Goal: Transaction & Acquisition: Subscribe to service/newsletter

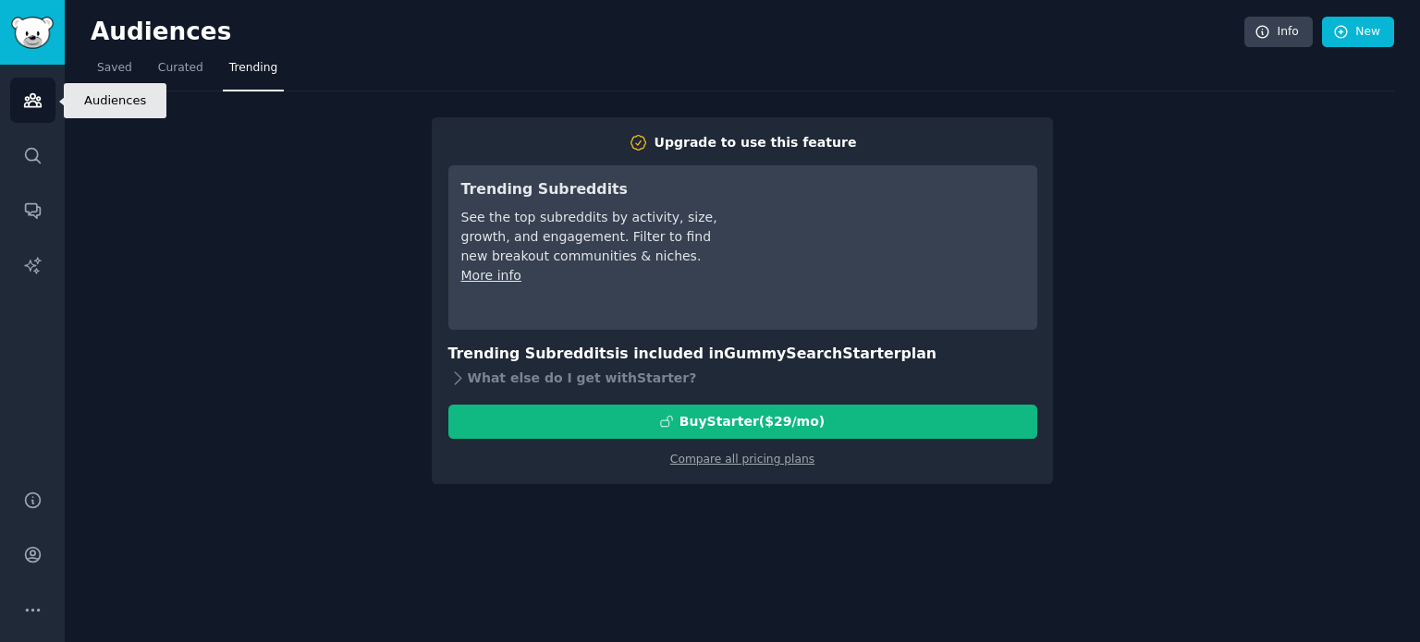
click at [41, 97] on icon "Sidebar" at bounding box center [32, 100] width 19 height 19
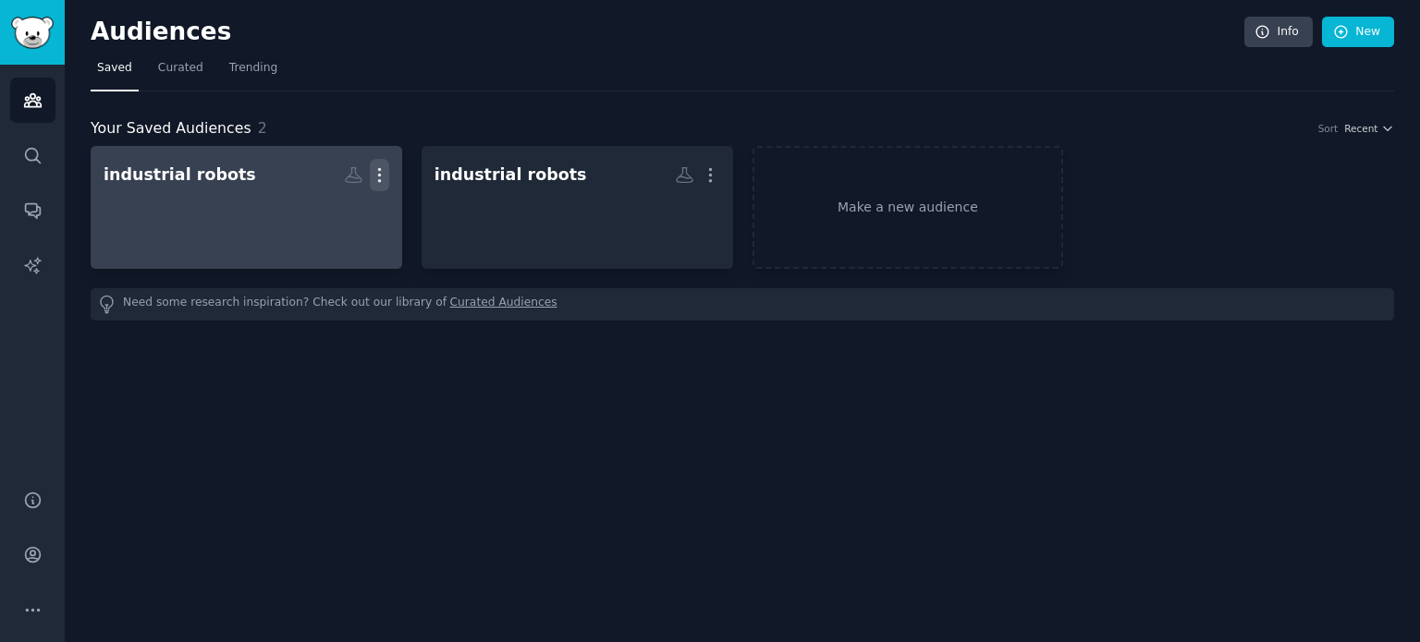
click at [379, 175] on icon "button" at bounding box center [379, 175] width 2 height 13
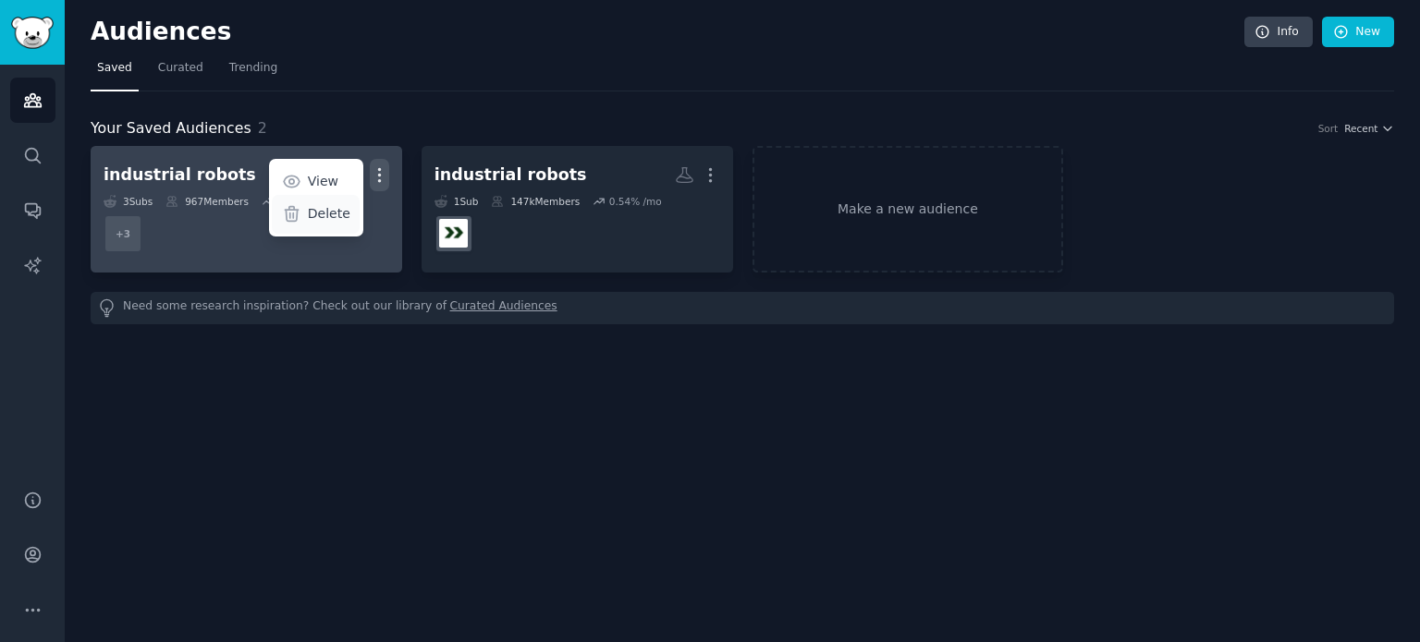
click at [334, 214] on p "Delete" at bounding box center [329, 213] width 43 height 19
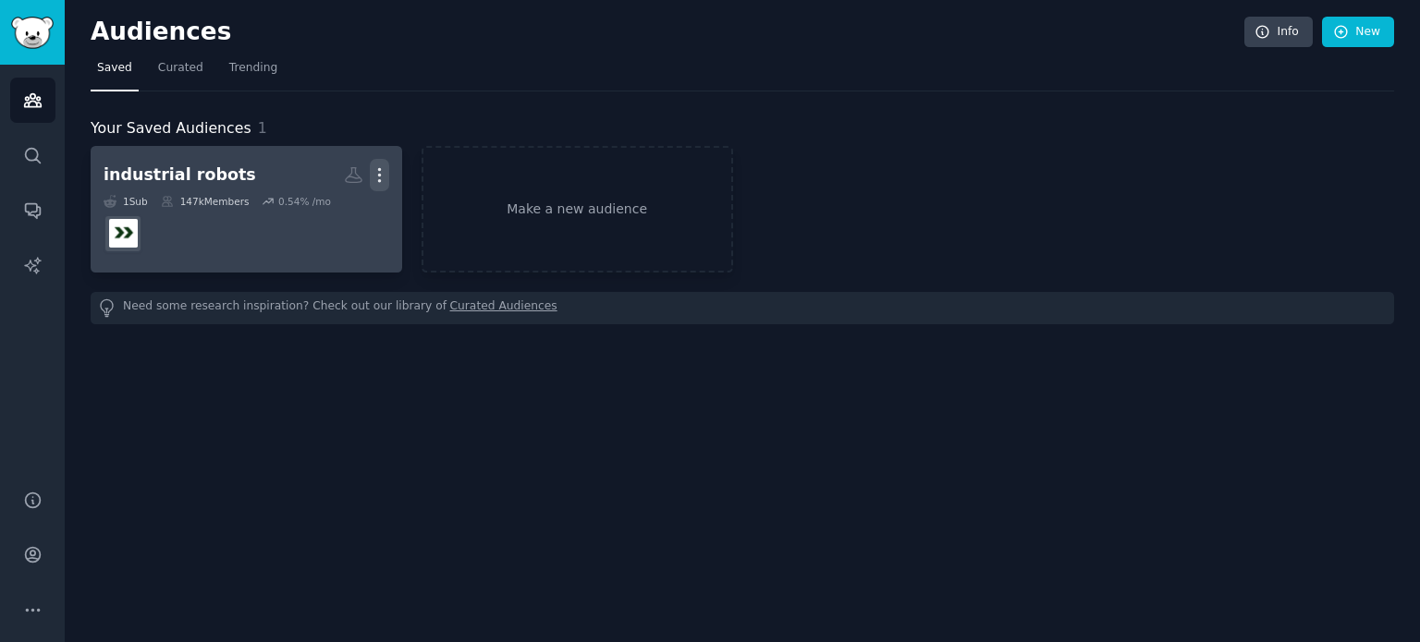
click at [378, 169] on icon "button" at bounding box center [379, 175] width 2 height 13
click at [337, 214] on p "Delete" at bounding box center [329, 213] width 43 height 19
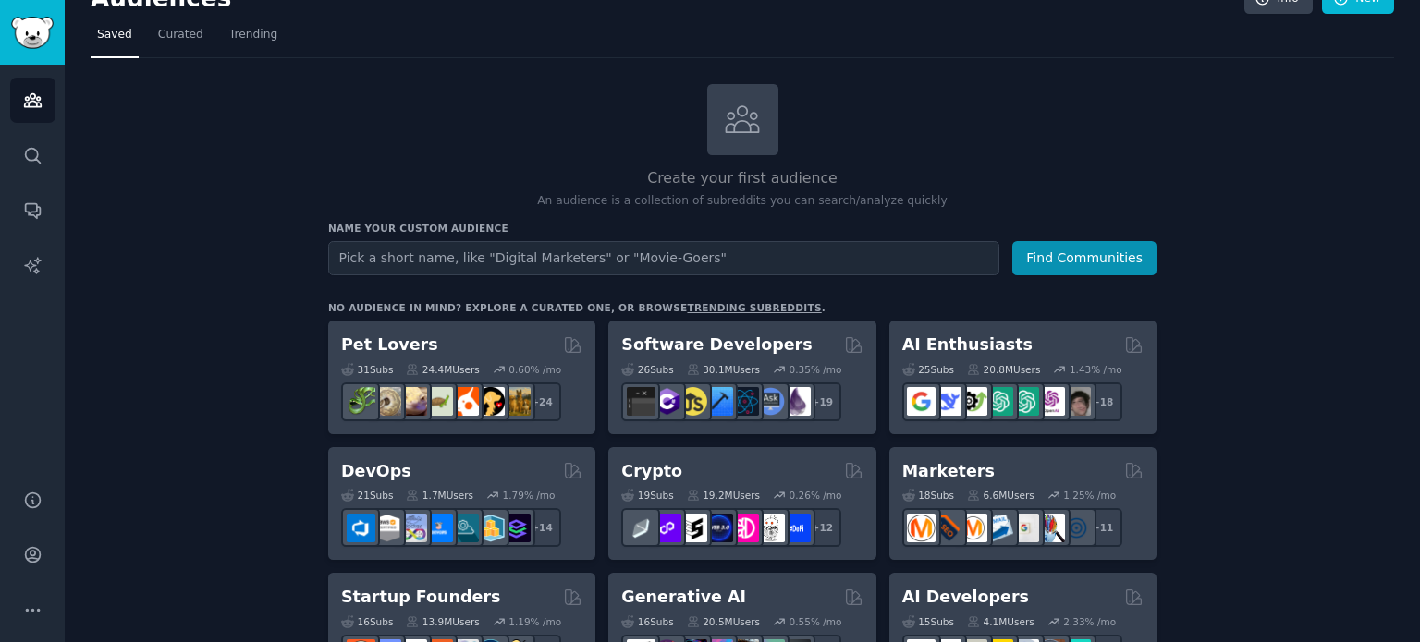
scroll to position [92, 0]
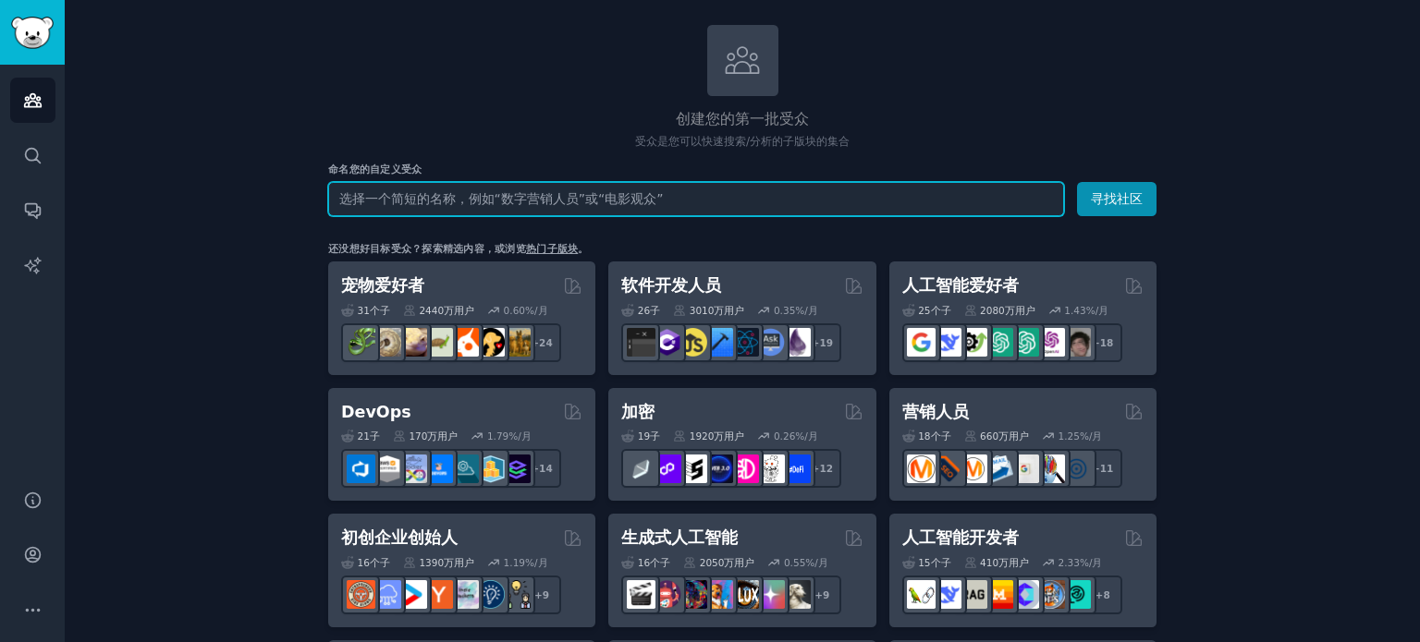
click at [455, 204] on input "text" at bounding box center [696, 199] width 736 height 34
paste input "robotics"
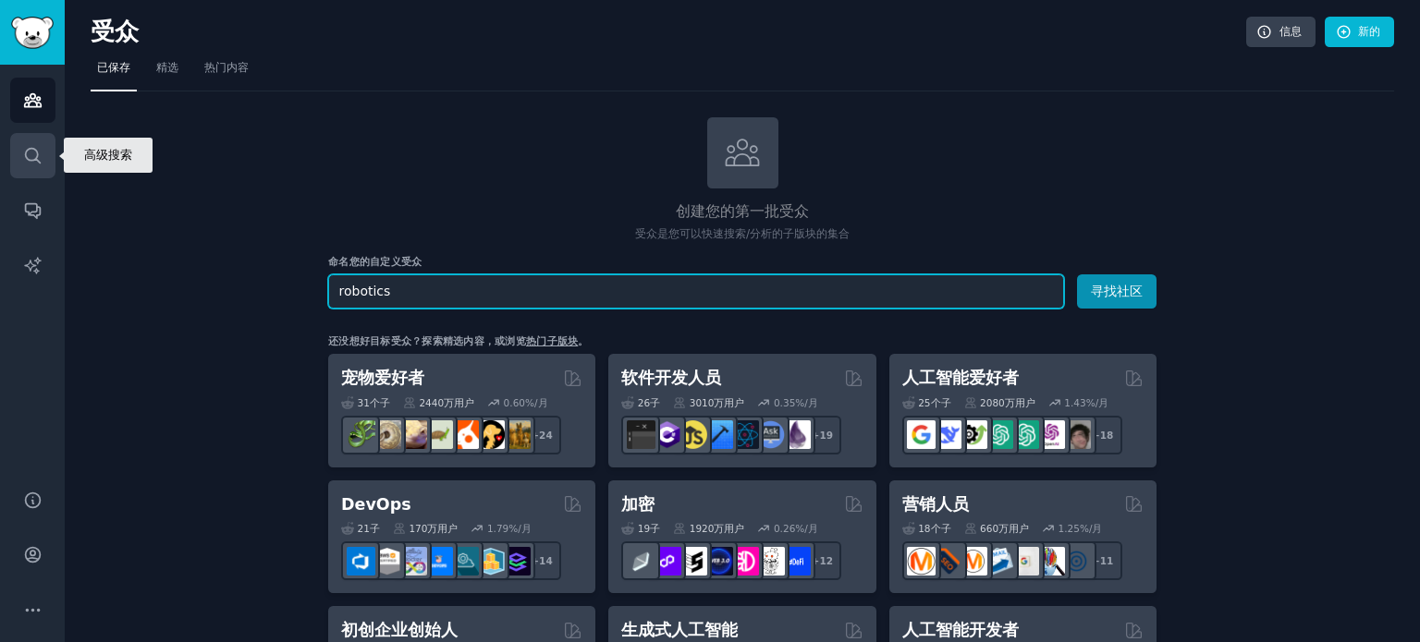
type input "robotics"
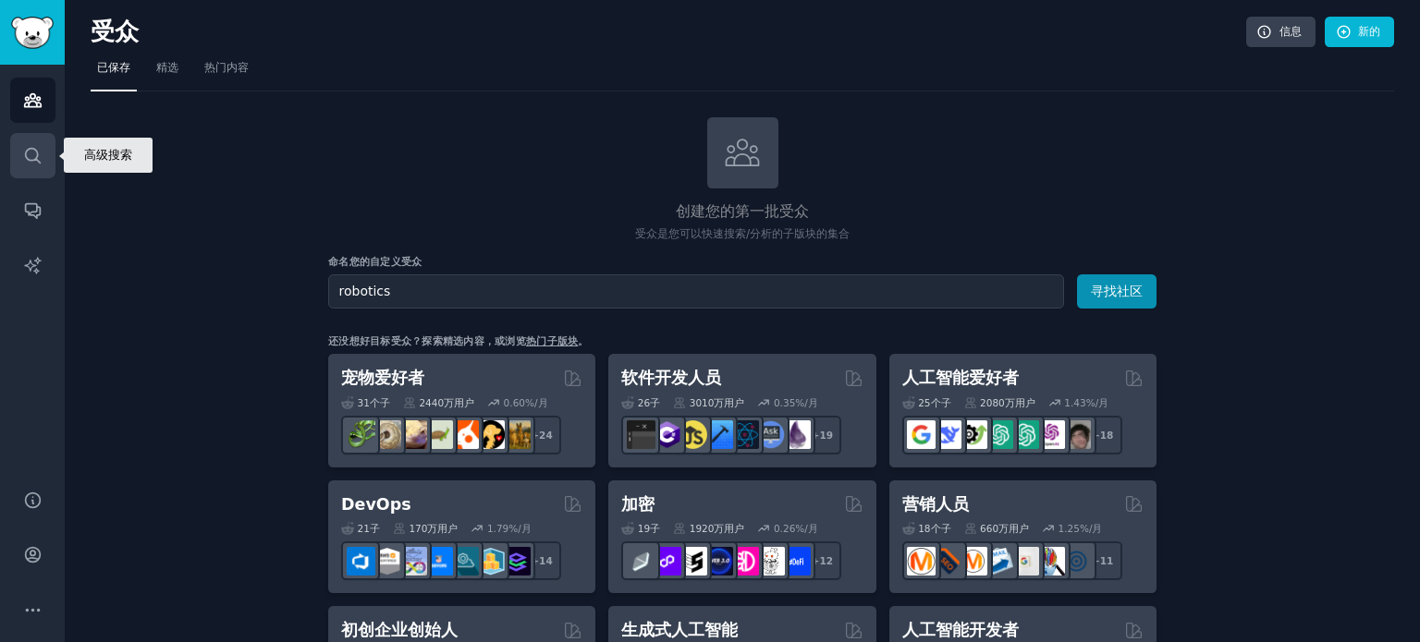
click at [27, 155] on icon "侧边栏" at bounding box center [32, 155] width 19 height 19
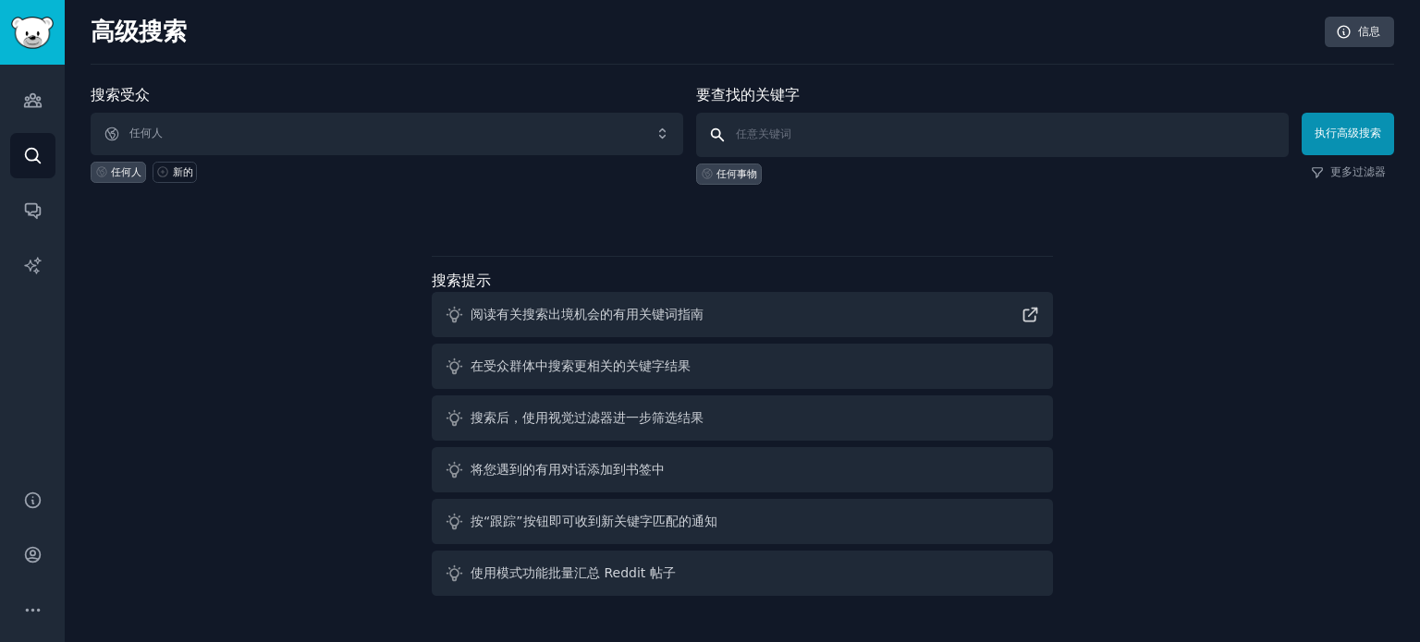
click at [820, 128] on input "text" at bounding box center [992, 135] width 593 height 44
paste input "robotics"
type input "robotics"
click at [1358, 129] on font "执行高级搜索" at bounding box center [1347, 133] width 67 height 13
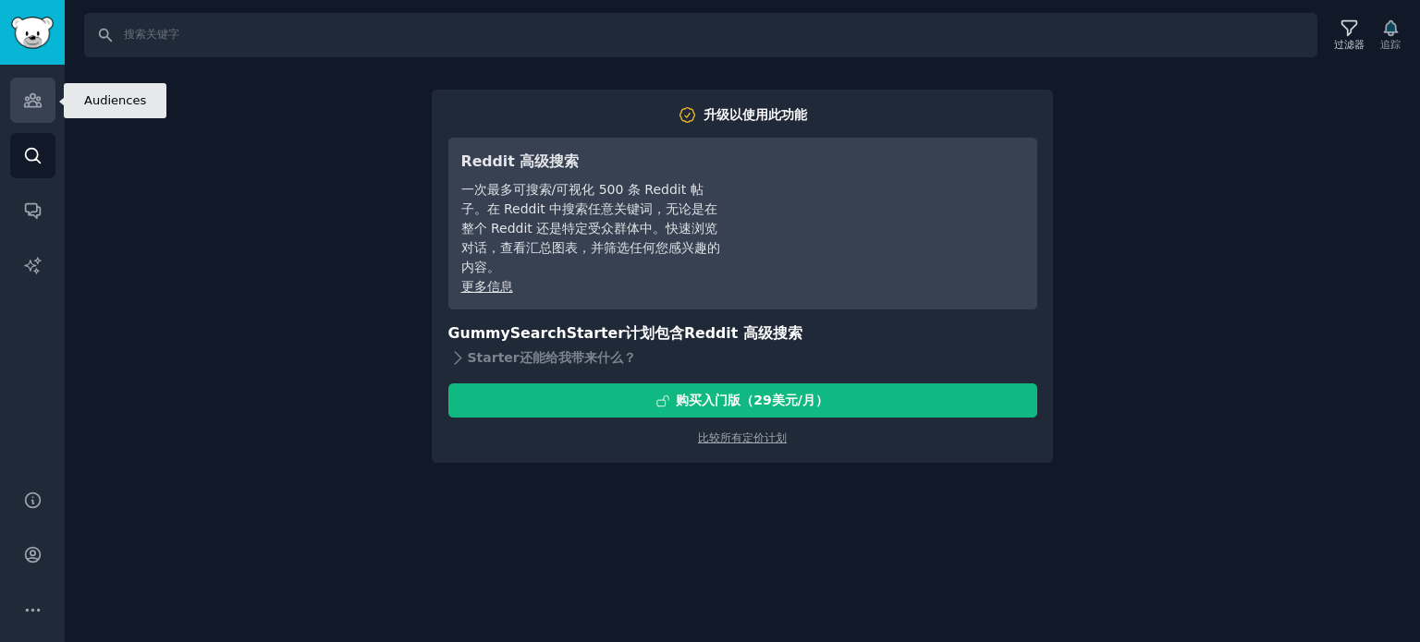
click at [25, 113] on link "受众" at bounding box center [32, 100] width 45 height 45
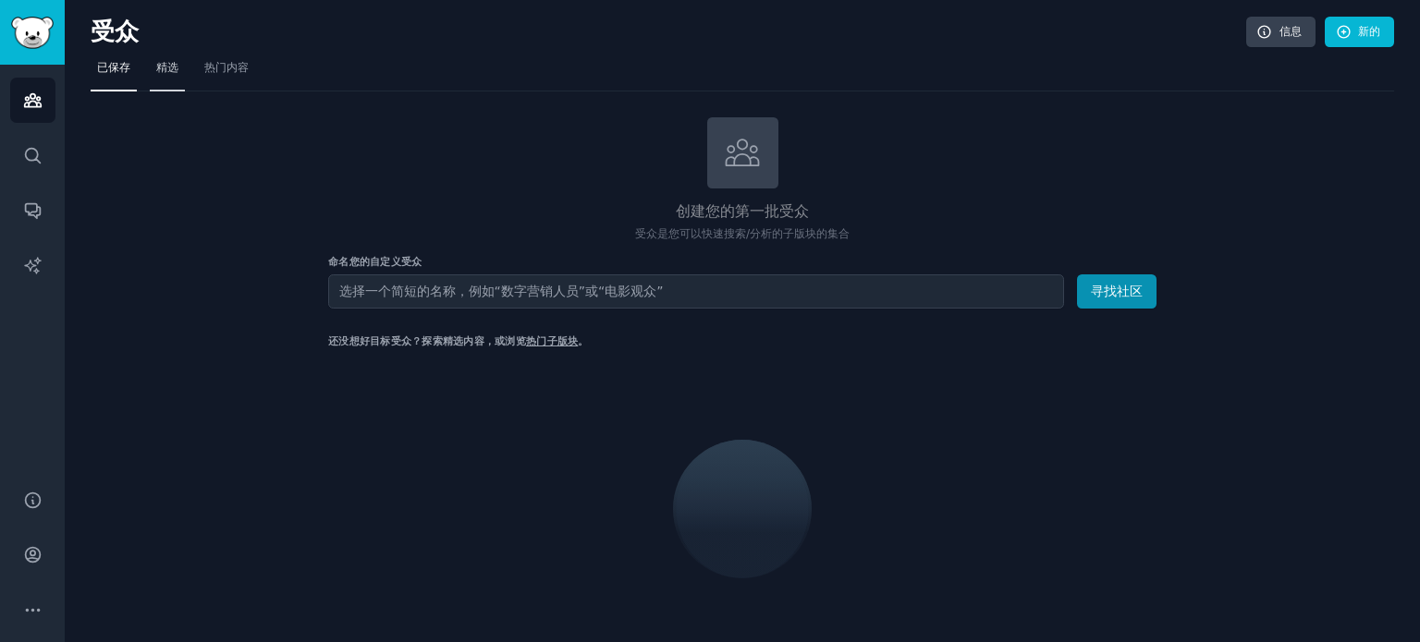
click at [164, 61] on font "精选" at bounding box center [167, 67] width 22 height 13
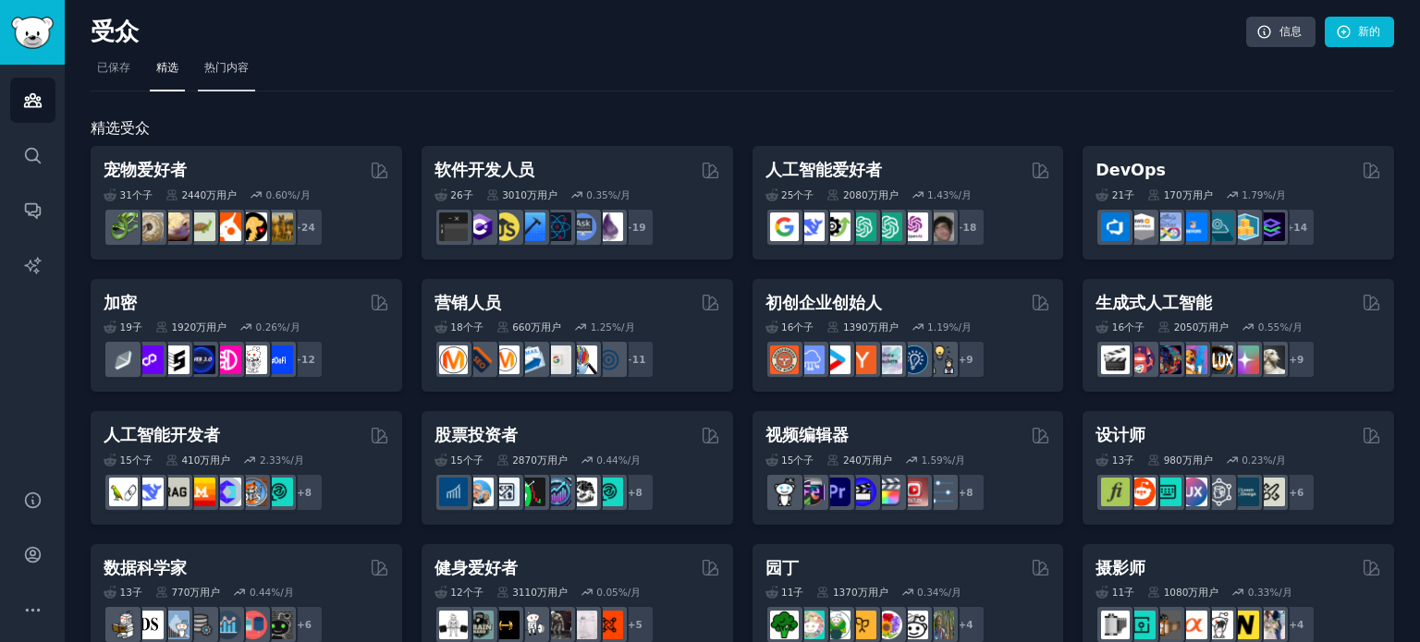
click at [243, 78] on link "热门内容" at bounding box center [226, 73] width 57 height 38
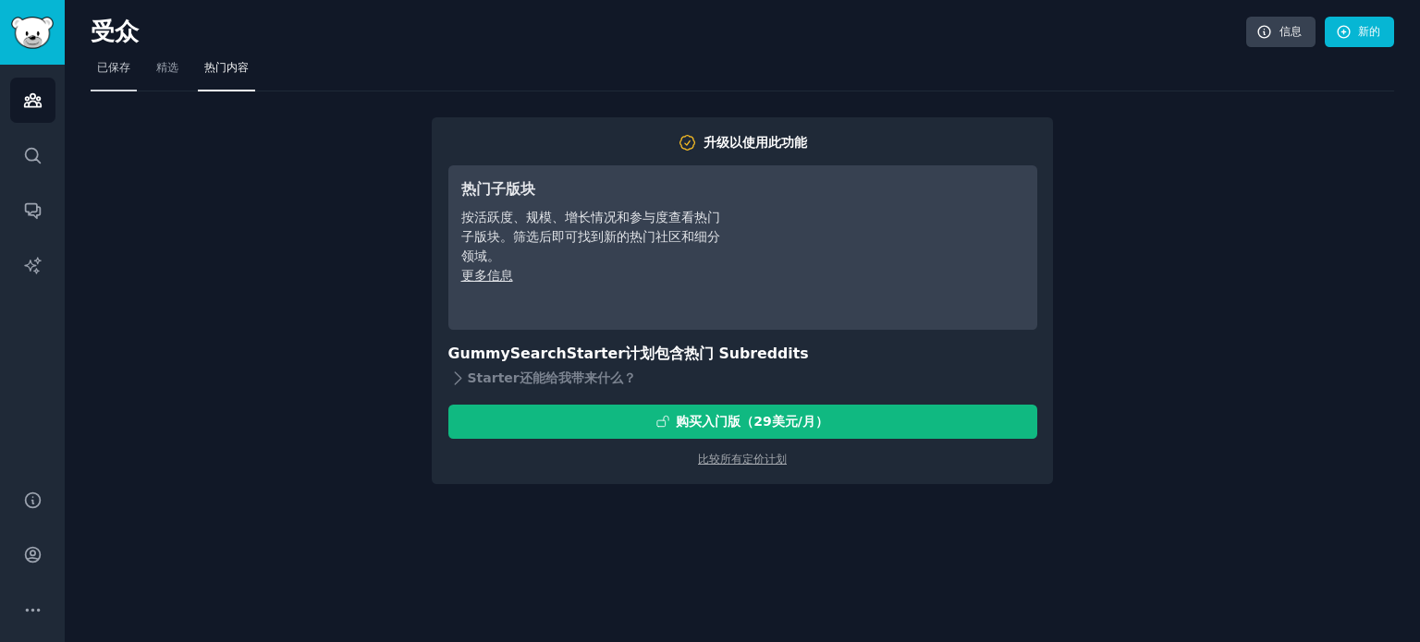
click at [120, 67] on font "已保存" at bounding box center [113, 67] width 33 height 13
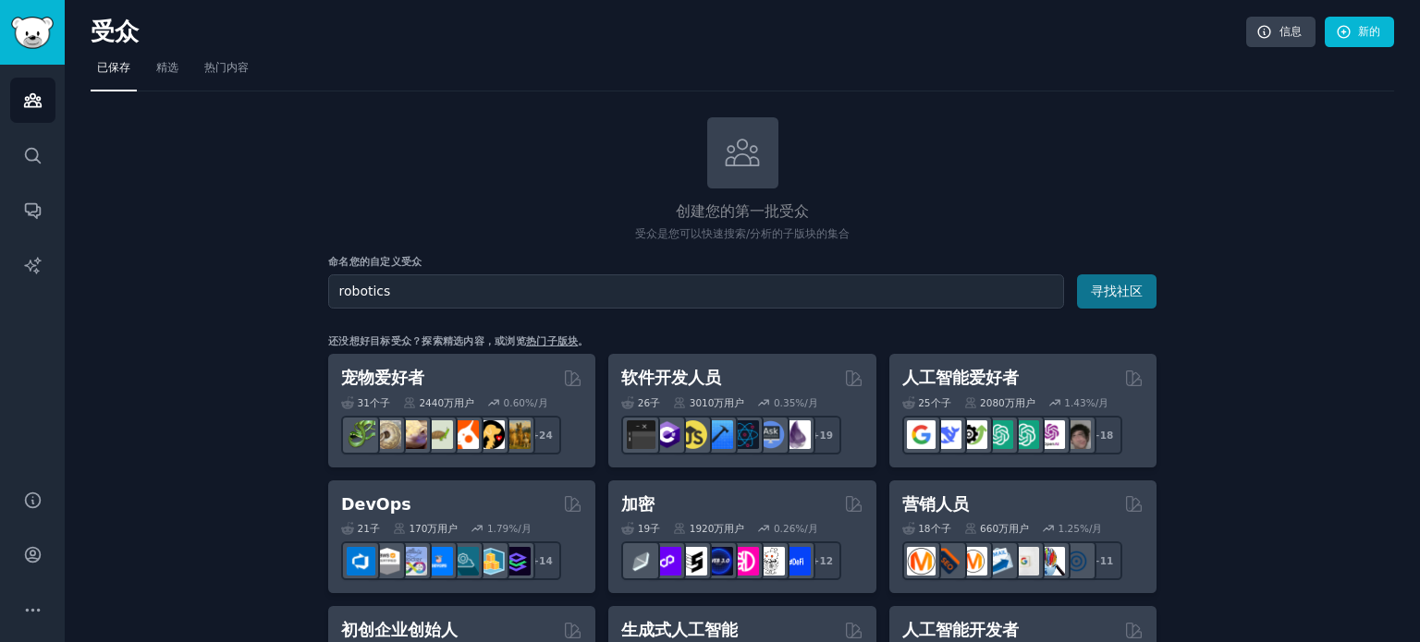
type input "robotics"
click at [1128, 287] on font "寻找社区" at bounding box center [1117, 291] width 52 height 15
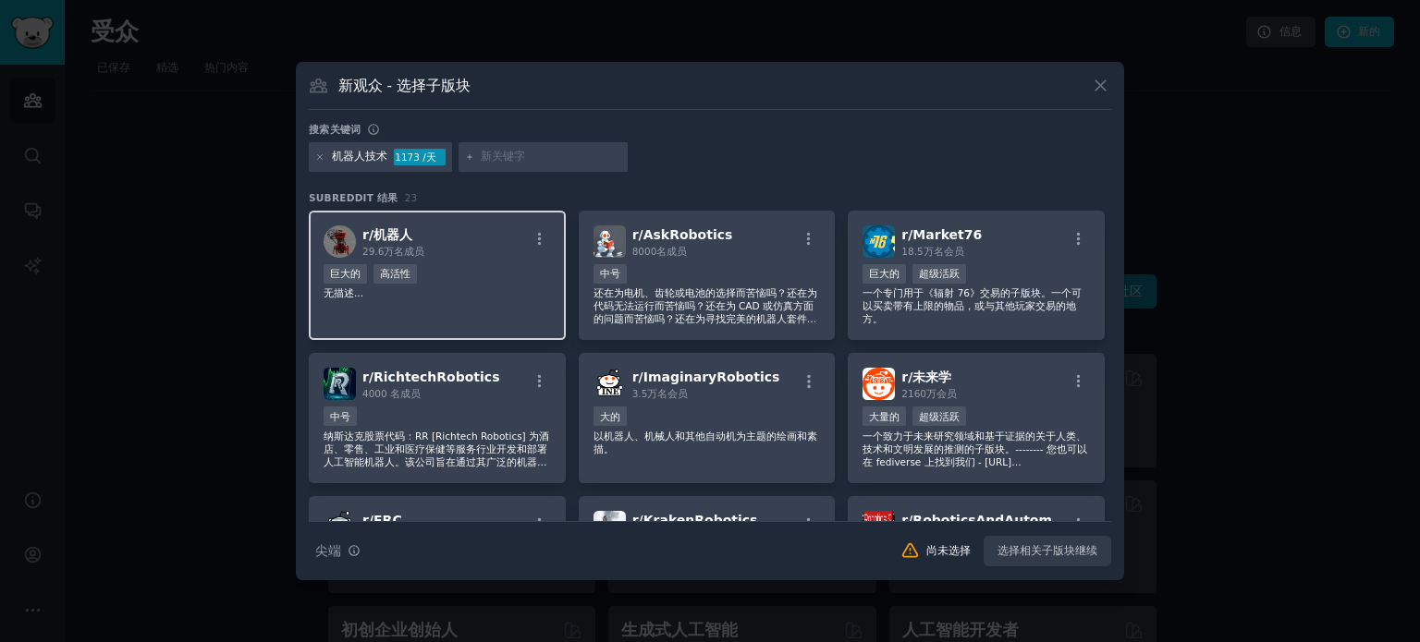
click at [435, 266] on div "巨大的 高活性" at bounding box center [437, 275] width 227 height 23
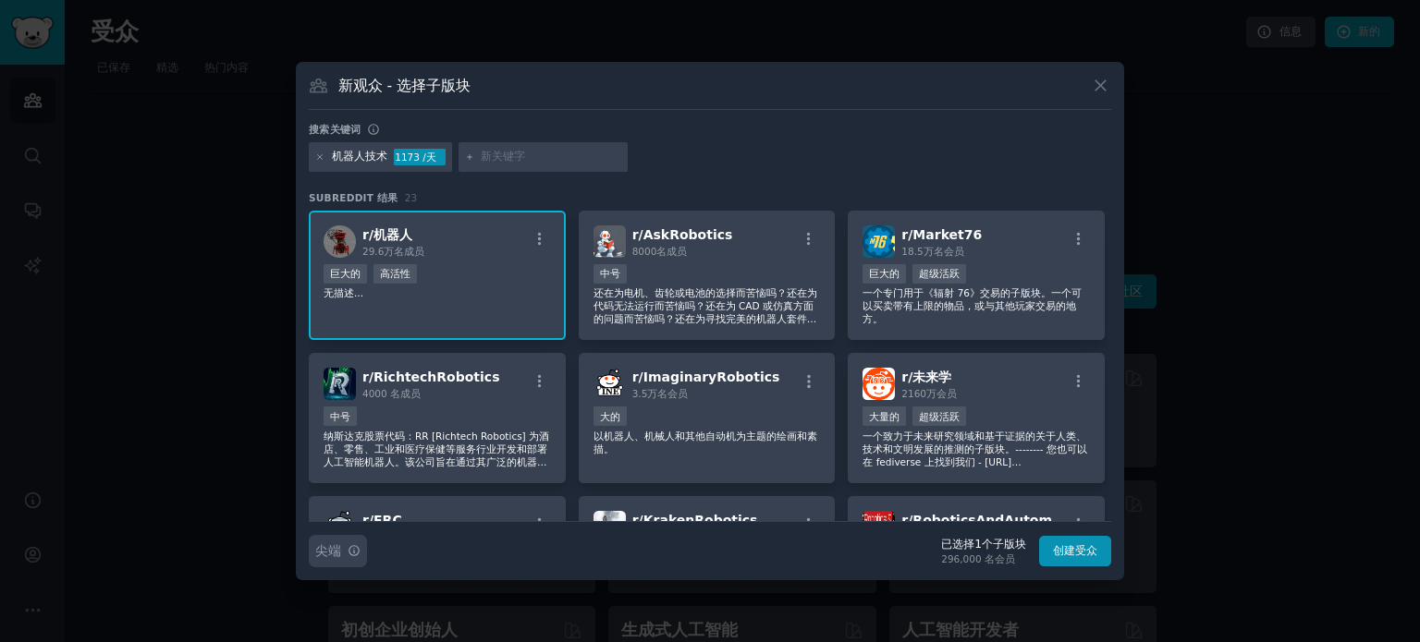
click at [357, 552] on icon "button" at bounding box center [354, 550] width 13 height 13
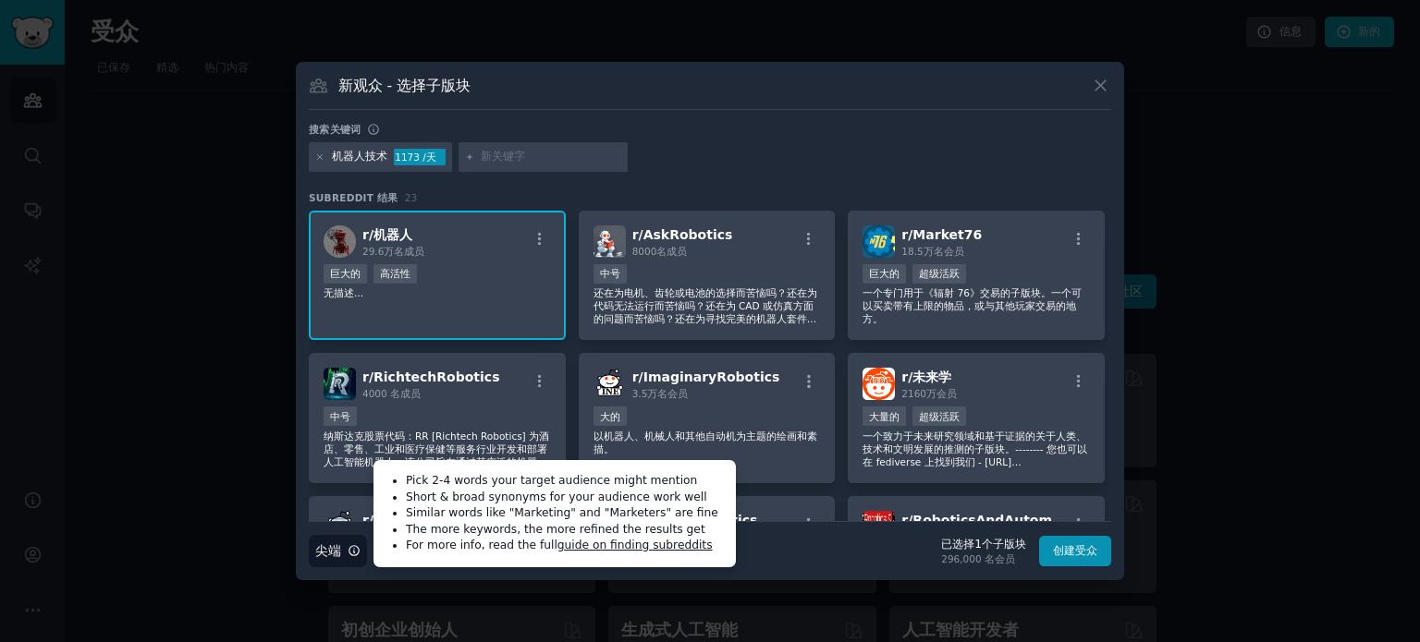
click at [806, 563] on div "搜索提示 尖端 Pick 2-4 words your target audience might mention Short & broad synonym…" at bounding box center [710, 544] width 802 height 46
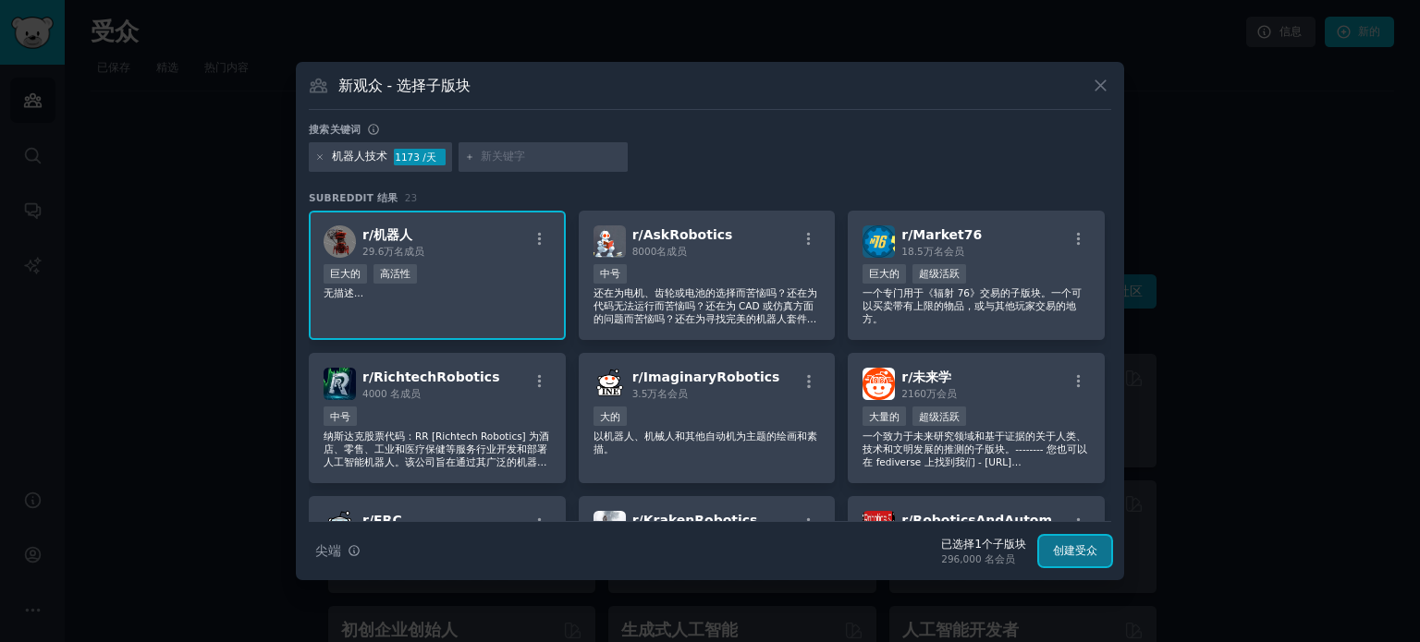
click at [1069, 552] on font "创建受众" at bounding box center [1075, 550] width 44 height 13
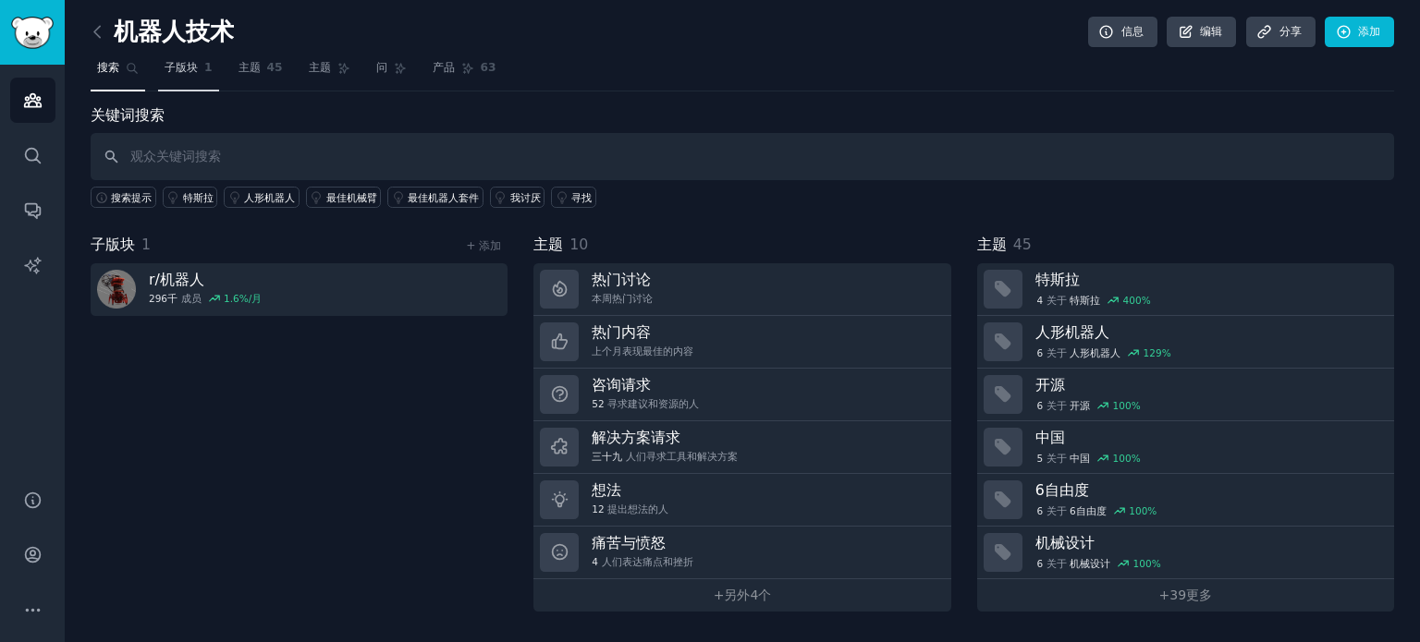
click at [169, 72] on font "子版块" at bounding box center [181, 67] width 33 height 13
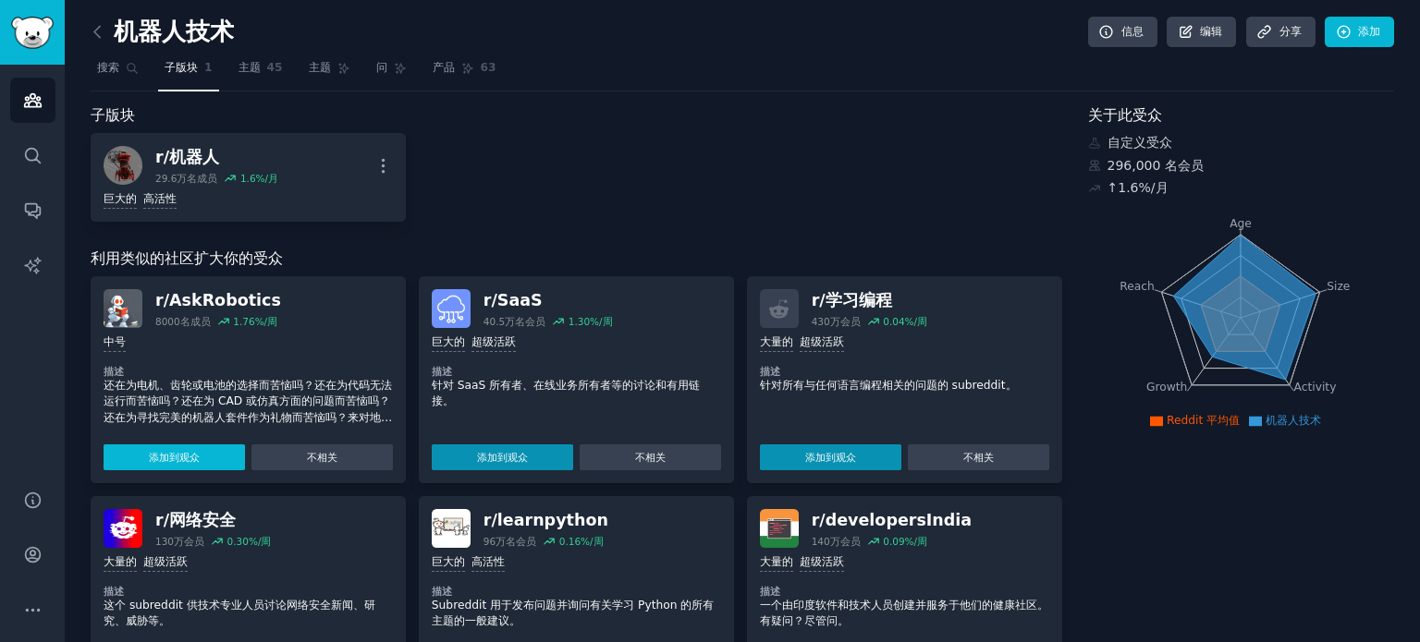
click at [191, 459] on font "添加到观众" at bounding box center [174, 457] width 51 height 11
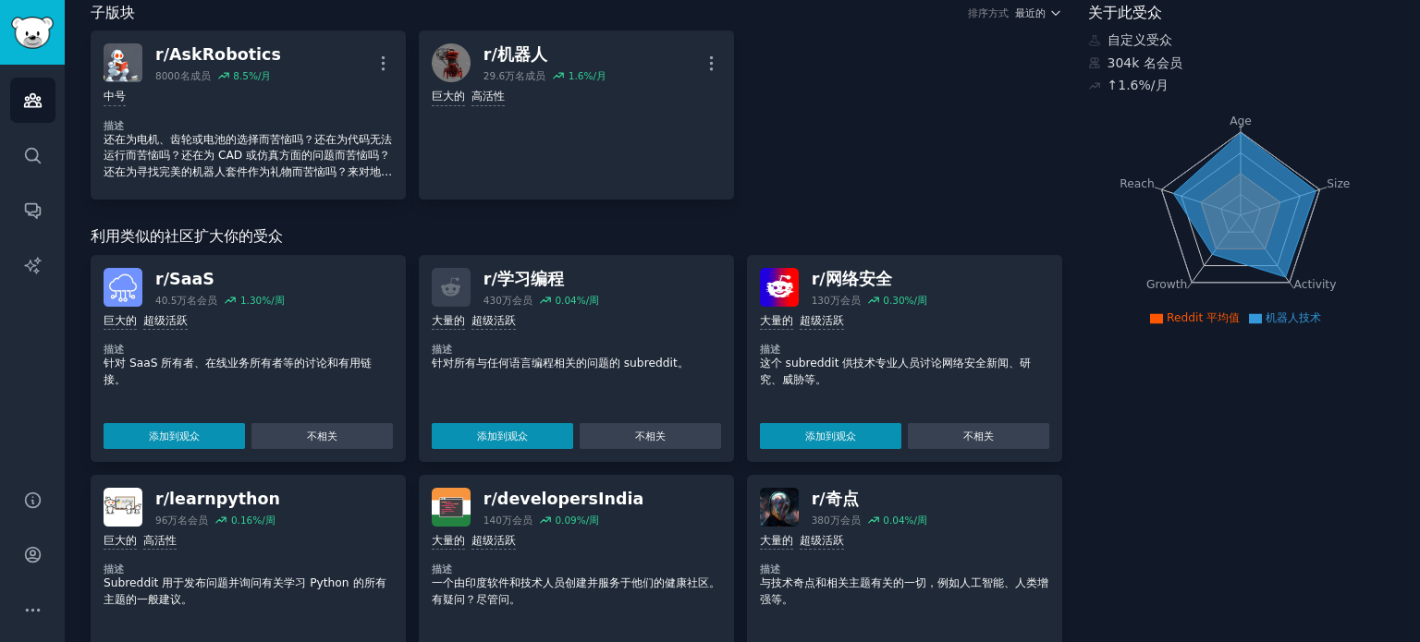
scroll to position [185, 0]
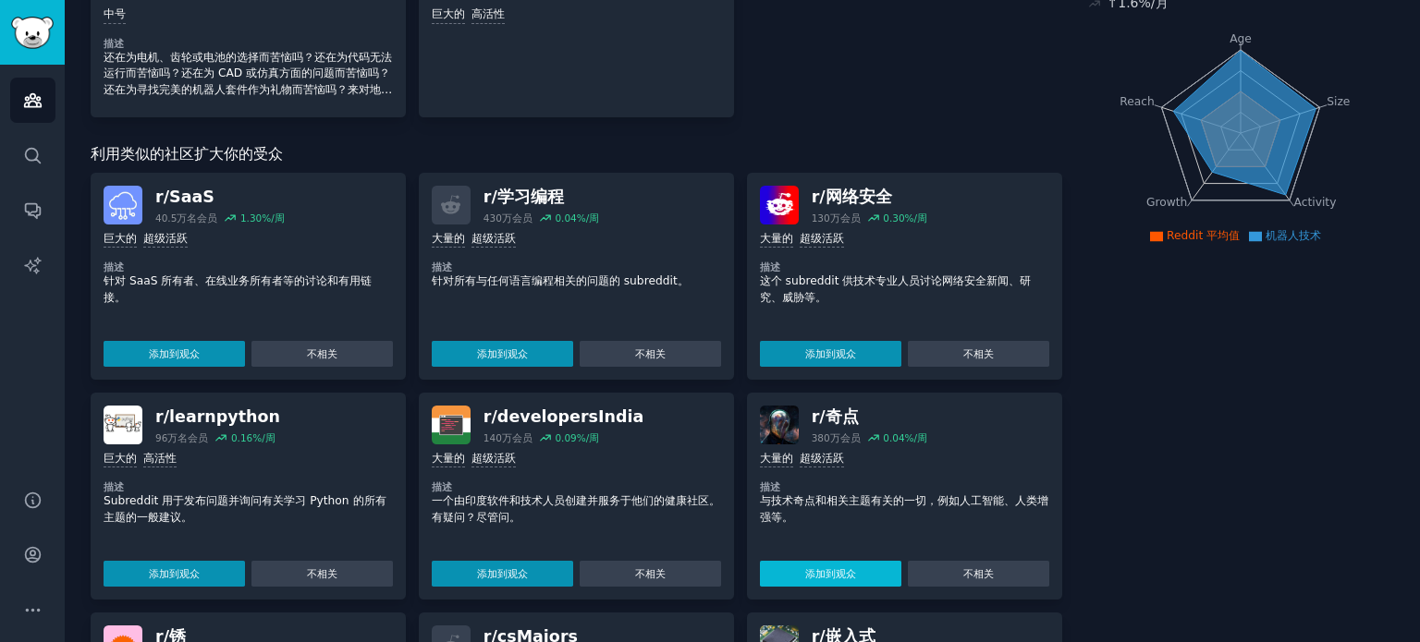
click at [838, 578] on font "添加到观众" at bounding box center [830, 574] width 51 height 13
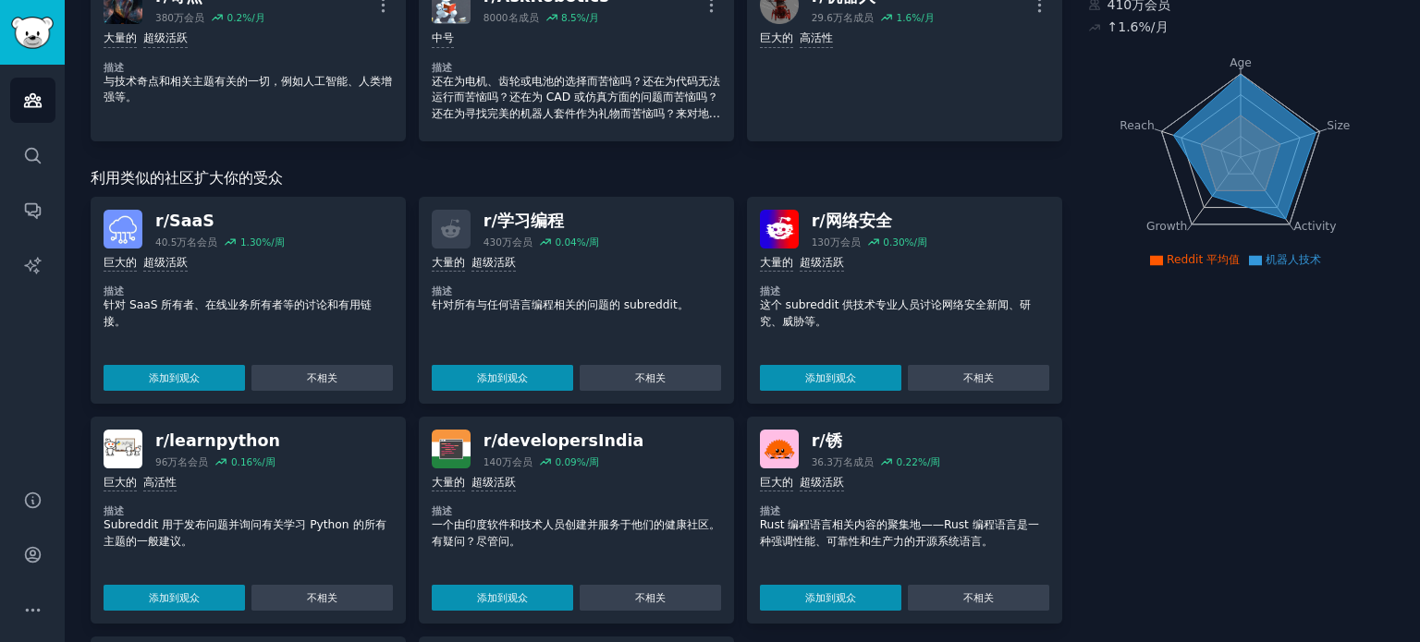
scroll to position [0, 0]
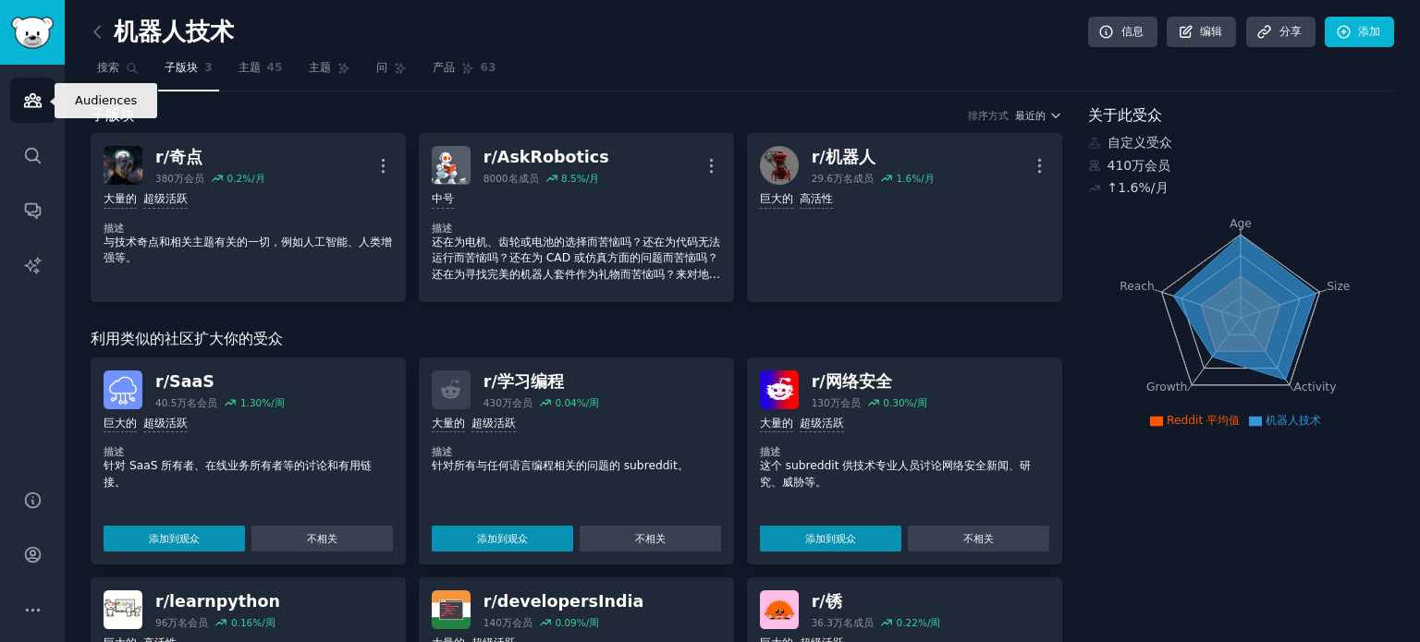
click at [44, 99] on link "受众" at bounding box center [32, 100] width 45 height 45
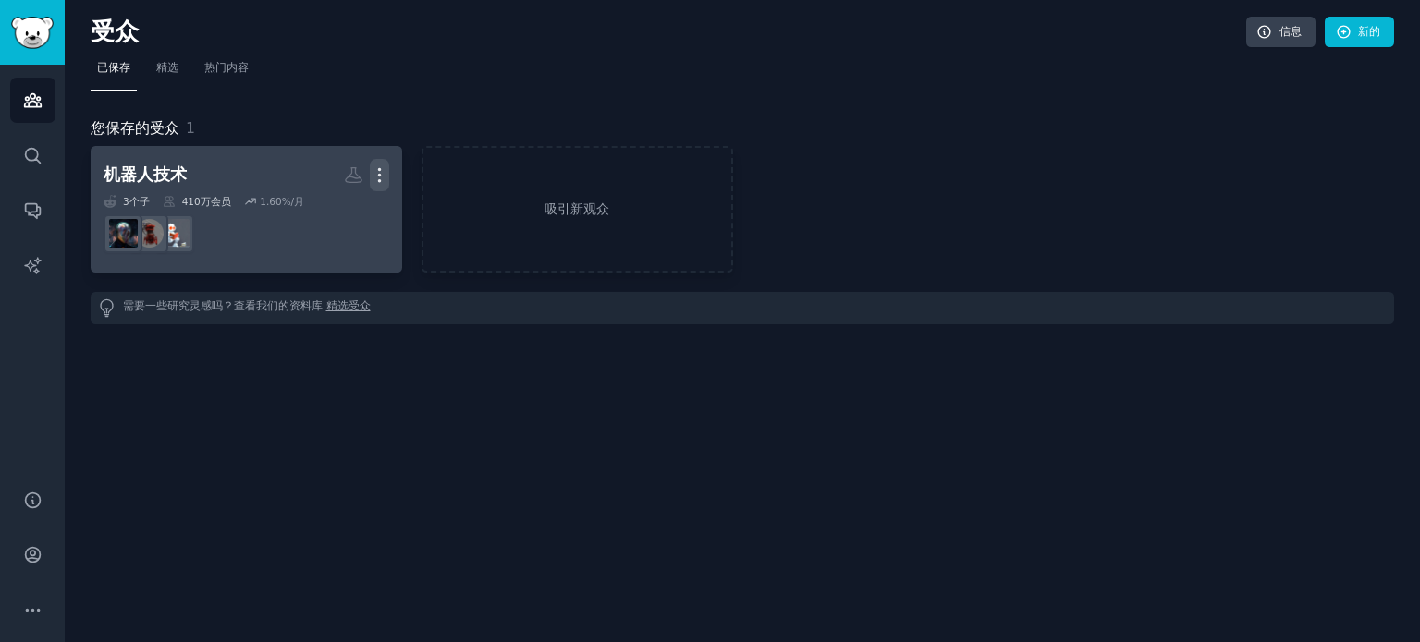
click at [381, 176] on icon "button" at bounding box center [379, 174] width 19 height 19
click at [195, 192] on div "机器人技术 更多的 View Delete 3 个子 ​ 410万 会员 1.60 %/月" at bounding box center [247, 209] width 286 height 101
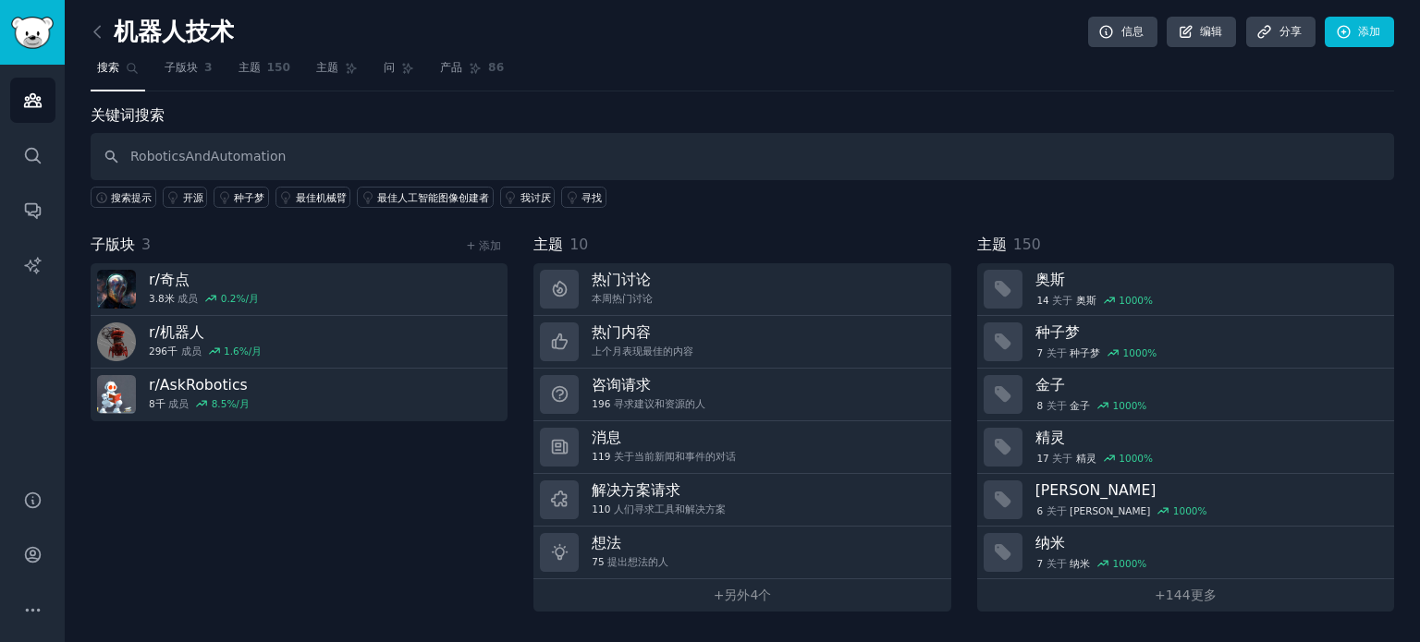
type input "RoboticsAndAutomation"
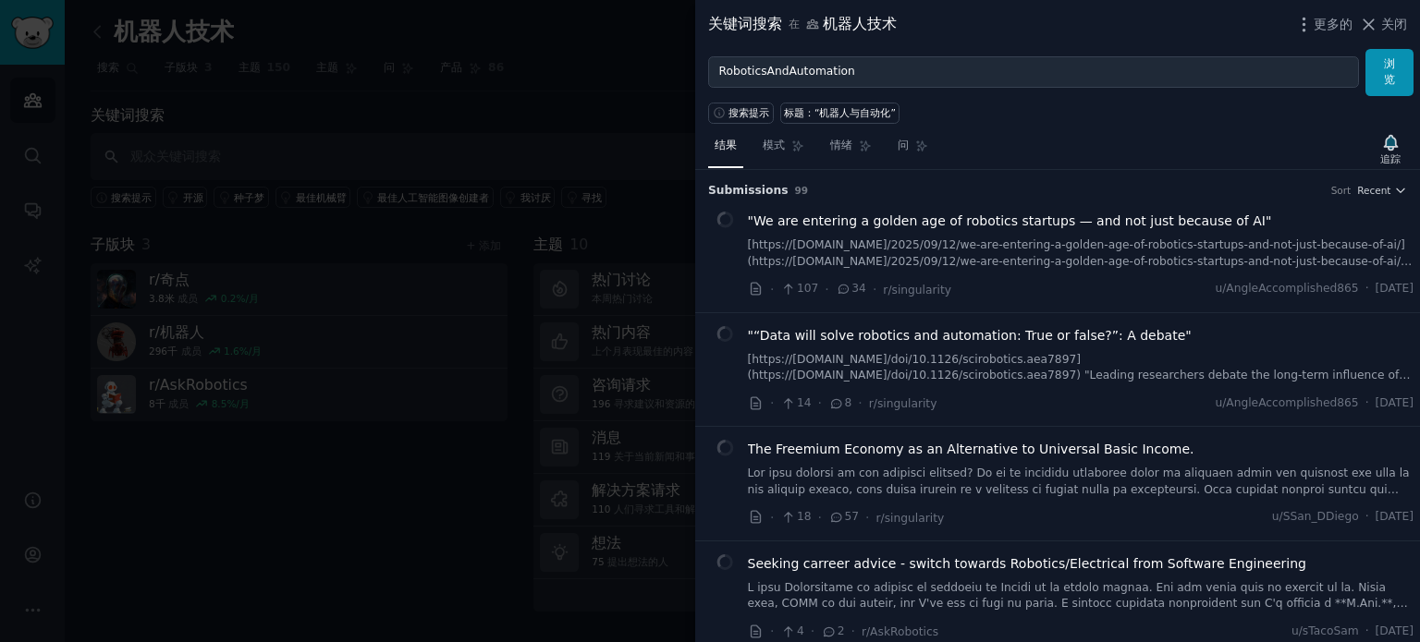
click at [229, 511] on div at bounding box center [710, 321] width 1420 height 642
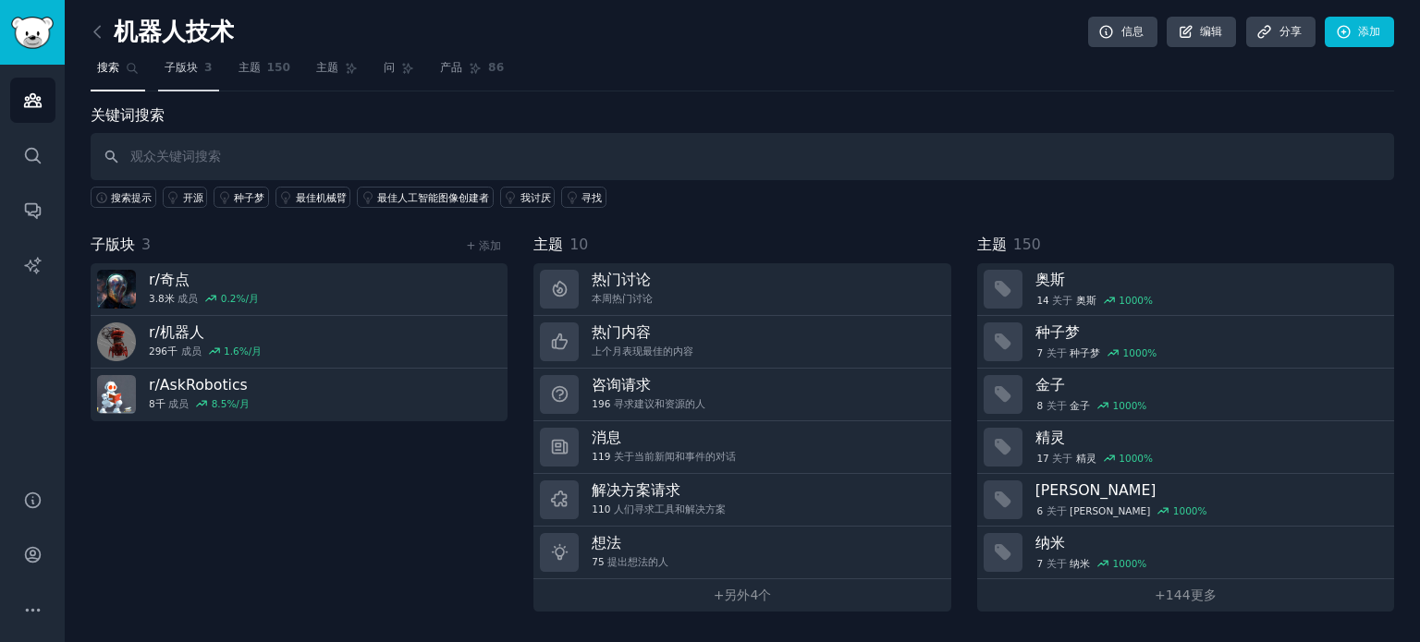
click at [173, 68] on font "子版块" at bounding box center [181, 67] width 33 height 13
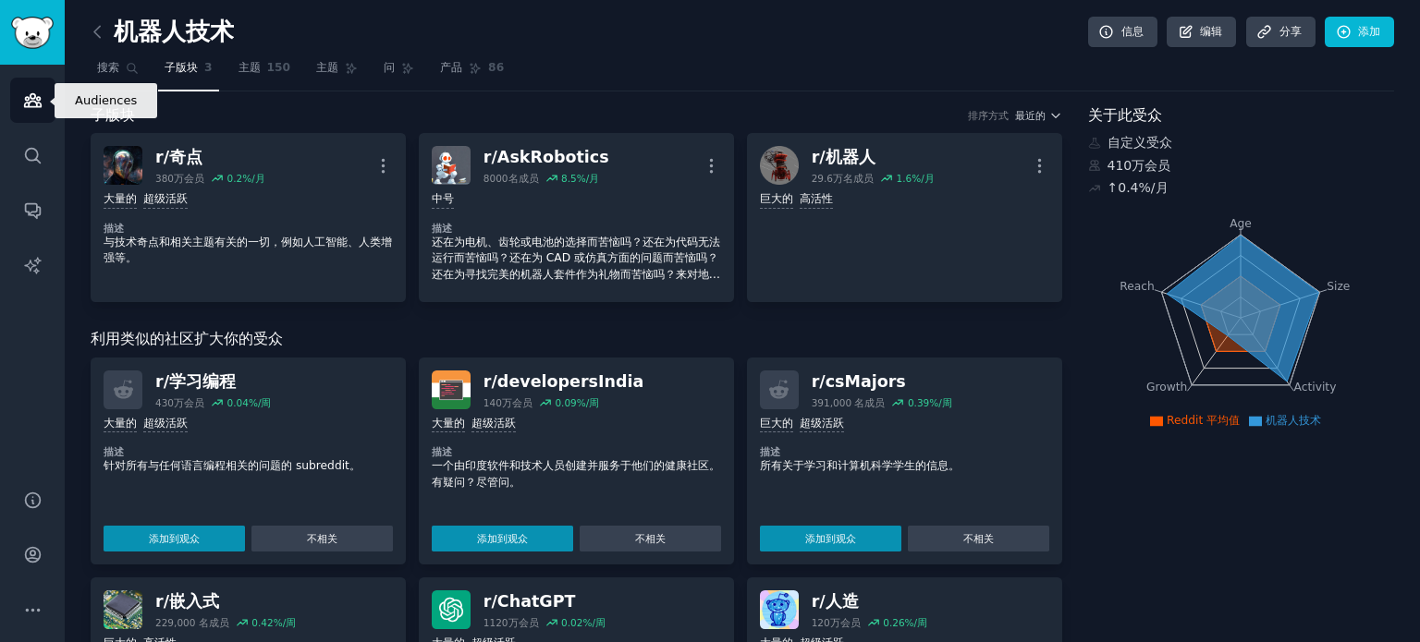
click at [18, 93] on link "受众" at bounding box center [32, 100] width 45 height 45
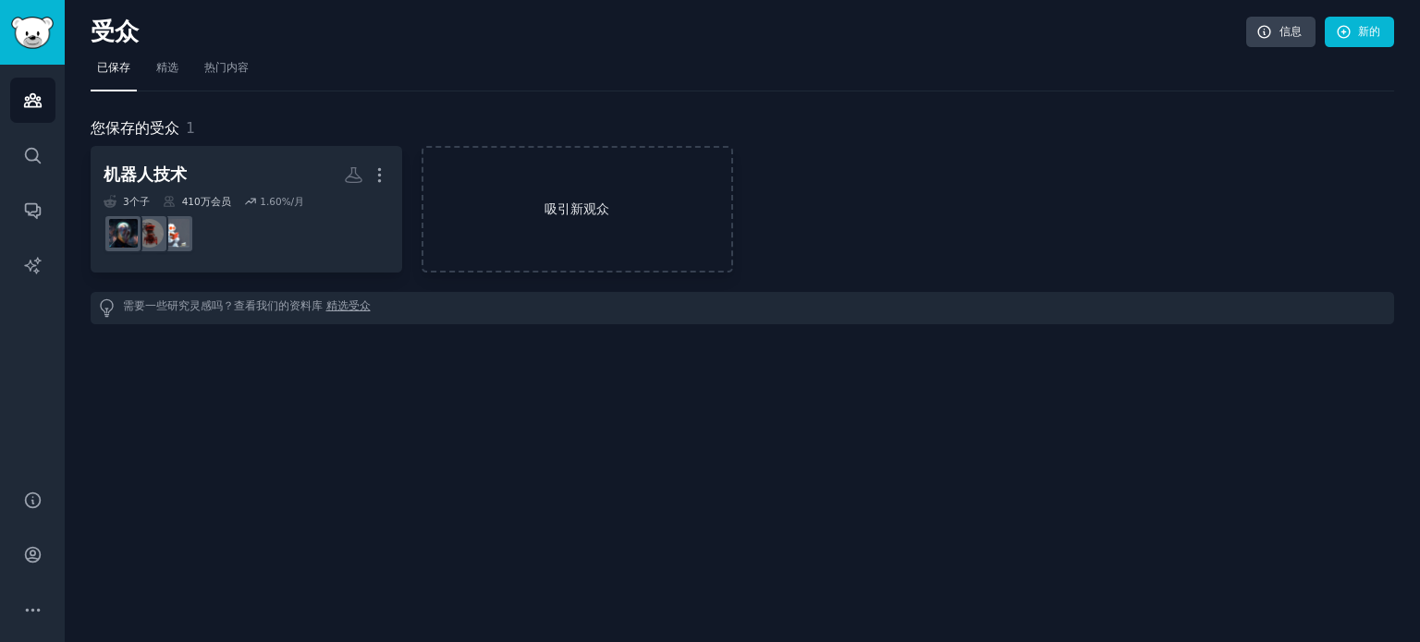
click at [592, 195] on link "吸引新观众" at bounding box center [577, 209] width 312 height 127
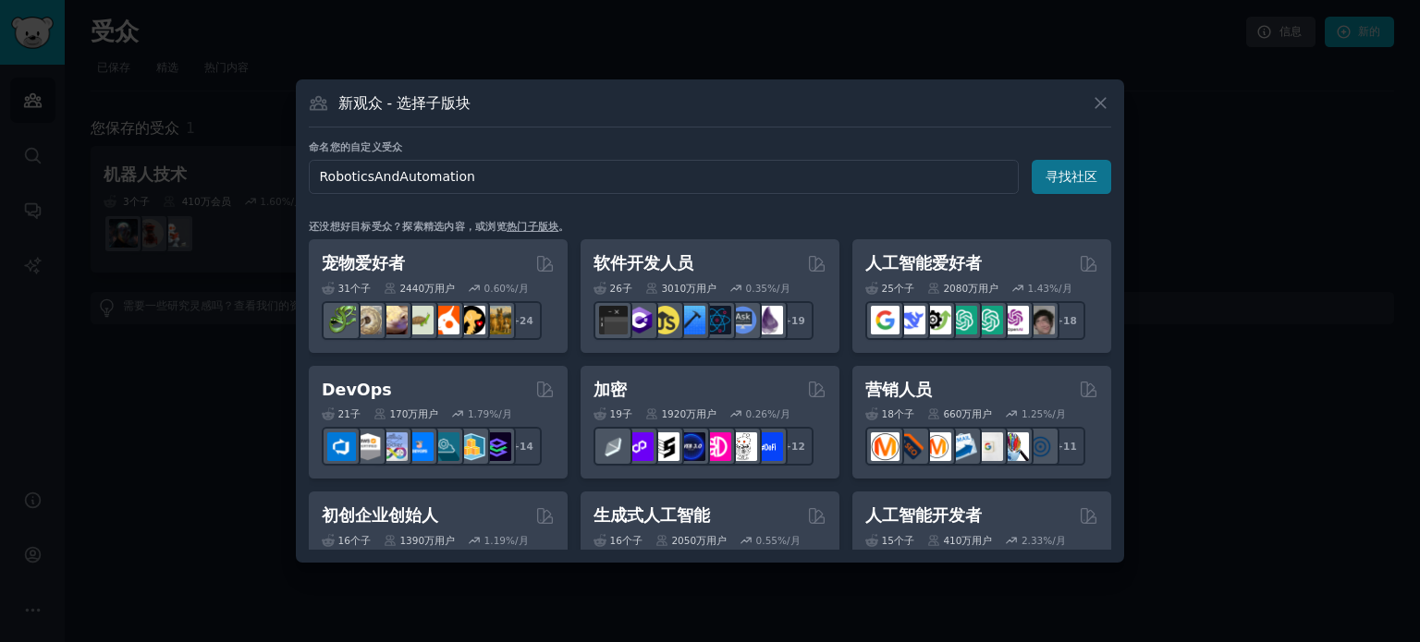
type input "RoboticsAndAutomation"
click at [1061, 176] on font "寻找社区" at bounding box center [1071, 176] width 52 height 15
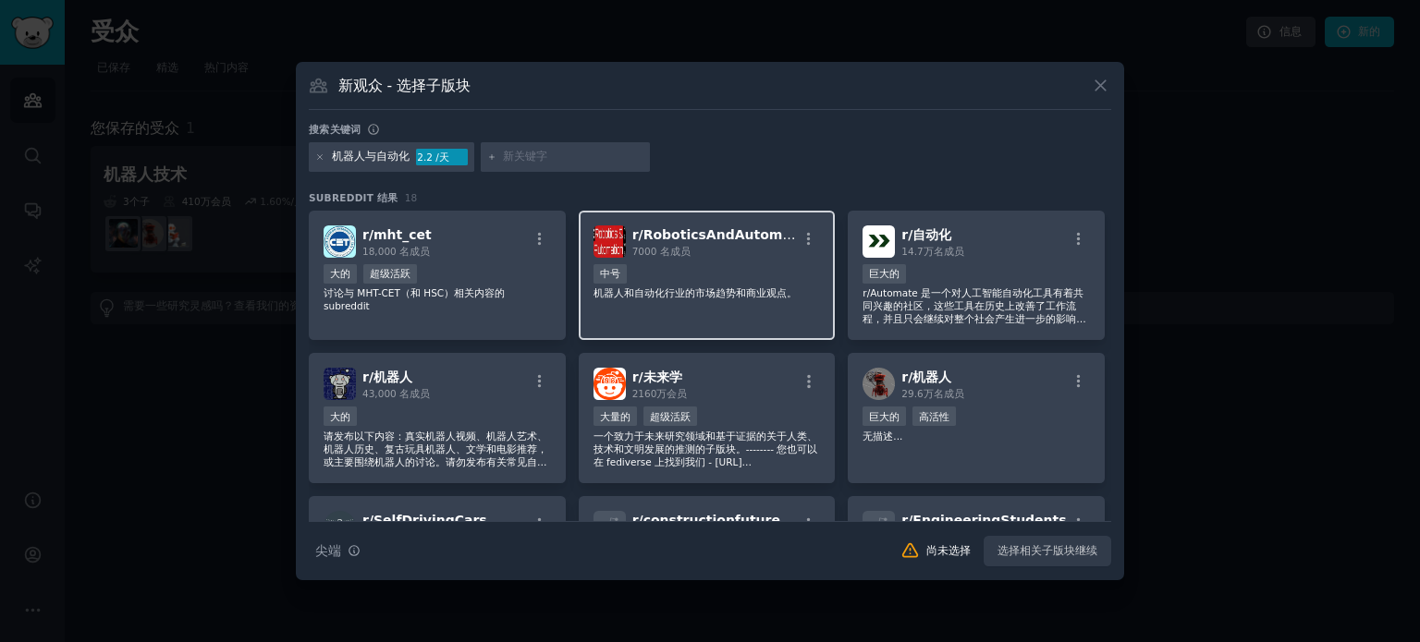
click at [729, 276] on div "中号" at bounding box center [706, 275] width 227 height 23
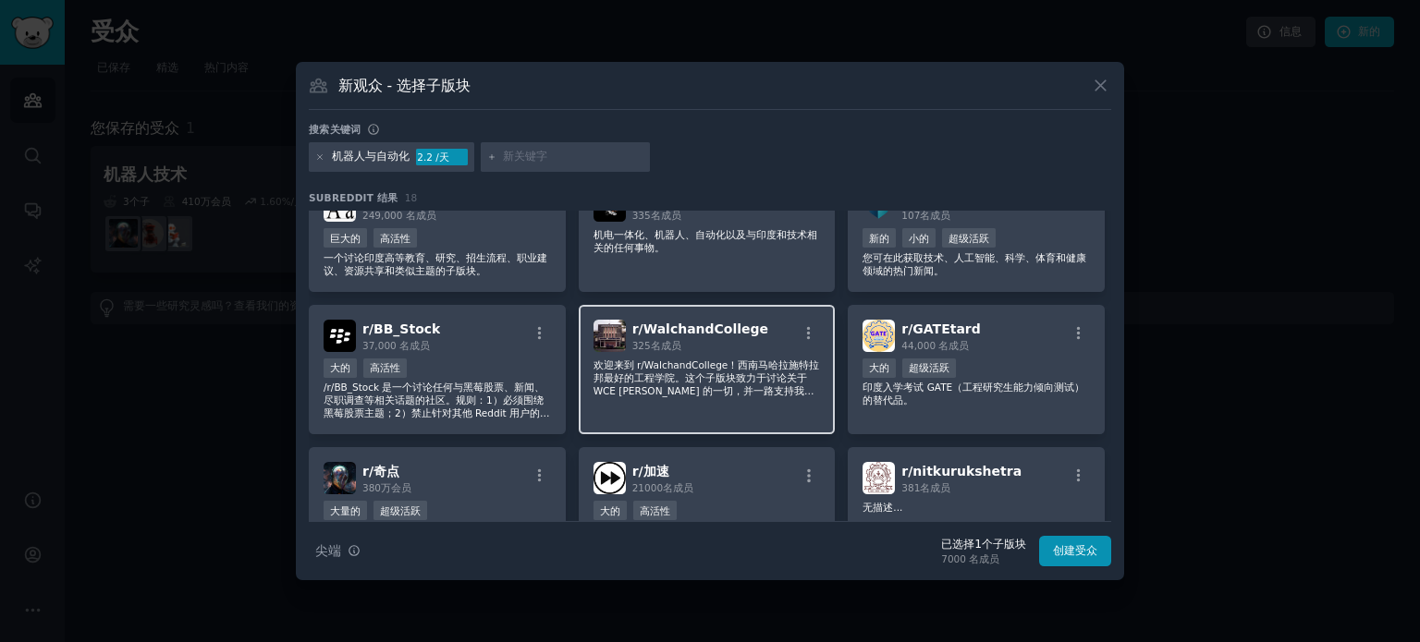
scroll to position [555, 0]
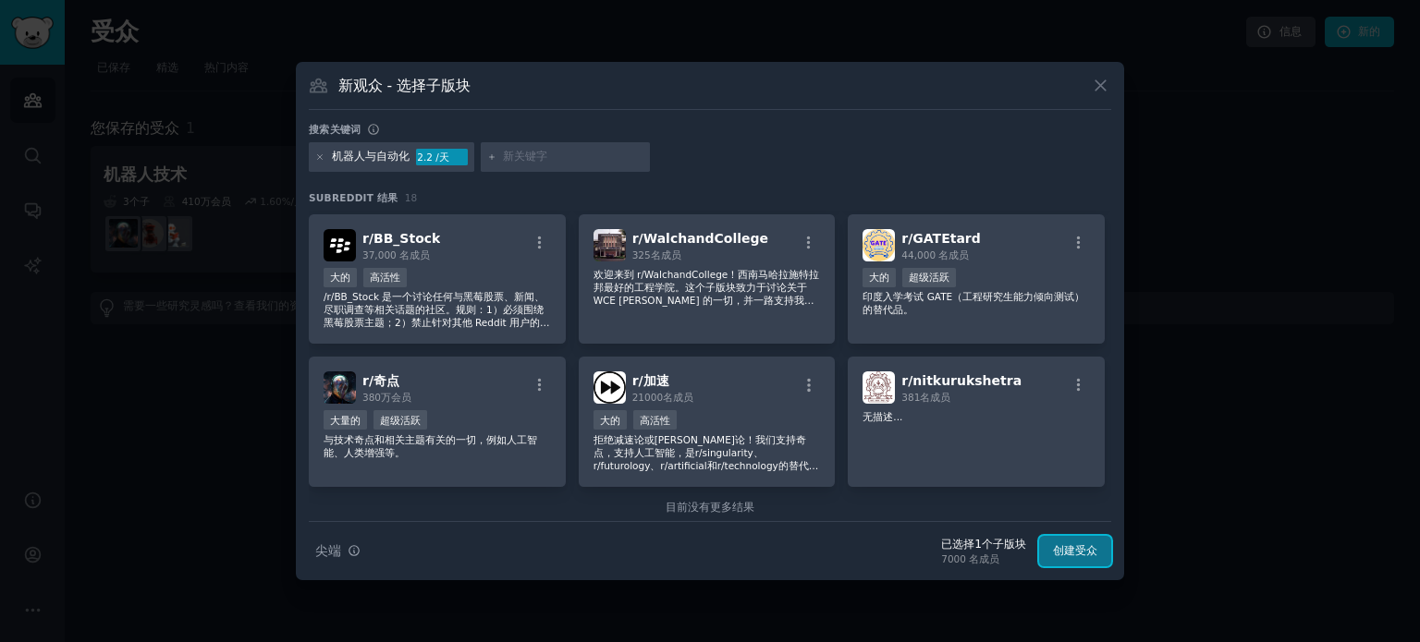
click at [1065, 544] on font "创建受众" at bounding box center [1075, 550] width 44 height 13
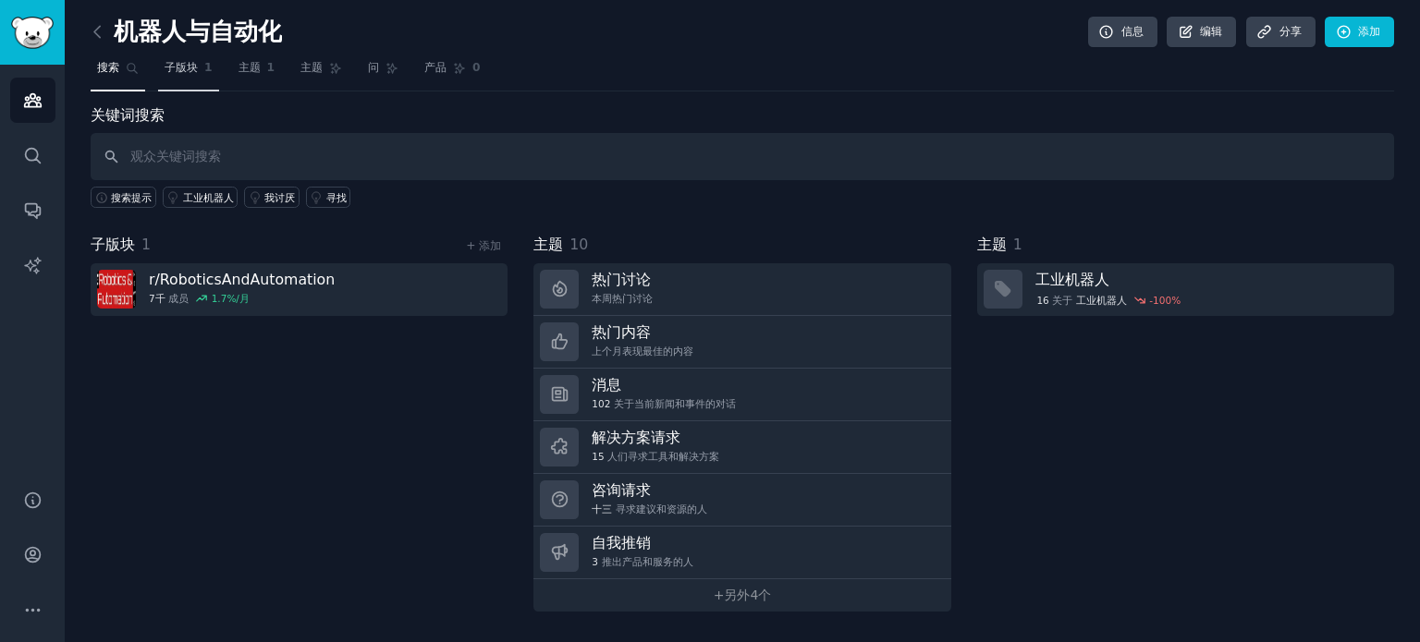
click at [182, 64] on font "子版块" at bounding box center [181, 67] width 33 height 13
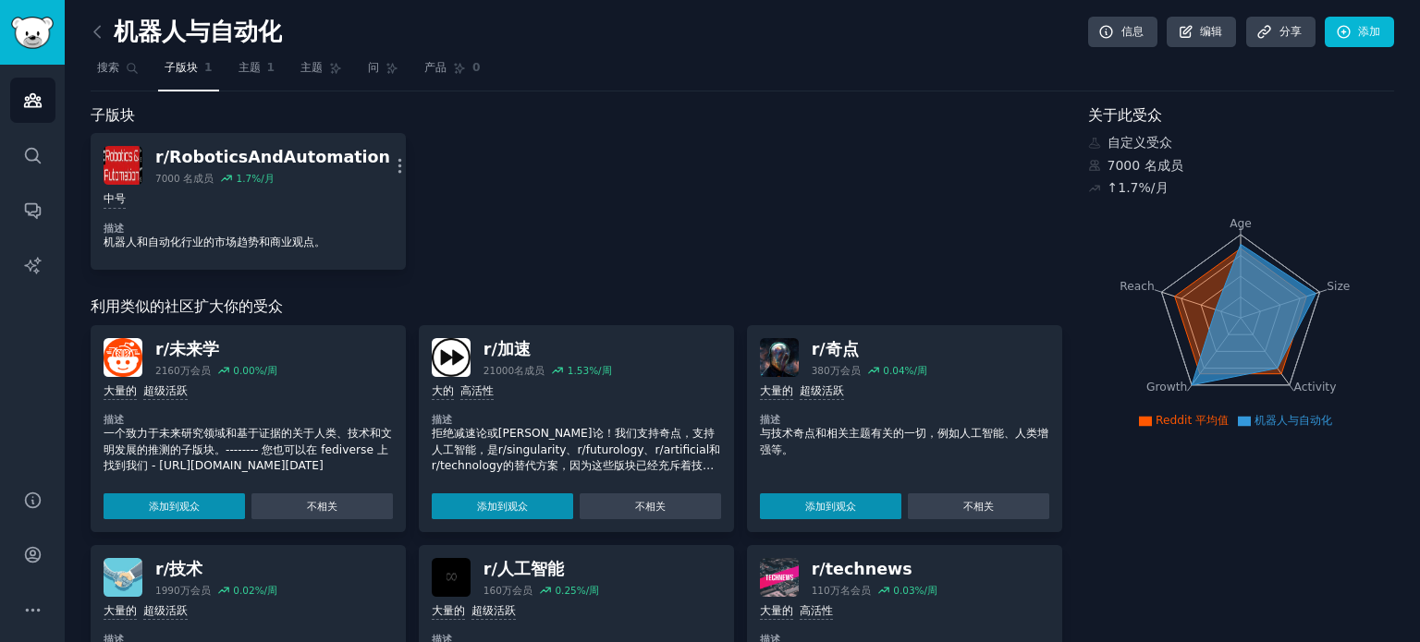
scroll to position [92, 0]
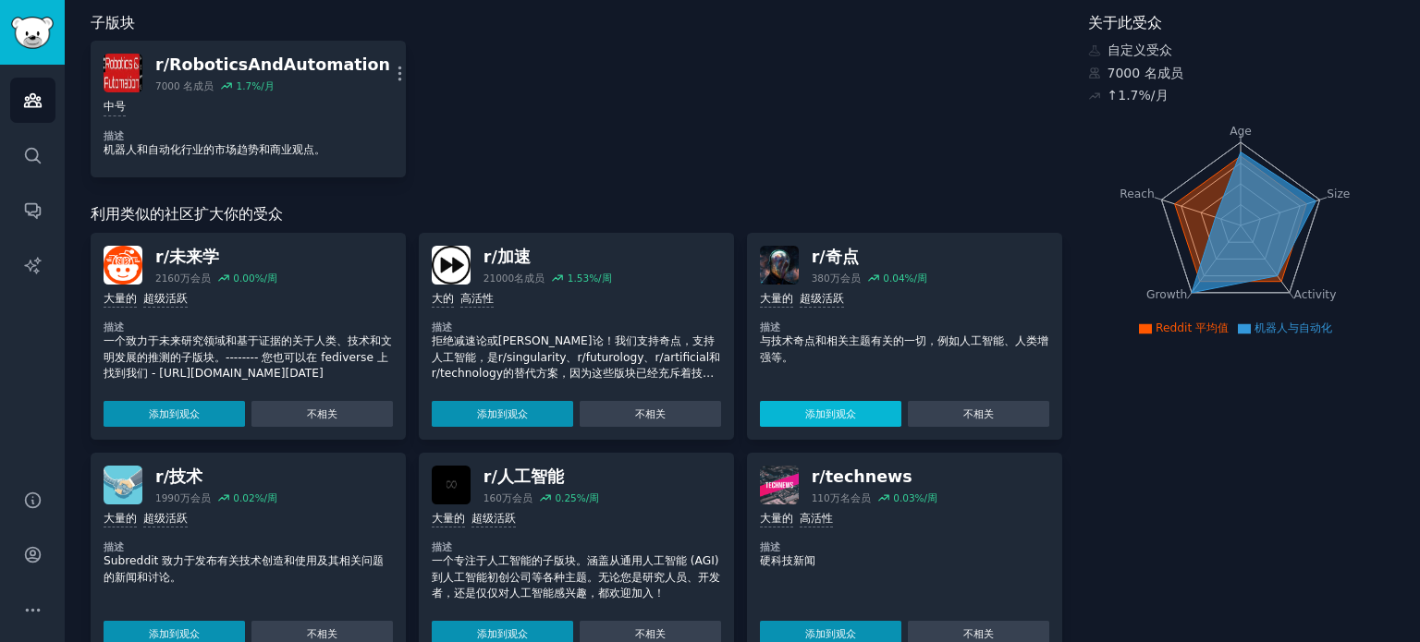
click at [791, 427] on button "添加到观众" at bounding box center [830, 414] width 141 height 26
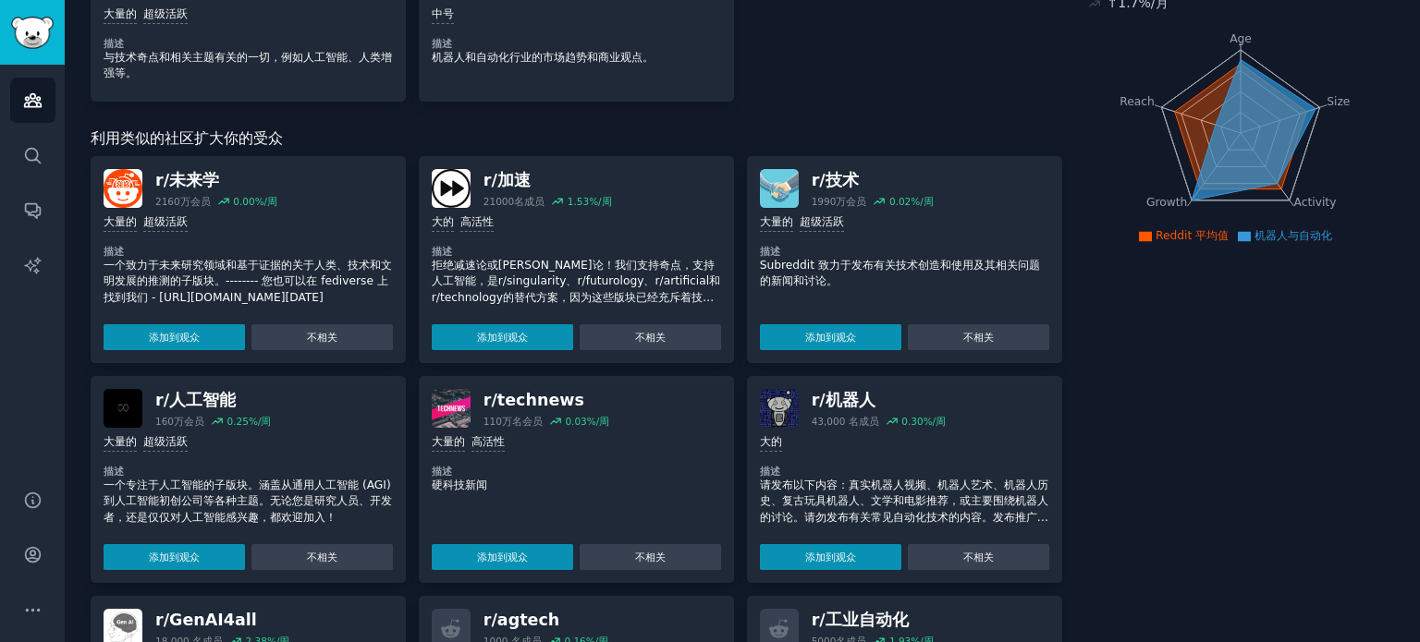
scroll to position [277, 0]
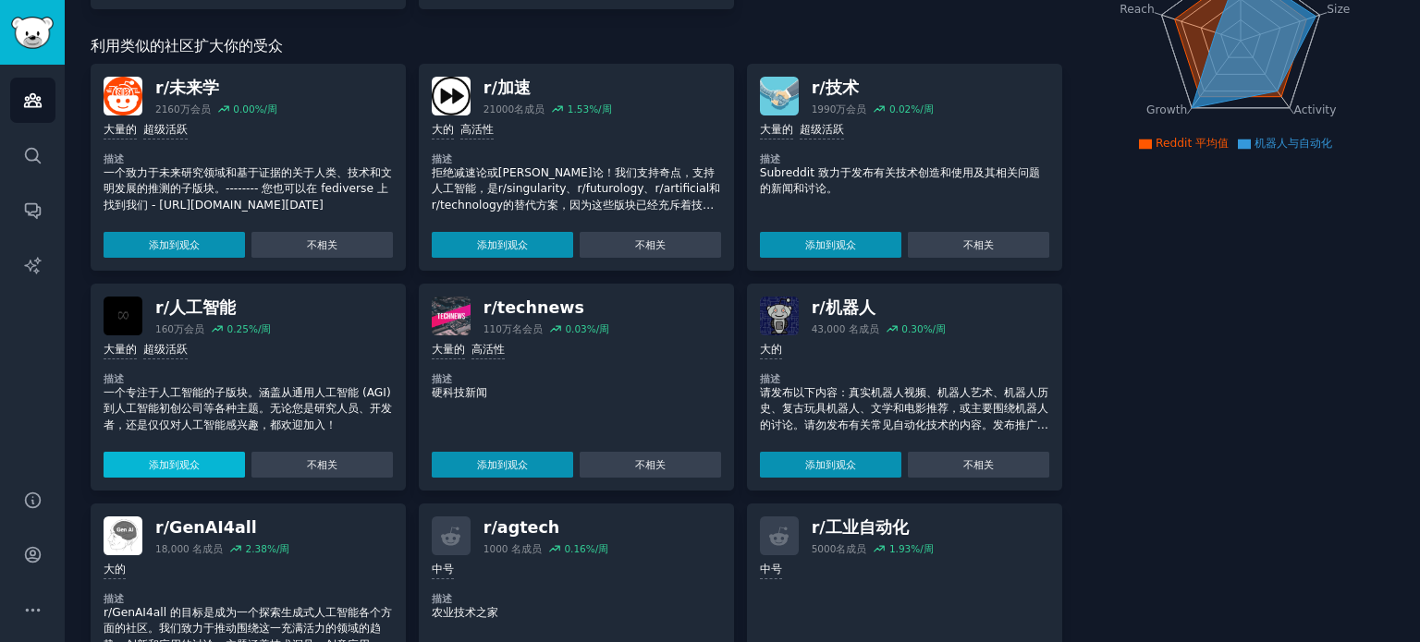
click at [183, 470] on font "添加到观众" at bounding box center [174, 464] width 51 height 11
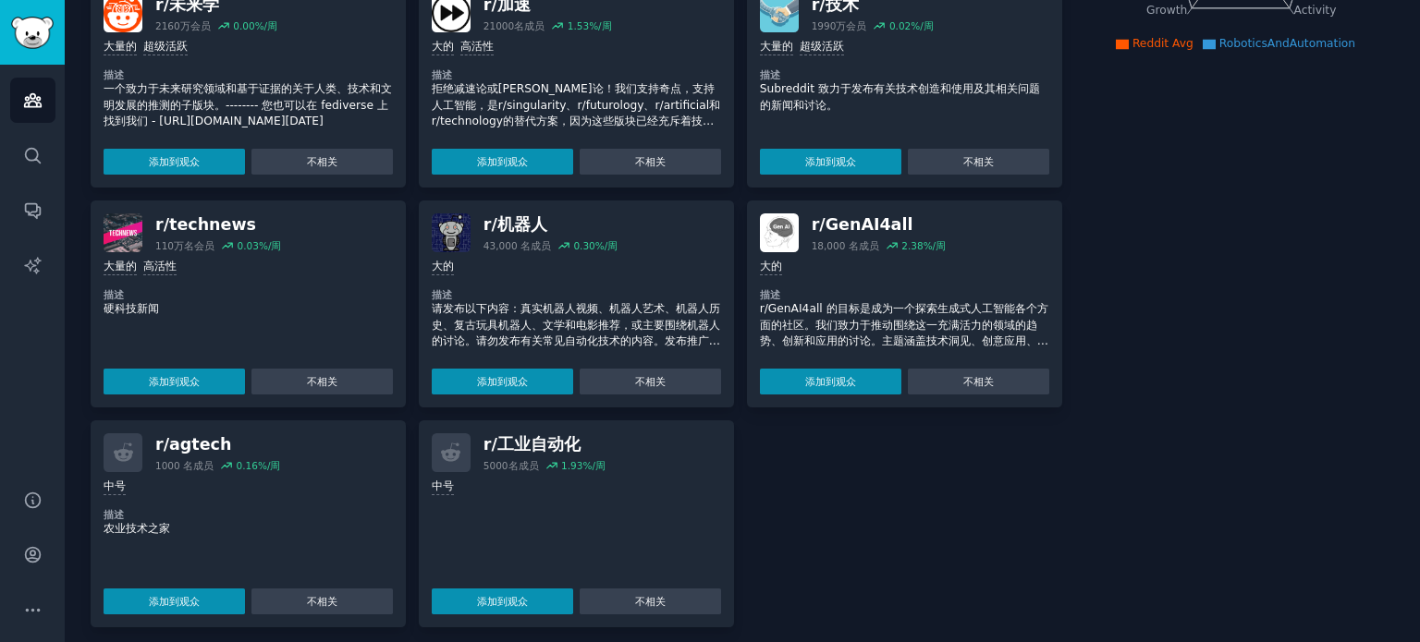
scroll to position [386, 0]
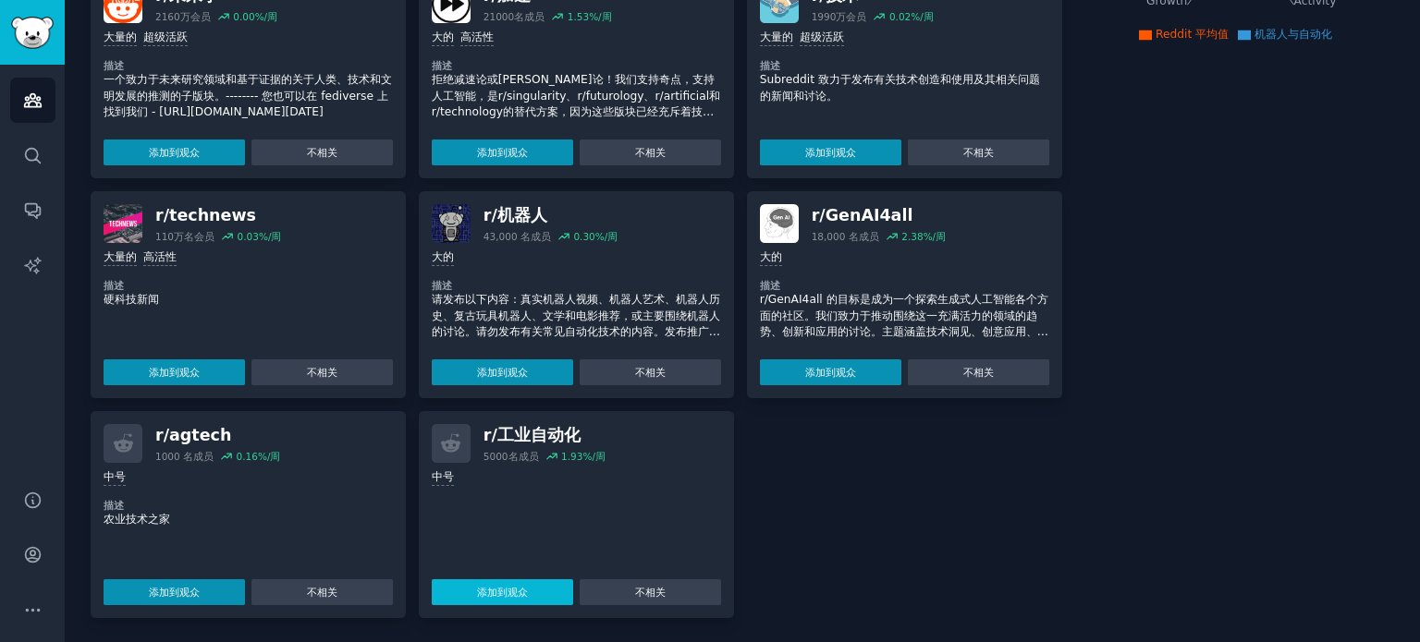
click at [483, 592] on font "添加到观众" at bounding box center [502, 592] width 51 height 11
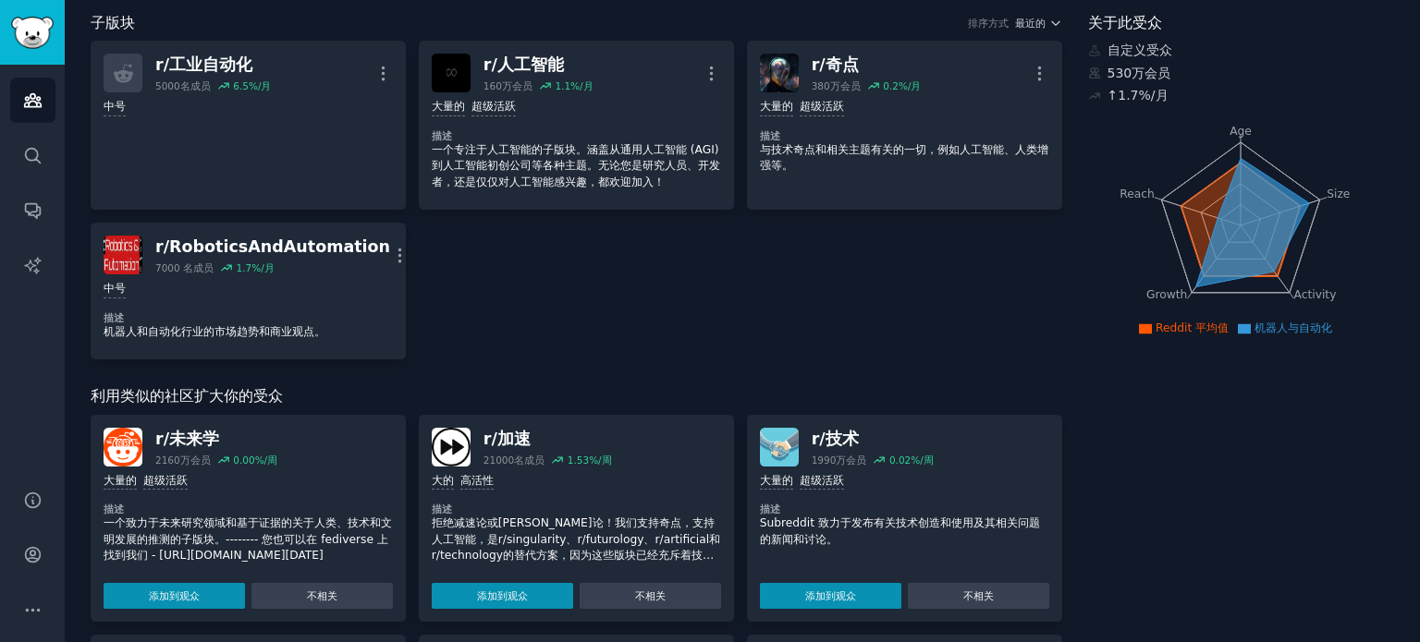
scroll to position [0, 0]
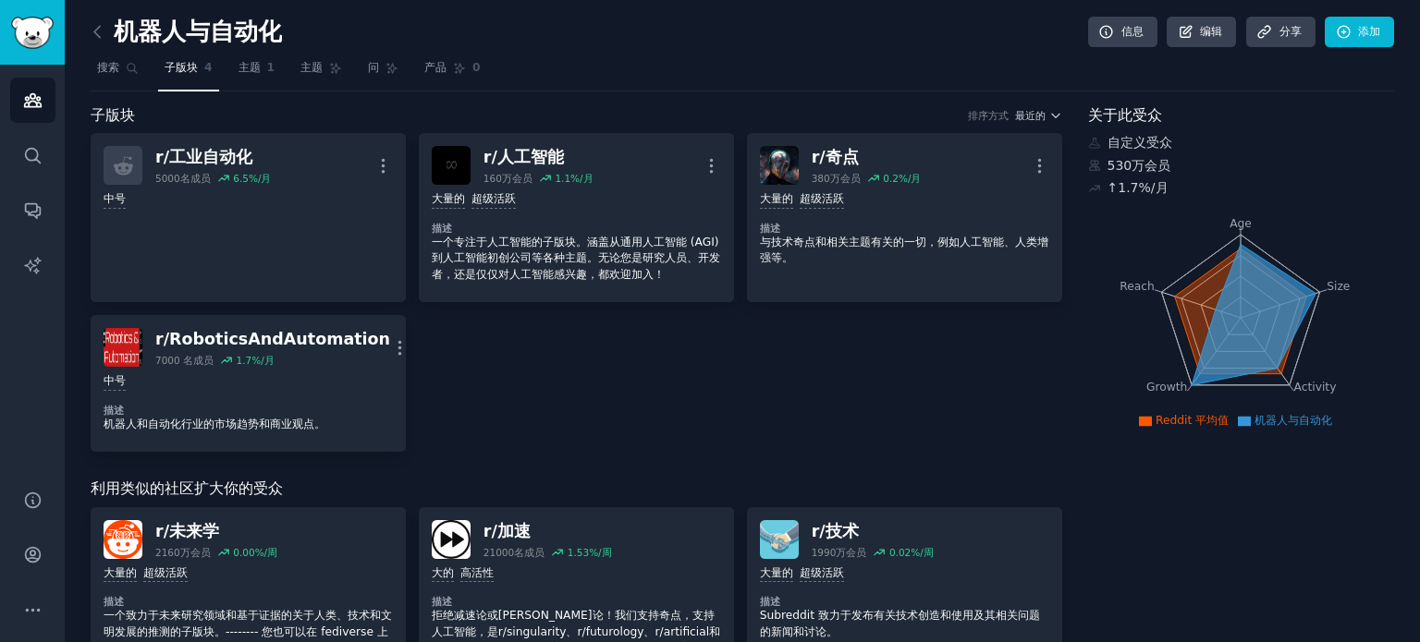
click at [607, 423] on div "r/ 工业自动化 5000名 成员 6.5 %/月 更多的 中号 r/ 人工智能 160万 会员 1.1 %/月 更多的 大量的 超级活跃 描述 一个专注于人…" at bounding box center [576, 292] width 971 height 319
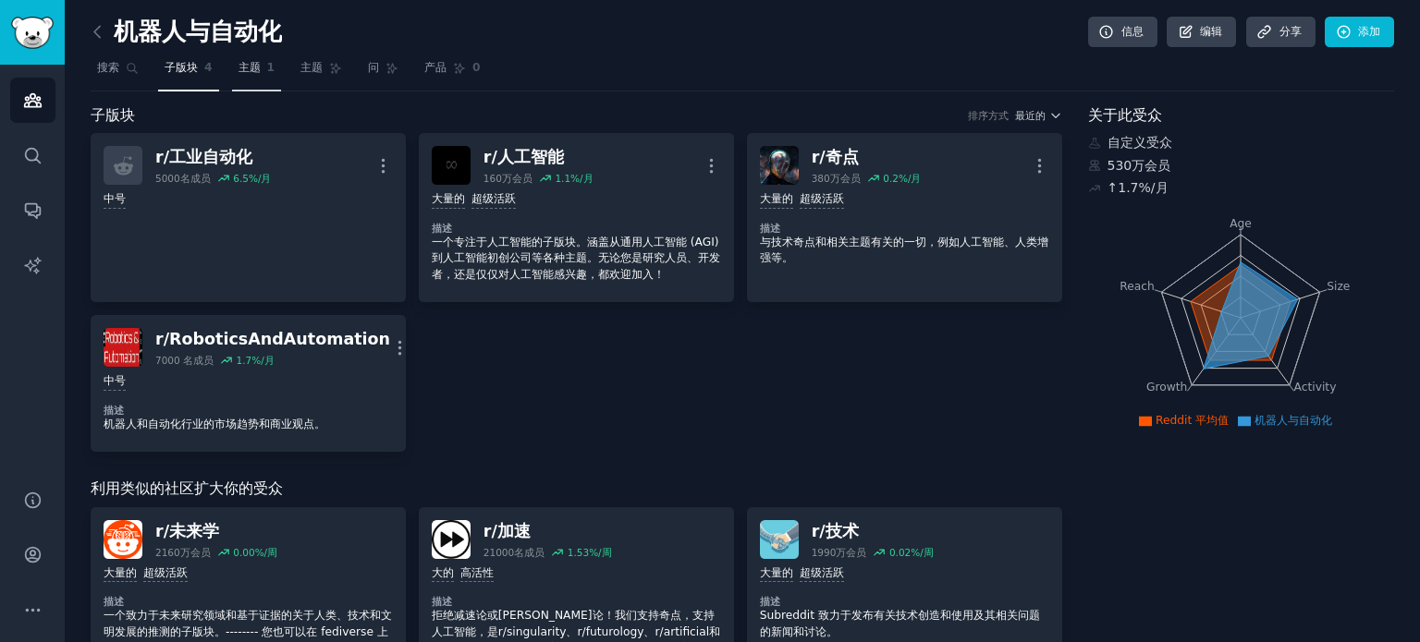
click at [248, 62] on font "主题" at bounding box center [249, 67] width 22 height 13
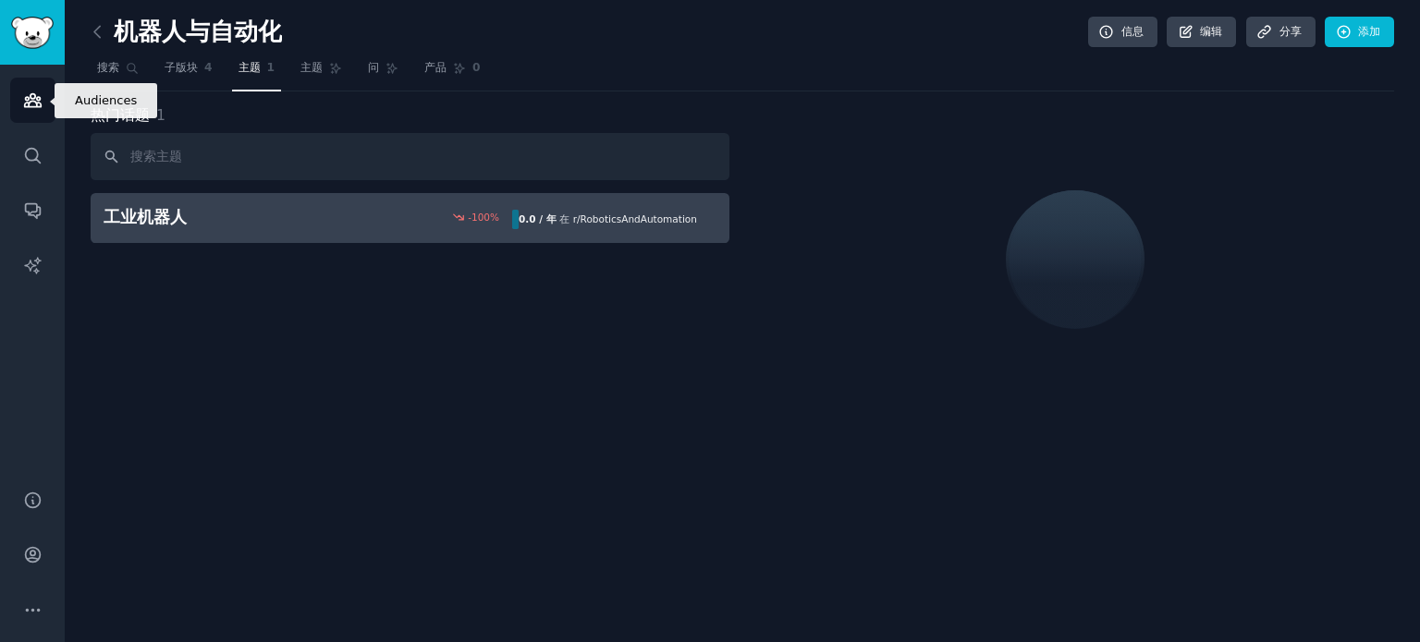
click at [30, 100] on icon "侧边栏" at bounding box center [32, 100] width 19 height 19
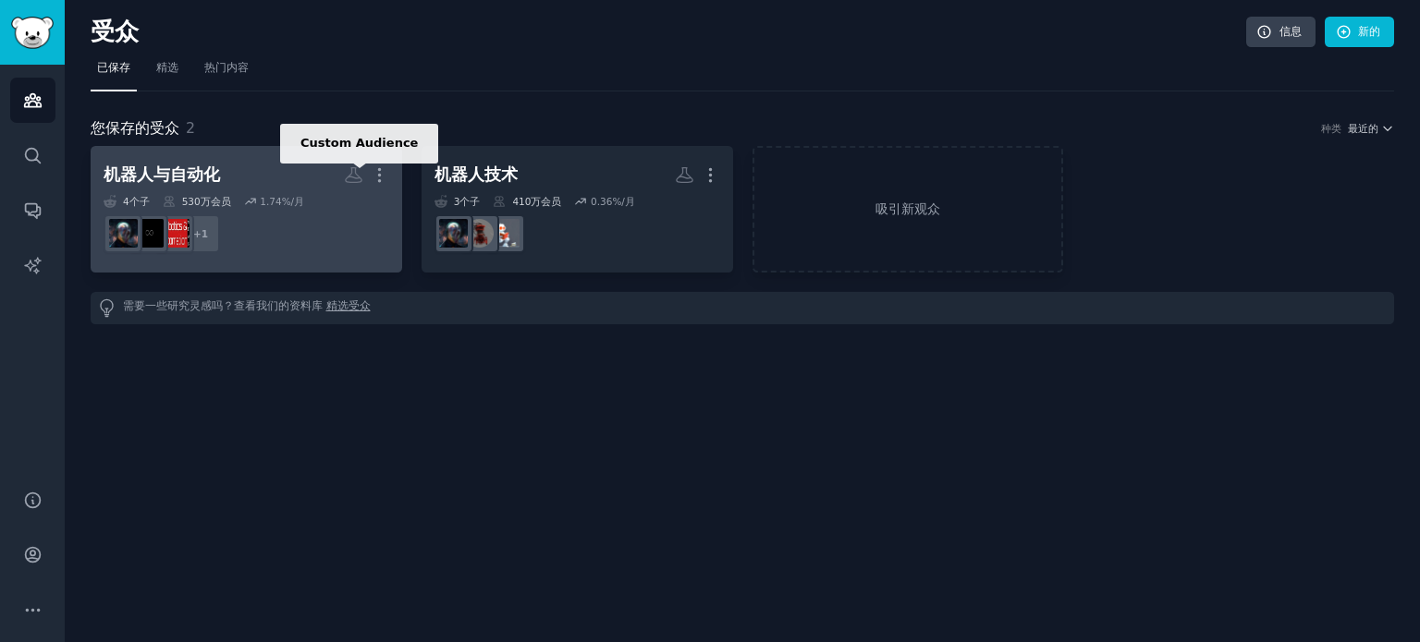
click at [355, 173] on icon at bounding box center [354, 175] width 16 height 15
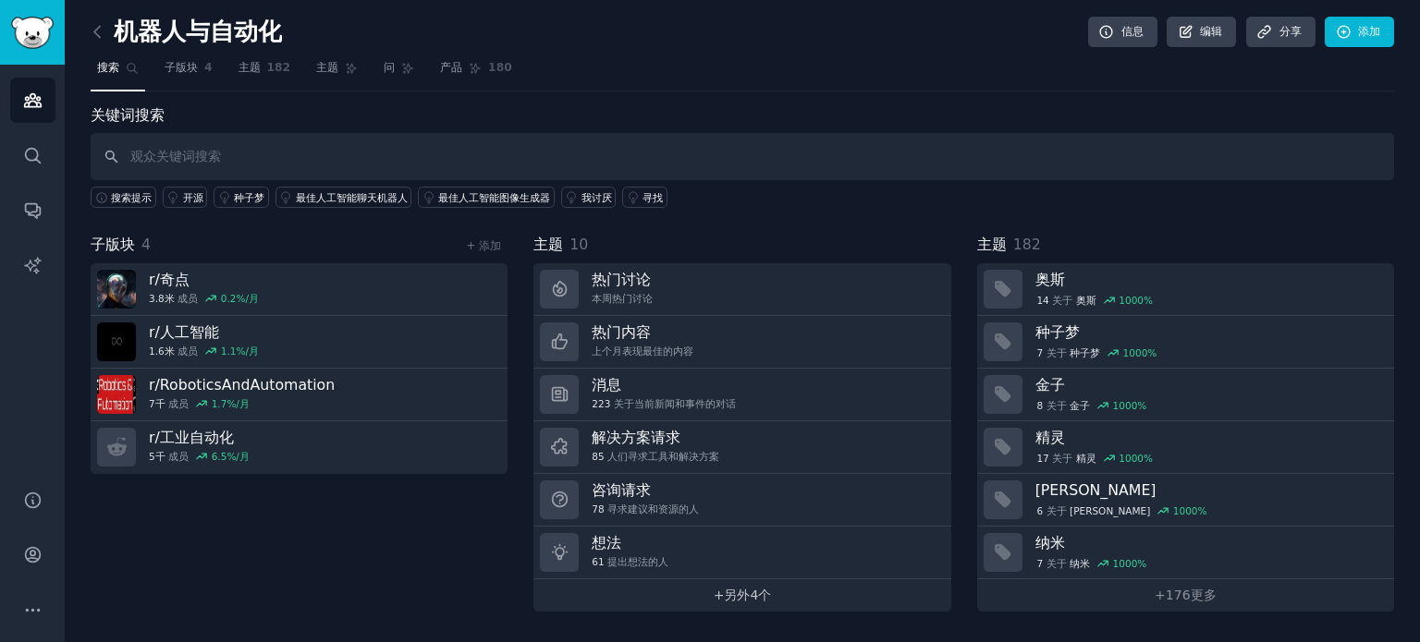
click at [690, 593] on link "+ 另外 4个" at bounding box center [741, 596] width 417 height 32
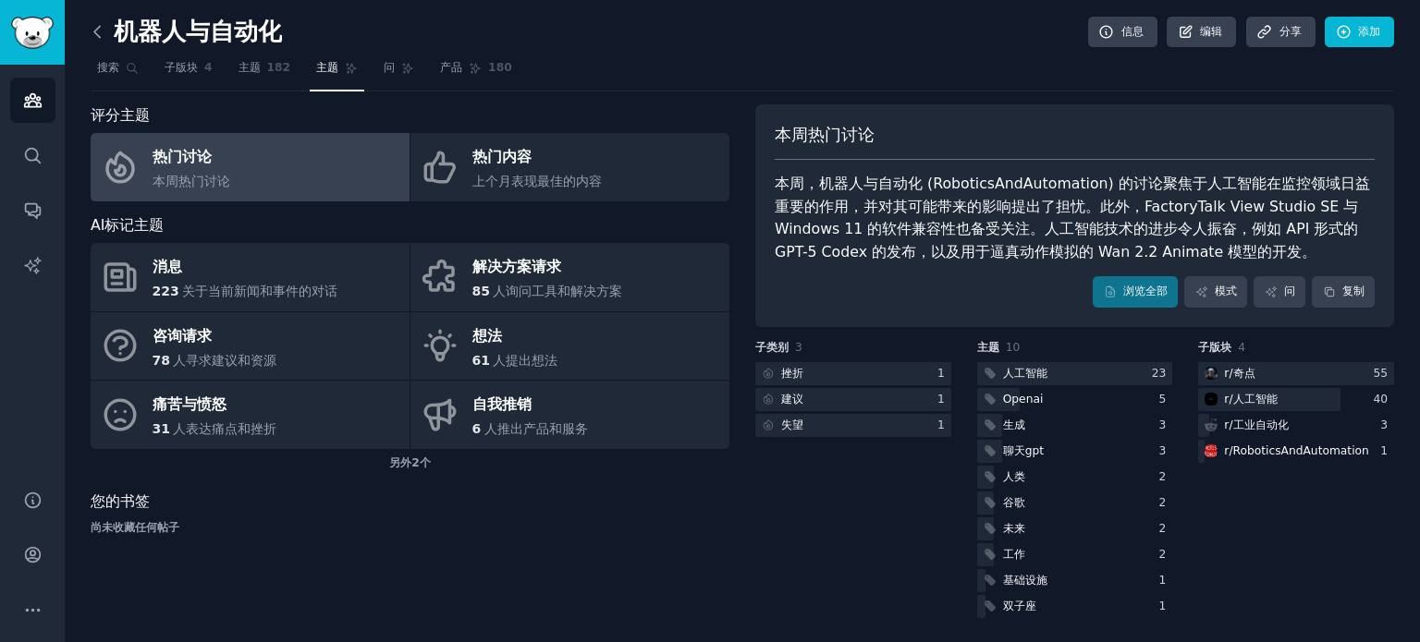
click at [96, 29] on icon at bounding box center [97, 31] width 6 height 11
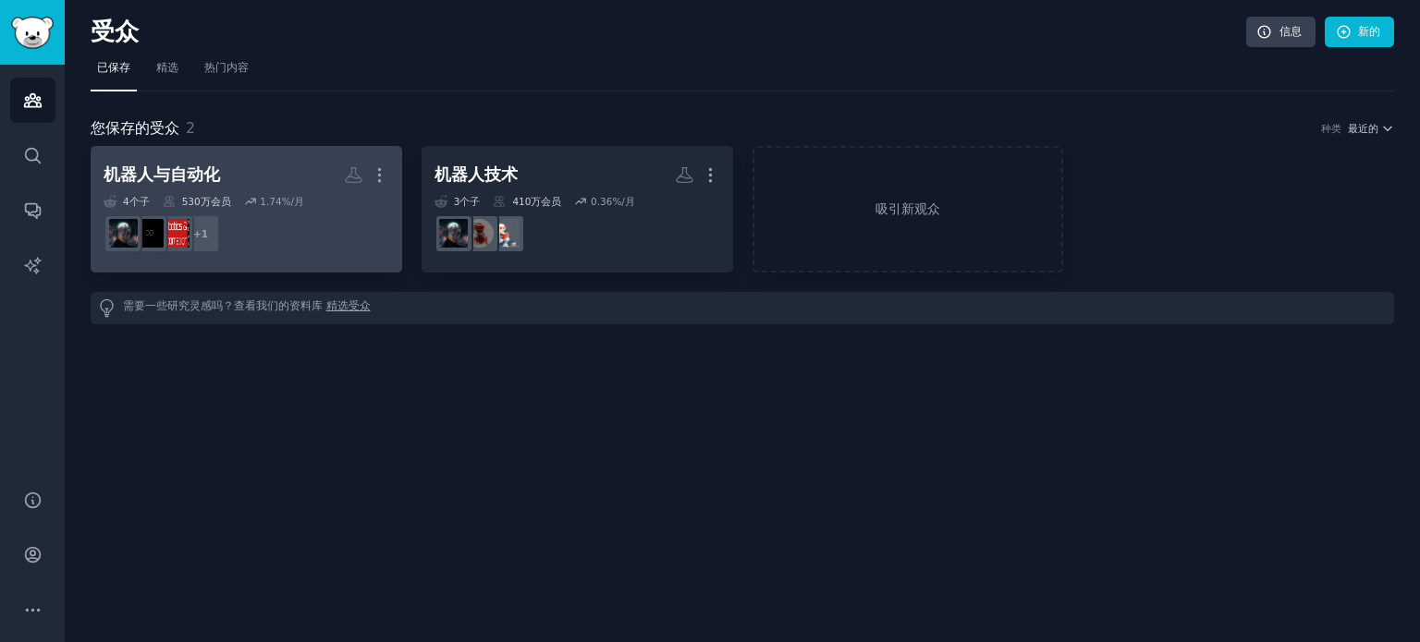
click at [318, 202] on div "4 个子 ​ 530万 会员 1.74 %/月" at bounding box center [247, 201] width 286 height 13
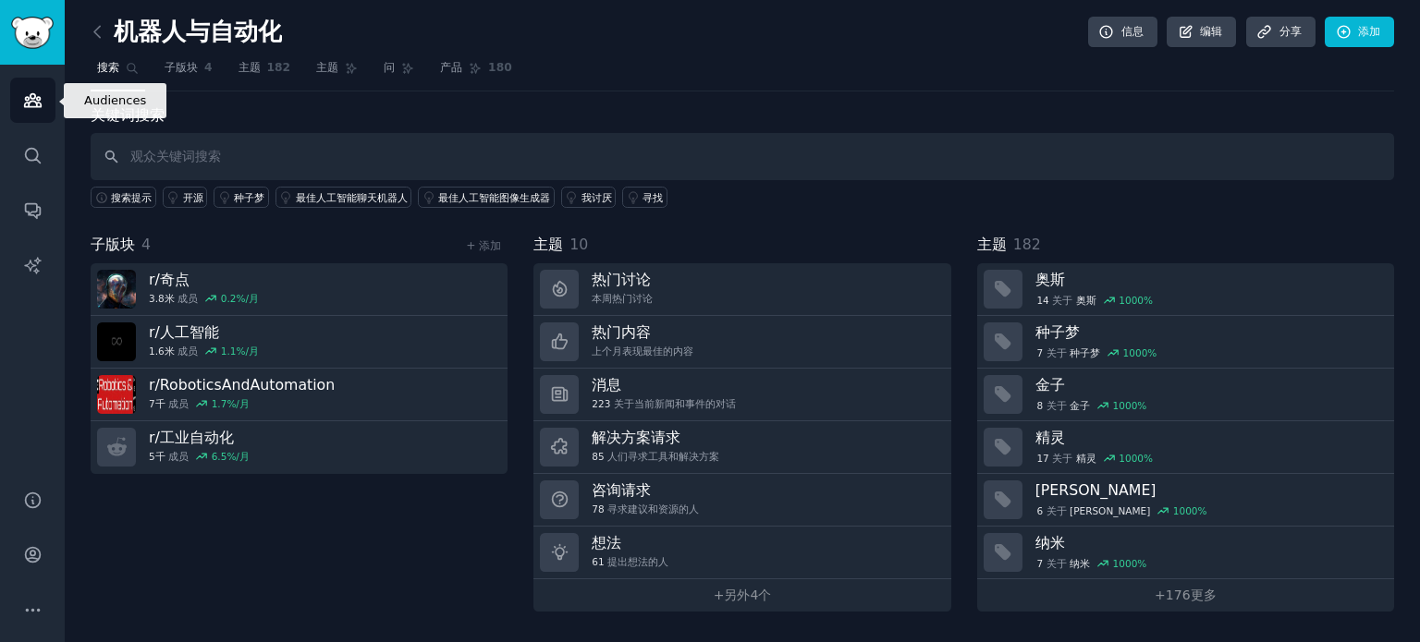
click at [31, 97] on icon "侧边栏" at bounding box center [32, 100] width 17 height 13
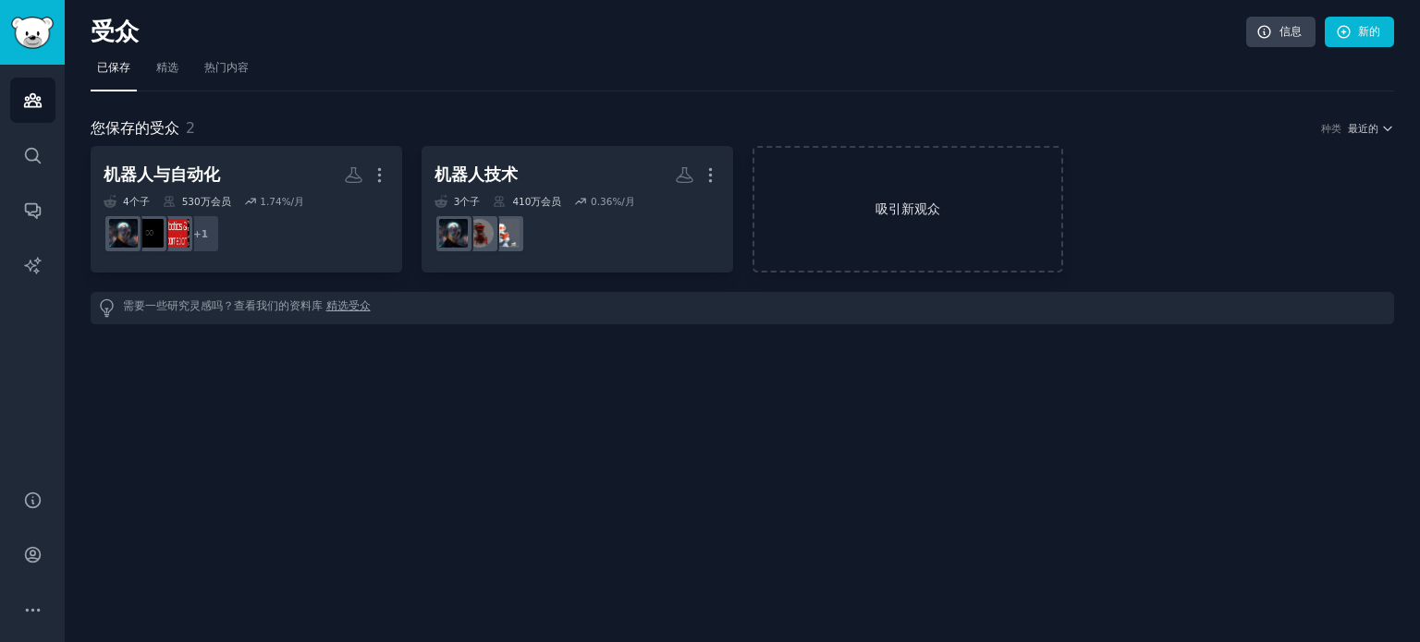
click at [854, 185] on link "吸引新观众" at bounding box center [908, 209] width 312 height 127
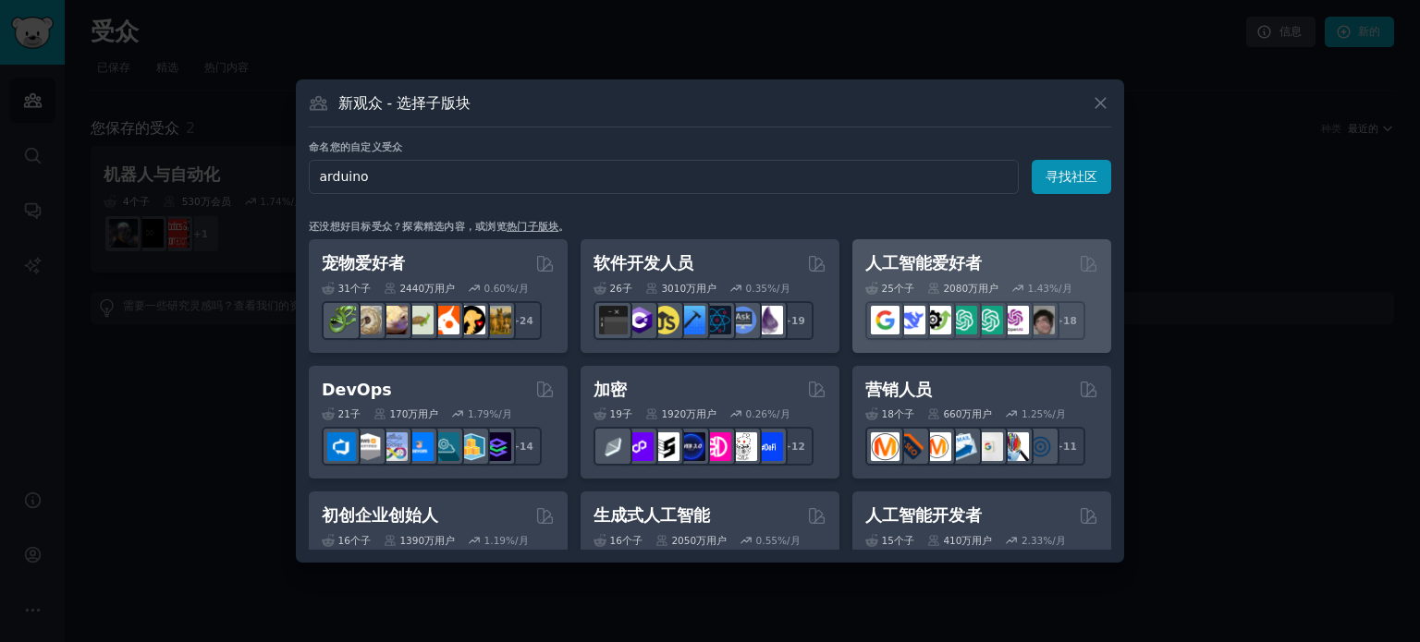
type input "arduino"
click at [1003, 275] on div "25 个子 ​ 2080万 用户 1.43 %/月 + 18" at bounding box center [981, 307] width 233 height 65
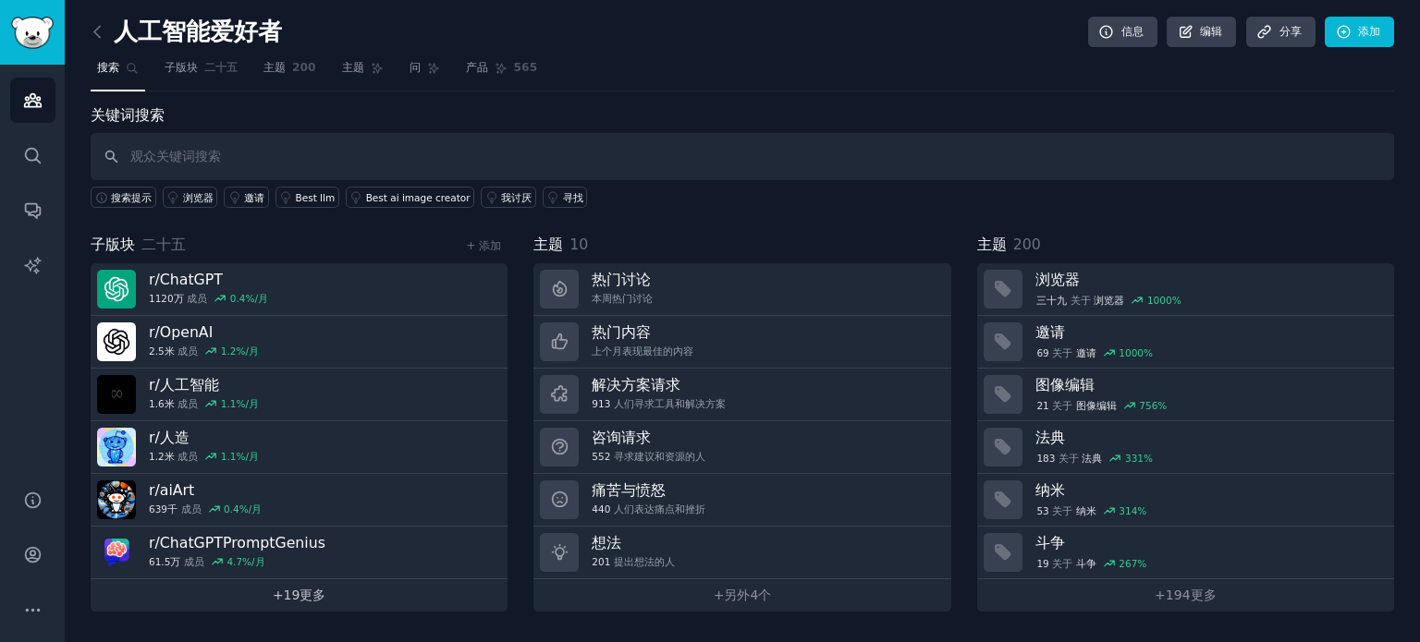
click at [281, 588] on font "+" at bounding box center [278, 595] width 11 height 15
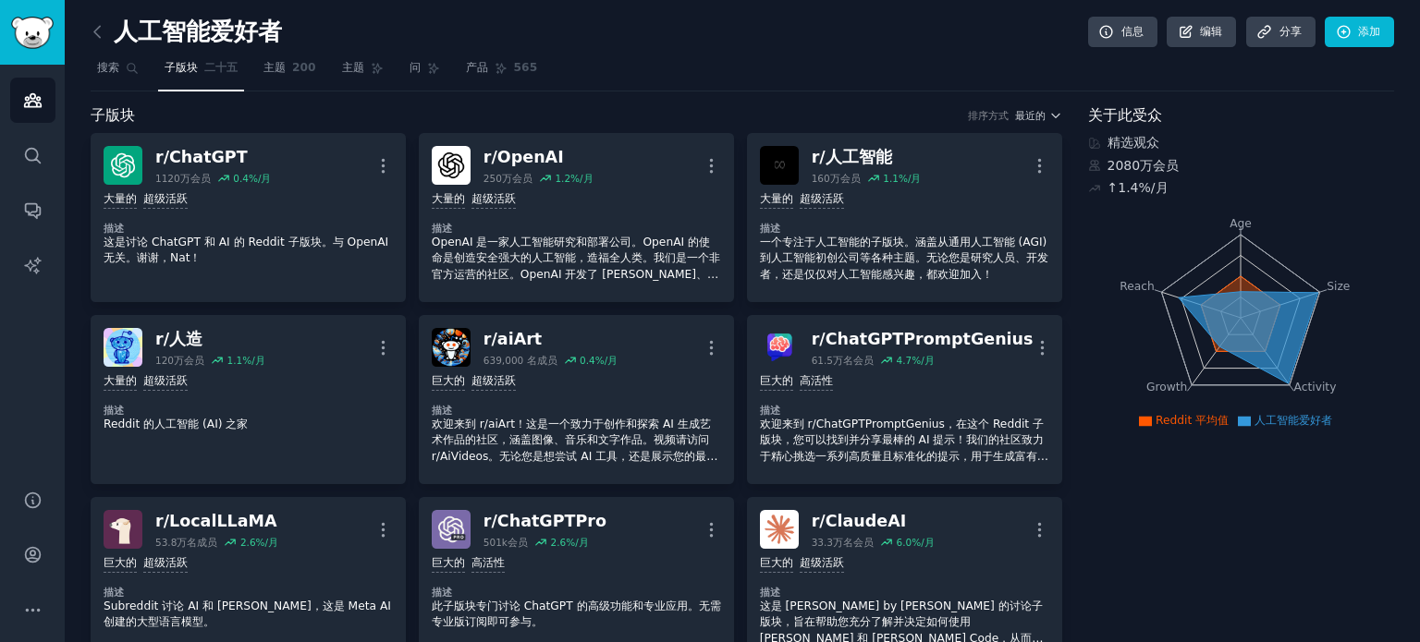
click at [92, 30] on icon at bounding box center [97, 31] width 19 height 19
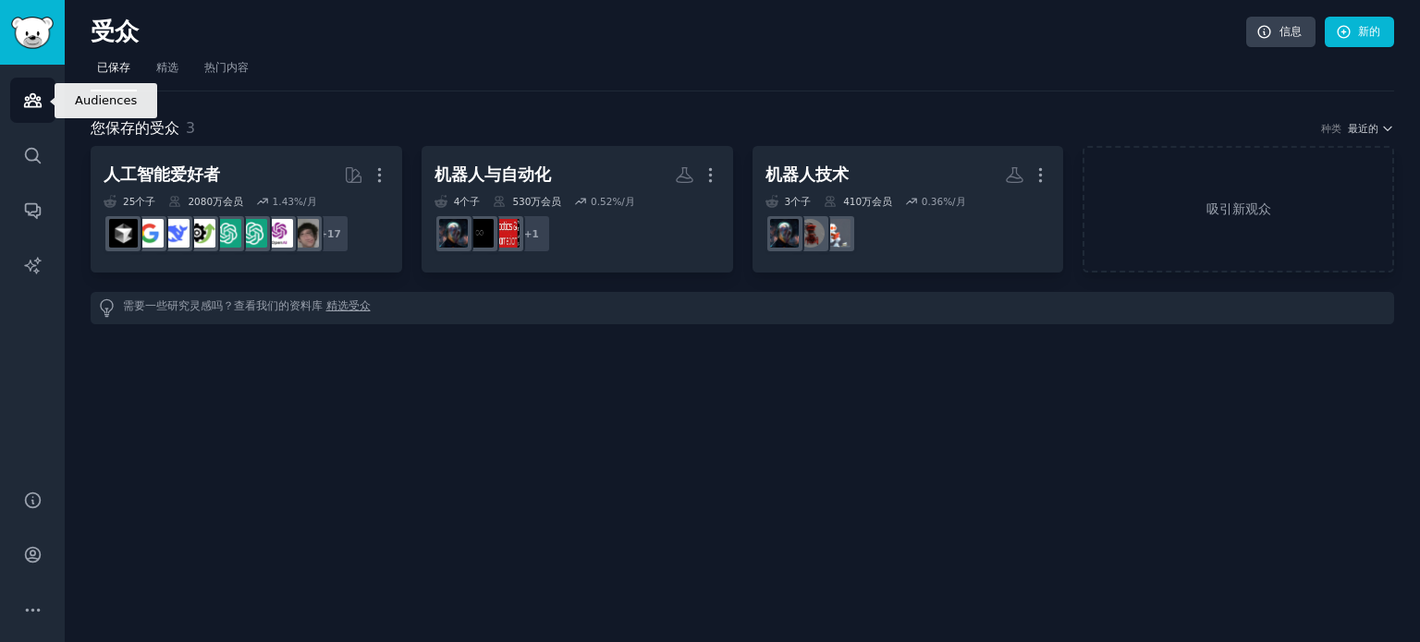
click at [35, 97] on icon "侧边栏" at bounding box center [32, 100] width 19 height 19
click at [1244, 205] on font "吸引新观众" at bounding box center [1238, 209] width 65 height 15
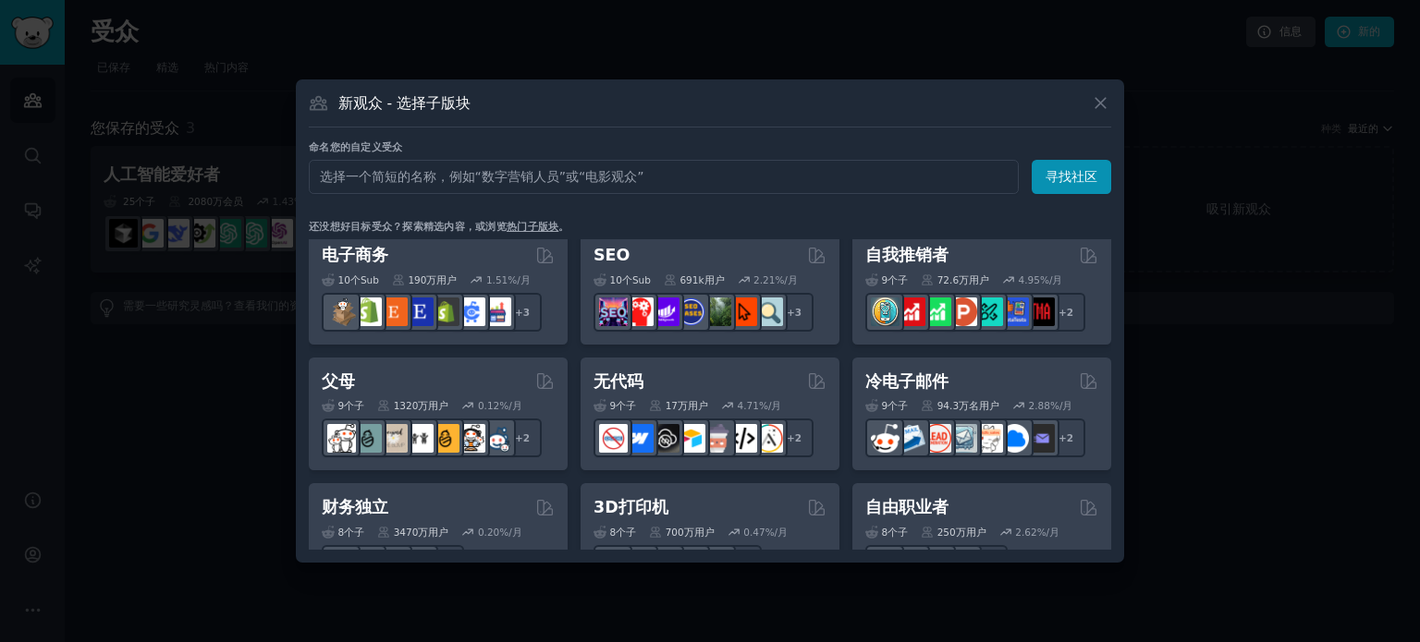
scroll to position [832, 0]
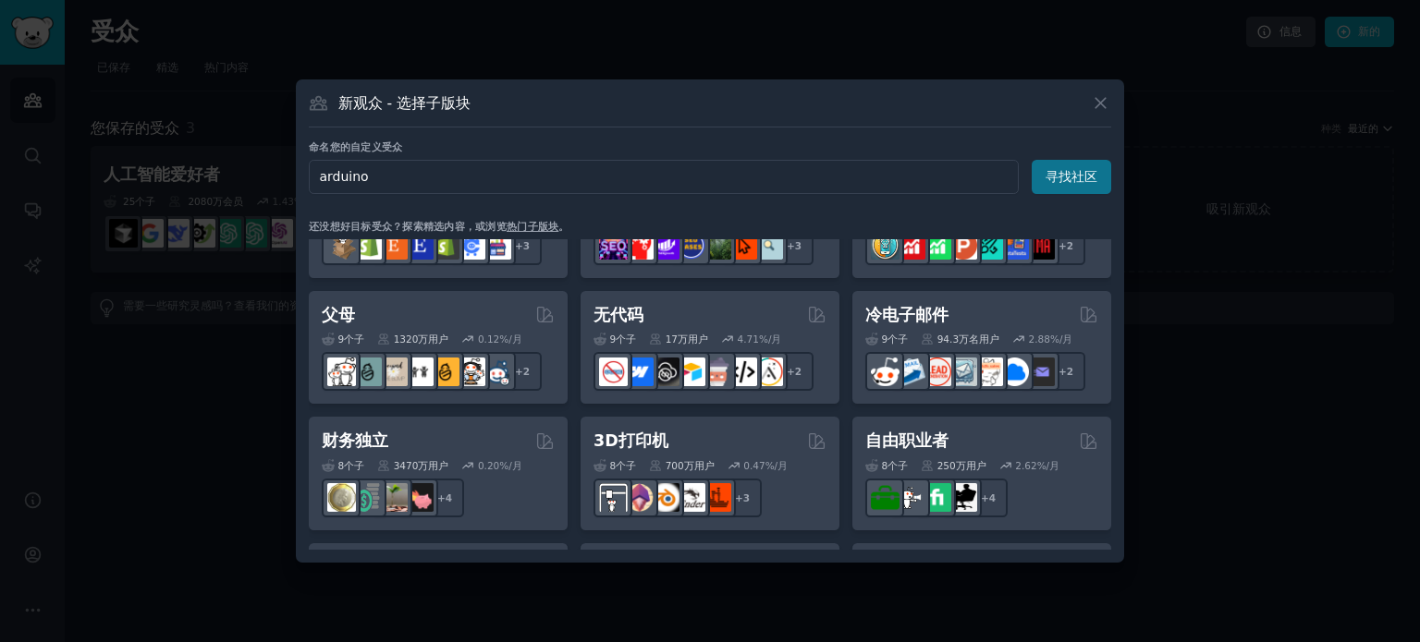
type input "arduino"
click at [1076, 173] on font "寻找社区" at bounding box center [1071, 176] width 52 height 15
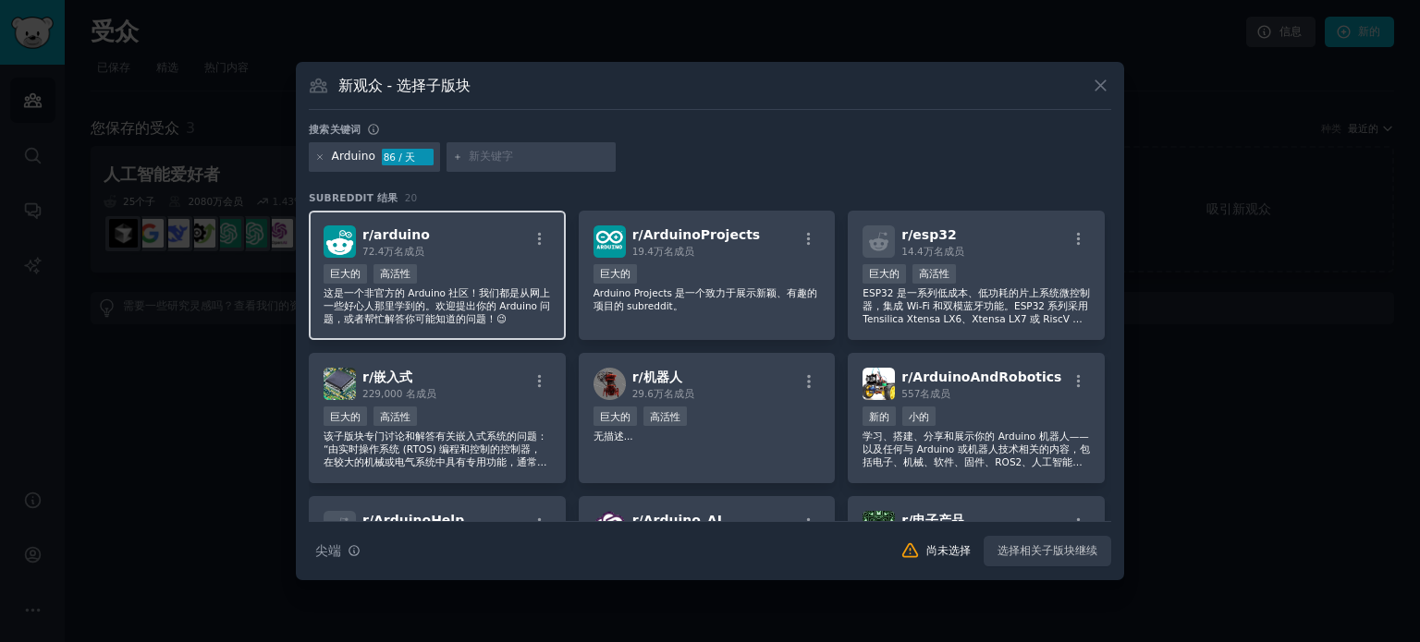
click at [494, 280] on div "巨大的 高活性" at bounding box center [437, 275] width 227 height 23
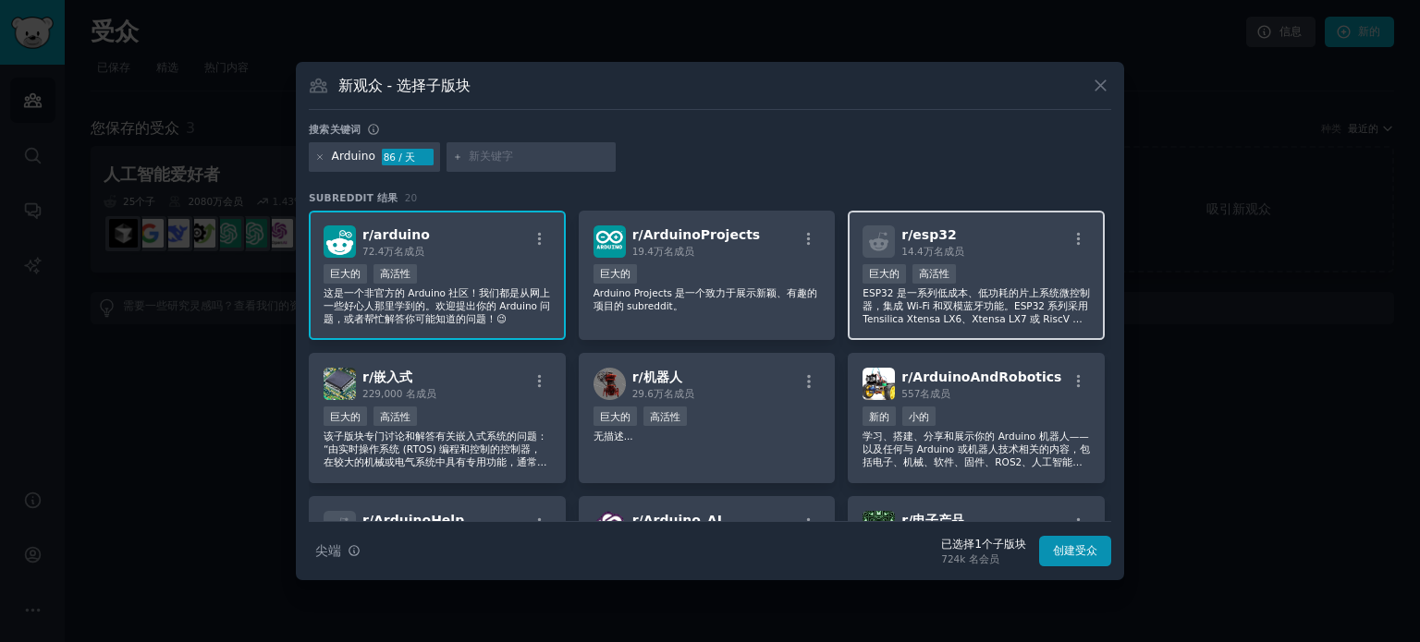
click at [982, 276] on div "10万至100万名会员 巨大的 高活性" at bounding box center [975, 275] width 227 height 23
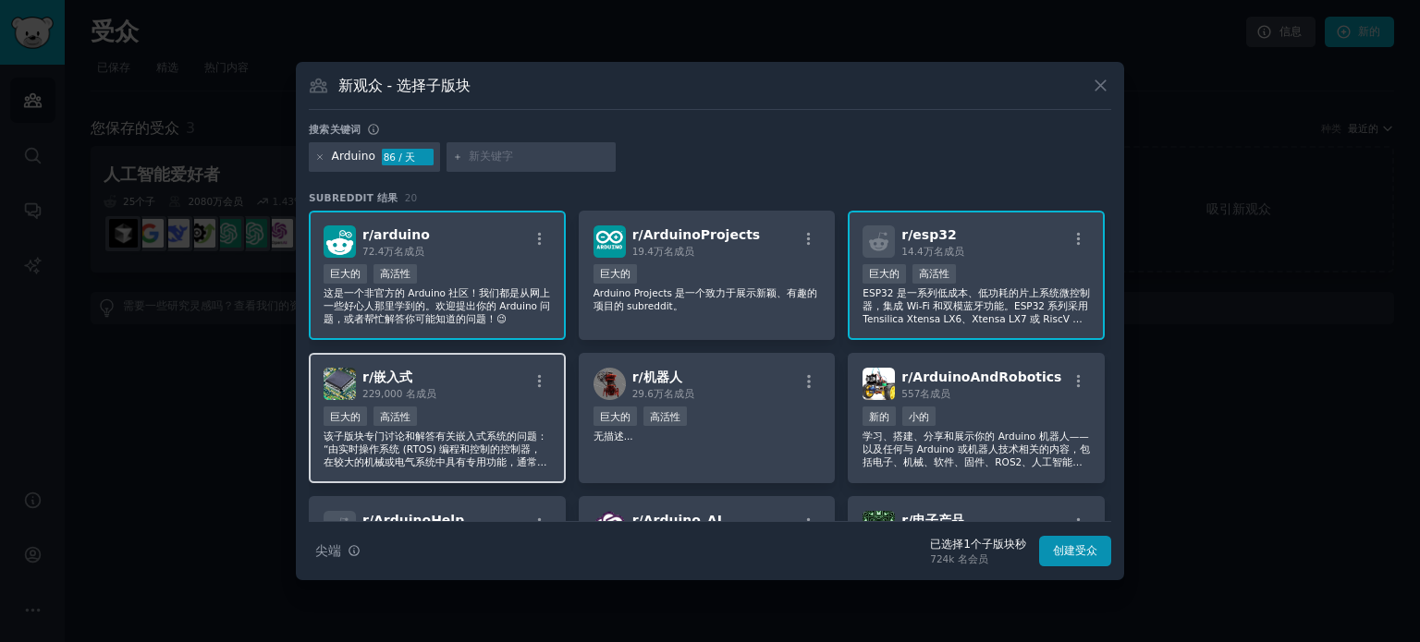
click at [520, 414] on div "巨大的 高活性" at bounding box center [437, 418] width 227 height 23
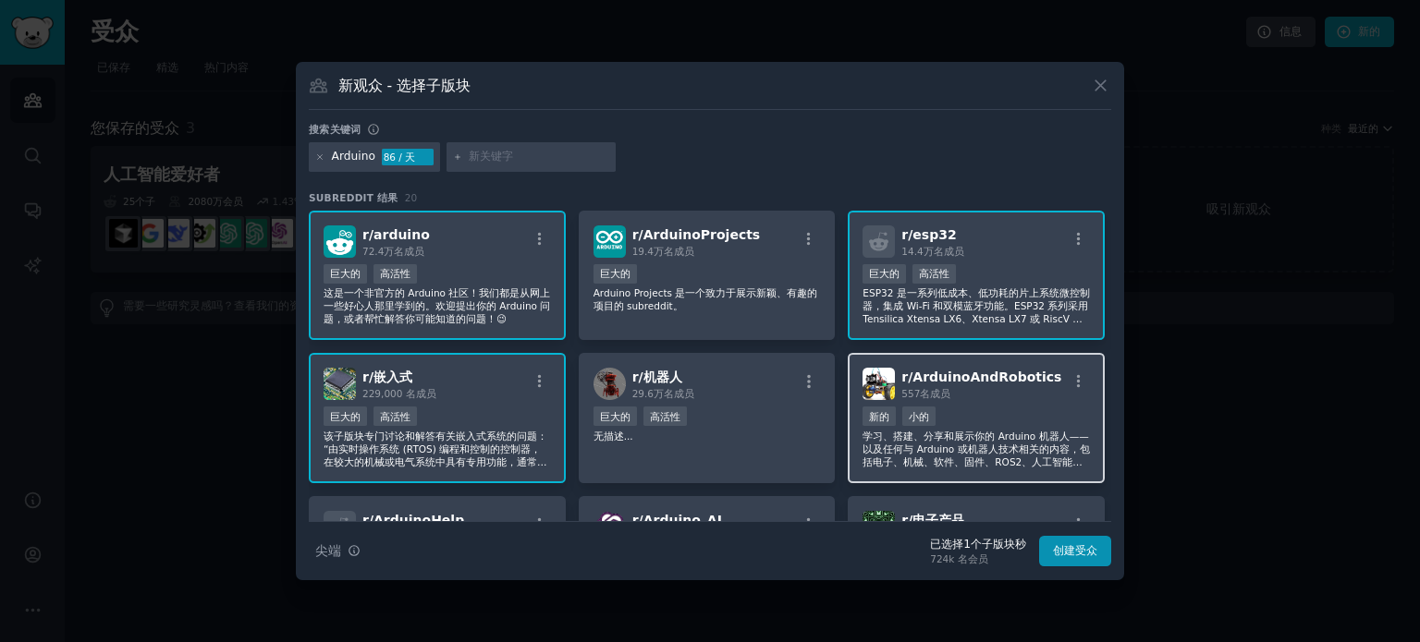
click at [967, 431] on font "学习、搭建、分享和展示你的 Arduino 机器人——以及任何与 Arduino 或机器人技术相关的内容，包括电子、机械、软件、固件、ROS2、人工智能、教育…" at bounding box center [975, 488] width 226 height 115
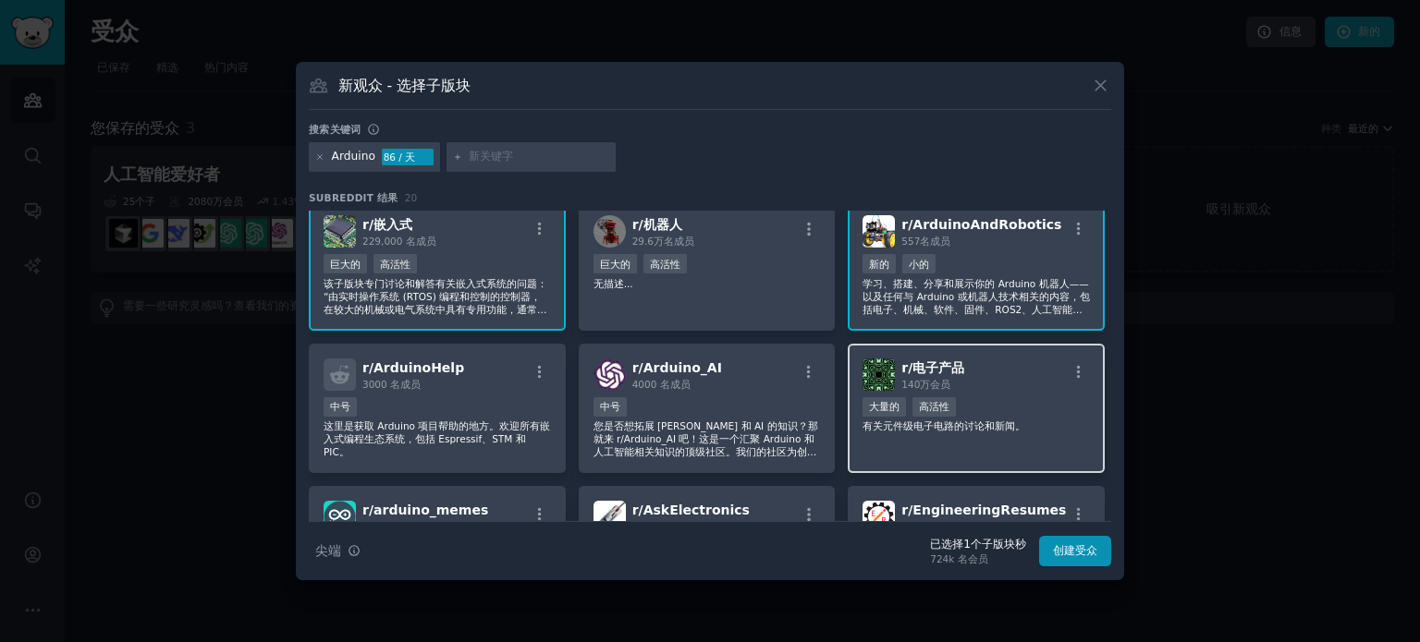
scroll to position [185, 0]
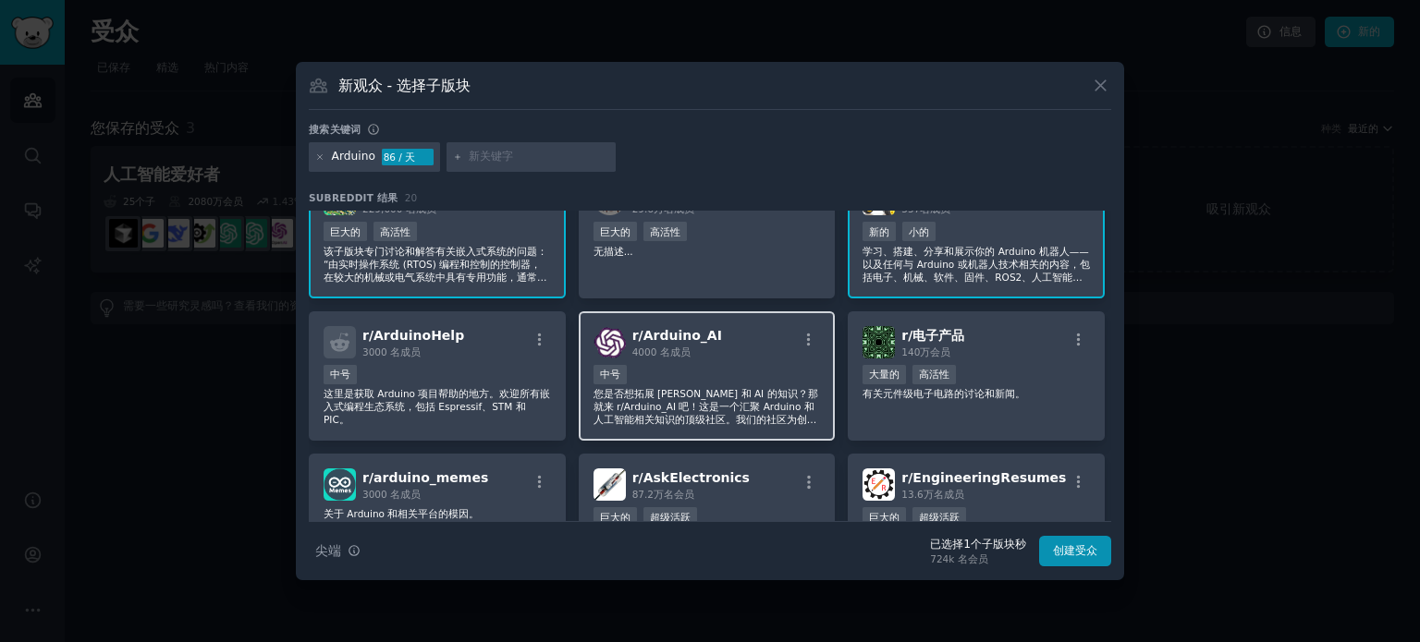
click at [706, 403] on font "您是否想拓展 [PERSON_NAME] 和 AI 的知识？那就来 r/Arduino_AI 吧！这是一个汇聚 Arduino 和人工智能相关知识的顶级社区。…" at bounding box center [705, 432] width 225 height 89
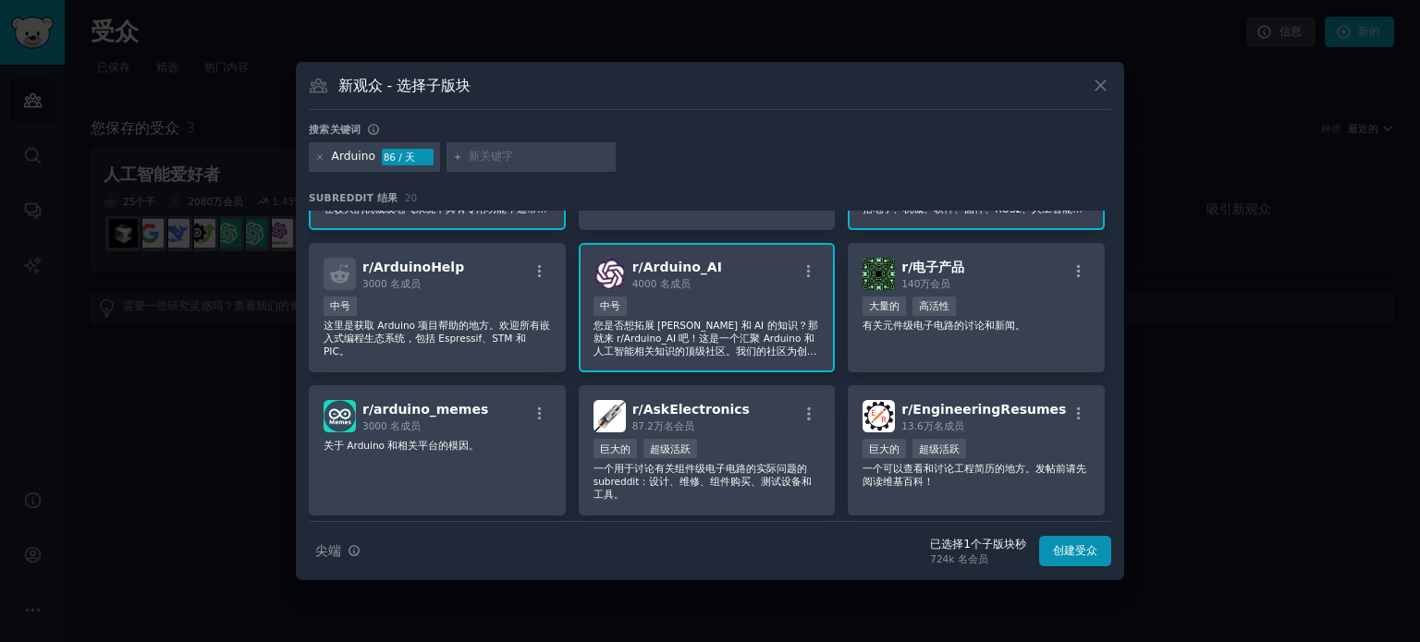
scroll to position [370, 0]
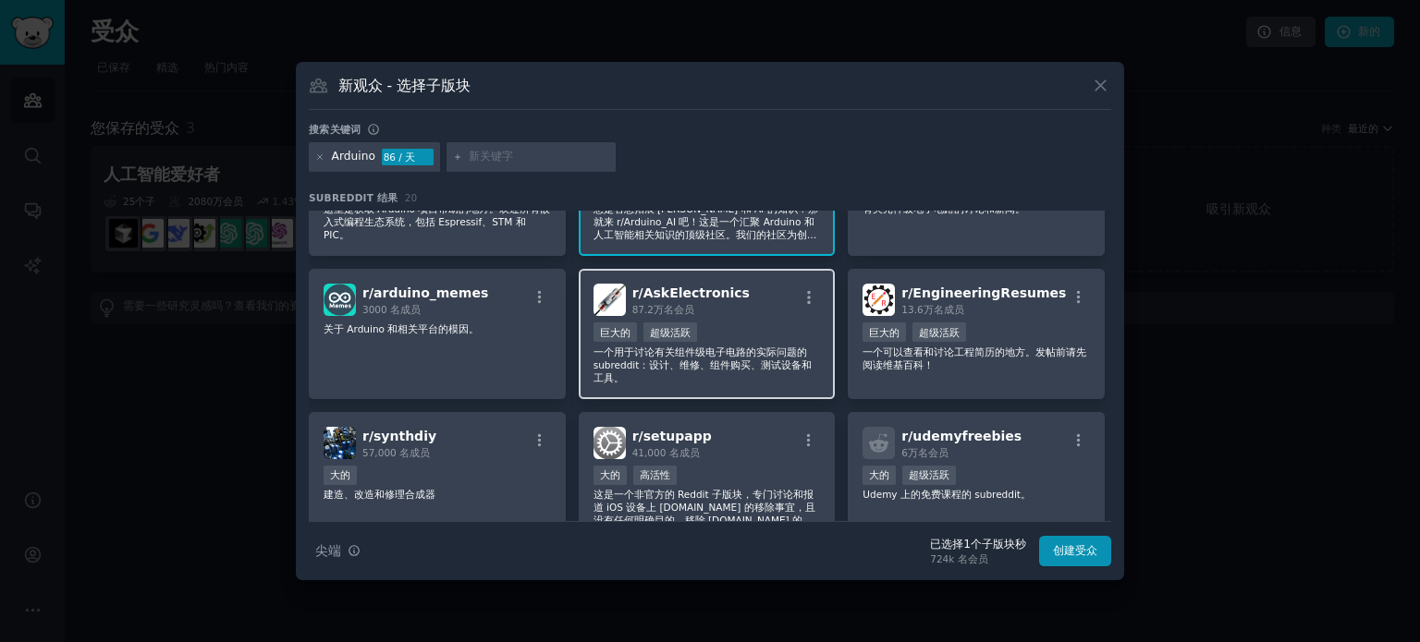
click at [717, 352] on font "一个用于讨论有关组件级电子电路的实际问题的 subreddit：设计、维修、组件购买、测试设备和工具。" at bounding box center [702, 365] width 219 height 37
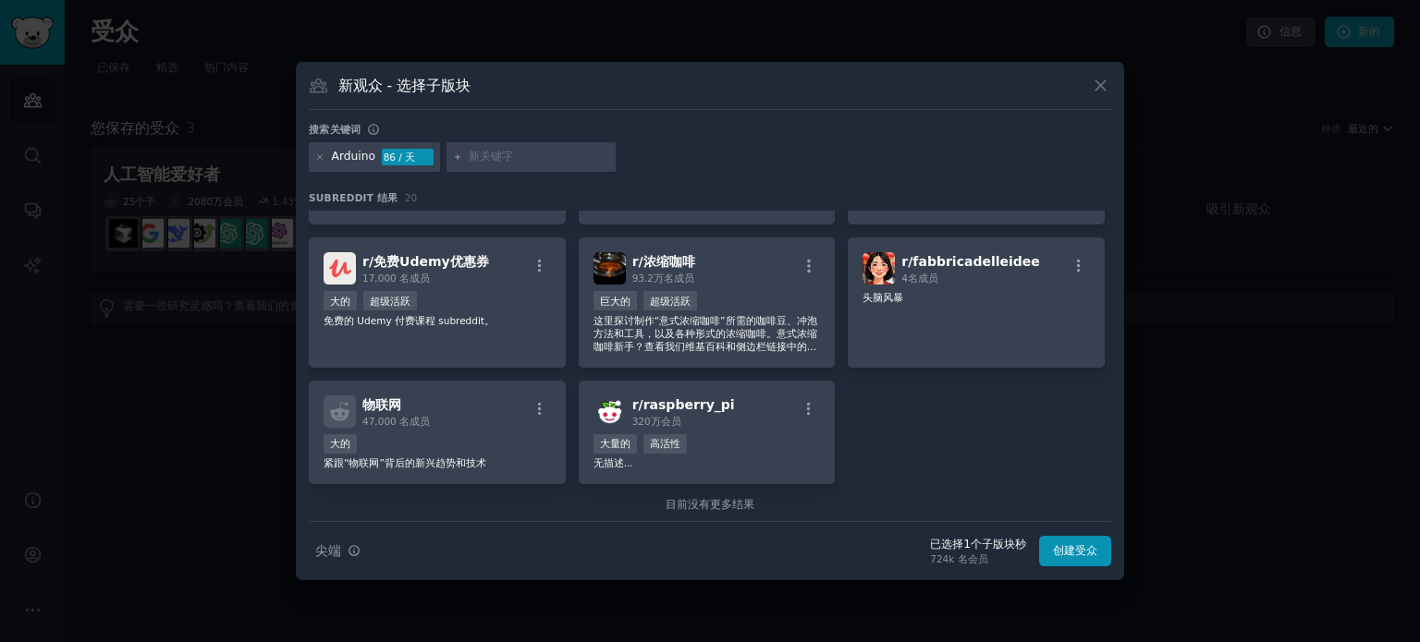
scroll to position [709, 0]
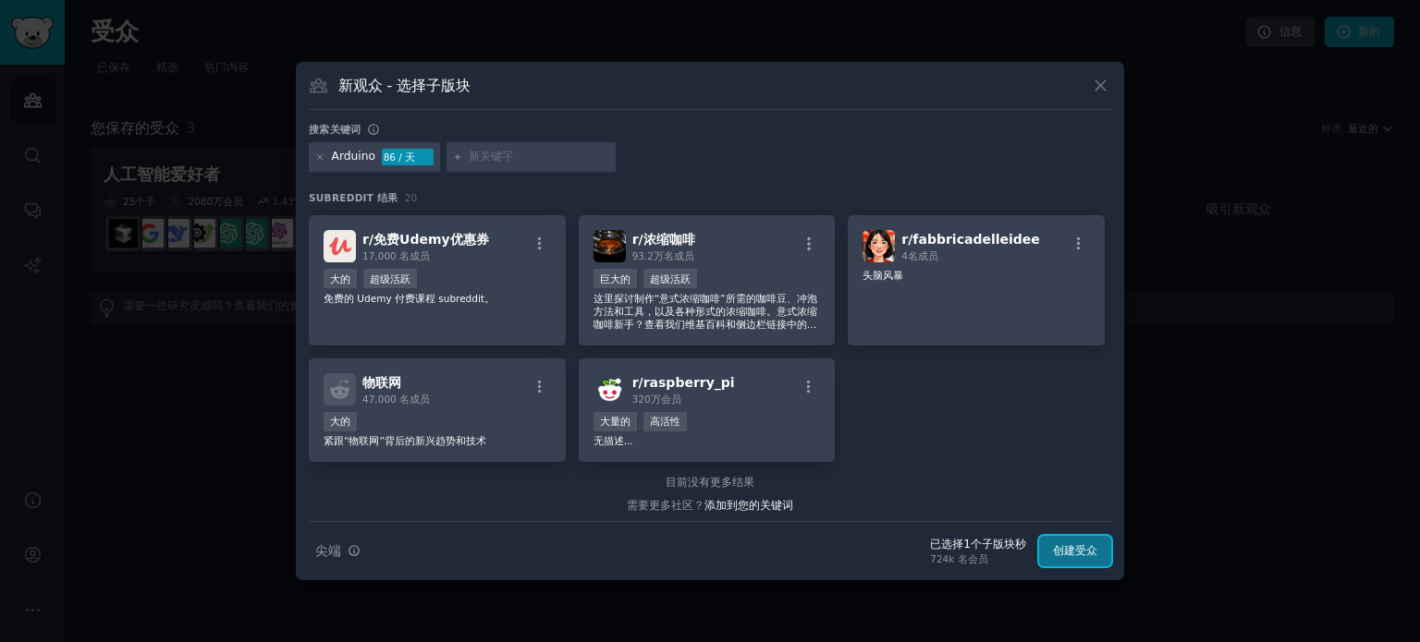
click at [1069, 554] on font "创建受众" at bounding box center [1075, 550] width 44 height 13
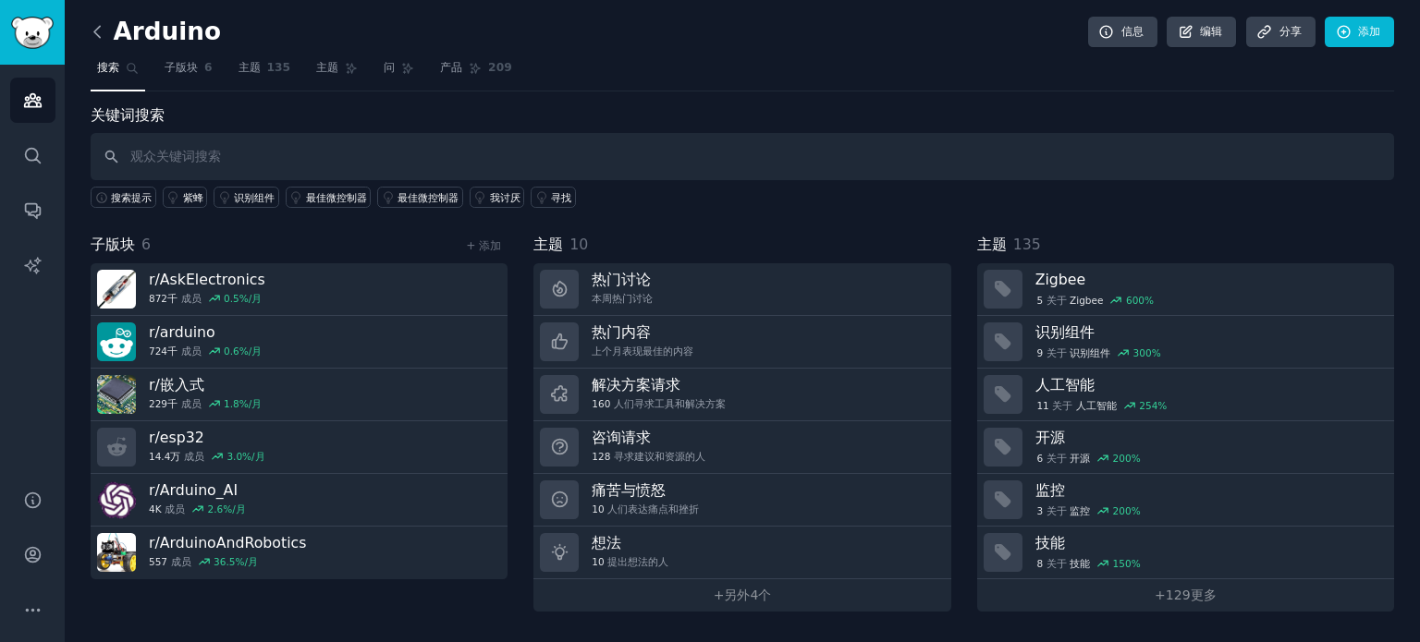
click at [97, 33] on icon at bounding box center [97, 31] width 19 height 19
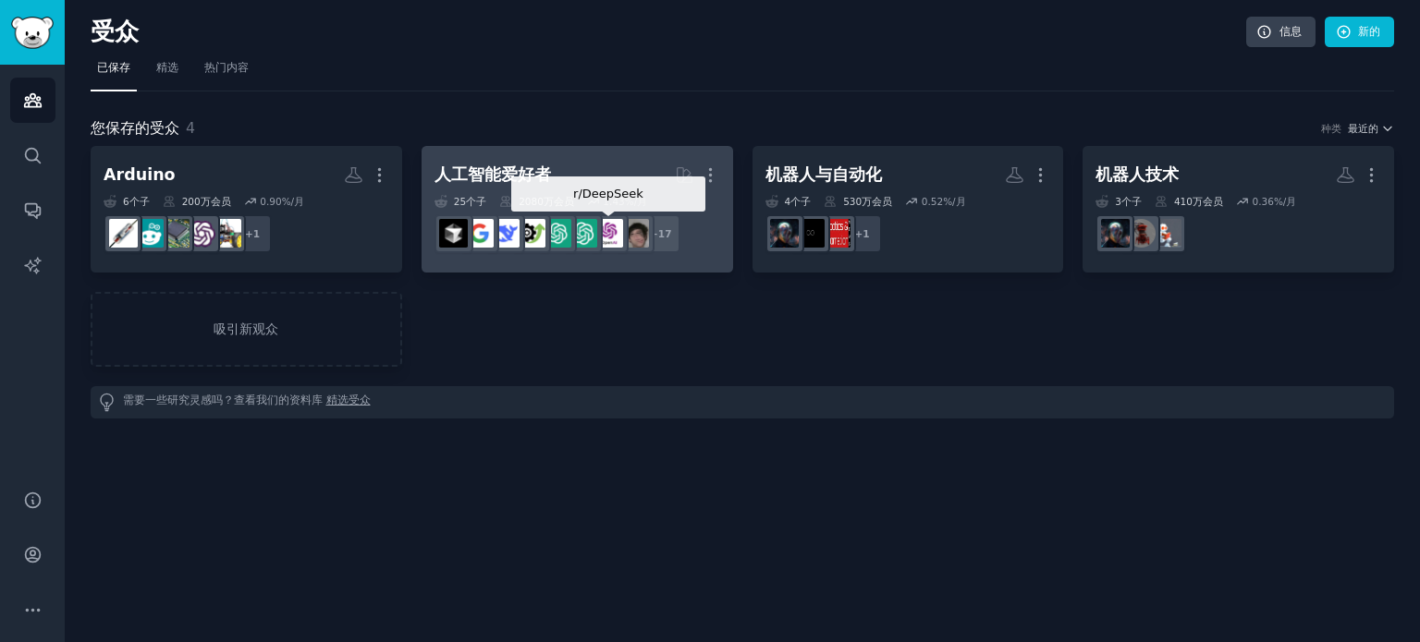
click at [620, 214] on div at bounding box center [609, 233] width 39 height 39
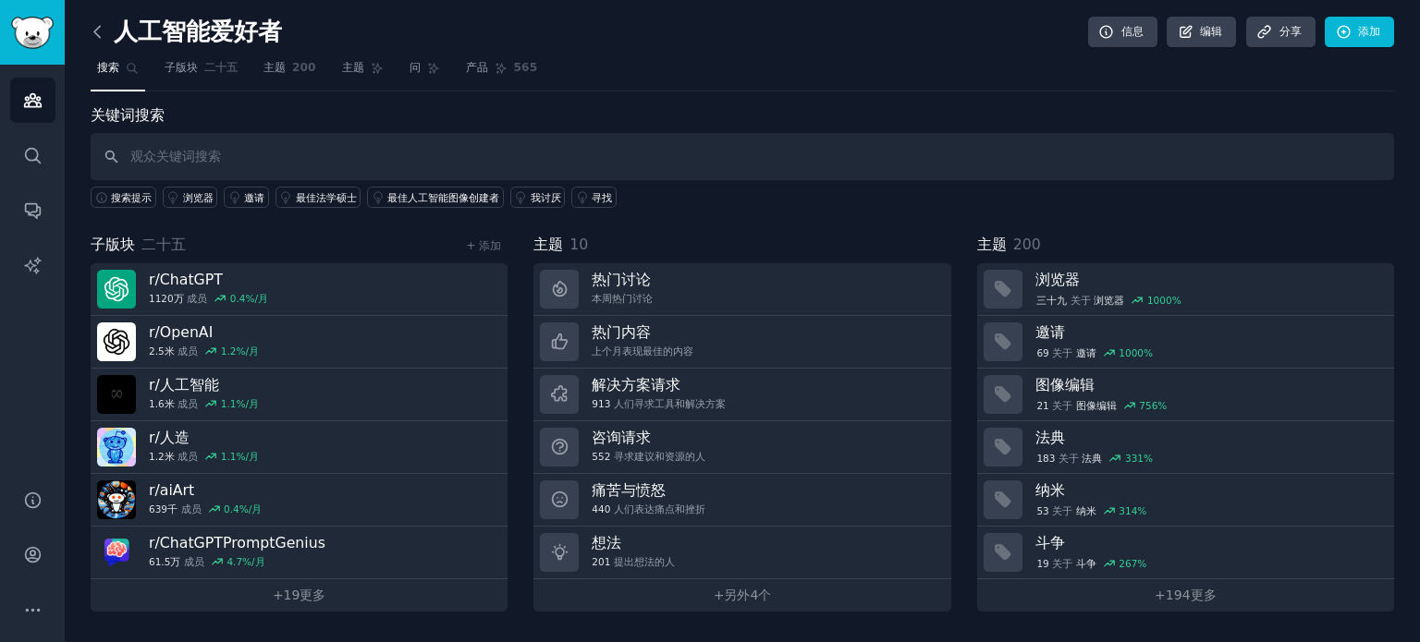
click at [100, 34] on icon at bounding box center [97, 31] width 19 height 19
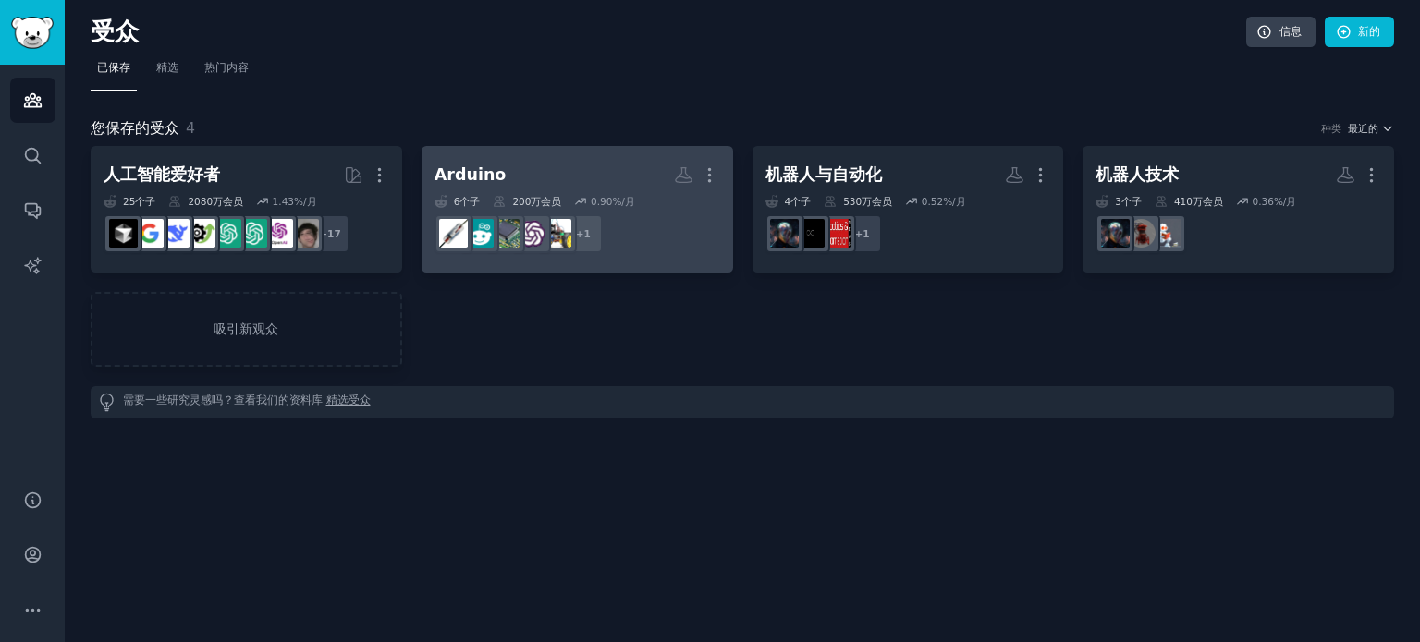
click at [560, 180] on h2 "Arduino 更多的" at bounding box center [577, 175] width 286 height 32
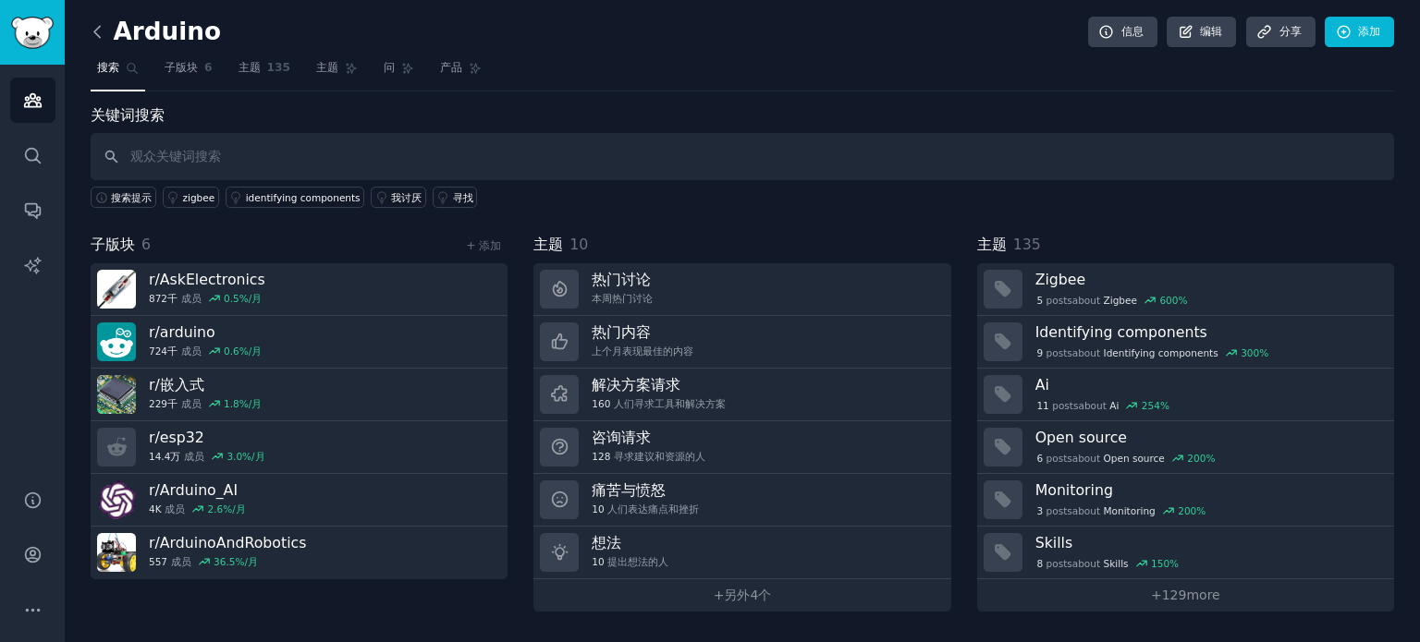
click at [92, 27] on icon at bounding box center [97, 31] width 19 height 19
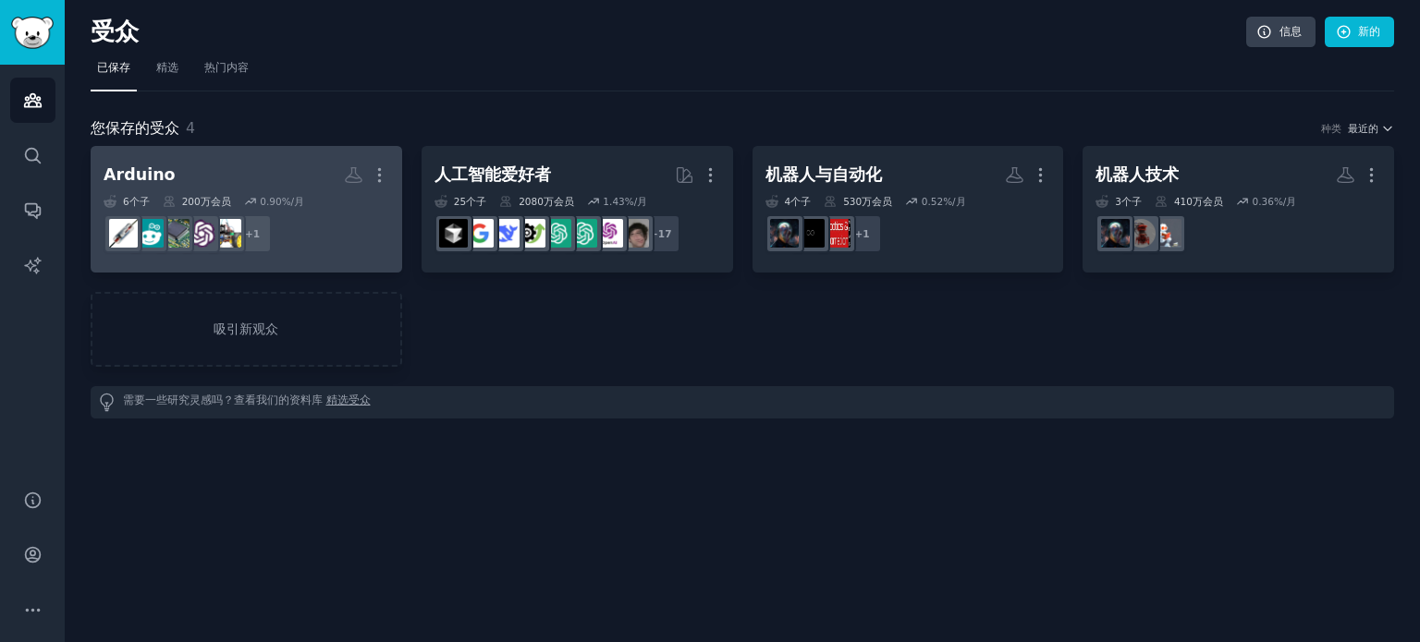
click at [273, 202] on font "0.90" at bounding box center [270, 201] width 21 height 11
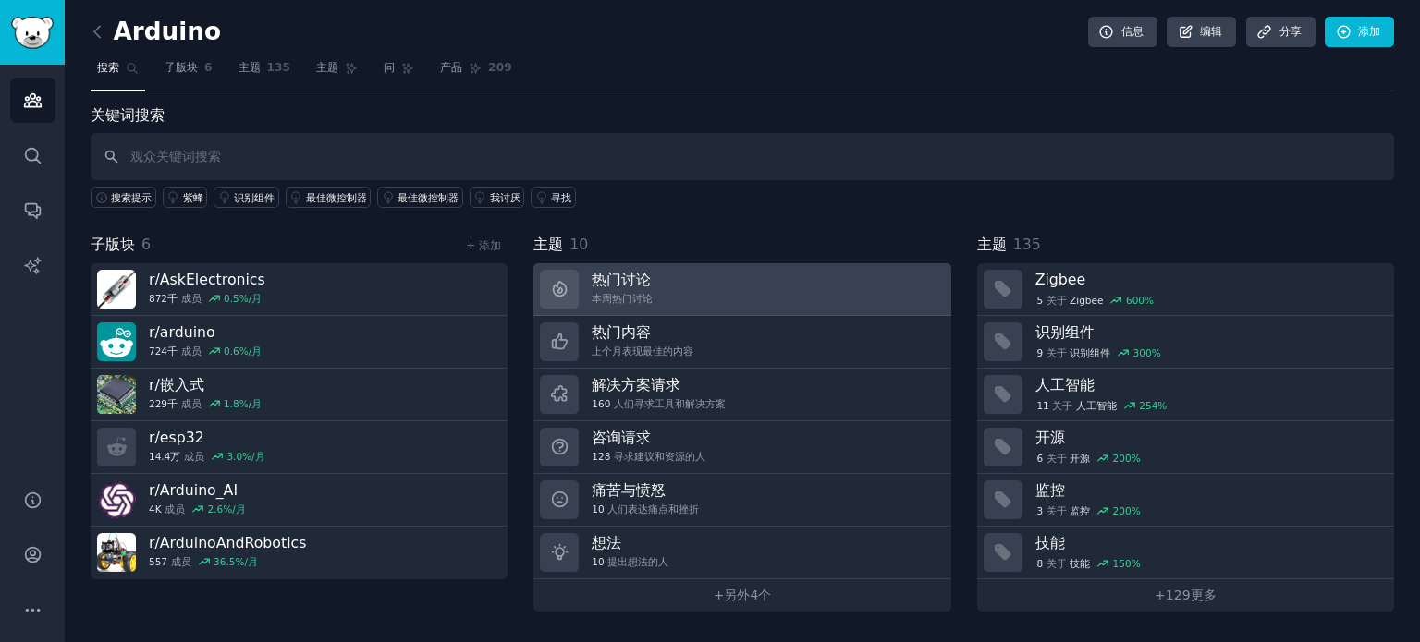
click at [677, 301] on link "热门讨论 本周热门讨论" at bounding box center [741, 289] width 417 height 53
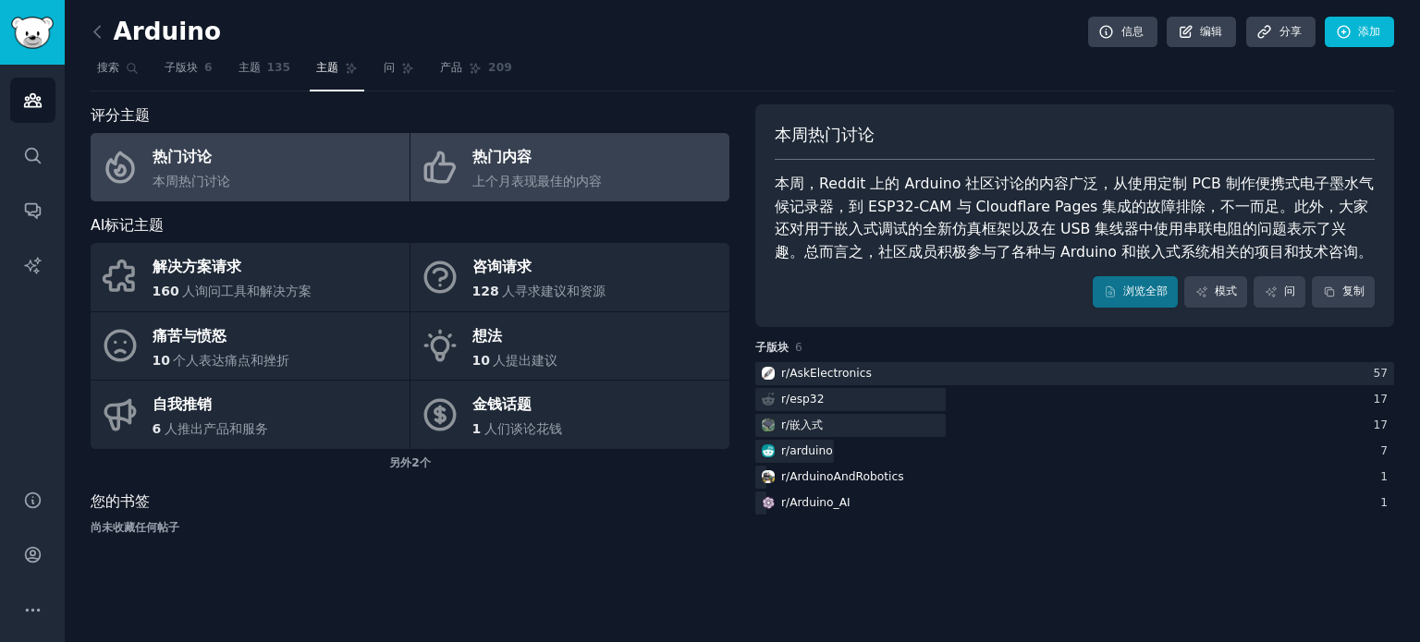
click at [590, 172] on div "上个月表现最佳的内容" at bounding box center [536, 181] width 129 height 19
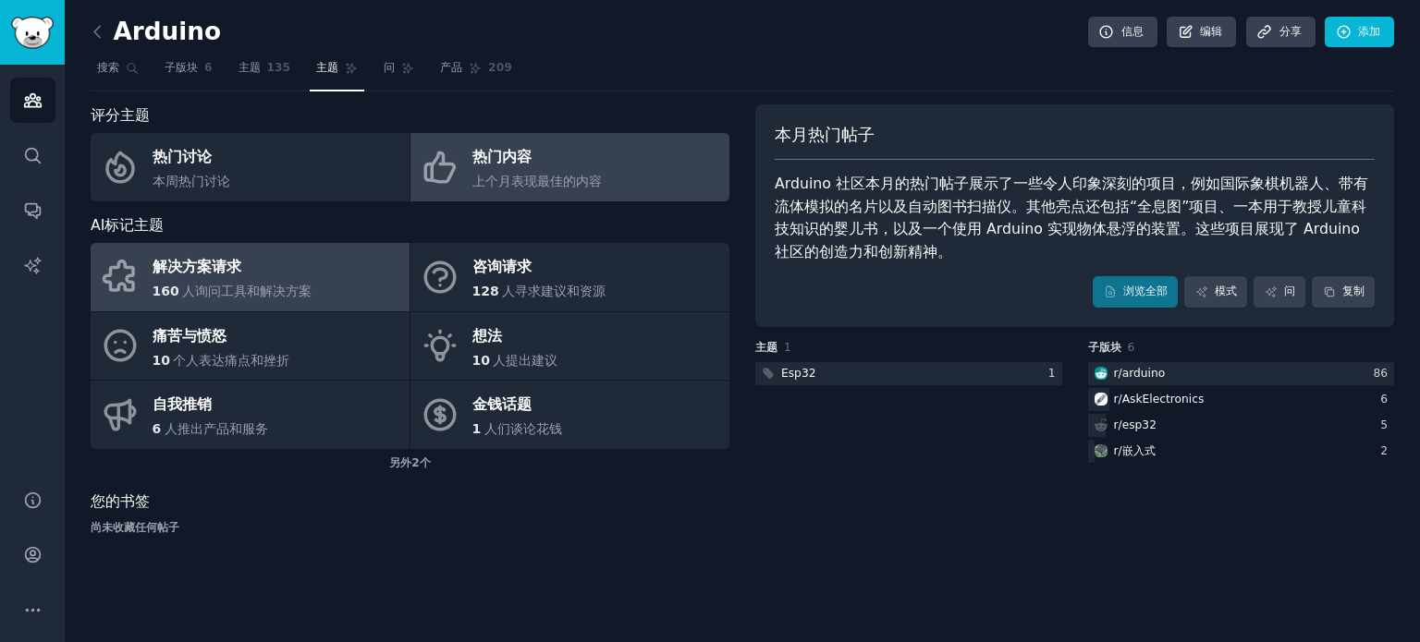
click at [287, 284] on font "人询问工具和解决方案" at bounding box center [246, 291] width 129 height 15
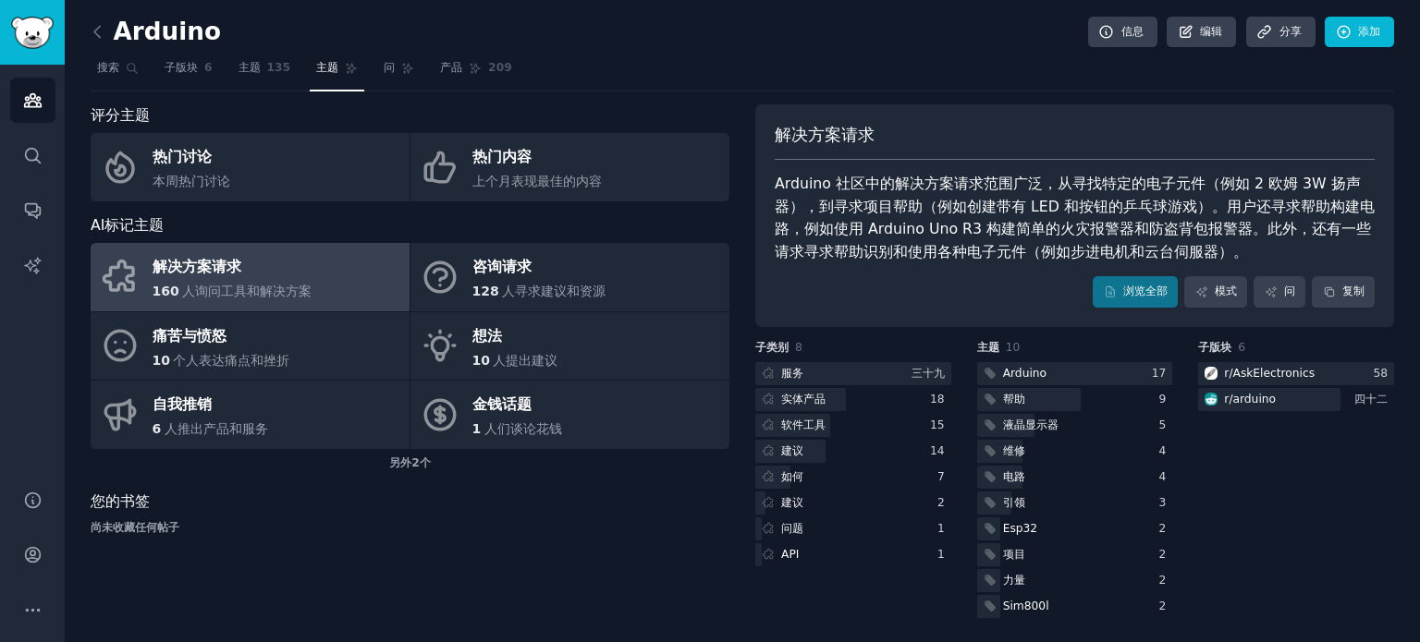
scroll to position [3, 0]
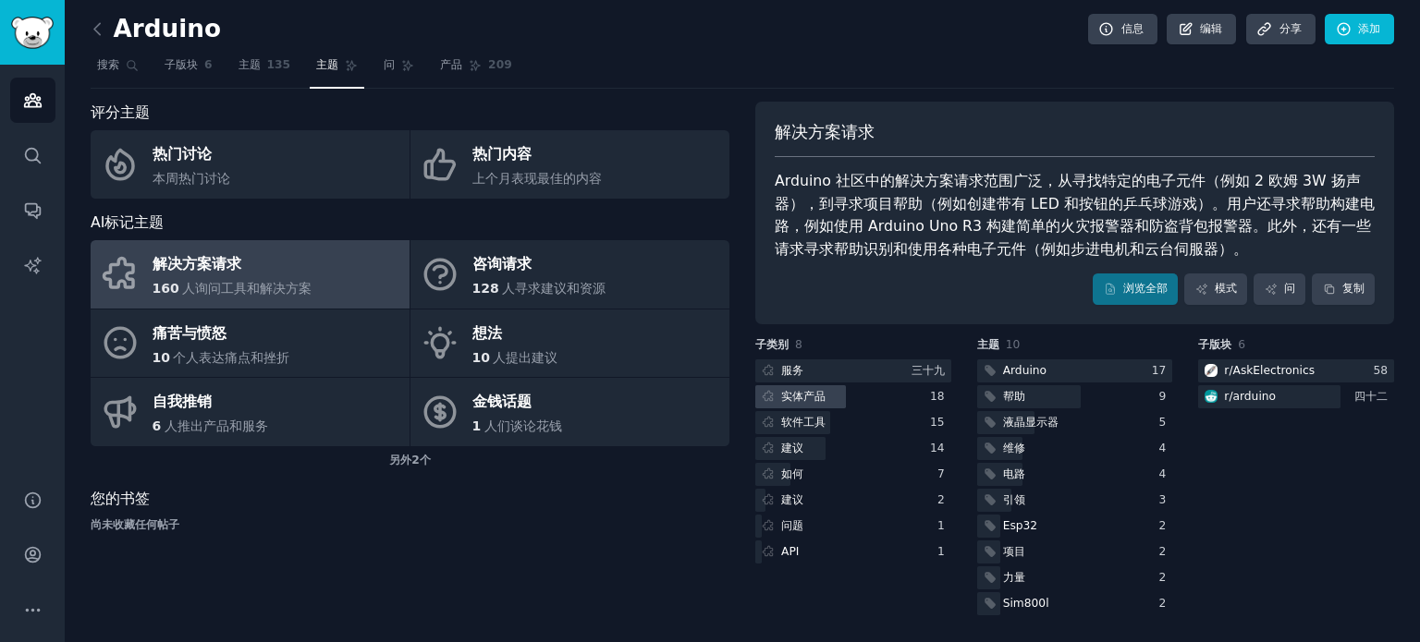
click at [836, 392] on div at bounding box center [800, 396] width 91 height 23
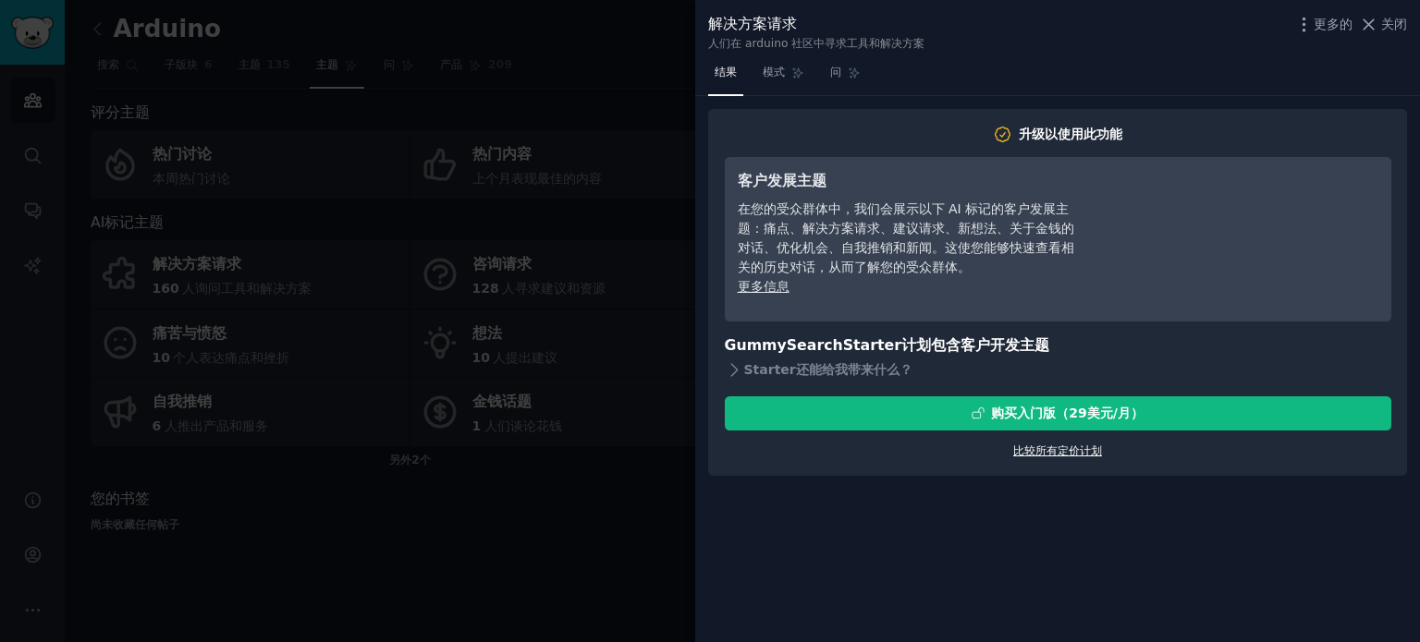
click at [1070, 448] on font "比较所有定价计划" at bounding box center [1057, 451] width 89 height 13
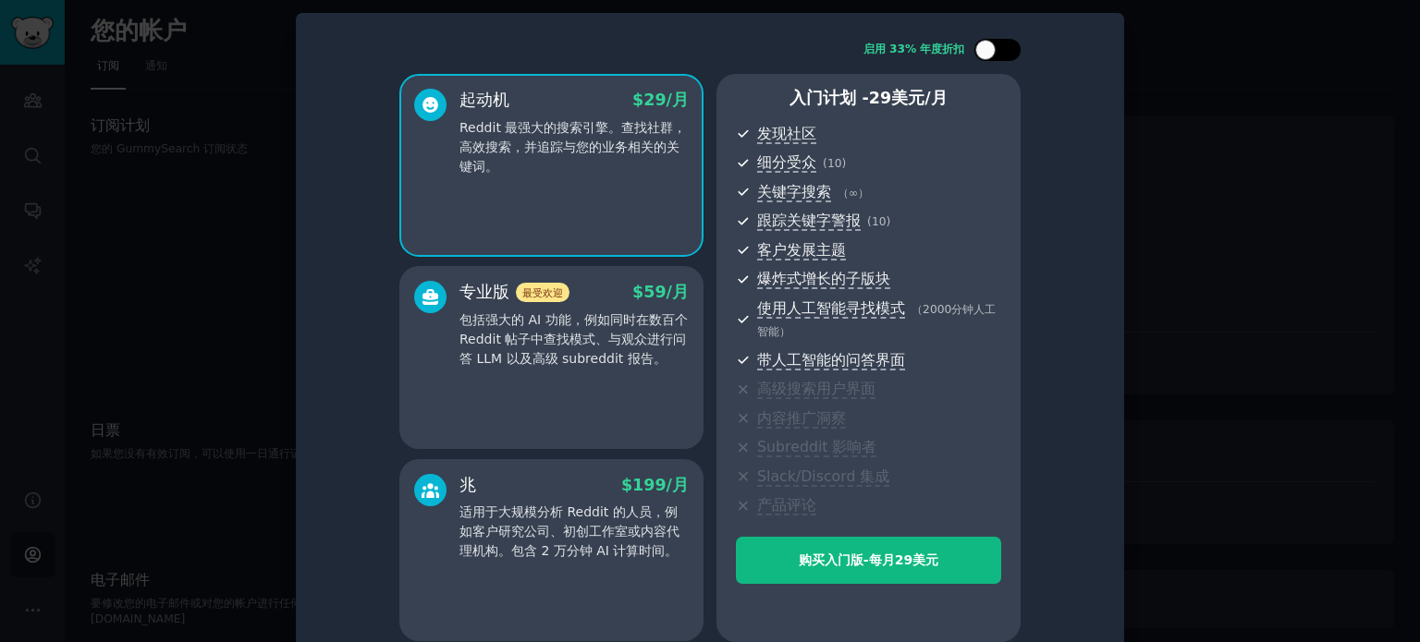
click at [997, 47] on div at bounding box center [997, 50] width 46 height 22
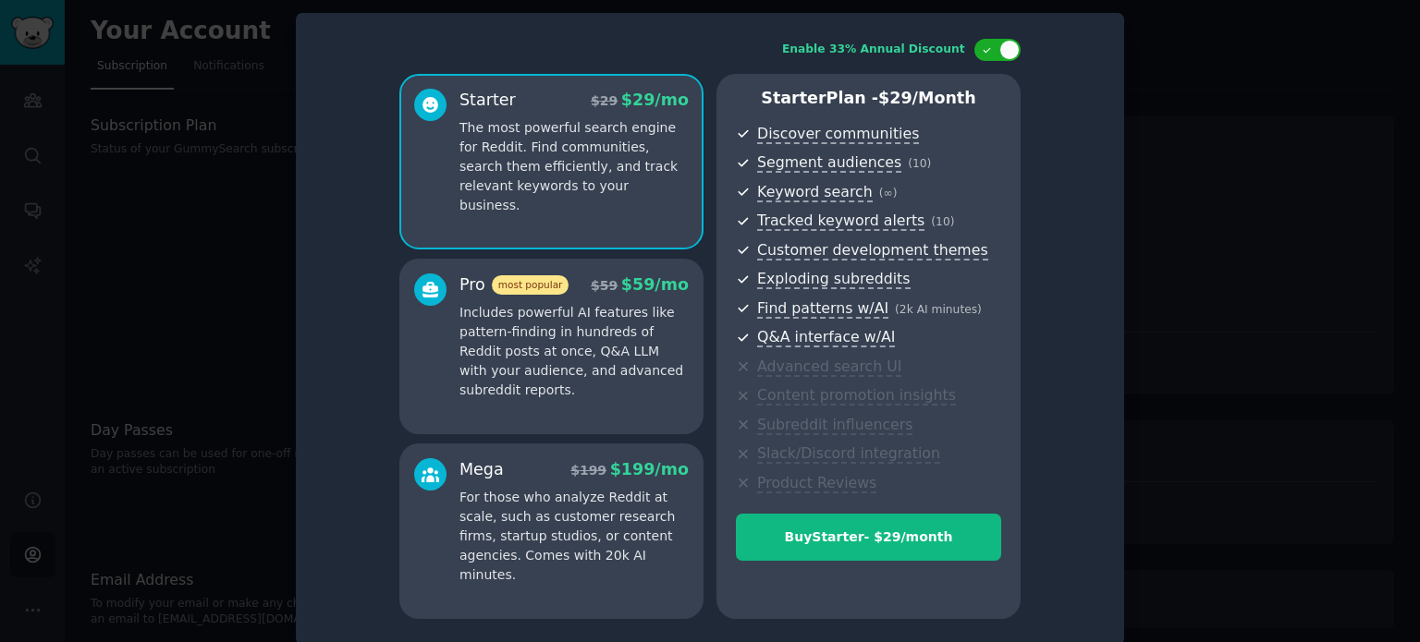
click at [1057, 169] on div "Enable 33% Annual Discount Starter $ 29 $ 29 /mo The most powerful search engin…" at bounding box center [710, 329] width 802 height 606
click at [985, 49] on icon at bounding box center [986, 50] width 6 height 5
click at [983, 49] on div at bounding box center [985, 50] width 20 height 20
checkbox input "true"
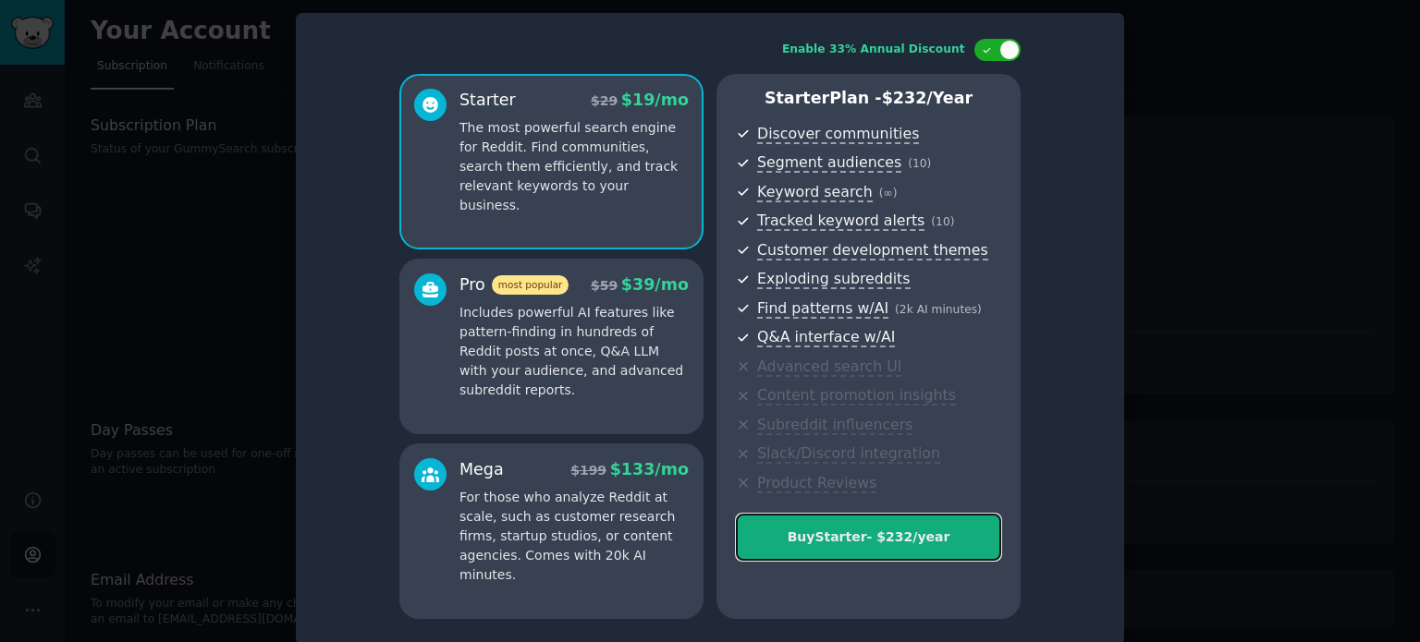
click at [796, 541] on div "Buy Starter - $ 232 /year" at bounding box center [868, 537] width 263 height 19
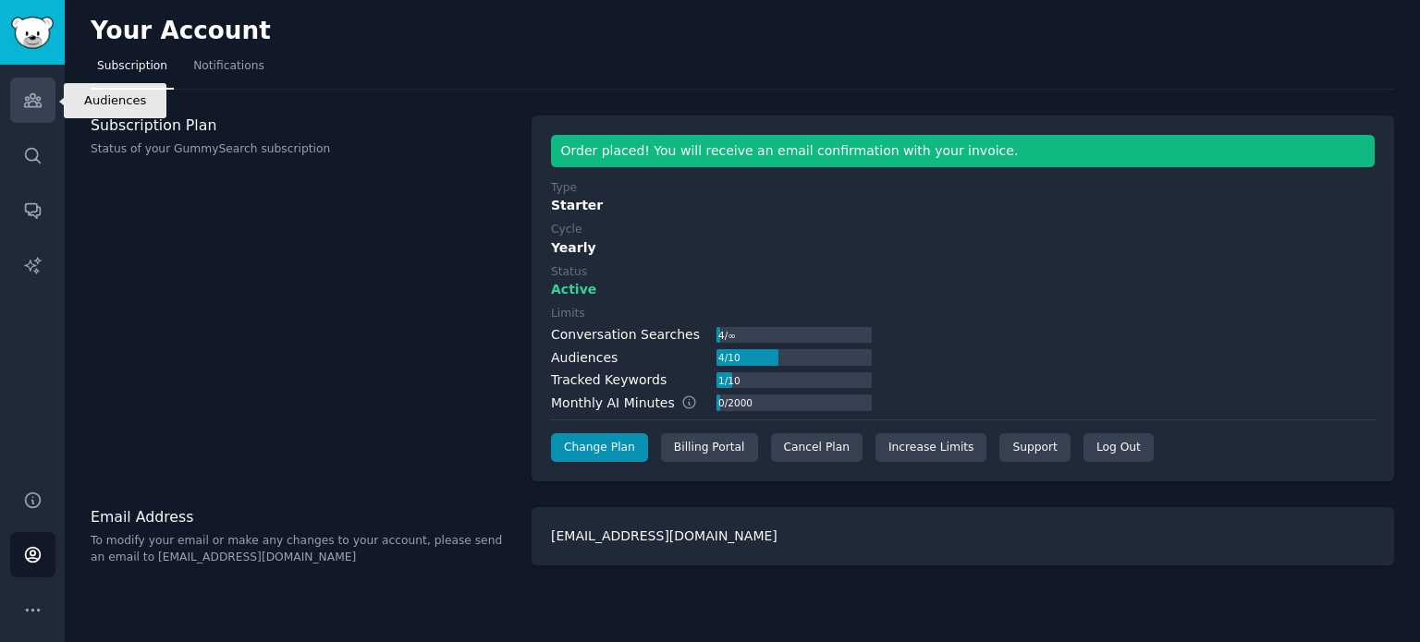
click at [34, 99] on icon "Sidebar" at bounding box center [32, 100] width 19 height 19
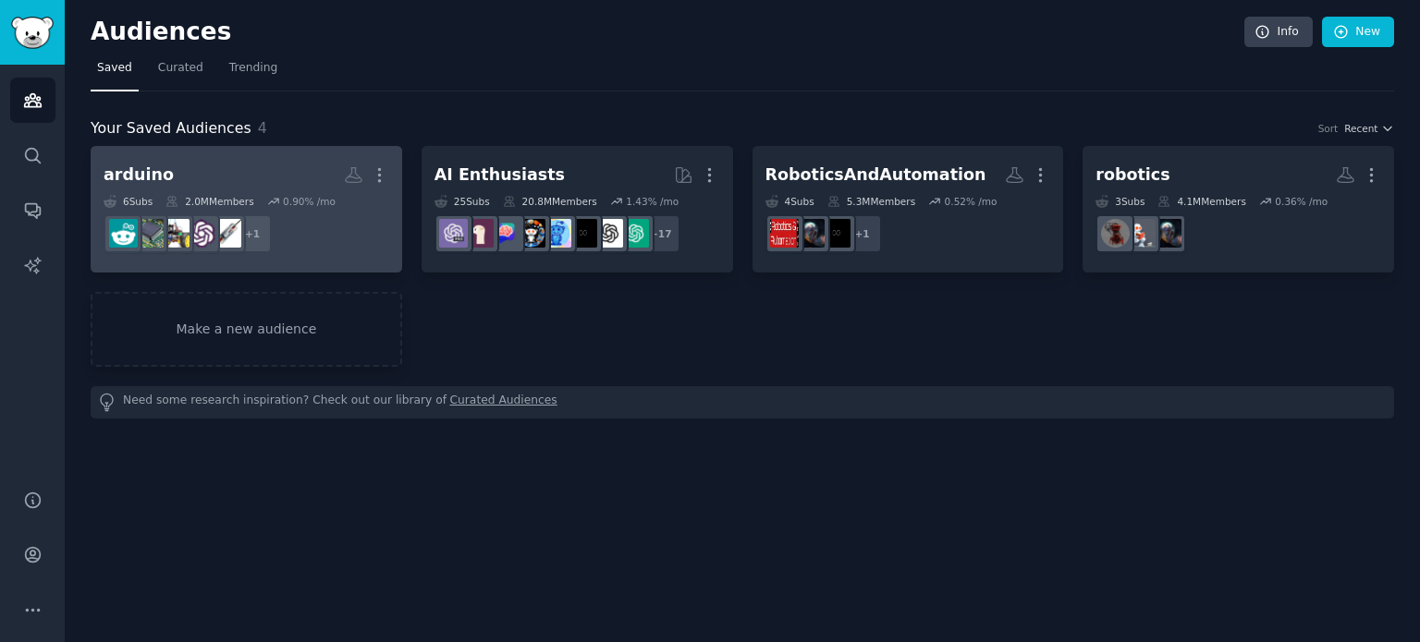
click at [313, 217] on dd "+ 1" at bounding box center [247, 234] width 286 height 52
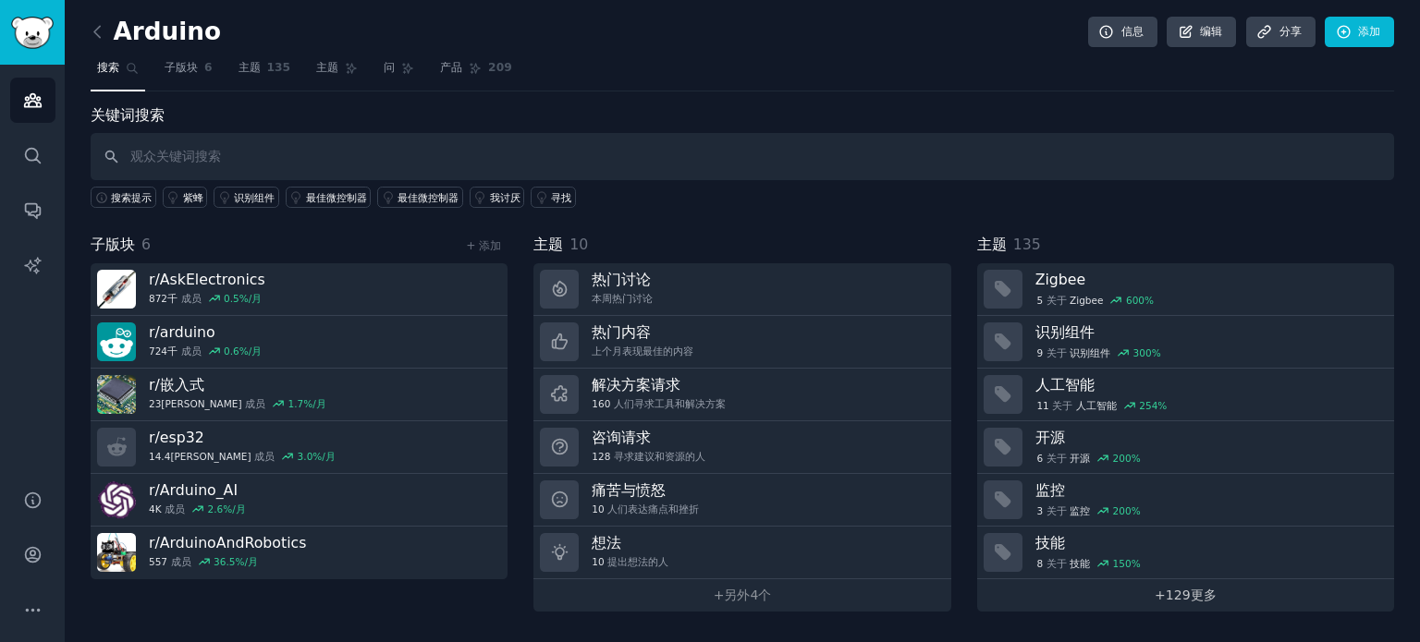
click at [1160, 597] on font "+" at bounding box center [1159, 595] width 11 height 15
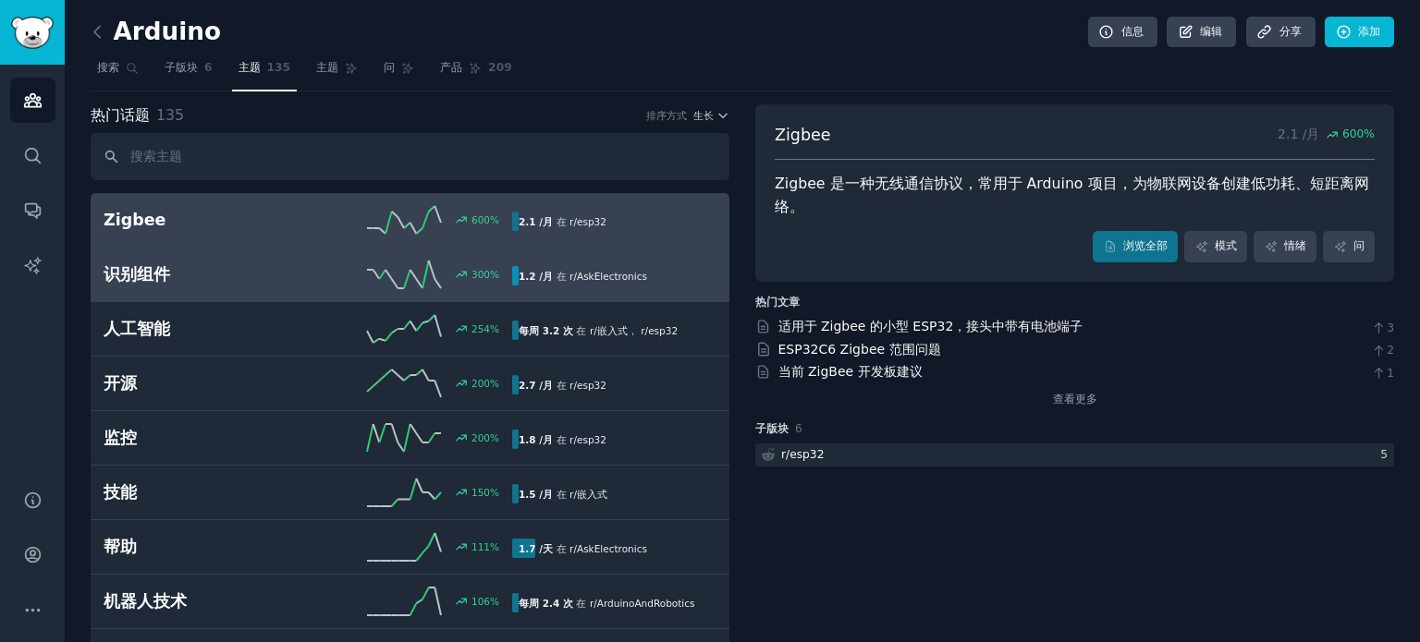
click at [203, 285] on div "识别组件 300 % 1.2 /月 在 r/ AskElectronics" at bounding box center [410, 275] width 613 height 28
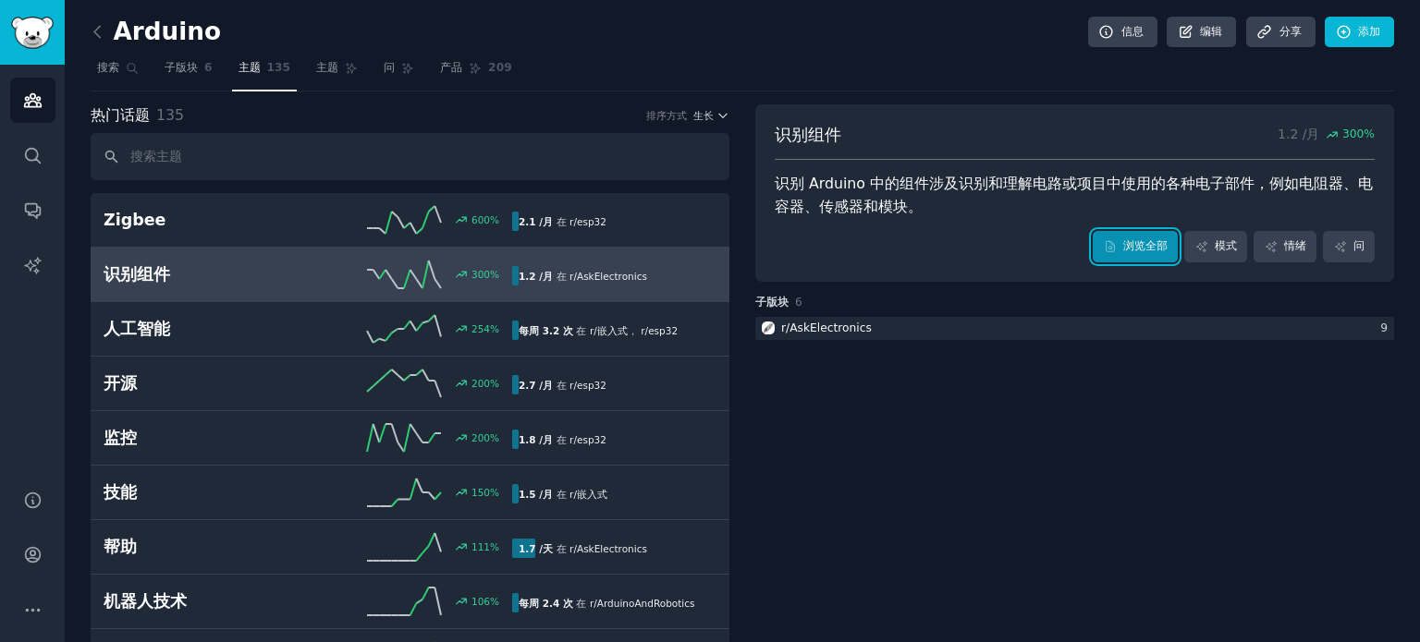
click at [1135, 241] on font "浏览全部" at bounding box center [1145, 245] width 44 height 13
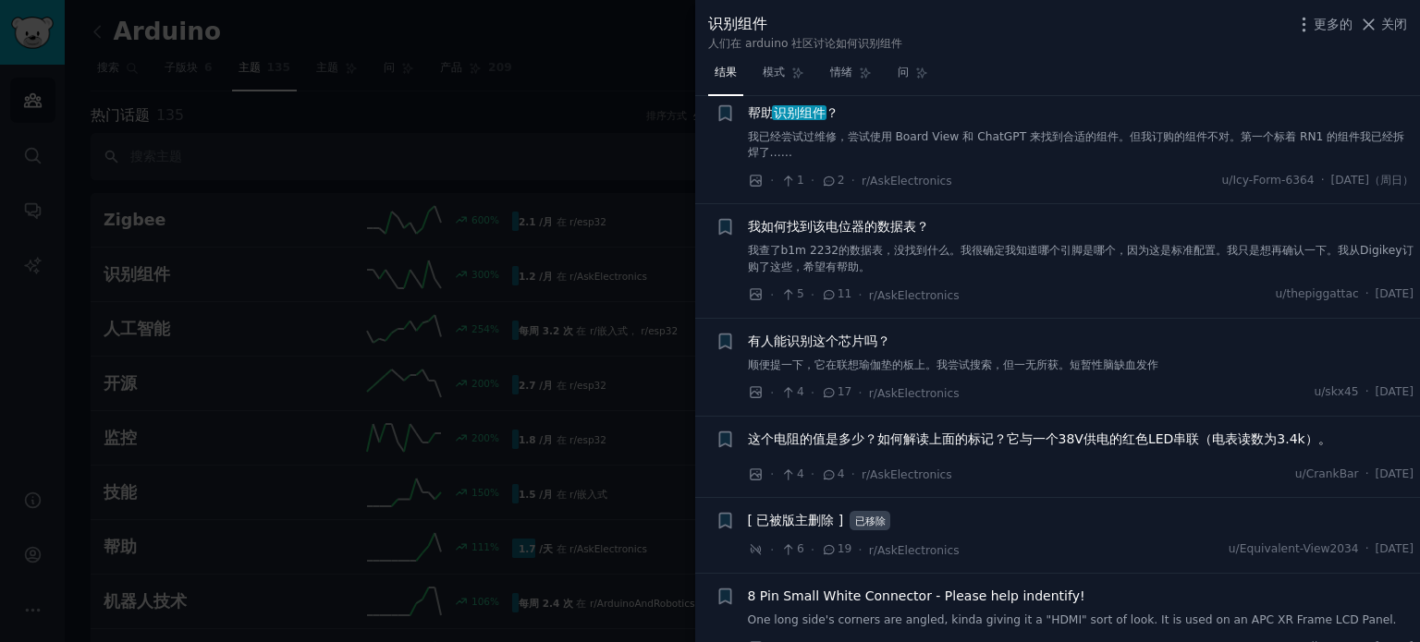
scroll to position [832, 0]
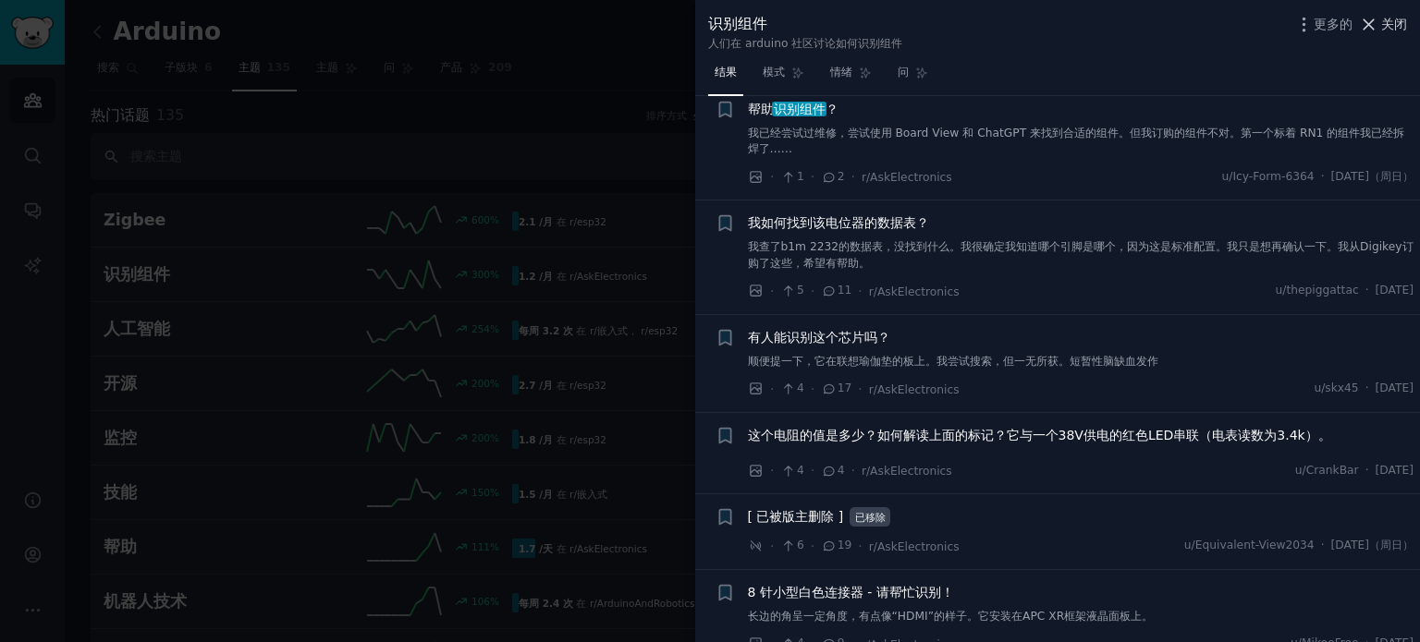
click at [1398, 24] on font "关闭" at bounding box center [1394, 24] width 26 height 15
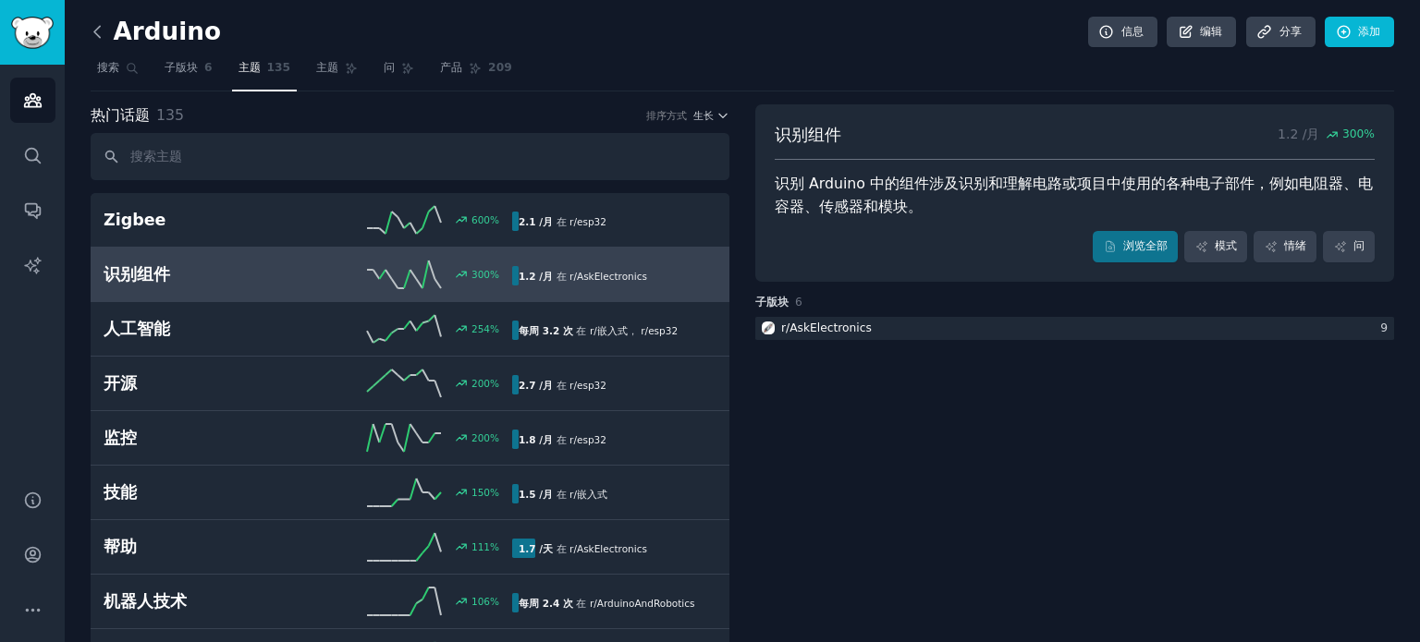
click at [93, 37] on icon at bounding box center [97, 31] width 19 height 19
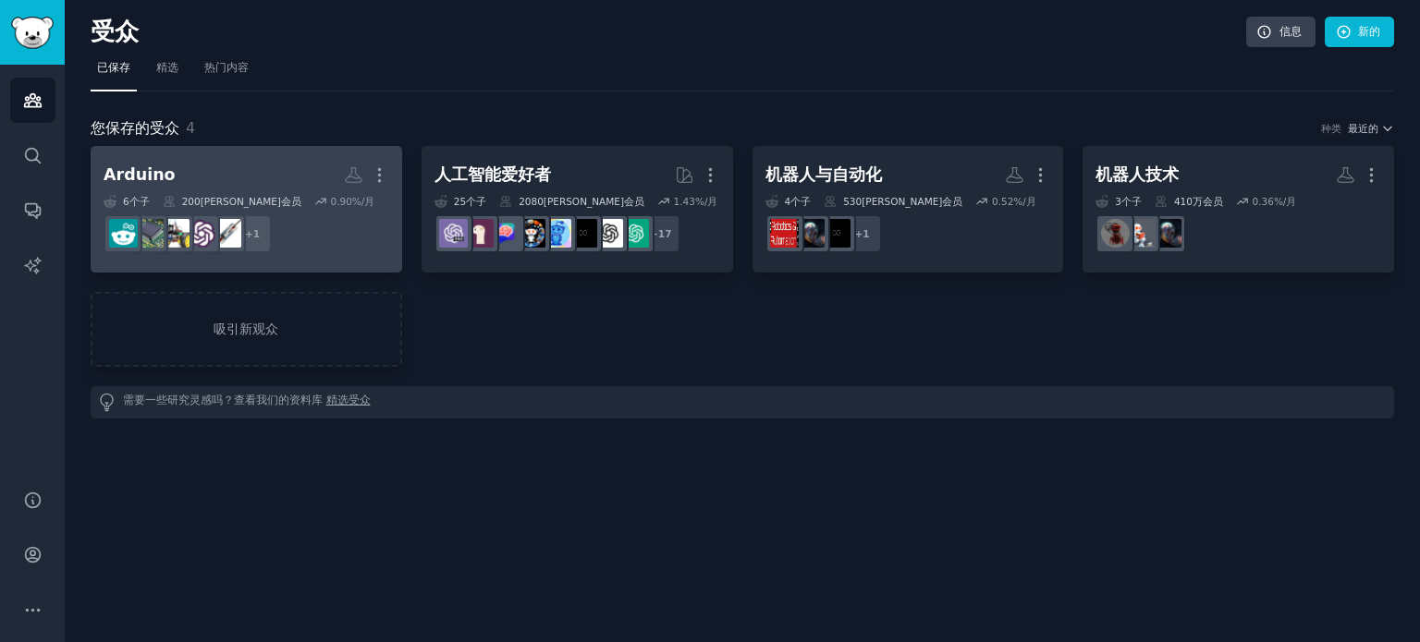
click at [226, 208] on dd "r/ArduinoAndRobotics + 1" at bounding box center [247, 234] width 286 height 52
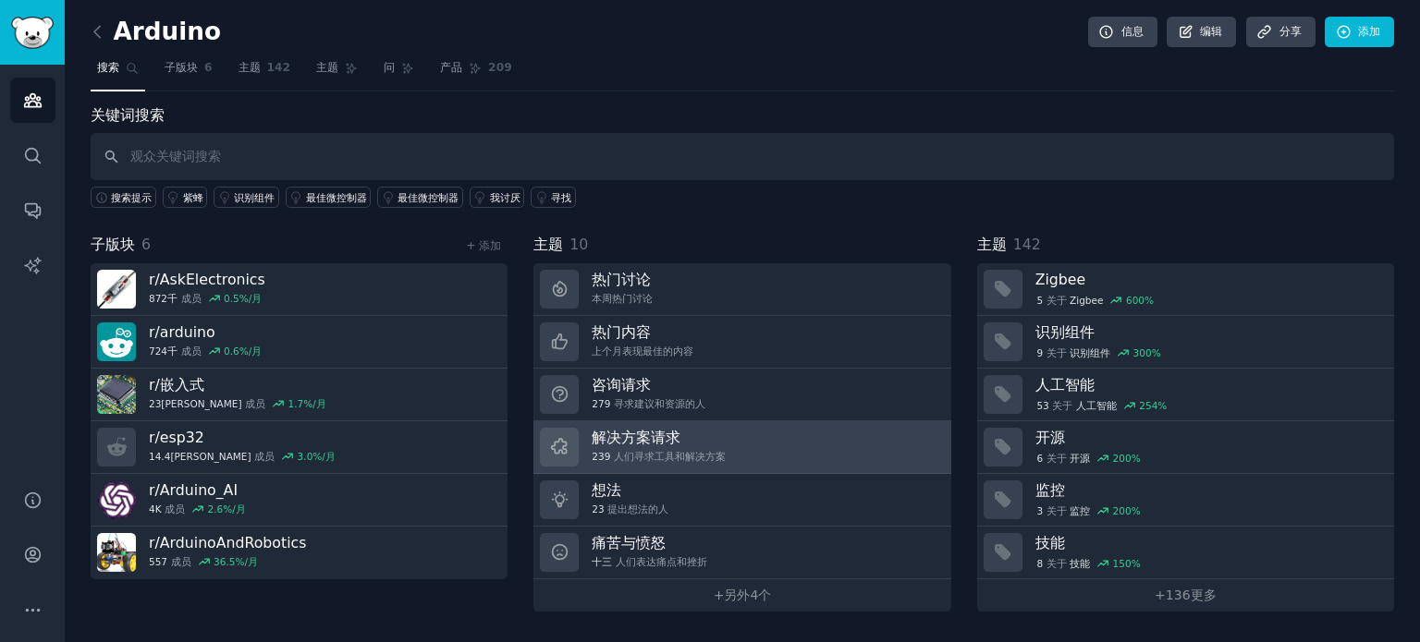
click at [677, 451] on font "人们寻求工具和解决方案" at bounding box center [670, 456] width 112 height 11
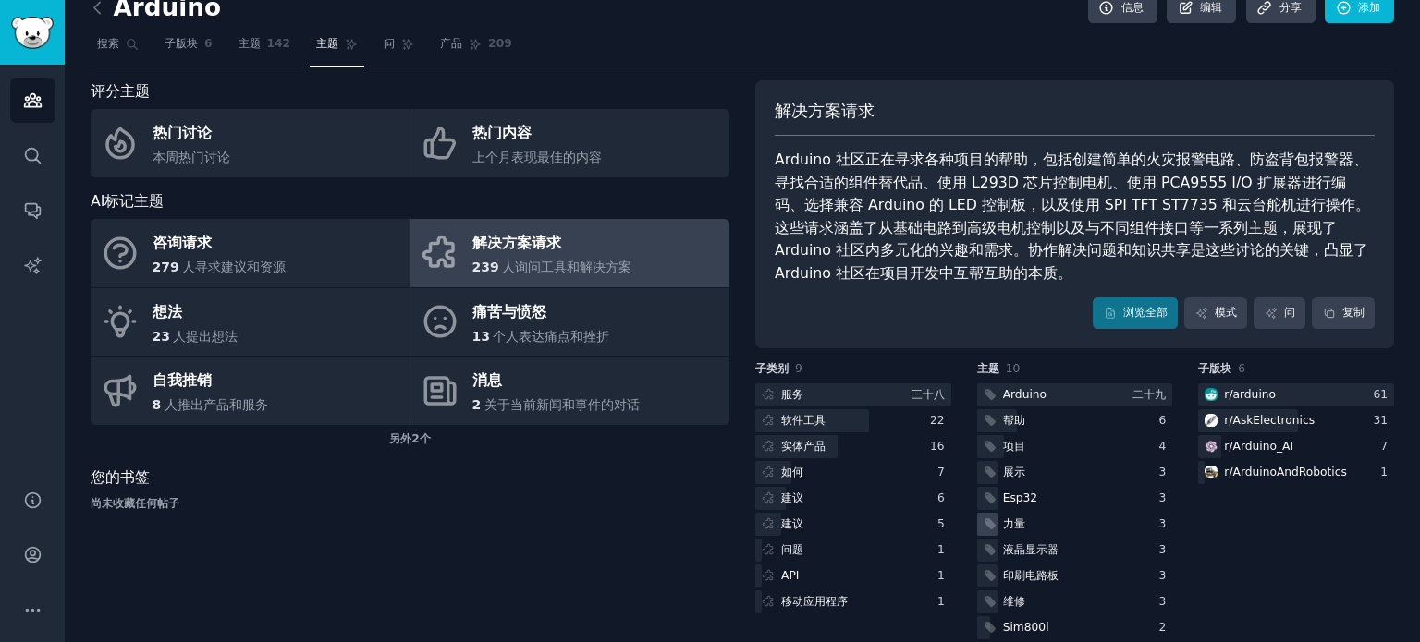
scroll to position [48, 0]
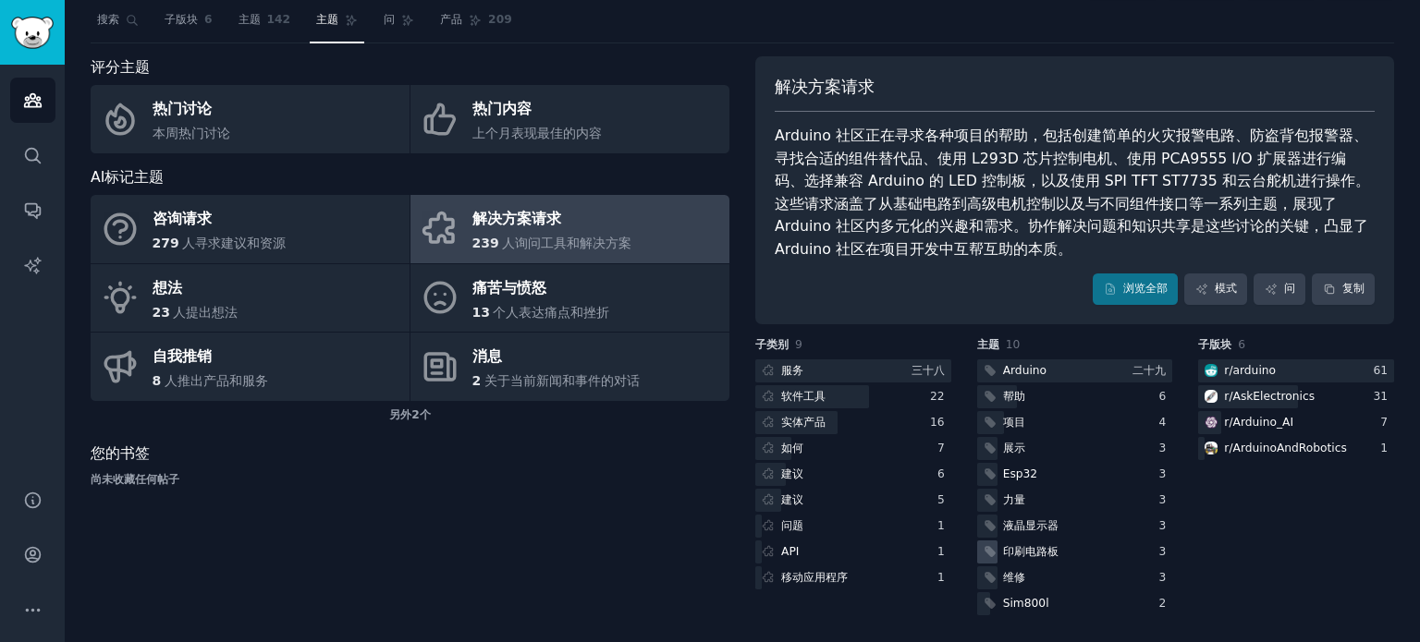
click at [1043, 550] on font "印刷电路板" at bounding box center [1030, 551] width 55 height 13
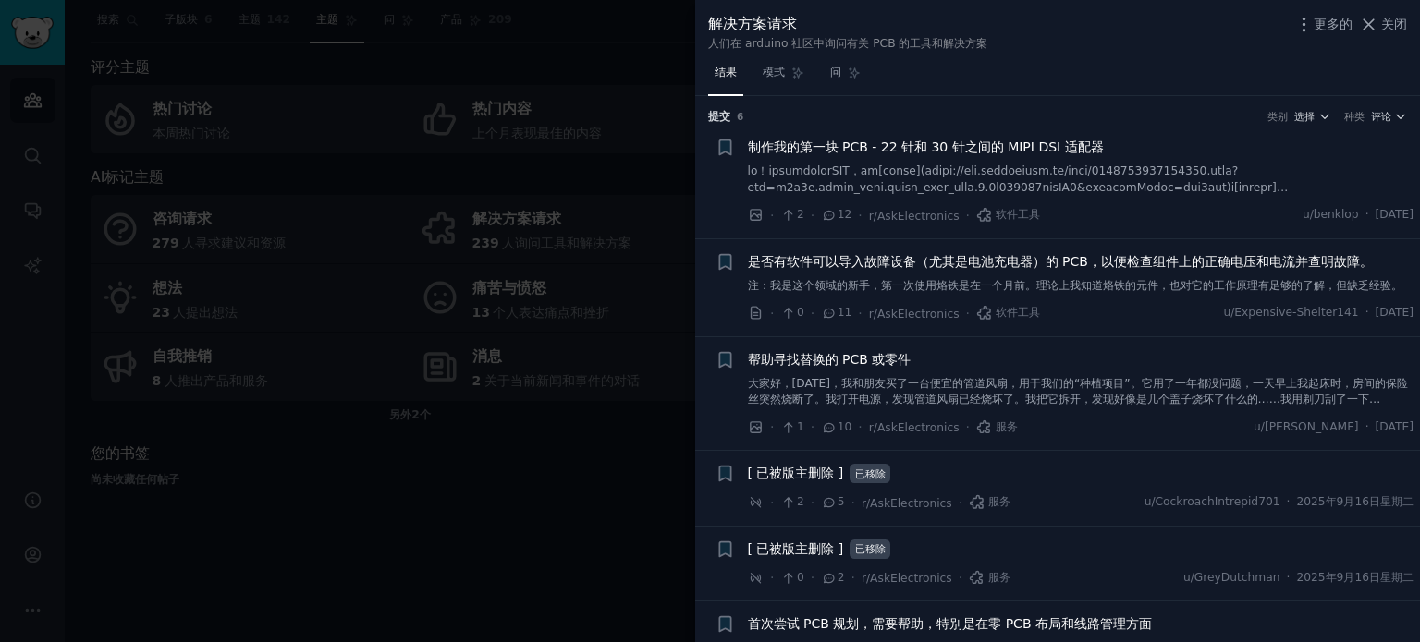
click at [1049, 167] on font at bounding box center [1077, 252] width 659 height 175
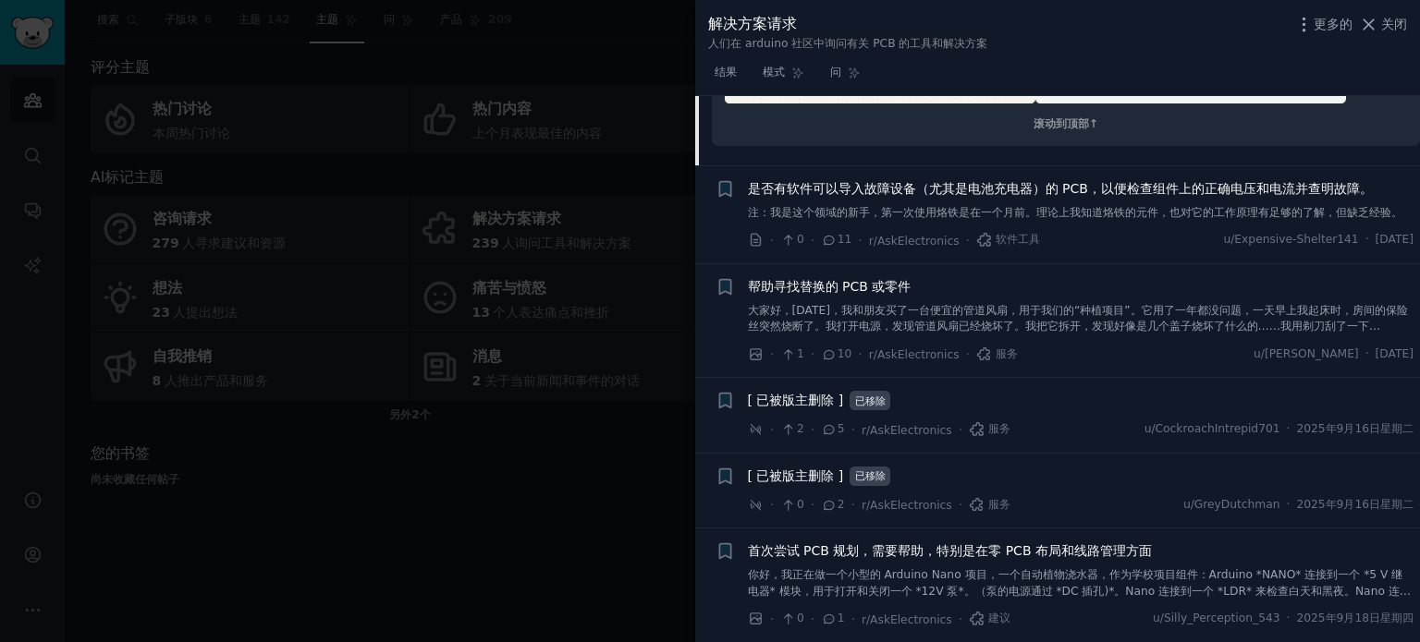
scroll to position [861, 0]
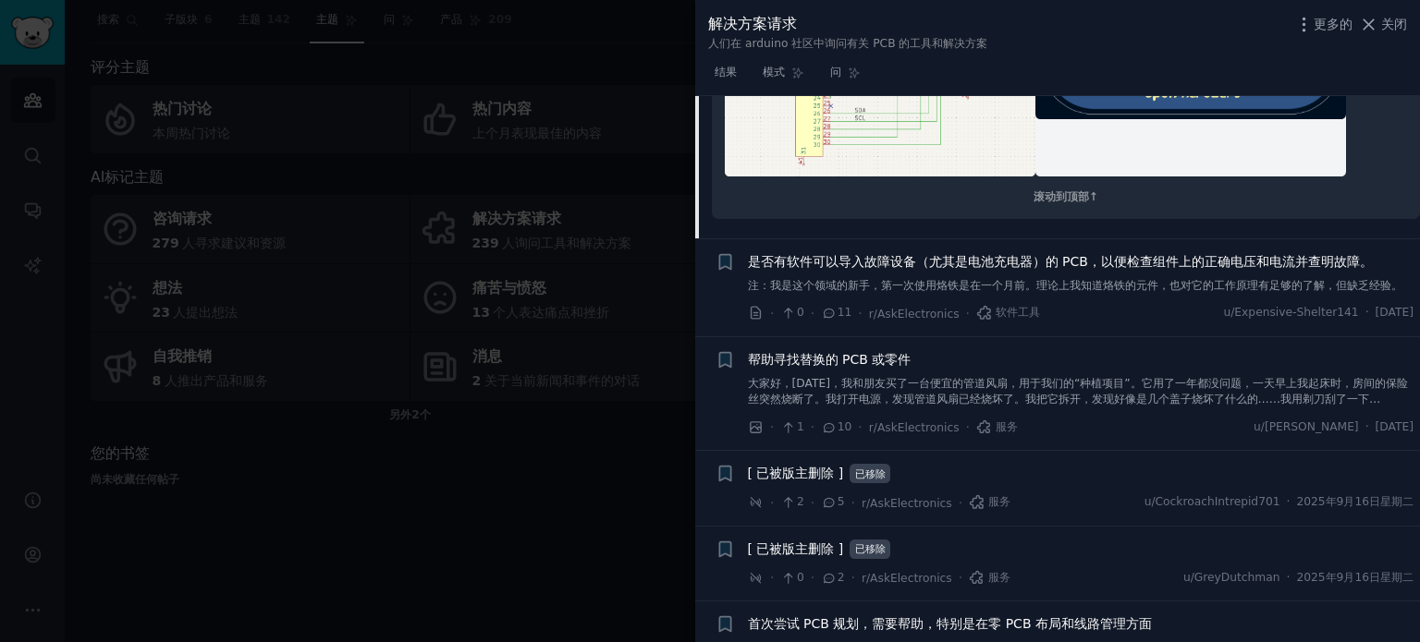
click at [1062, 439] on font "大家好，[DATE]，我和朋友买了一台便宜的管道风扇，用于我们的“种植项目”。它用了一年都没问题，一天早上我起床时，房间的保险丝突然烧断了。我打开电源，发现管…" at bounding box center [1078, 408] width 660 height 62
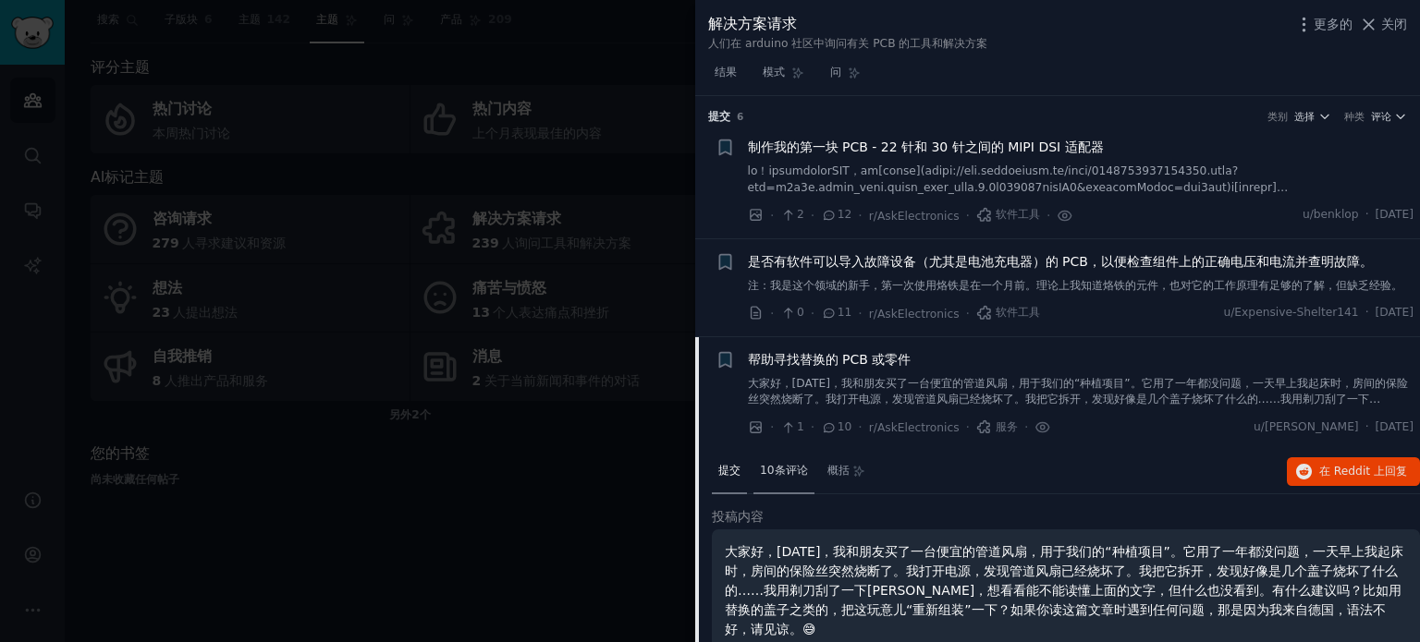
click at [791, 477] on font "10条评论" at bounding box center [784, 470] width 48 height 13
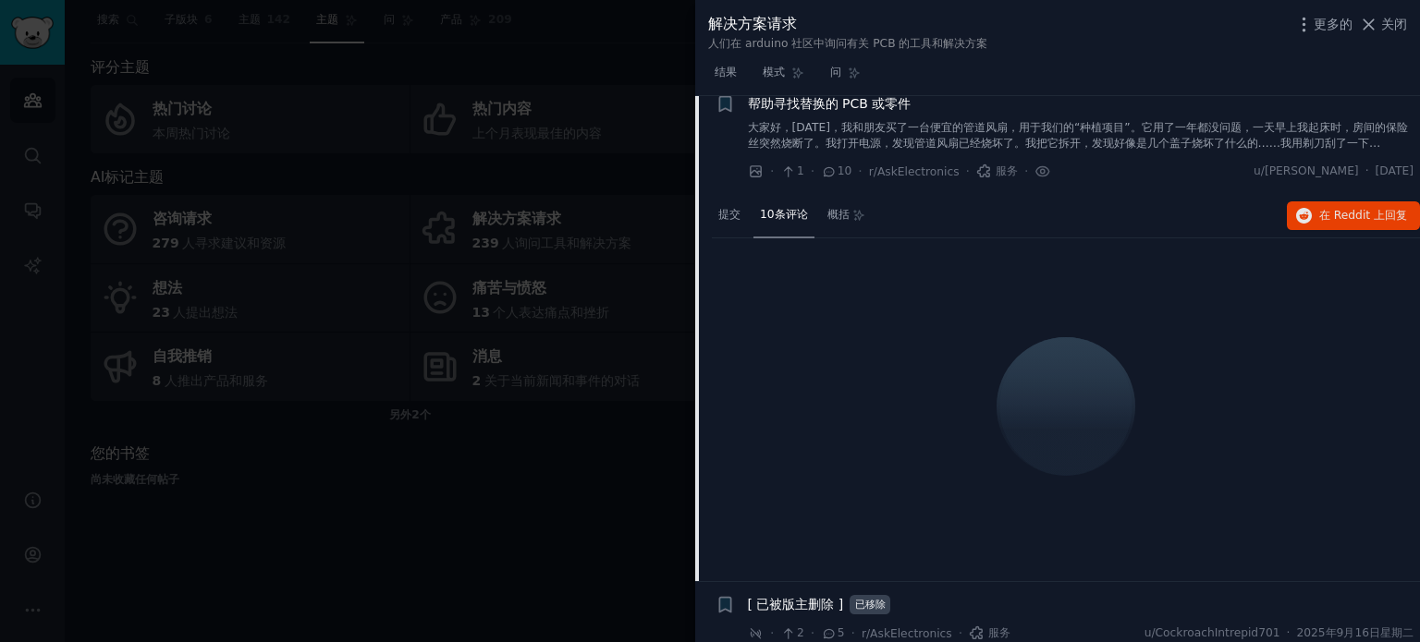
scroll to position [277, 0]
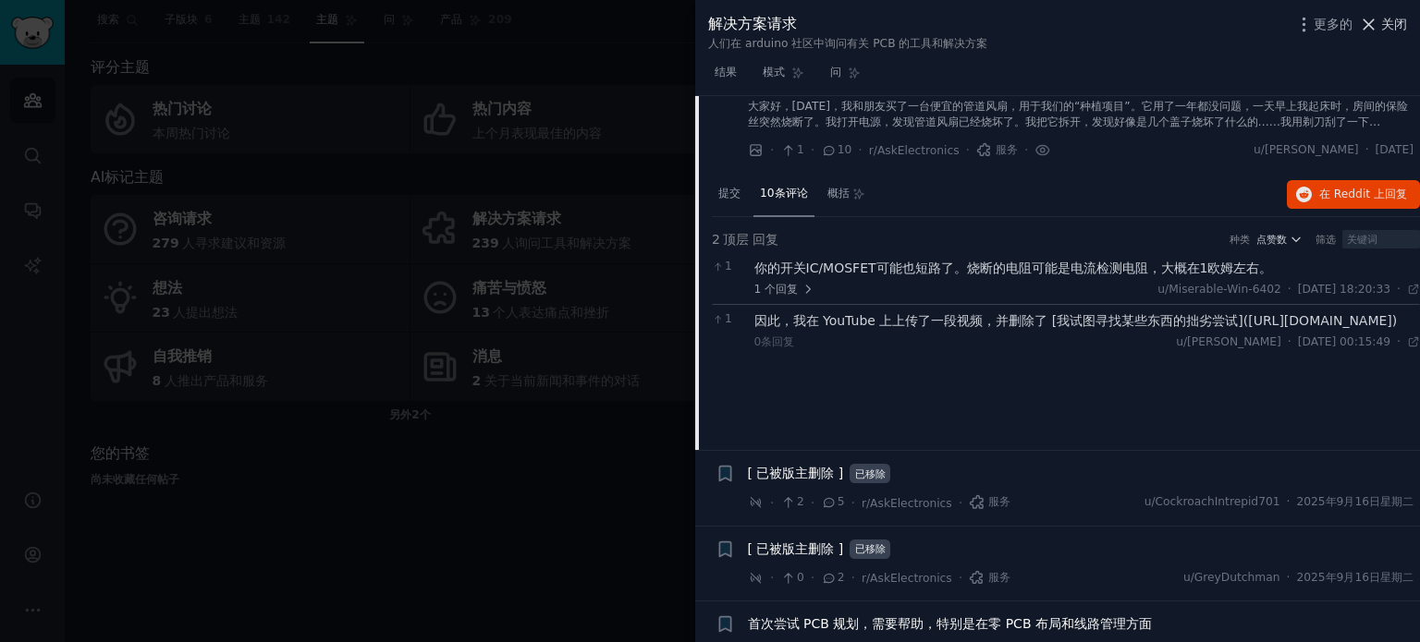
click at [1399, 24] on font "关闭" at bounding box center [1394, 24] width 26 height 15
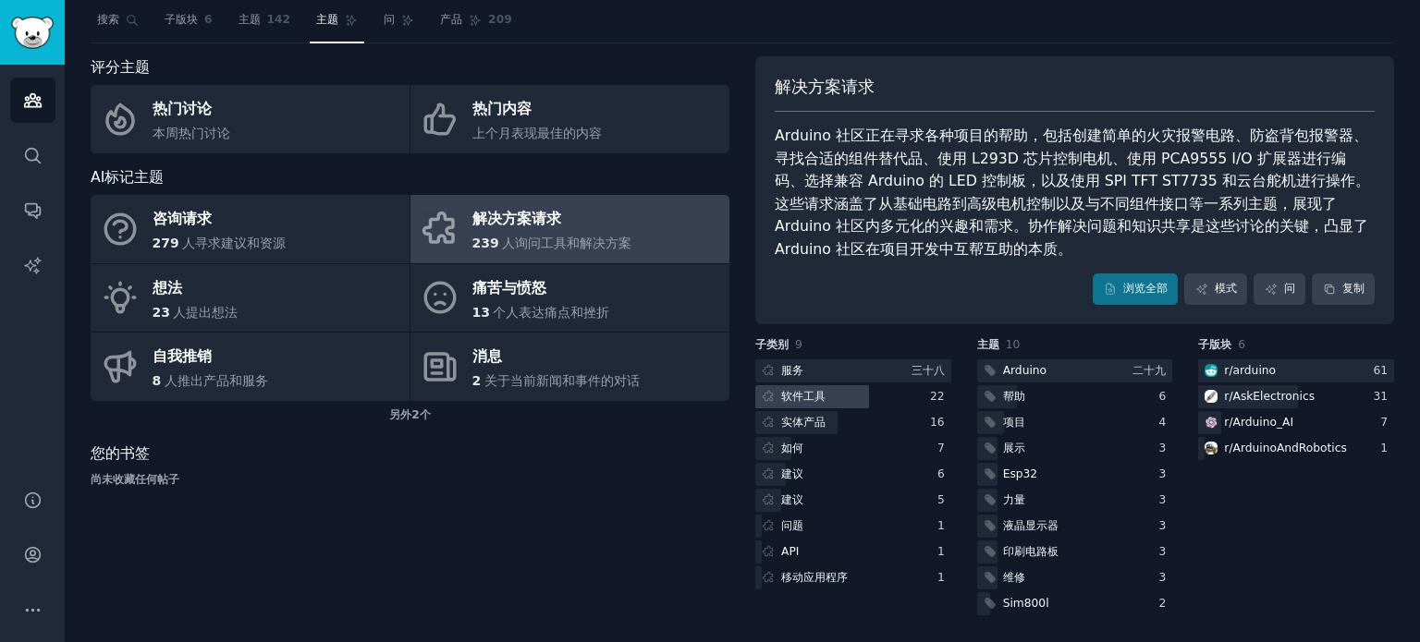
click at [798, 402] on font "软件工具" at bounding box center [803, 396] width 44 height 13
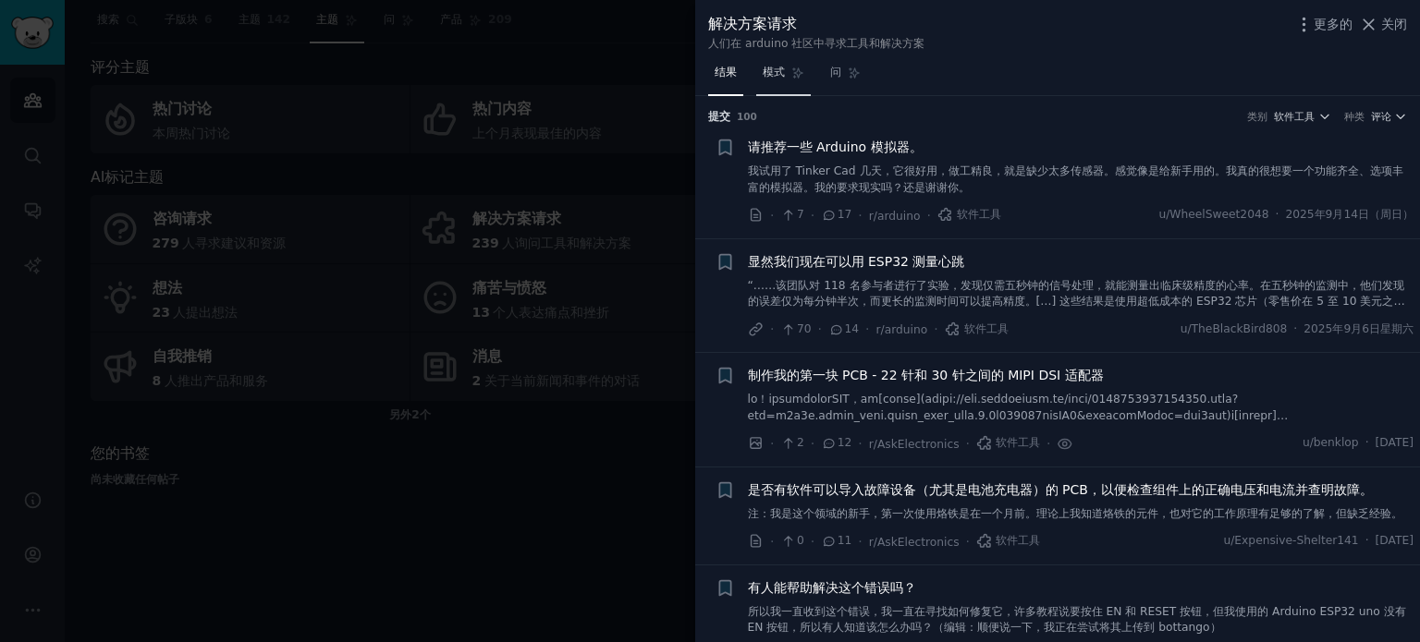
click at [775, 77] on font "模式" at bounding box center [774, 72] width 22 height 13
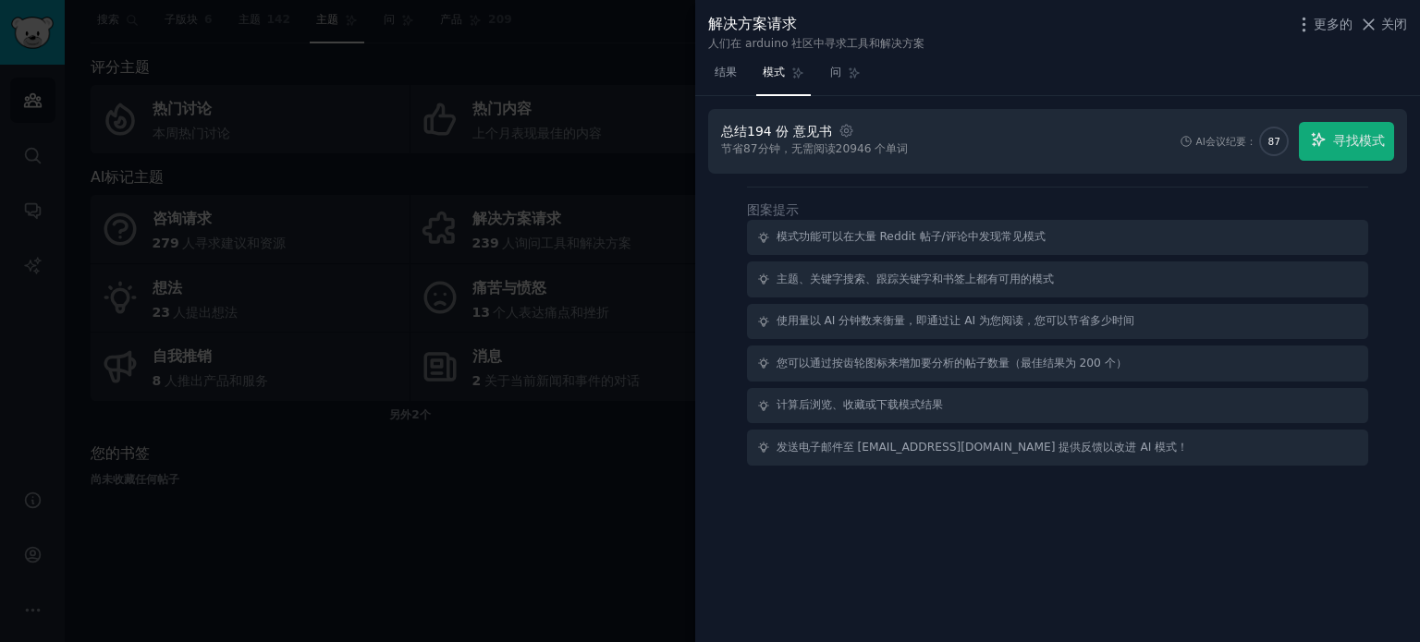
click at [784, 128] on font "194 份" at bounding box center [768, 131] width 42 height 15
click at [734, 69] on font "结果" at bounding box center [726, 72] width 22 height 13
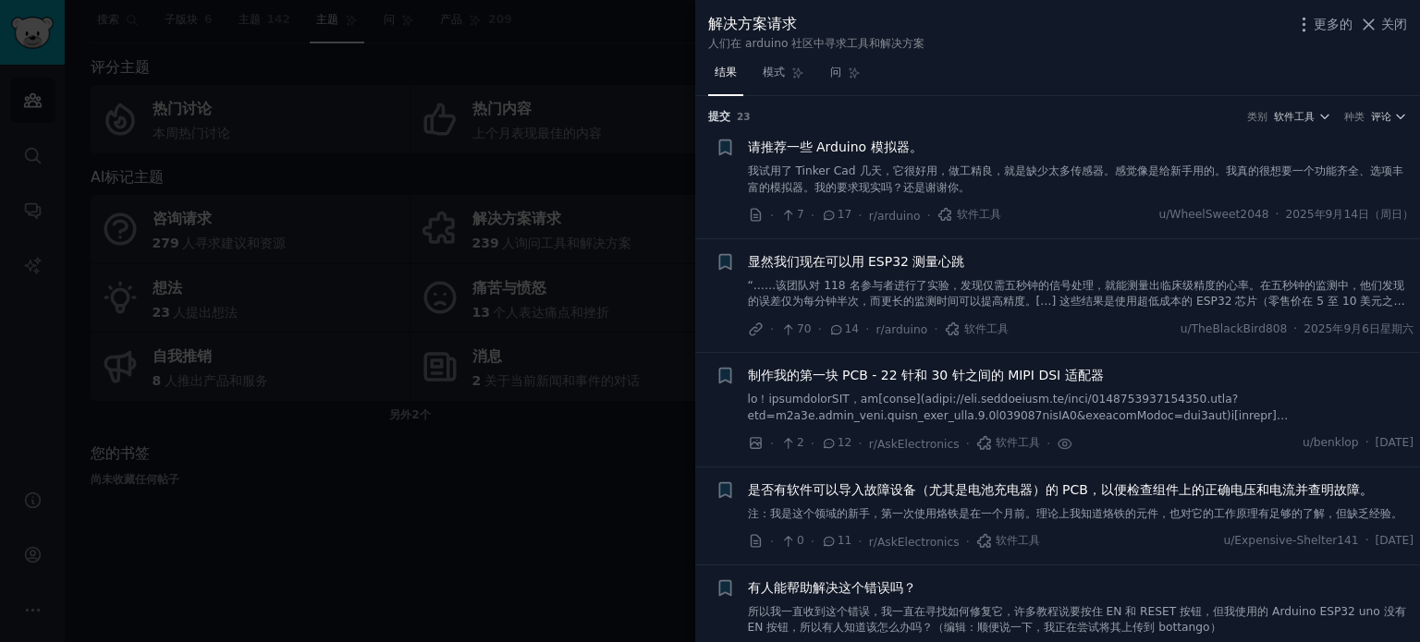
click at [1056, 158] on div "请推荐一些 Arduino 模拟器。 我试用了 Tinker Cad 几天，它很好用，做工精良，就是缺少太多传感器。感觉像是给新手用的。我真的很想要一个功能齐…" at bounding box center [1081, 167] width 666 height 58
click at [990, 175] on font "我试用了 Tinker Cad 几天，它很好用，做工精良，就是缺少太多传感器。感觉像是给新手用的。我真的很想要一个功能齐全、选项丰富的模拟器。我的要求现实吗？…" at bounding box center [1075, 180] width 655 height 30
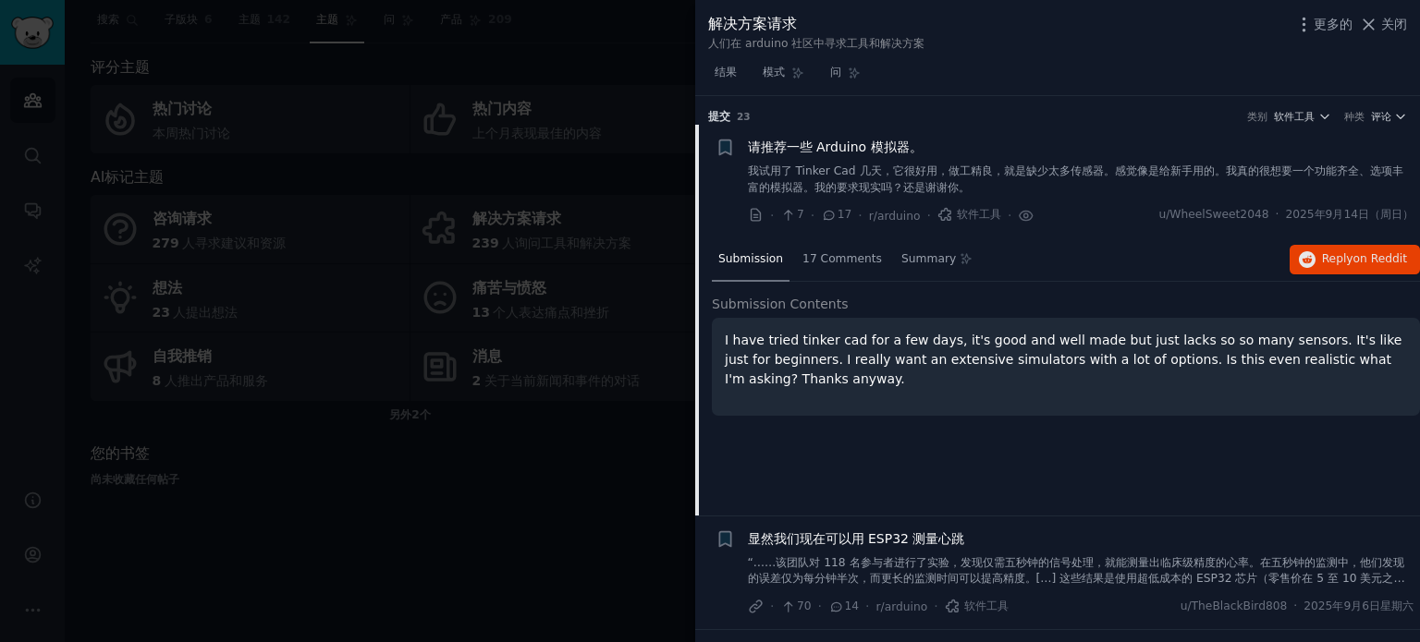
scroll to position [29, 0]
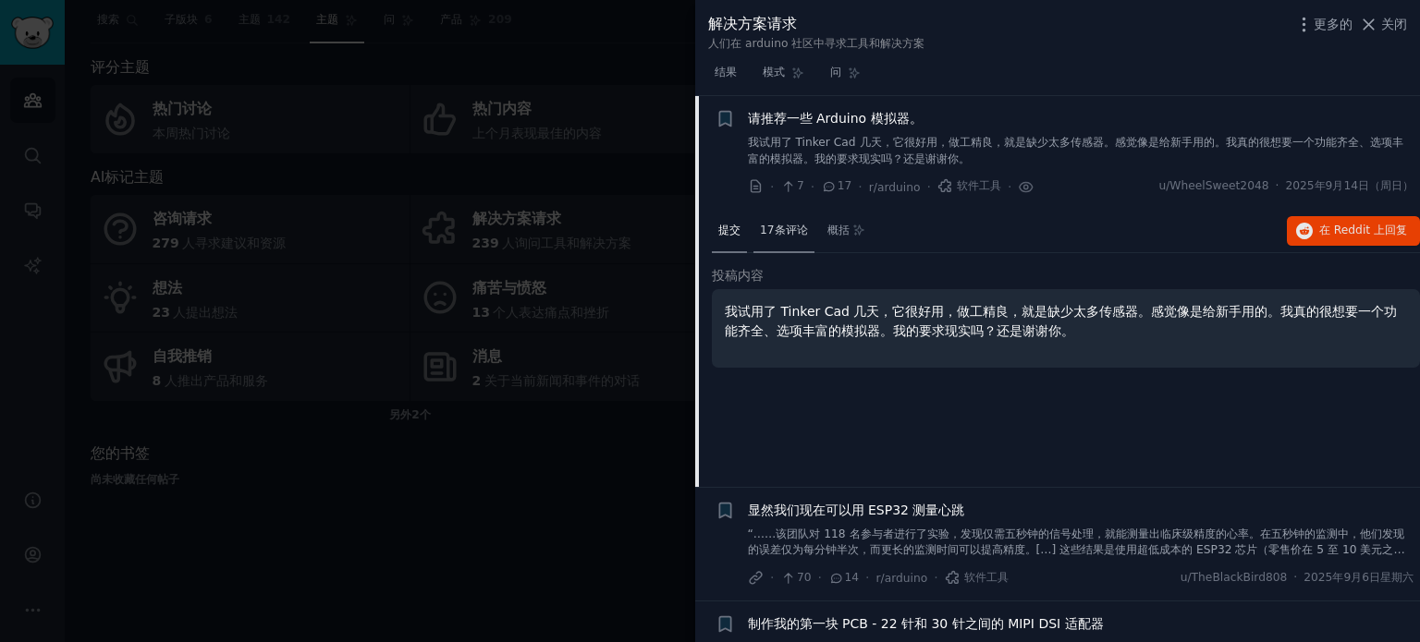
click at [789, 228] on font "17条评论" at bounding box center [784, 230] width 48 height 13
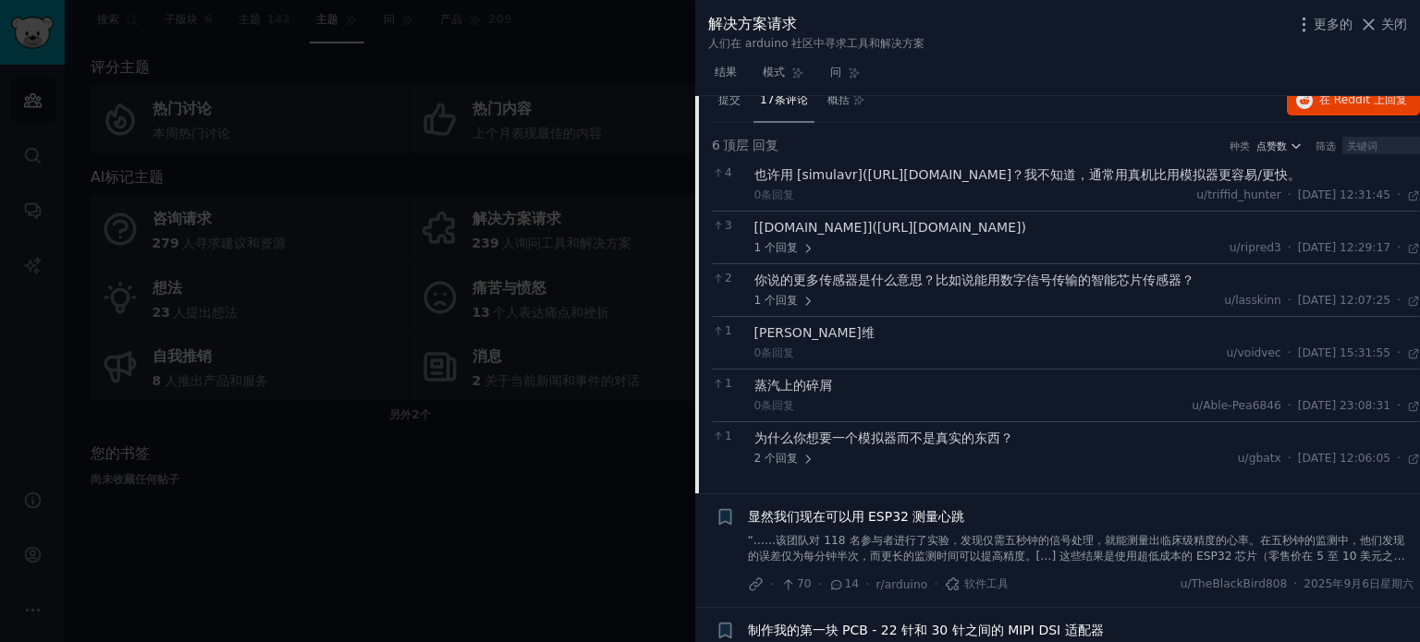
scroll to position [370, 0]
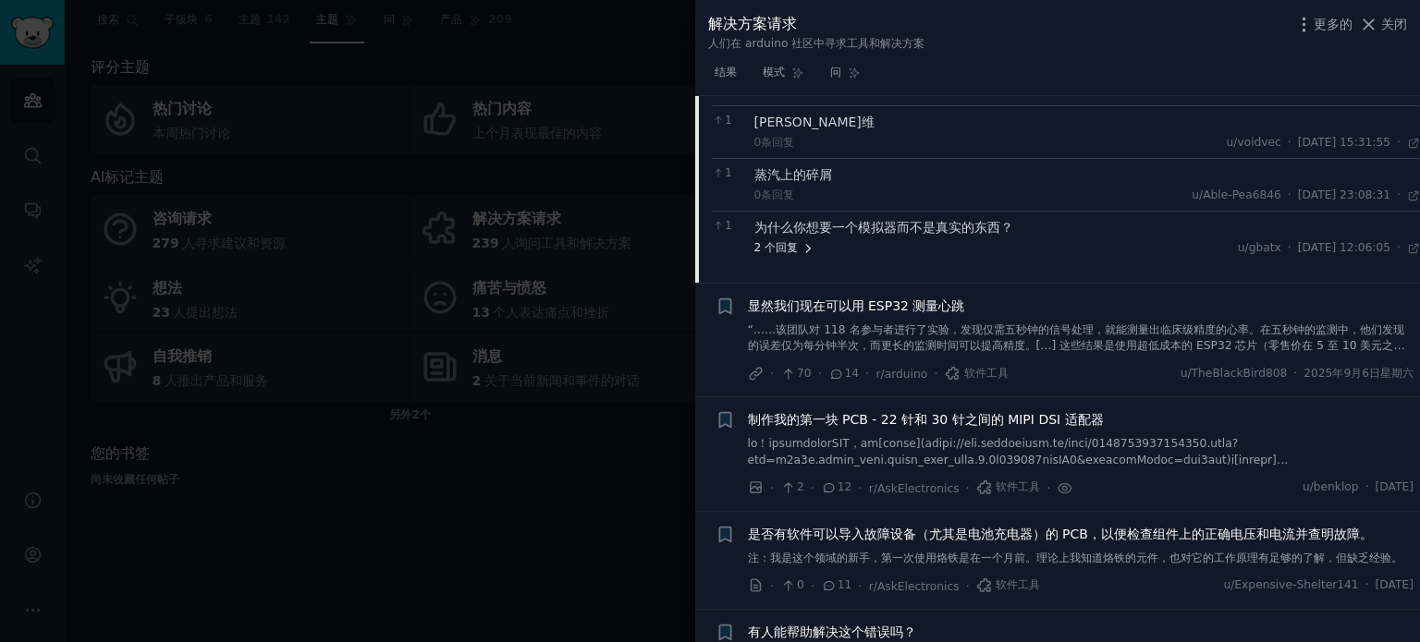
click at [799, 250] on span "2 个 回复" at bounding box center [784, 248] width 60 height 17
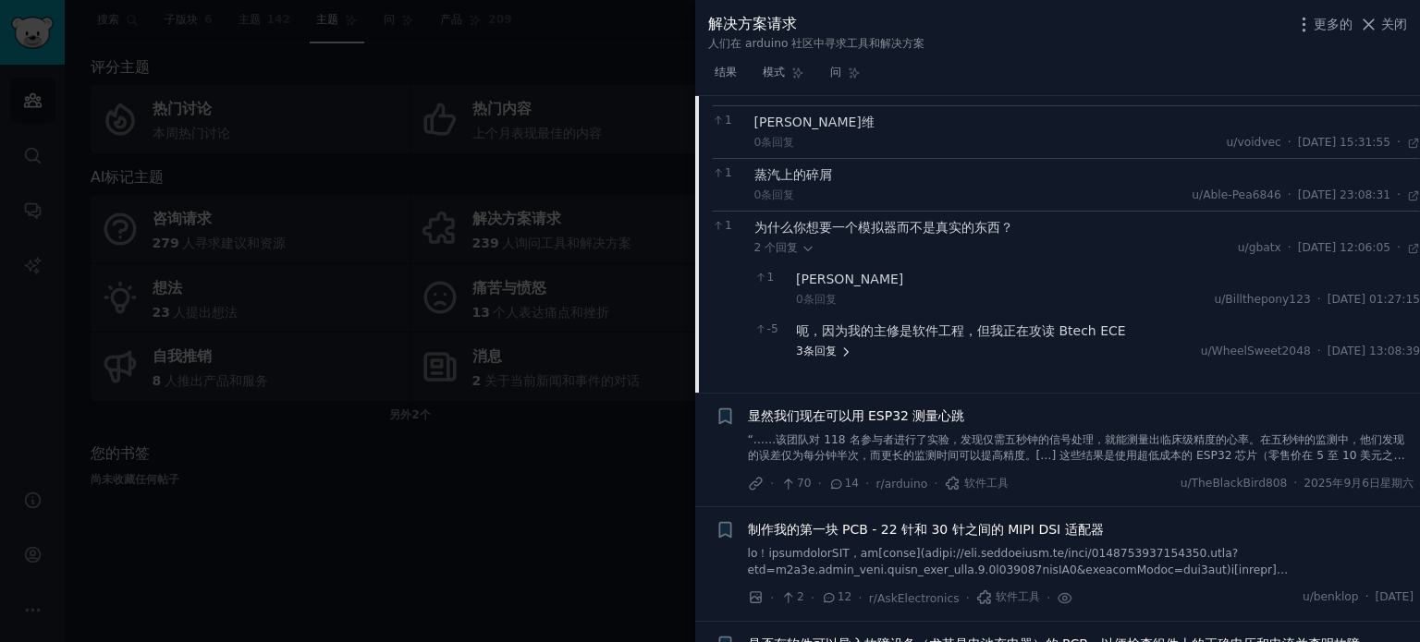
click at [828, 348] on font "回复" at bounding box center [825, 351] width 22 height 13
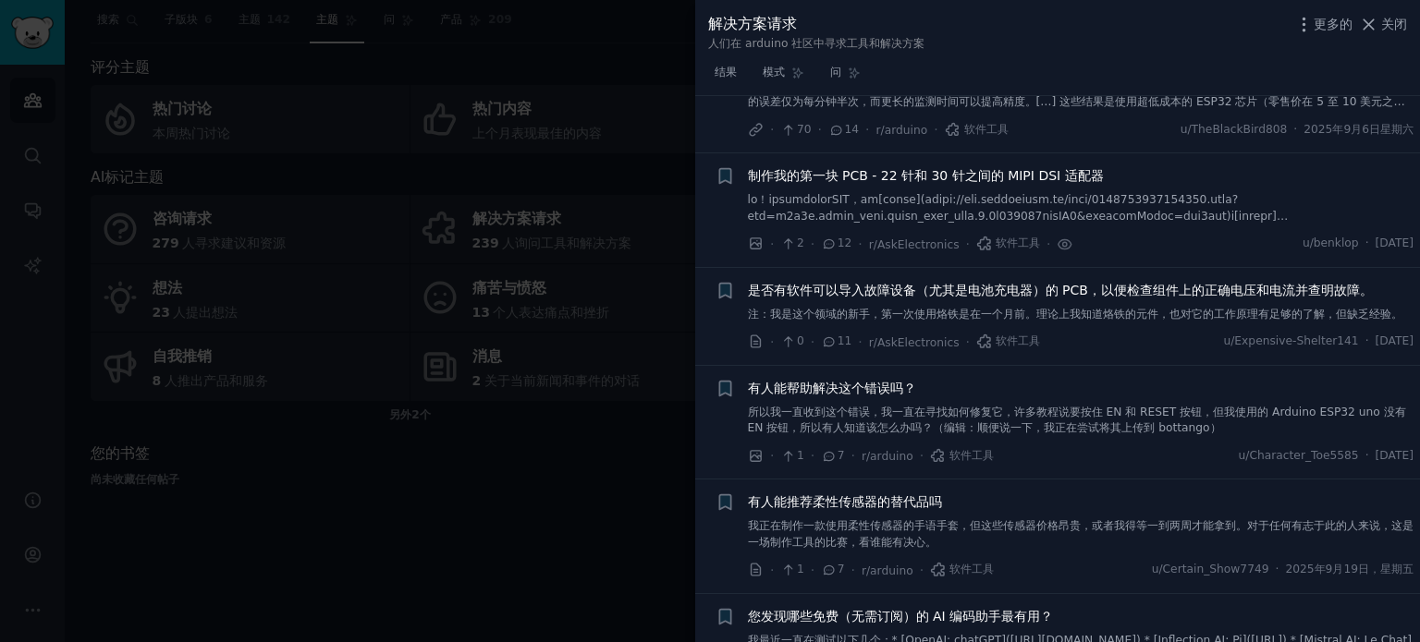
scroll to position [924, 0]
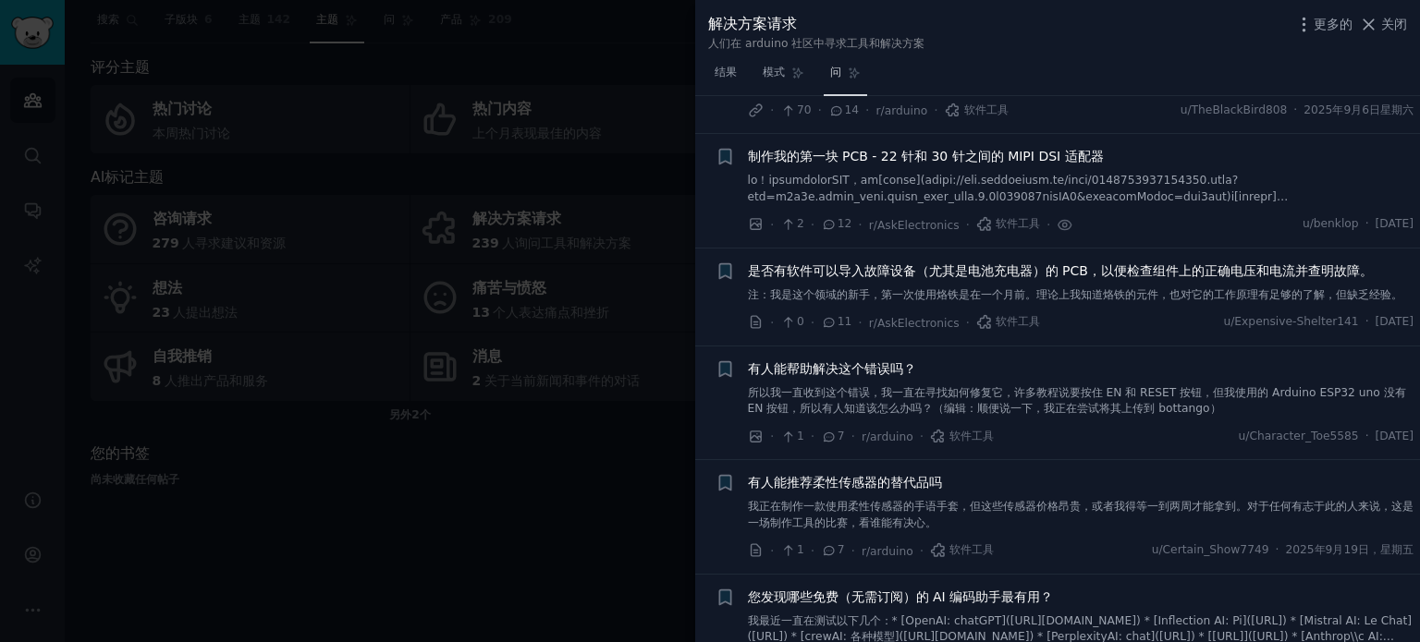
click at [846, 69] on link "问" at bounding box center [845, 77] width 43 height 38
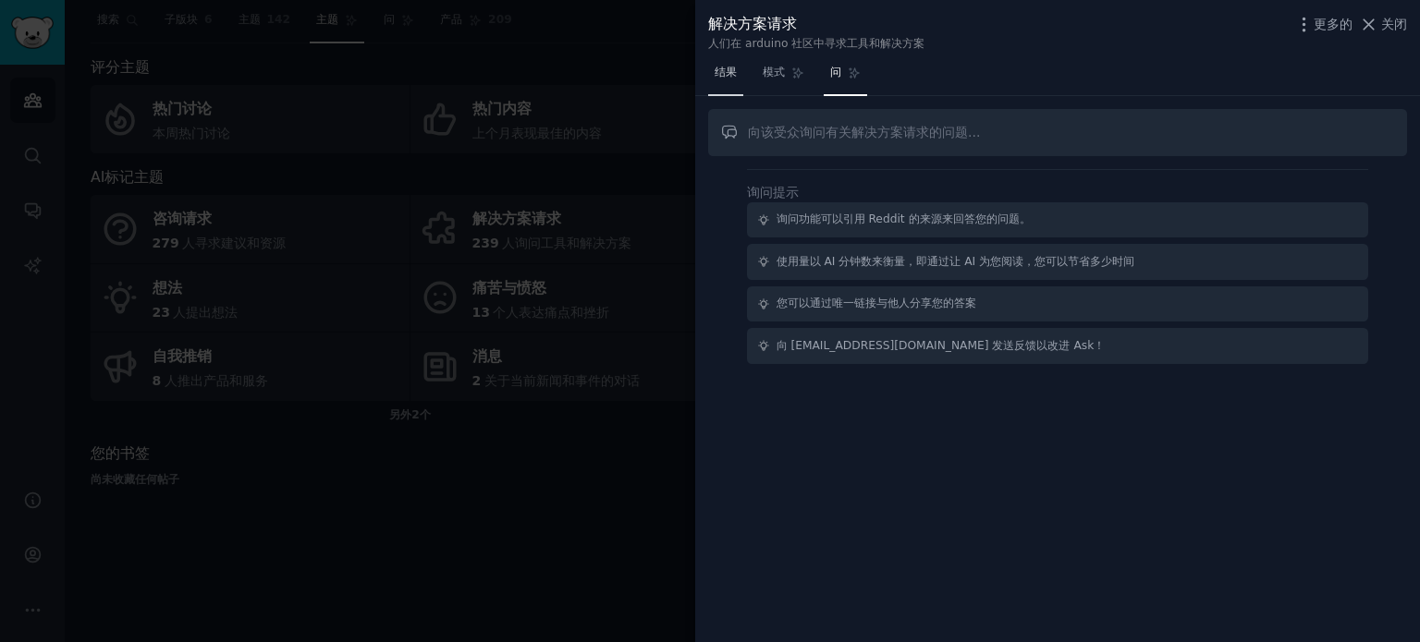
click at [716, 75] on font "结果" at bounding box center [726, 72] width 22 height 13
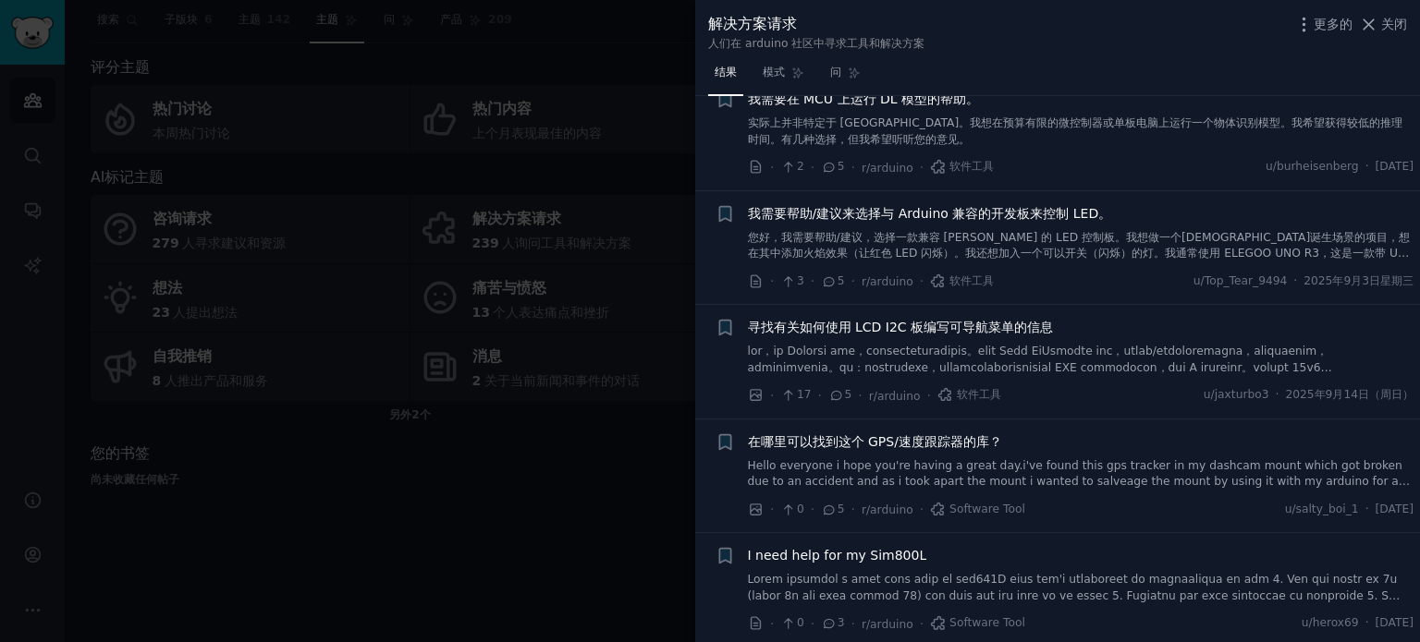
scroll to position [832, 0]
click at [839, 448] on font "在哪里可以找到这个 GPS/速度跟踪器的库？" at bounding box center [875, 441] width 254 height 15
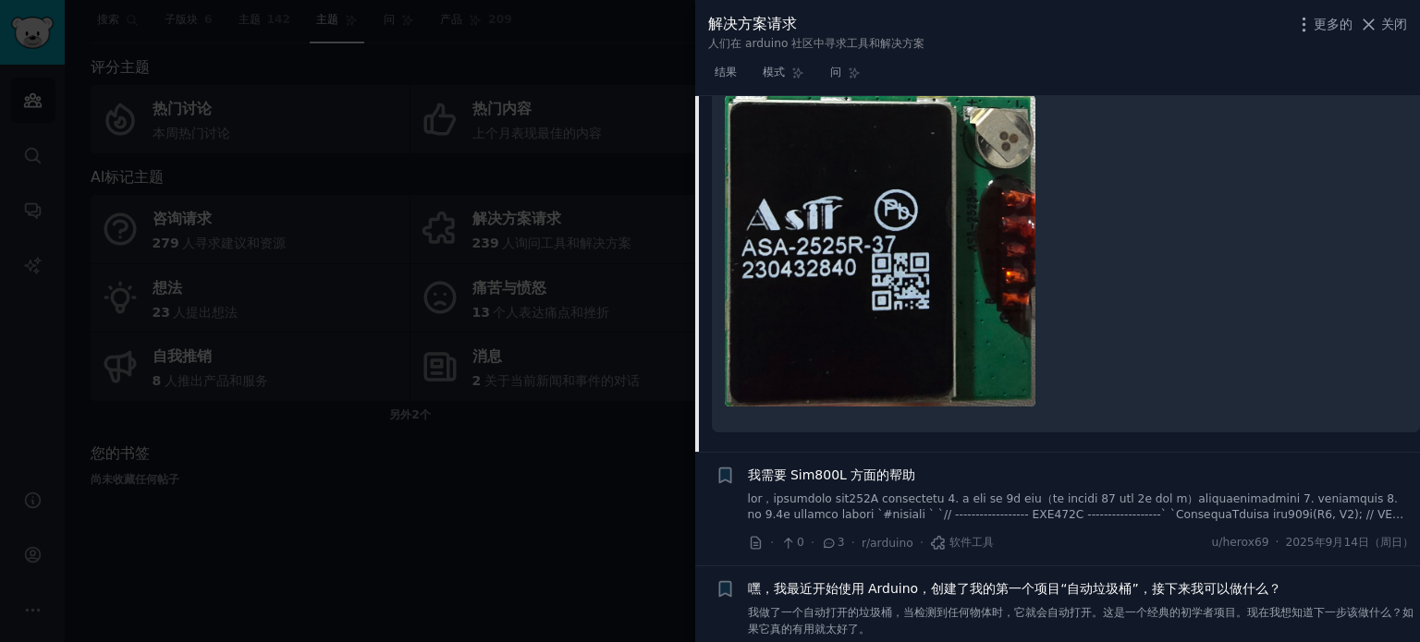
scroll to position [1261, 0]
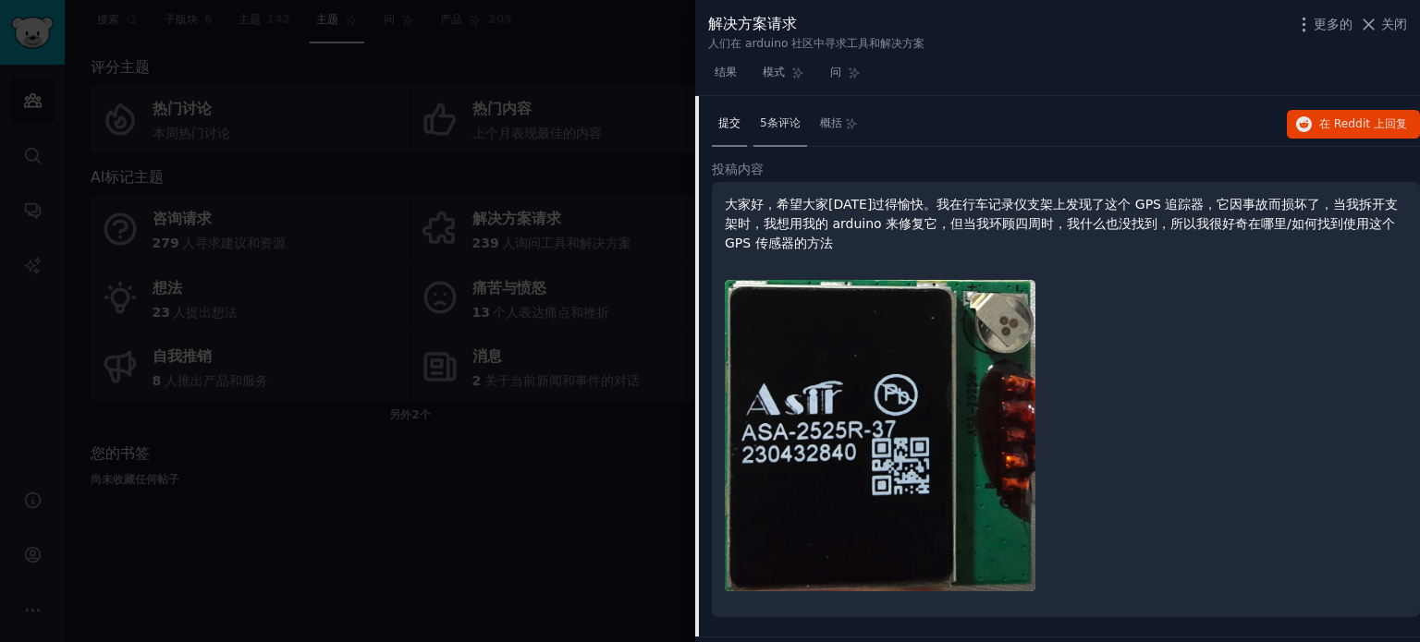
click at [773, 129] on font "5条评论" at bounding box center [780, 122] width 41 height 13
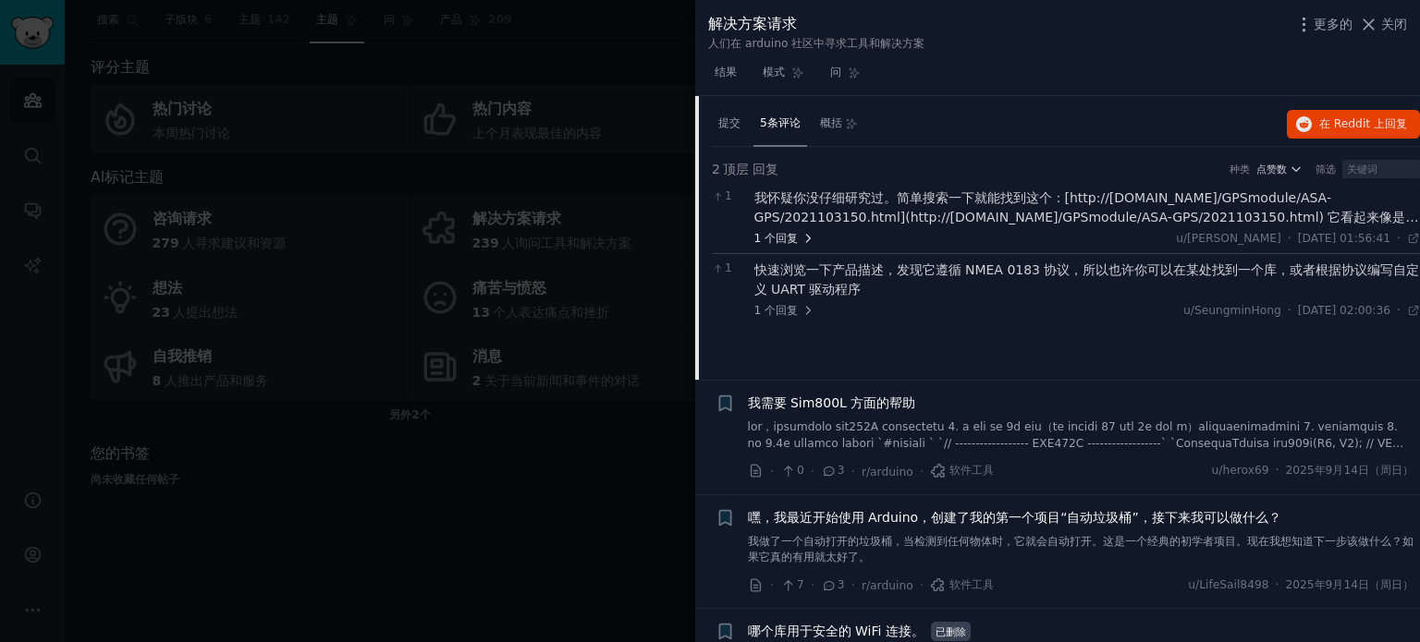
click at [791, 245] on font "回复" at bounding box center [787, 238] width 22 height 13
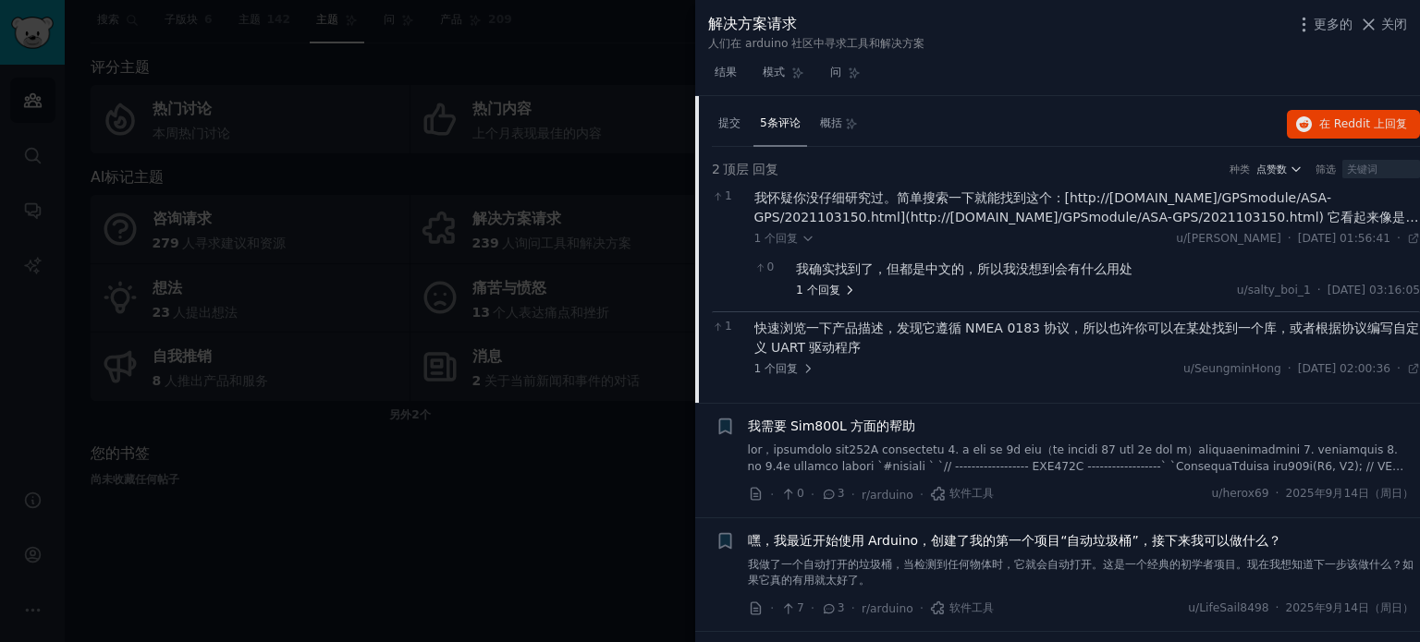
click at [830, 297] on font "回复" at bounding box center [829, 290] width 22 height 13
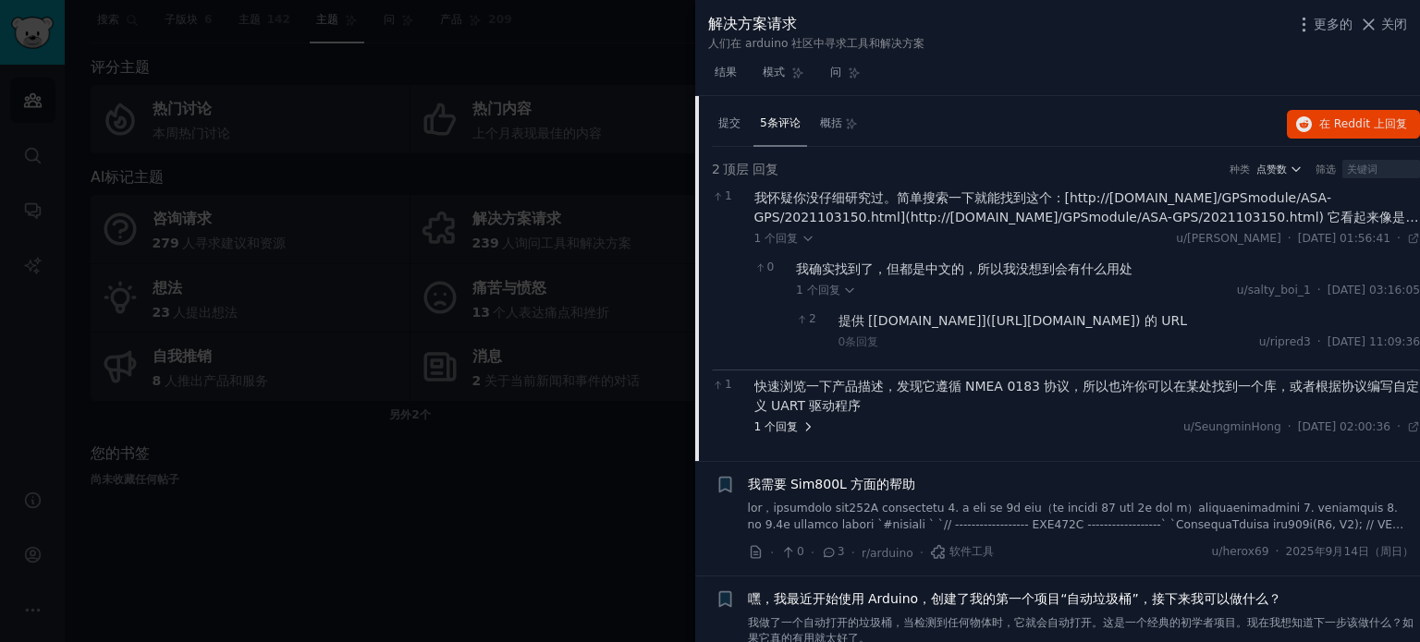
click at [767, 434] on font "1 个" at bounding box center [765, 427] width 22 height 13
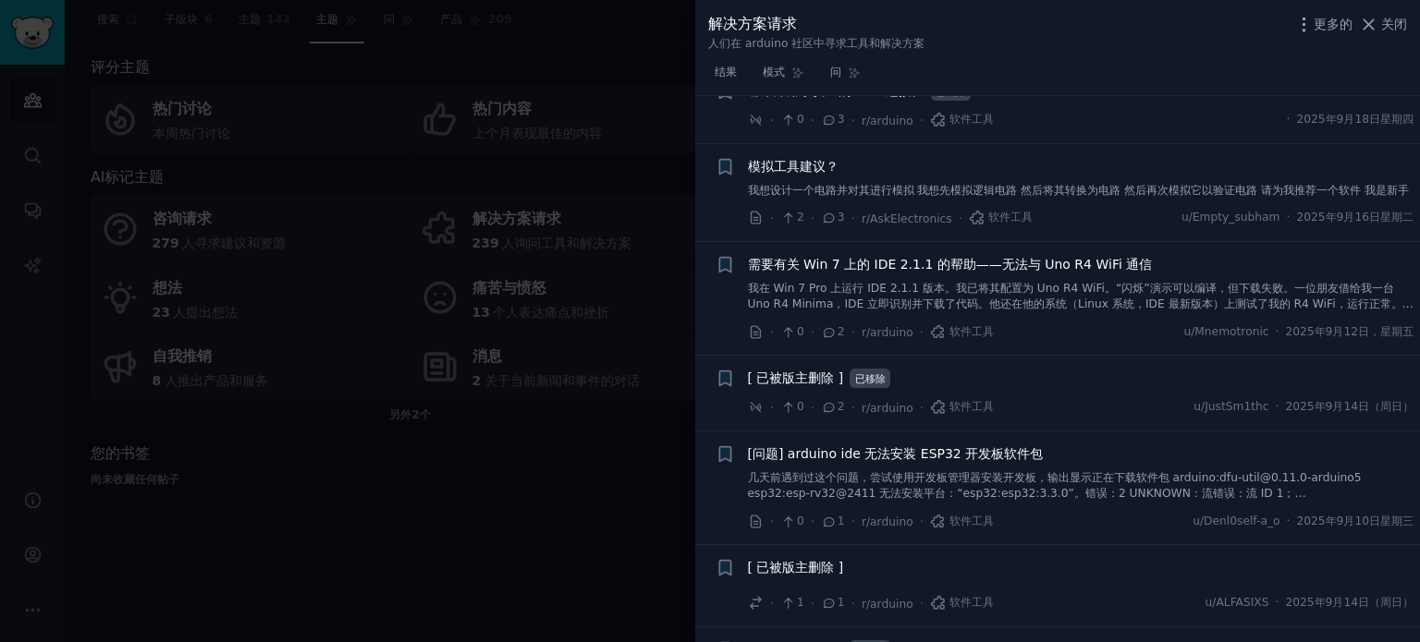
scroll to position [2325, 0]
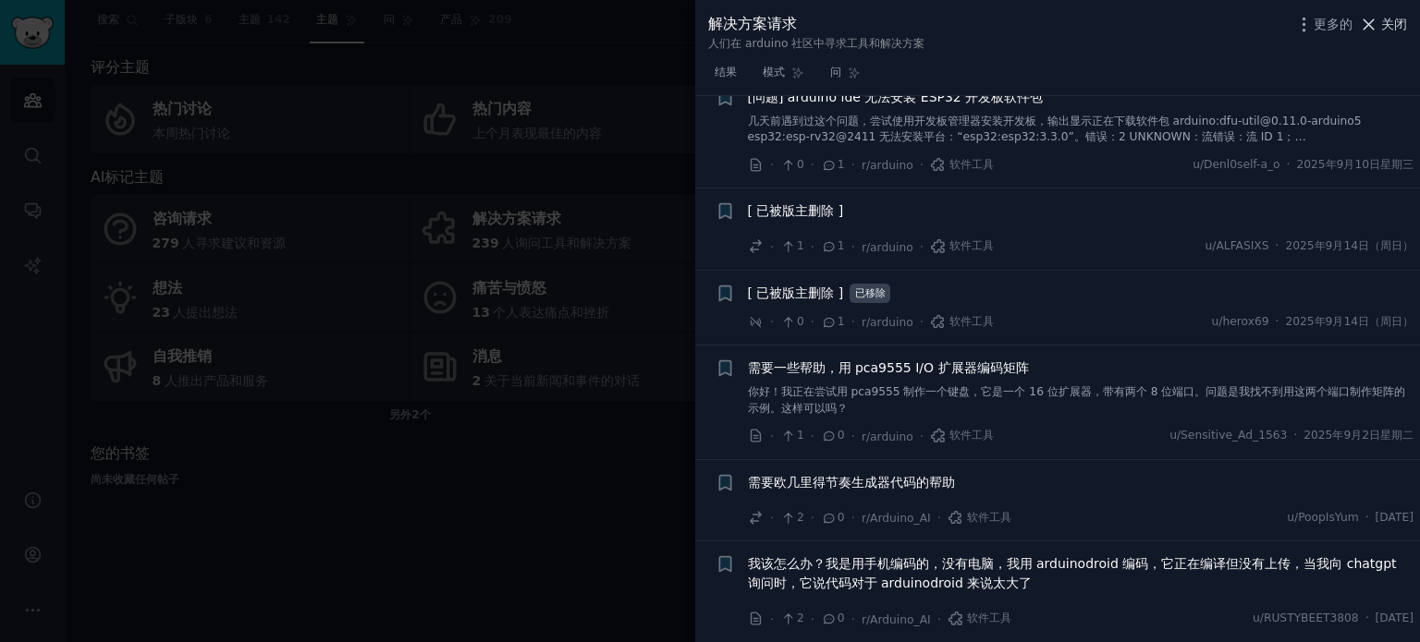
click at [1387, 25] on font "关闭" at bounding box center [1394, 24] width 26 height 15
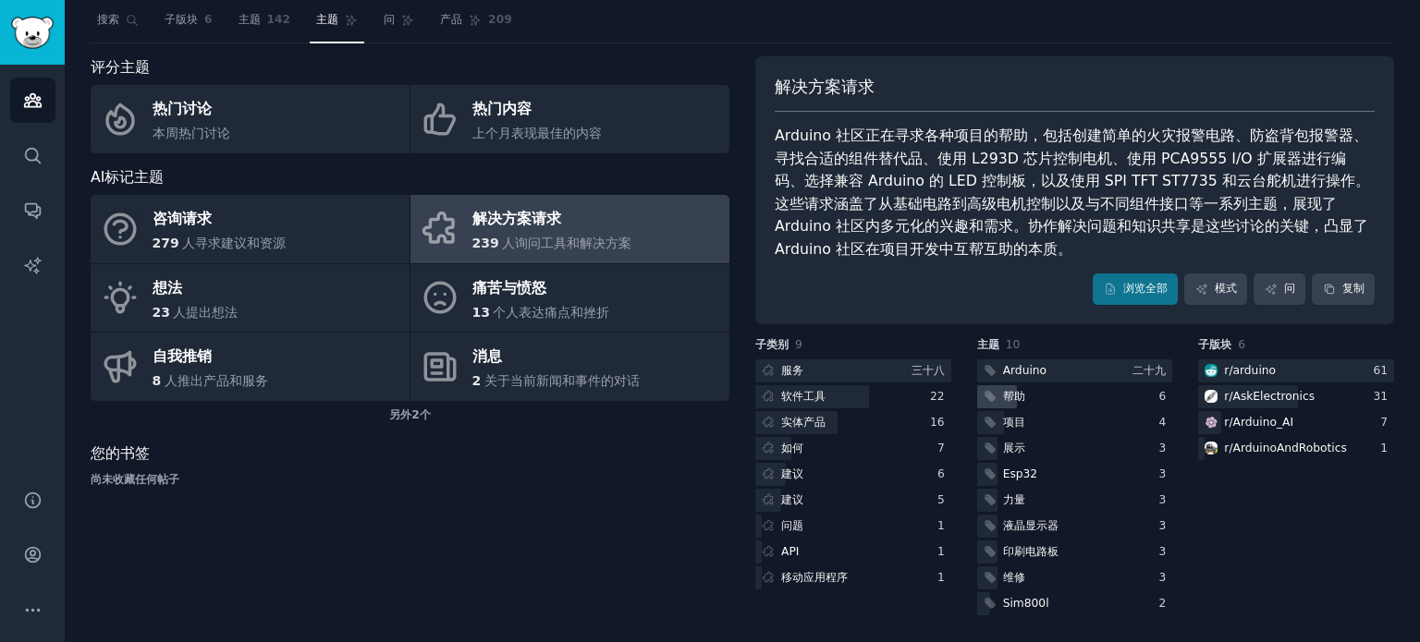
click at [1025, 395] on div "帮助" at bounding box center [1075, 396] width 196 height 23
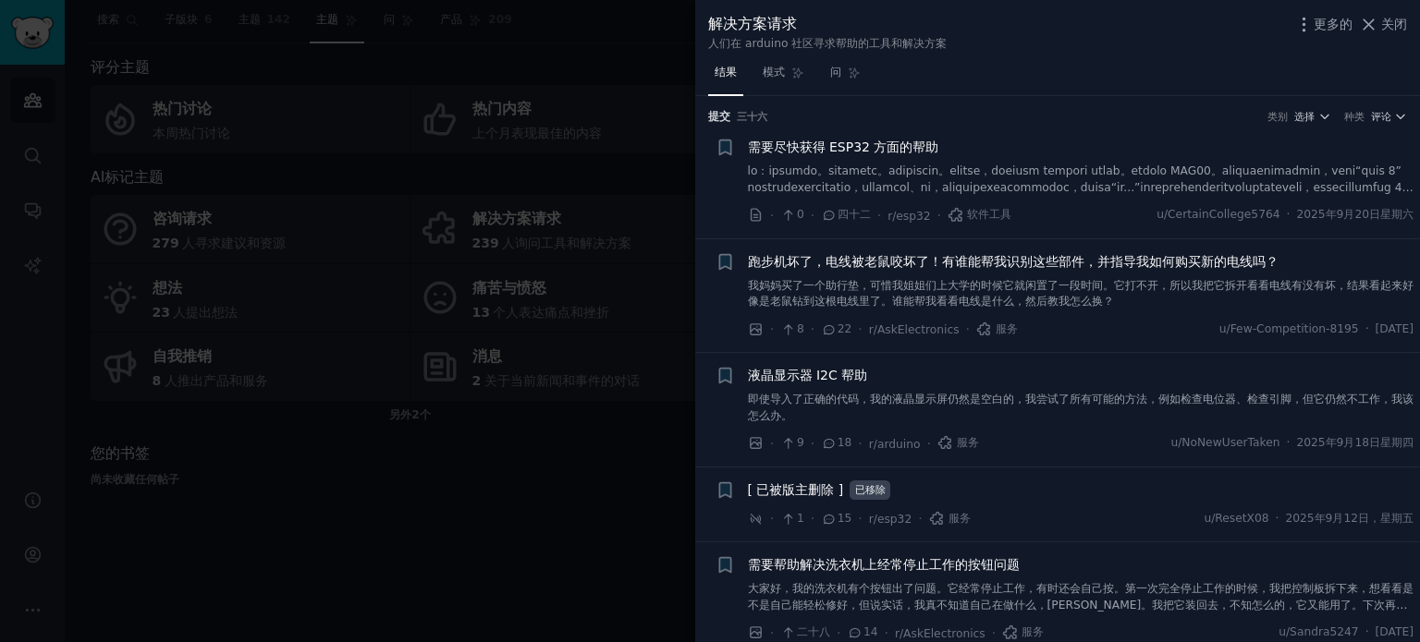
click at [1006, 269] on span "跑步机坏了，电线被老鼠咬坏了！有谁能帮我识别这些部件，并指导我如何购买新的电线吗？" at bounding box center [1013, 261] width 531 height 19
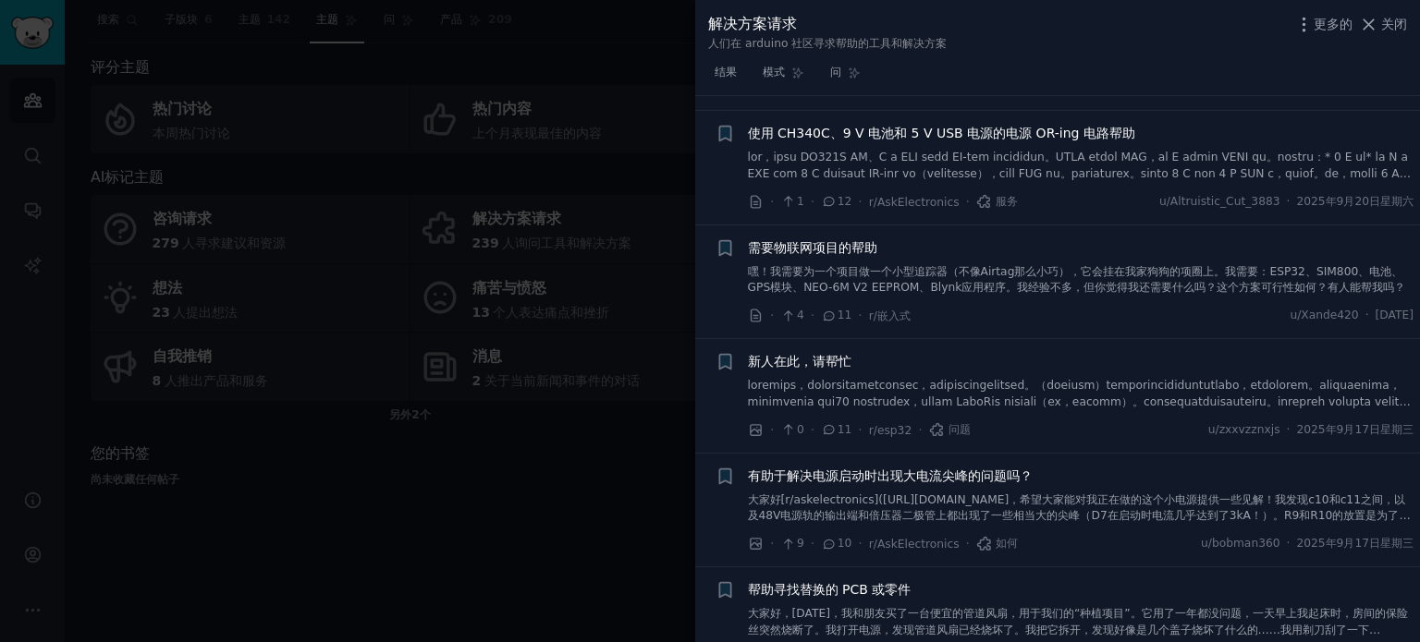
scroll to position [2211, 0]
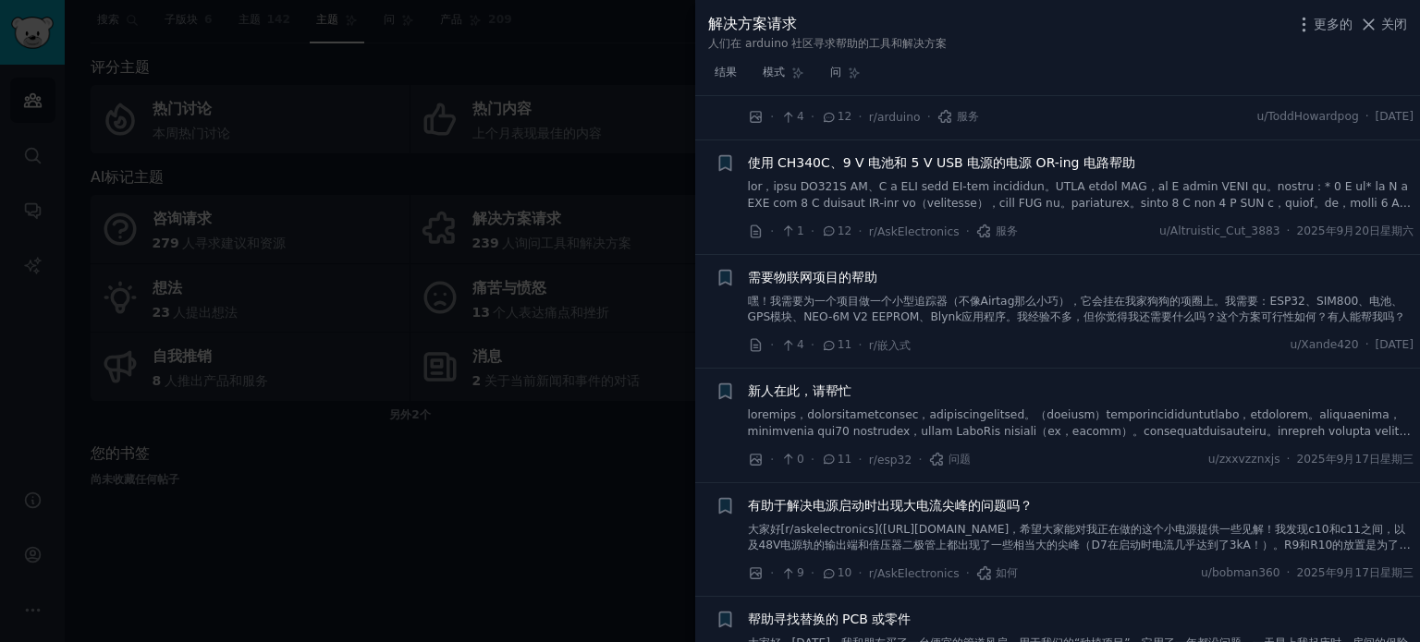
click at [940, 190] on font at bounding box center [1079, 235] width 663 height 110
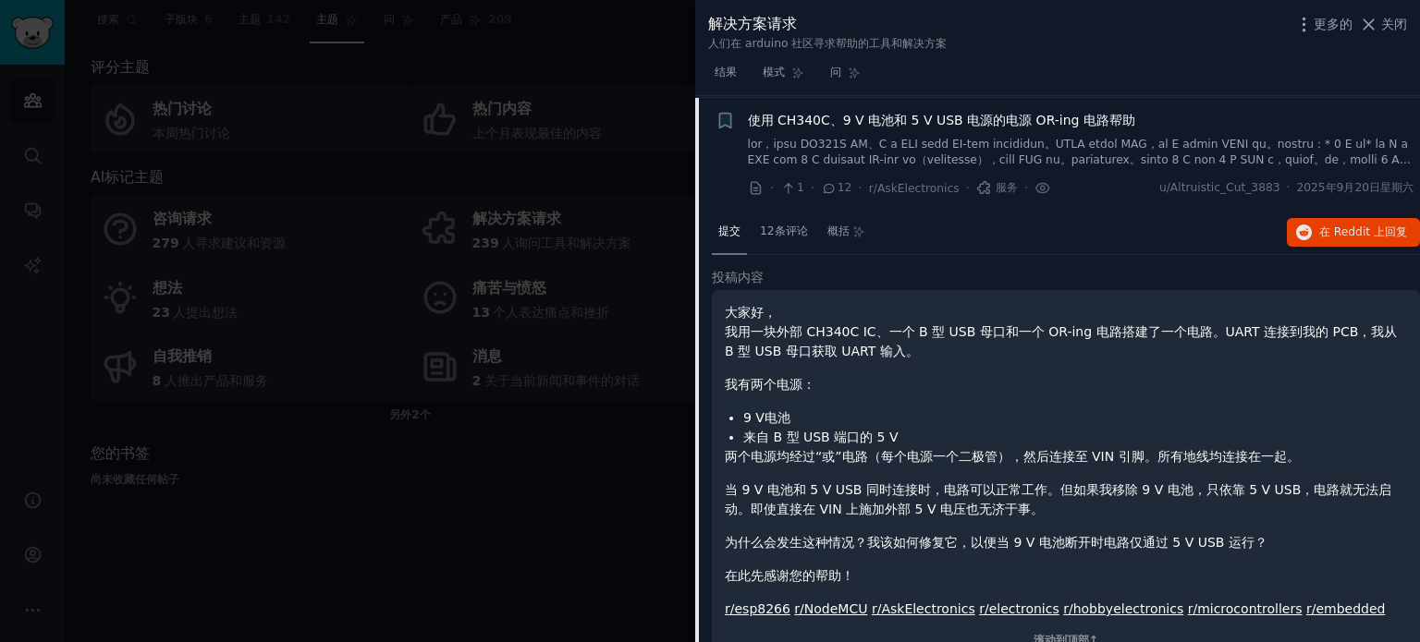
scroll to position [880, 0]
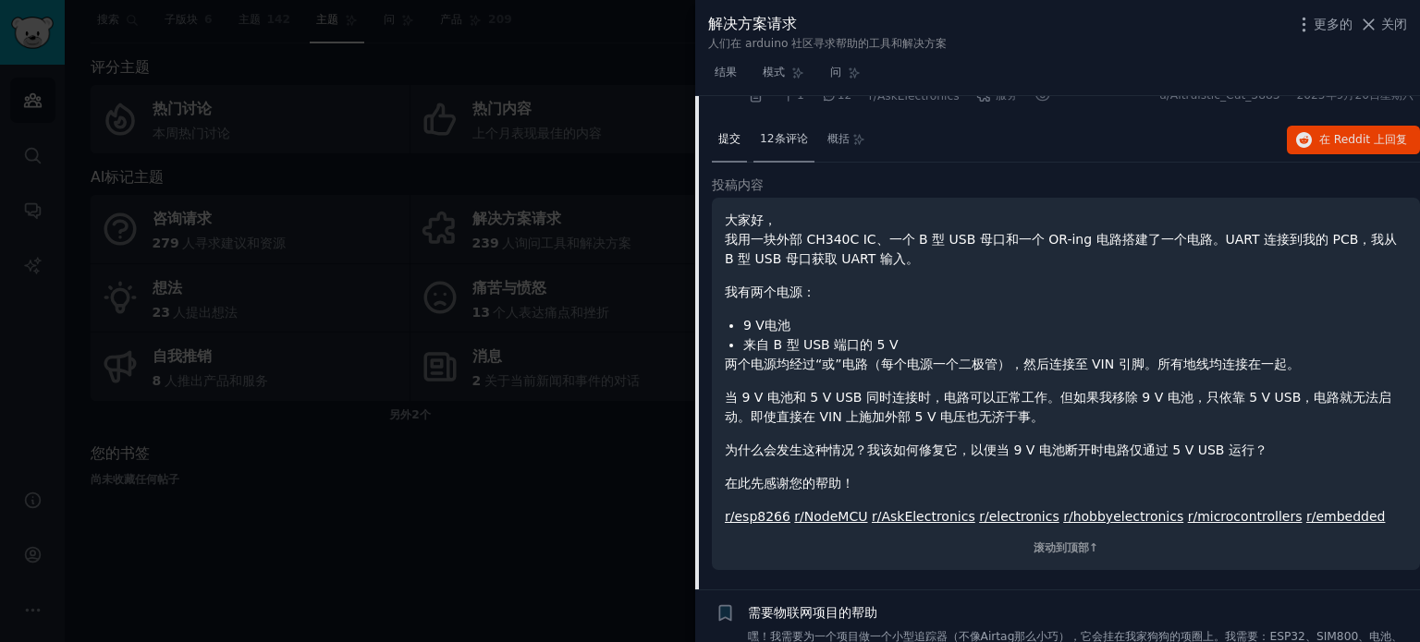
click at [799, 136] on font "12条评论" at bounding box center [784, 138] width 48 height 13
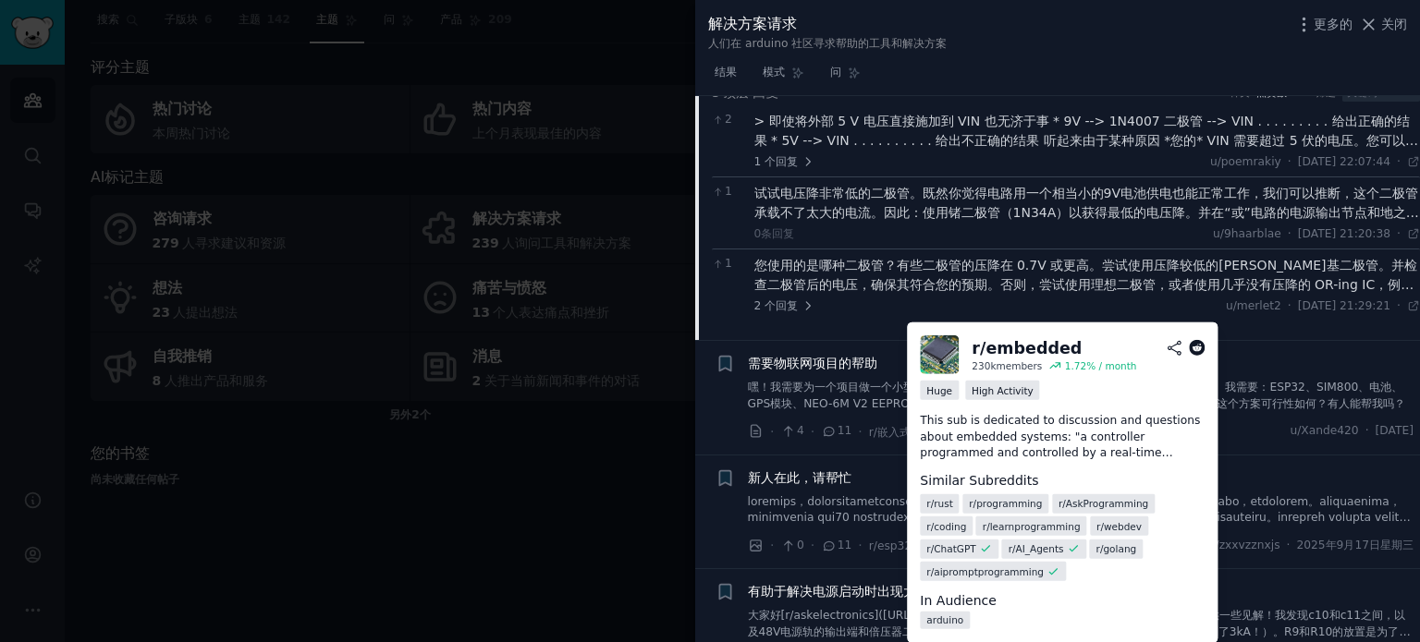
scroll to position [1065, 0]
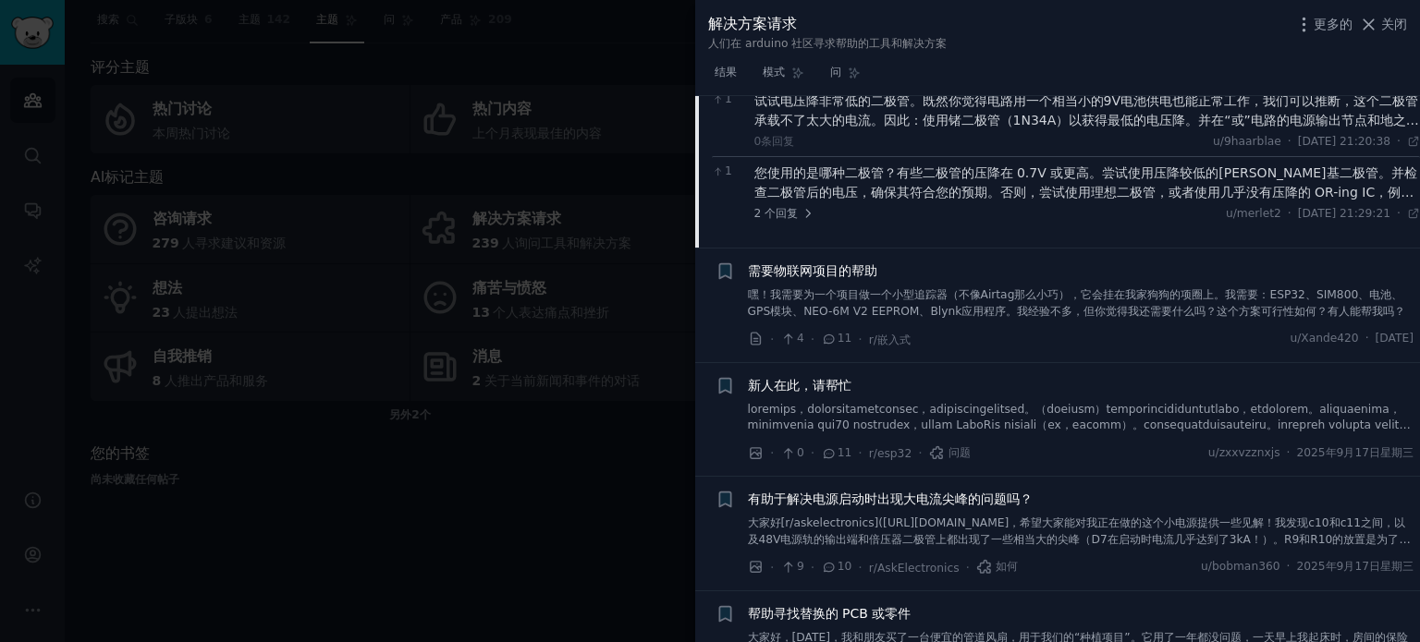
click at [836, 296] on font "嘿！我需要为一个项目做一个小型追踪器（不像Airtag那么小巧），它会挂在我家狗狗的项圈上。我需要：ESP32、SIM800、电池、GPS模块、NEO-6M …" at bounding box center [1077, 303] width 658 height 30
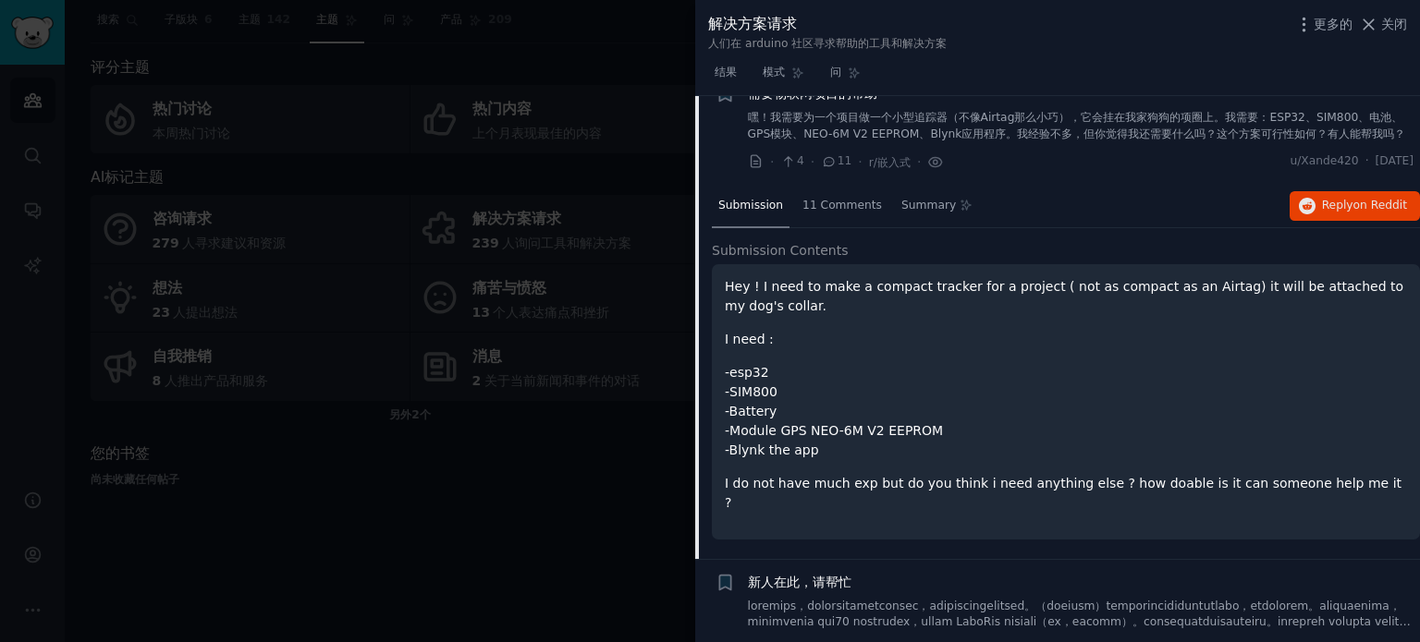
scroll to position [902, 0]
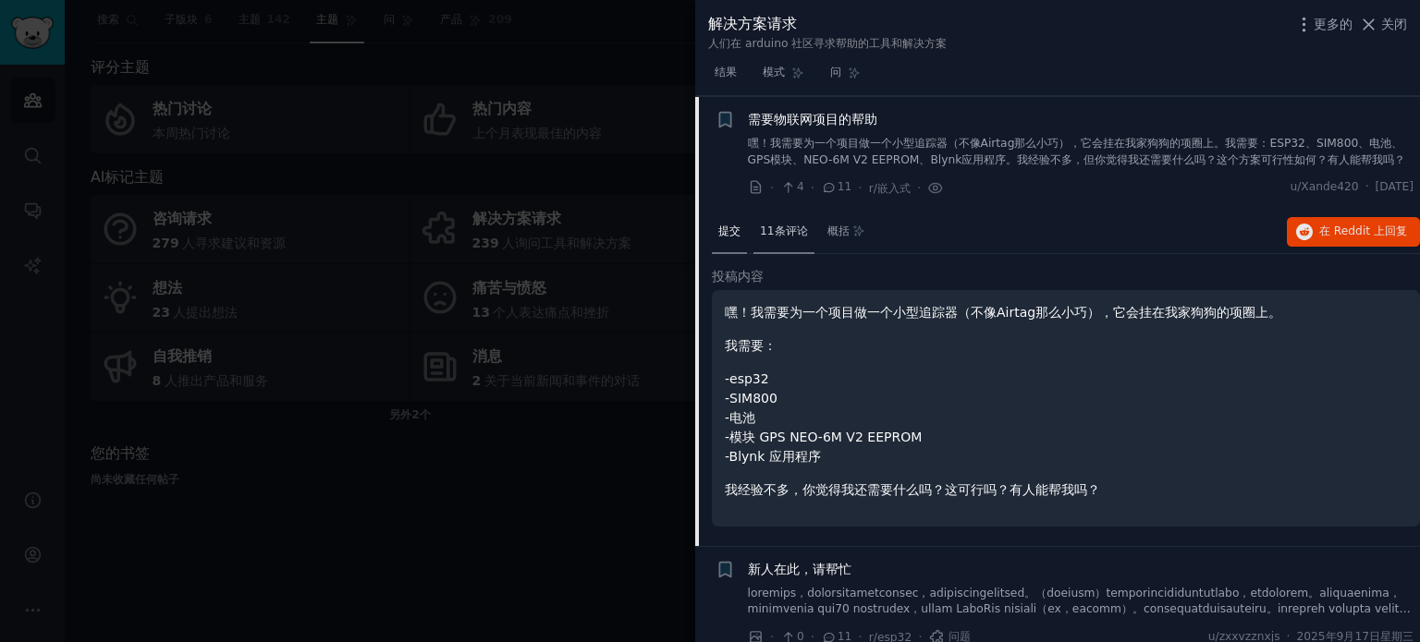
click at [781, 228] on font "11条评论" at bounding box center [784, 231] width 48 height 13
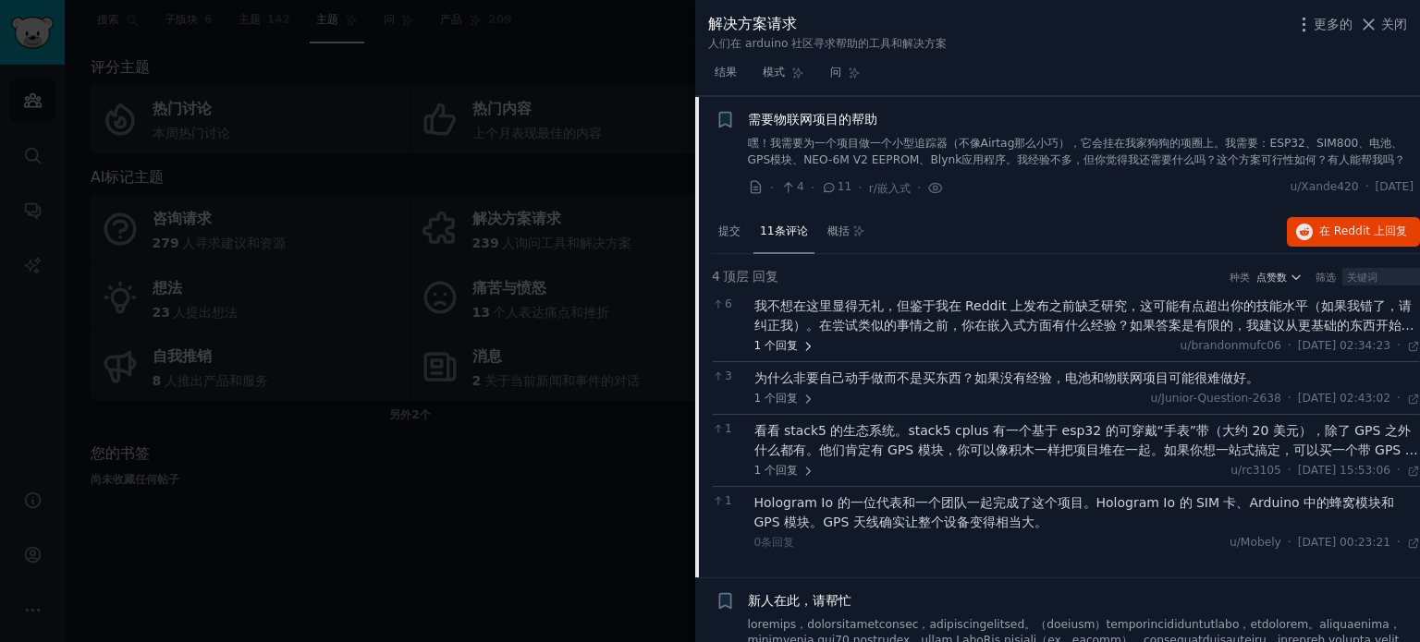
click at [799, 343] on span "1 个 回复" at bounding box center [784, 346] width 60 height 17
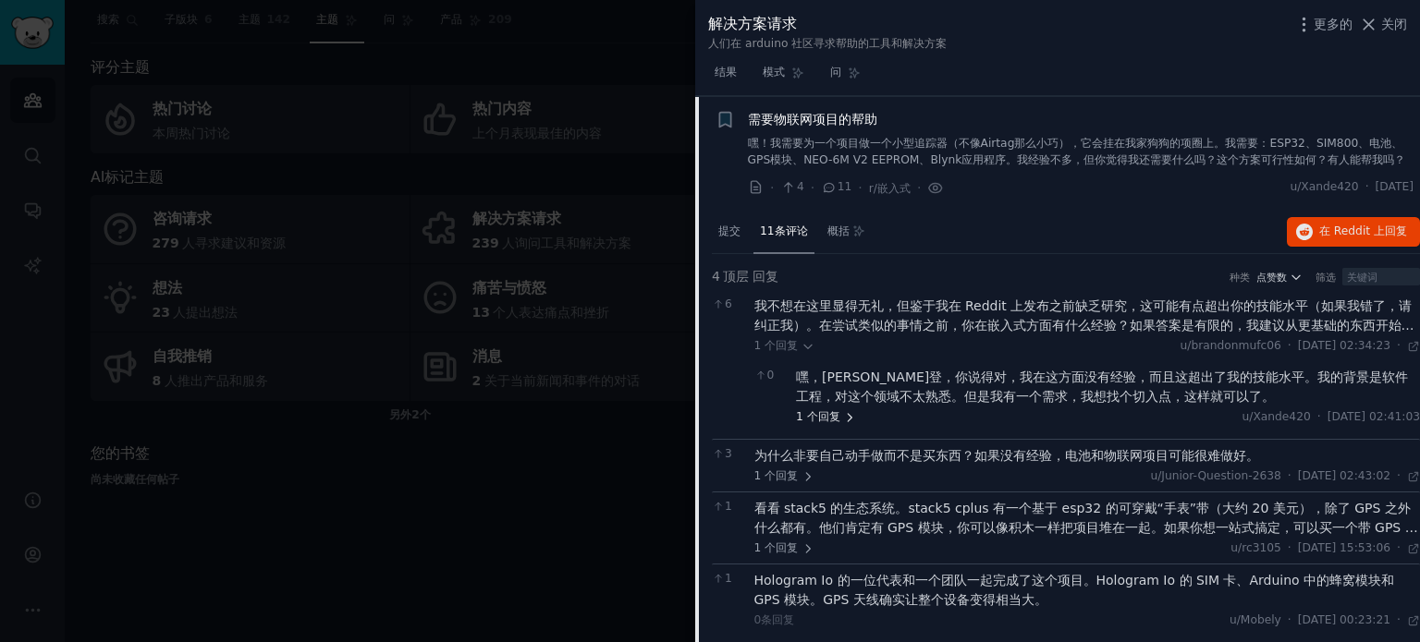
click at [824, 419] on font "回复" at bounding box center [829, 416] width 22 height 13
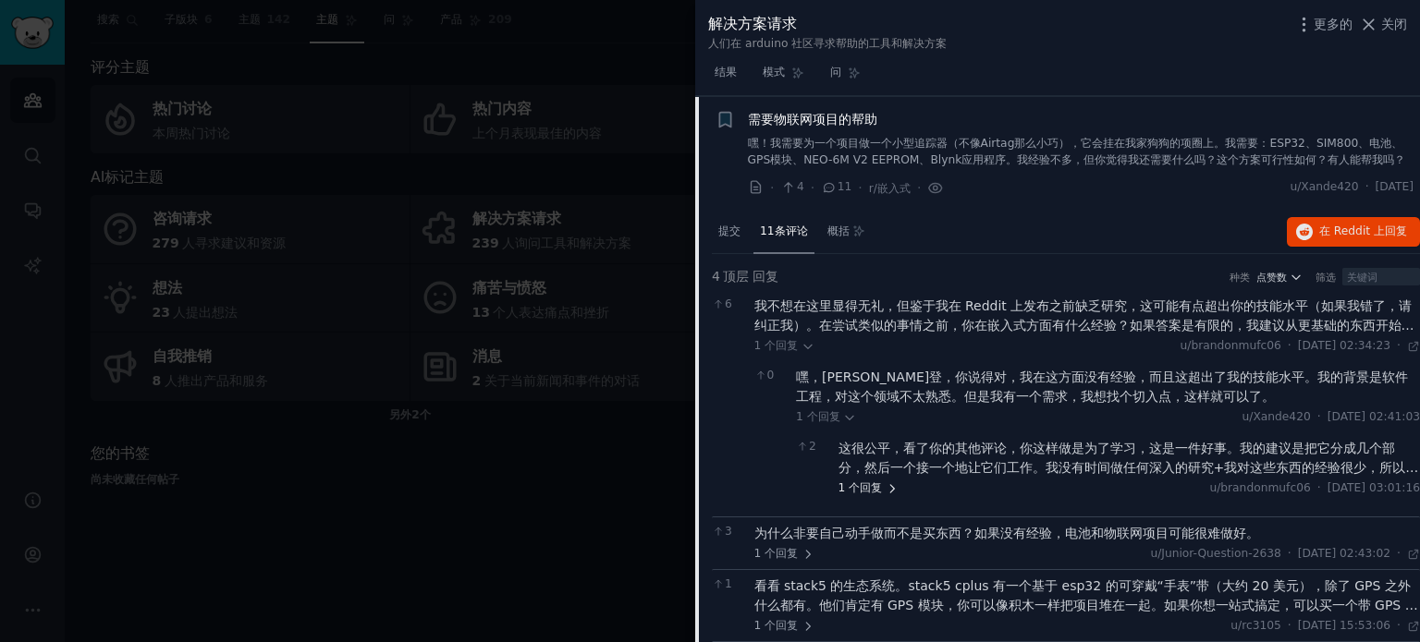
click at [864, 485] on font "回复" at bounding box center [871, 488] width 22 height 13
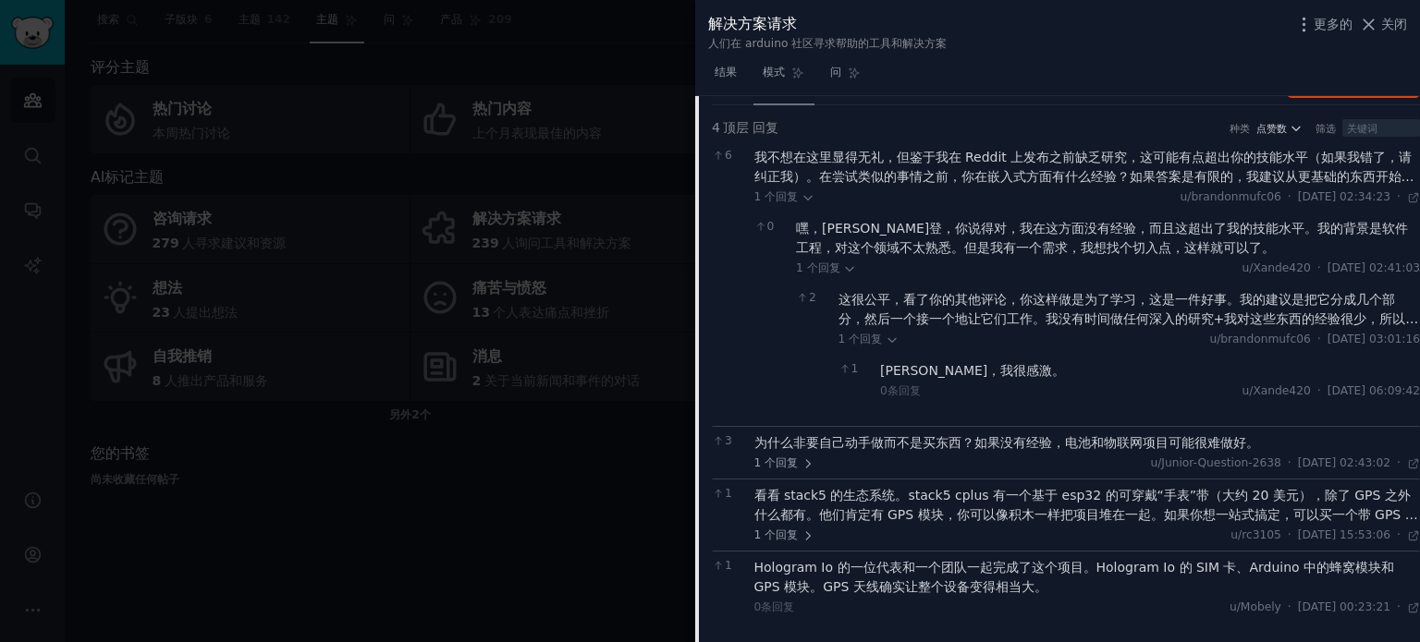
scroll to position [1179, 0]
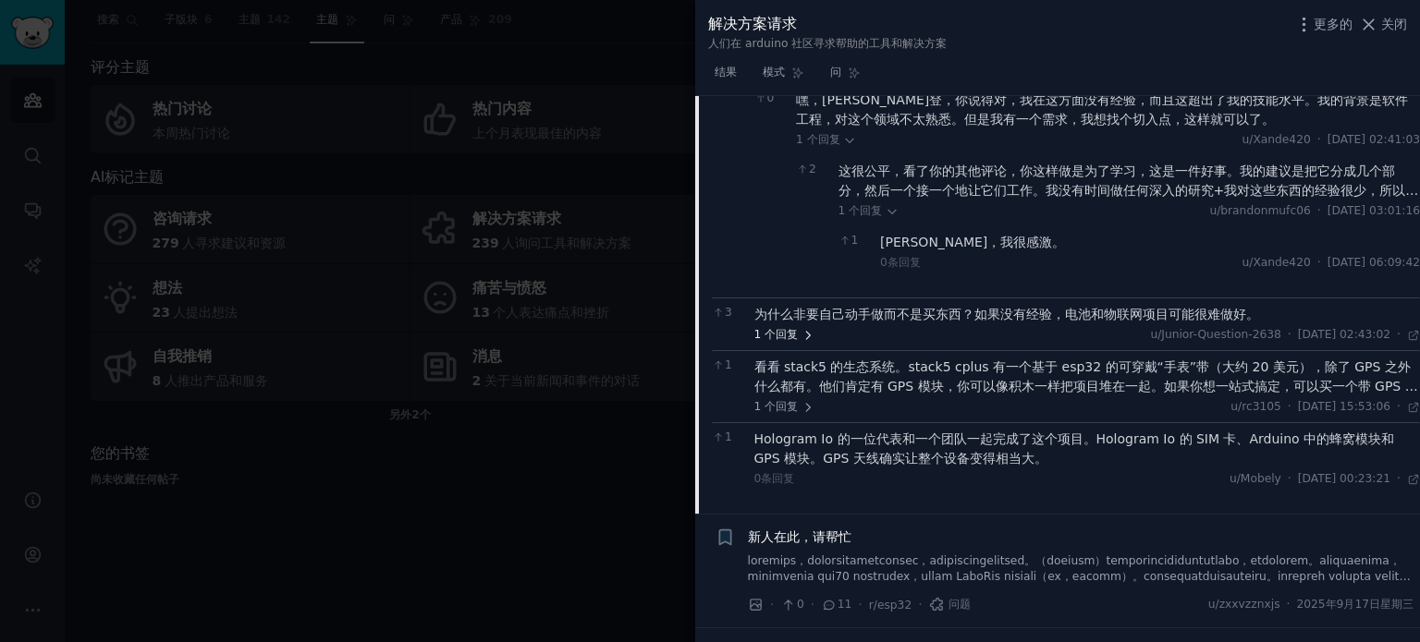
click at [793, 336] on font "回复" at bounding box center [787, 334] width 22 height 13
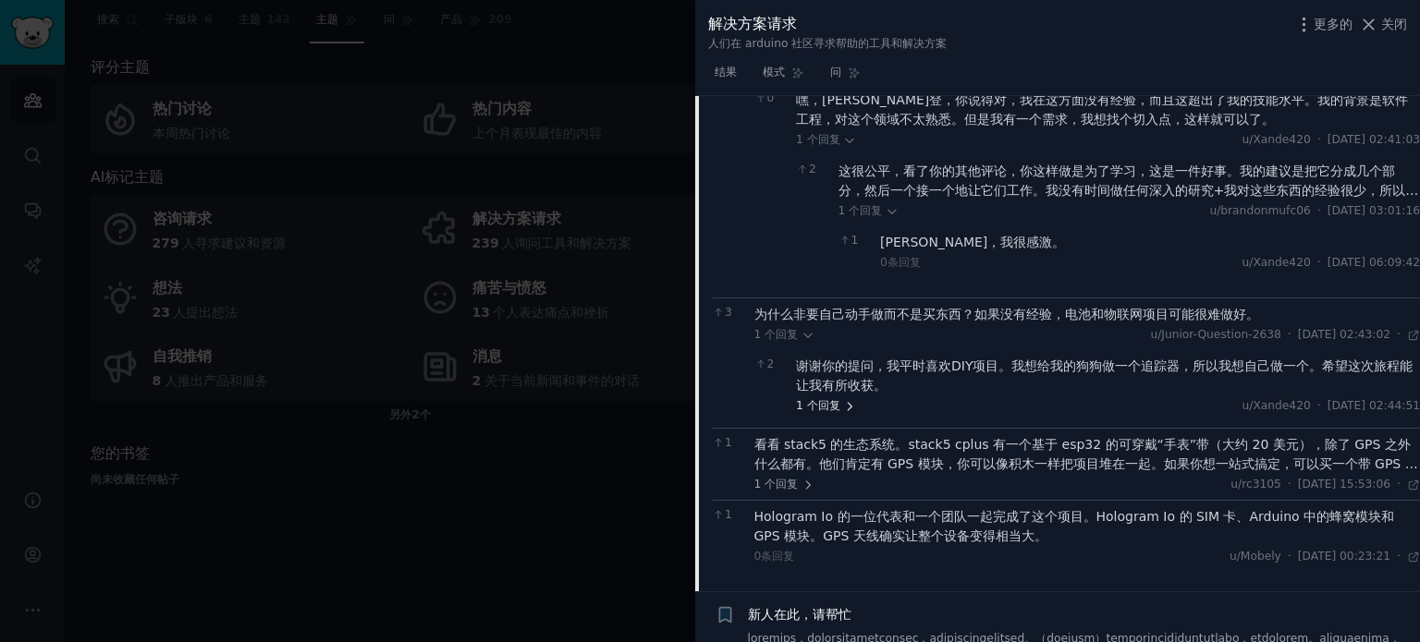
click at [826, 405] on font "回复" at bounding box center [829, 405] width 22 height 13
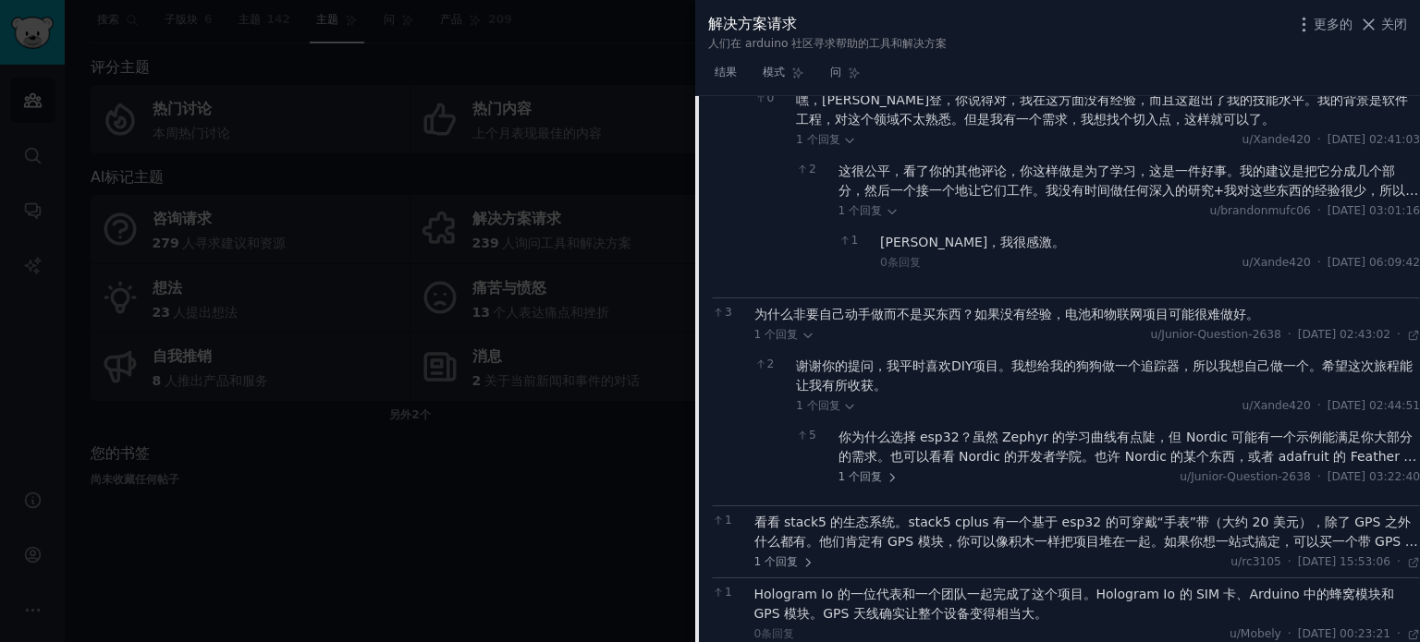
scroll to position [1272, 0]
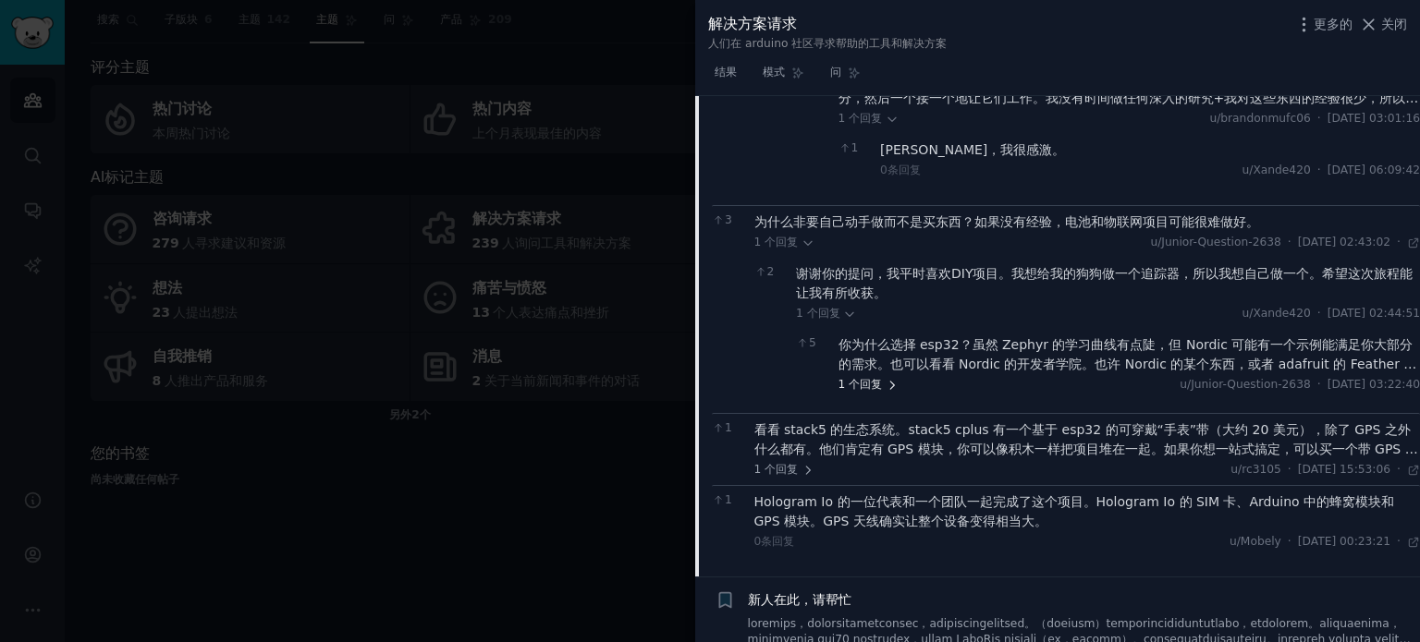
click at [861, 385] on font "回复" at bounding box center [871, 384] width 22 height 13
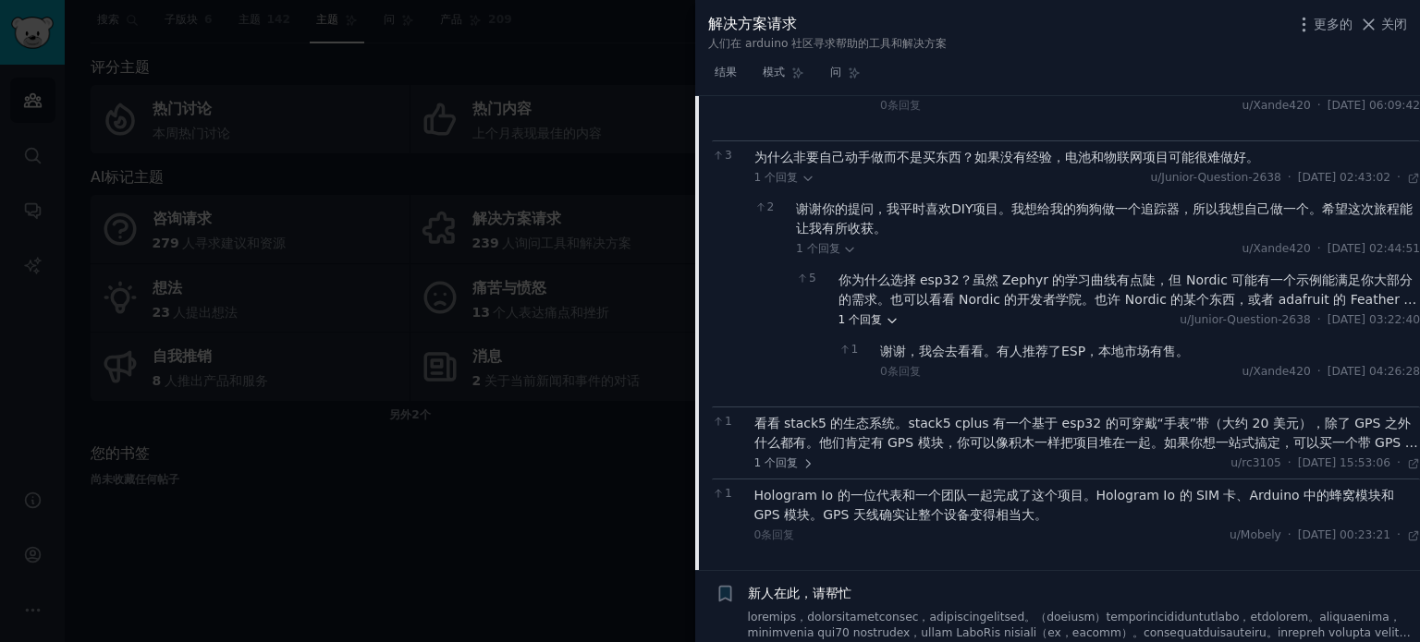
scroll to position [1364, 0]
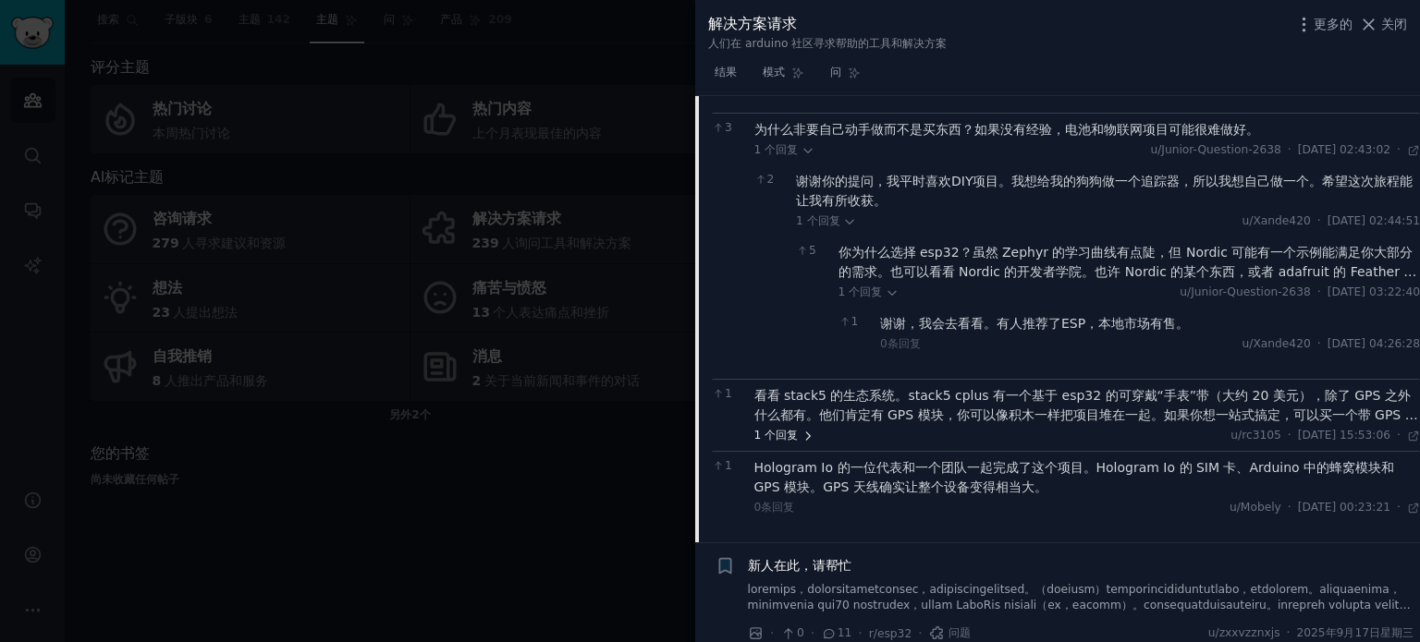
click at [799, 431] on span "1 个 回复" at bounding box center [784, 436] width 60 height 17
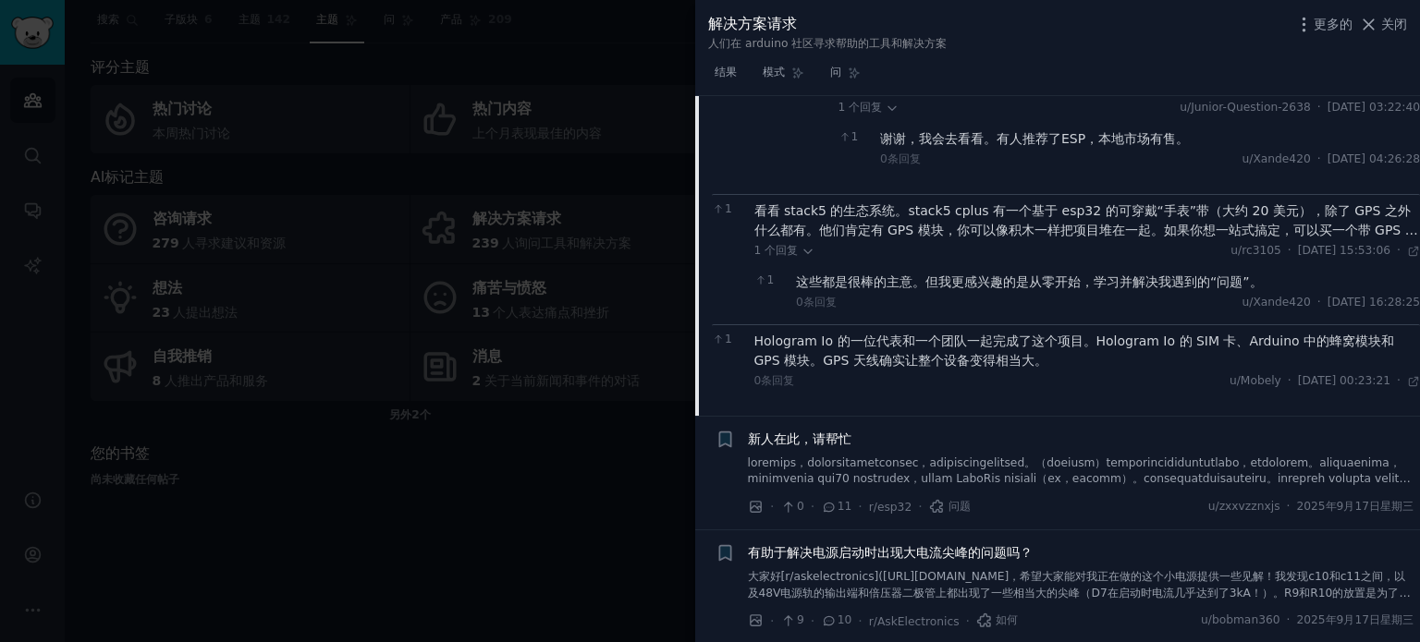
scroll to position [1642, 0]
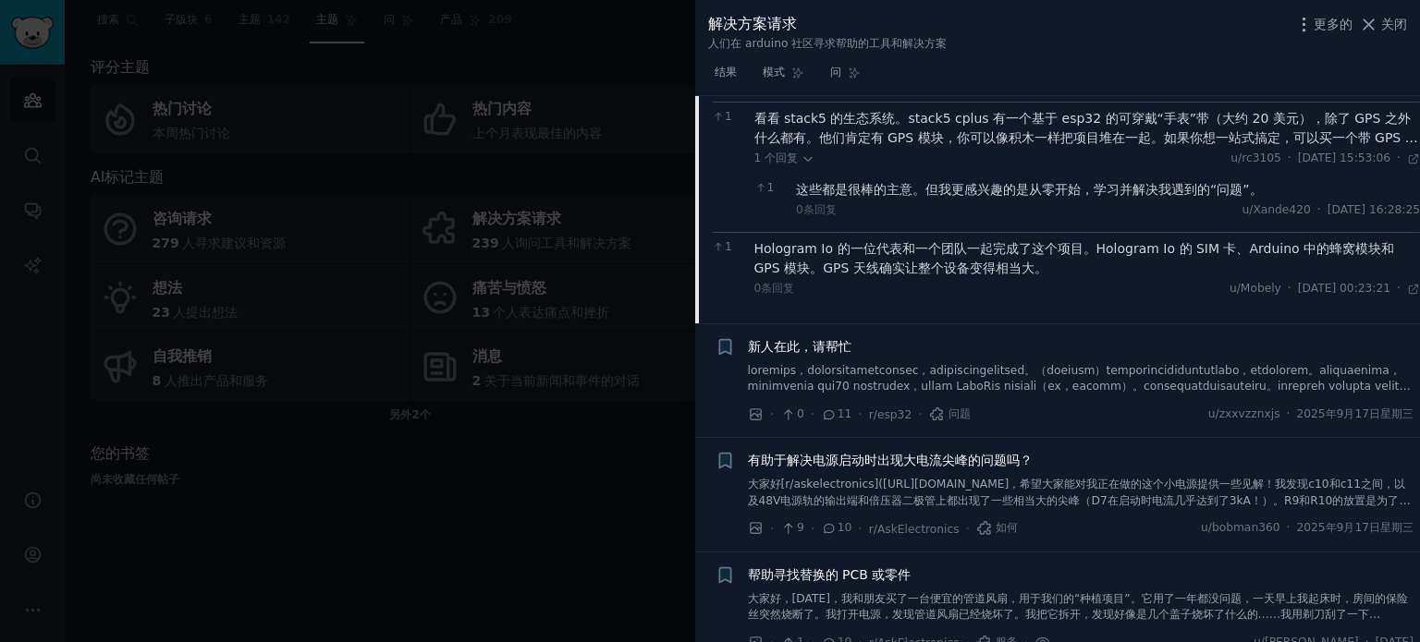
click at [873, 376] on font at bounding box center [1079, 435] width 663 height 142
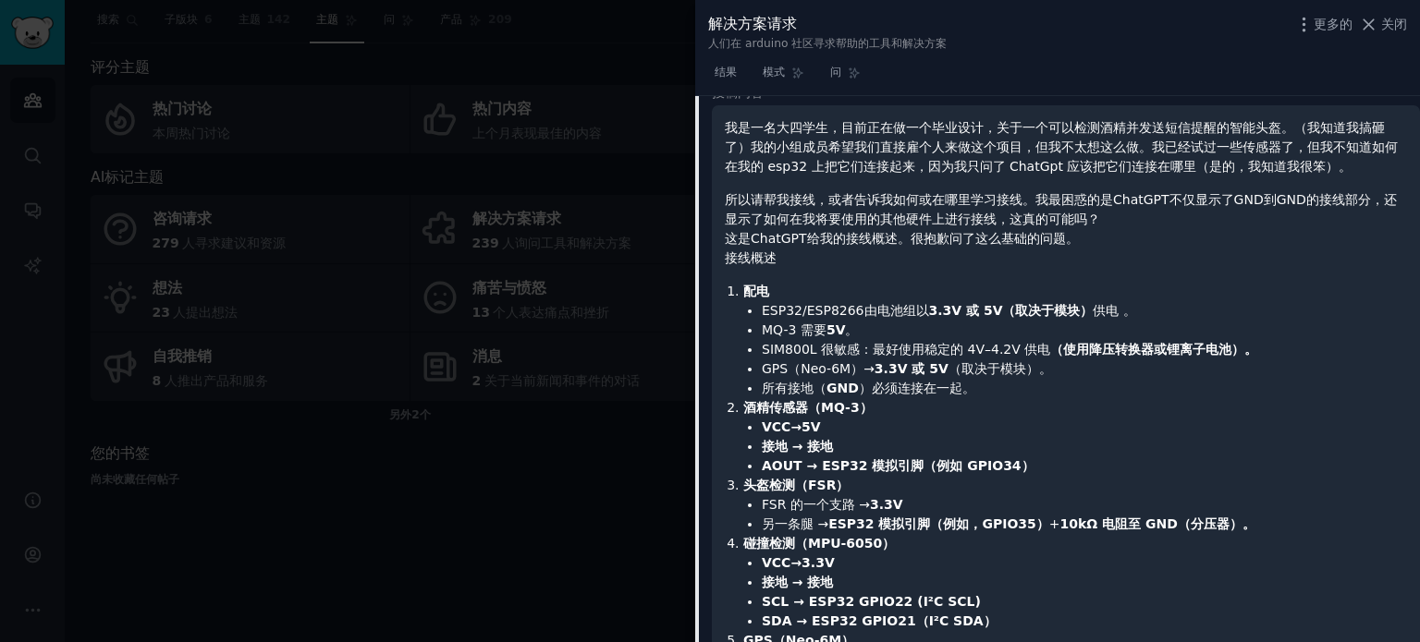
scroll to position [923, 0]
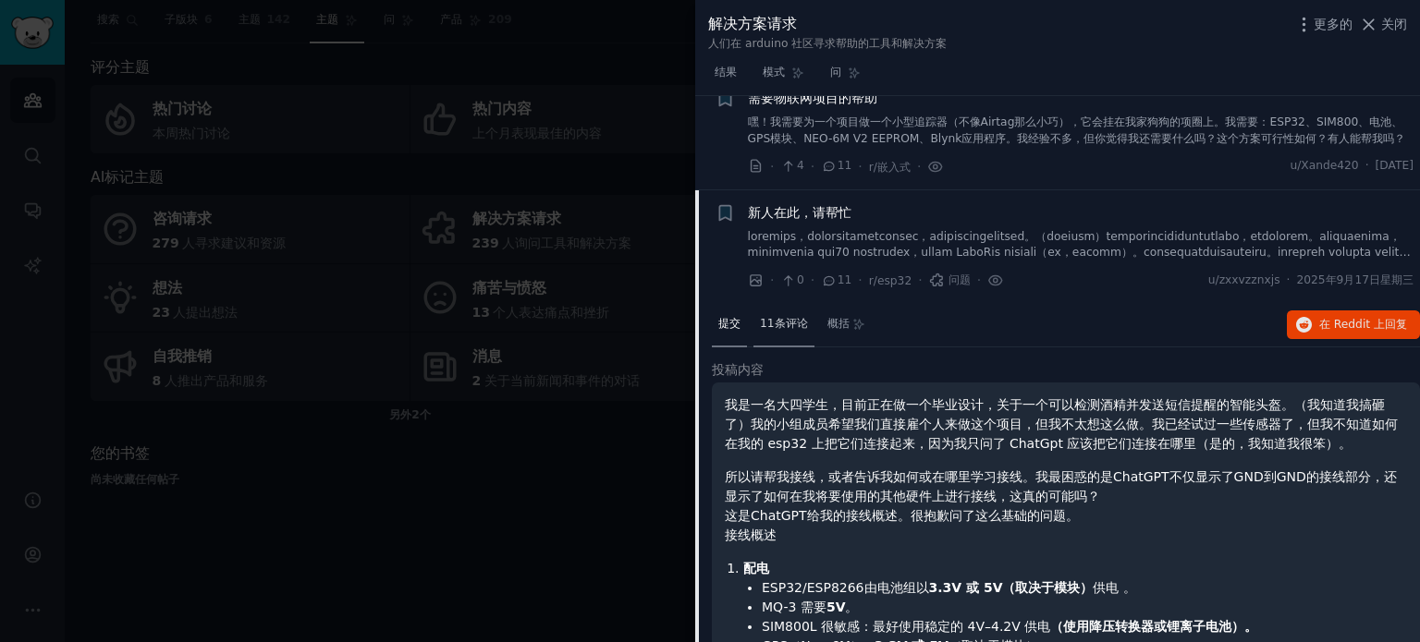
click at [795, 324] on font "11条评论" at bounding box center [784, 323] width 48 height 13
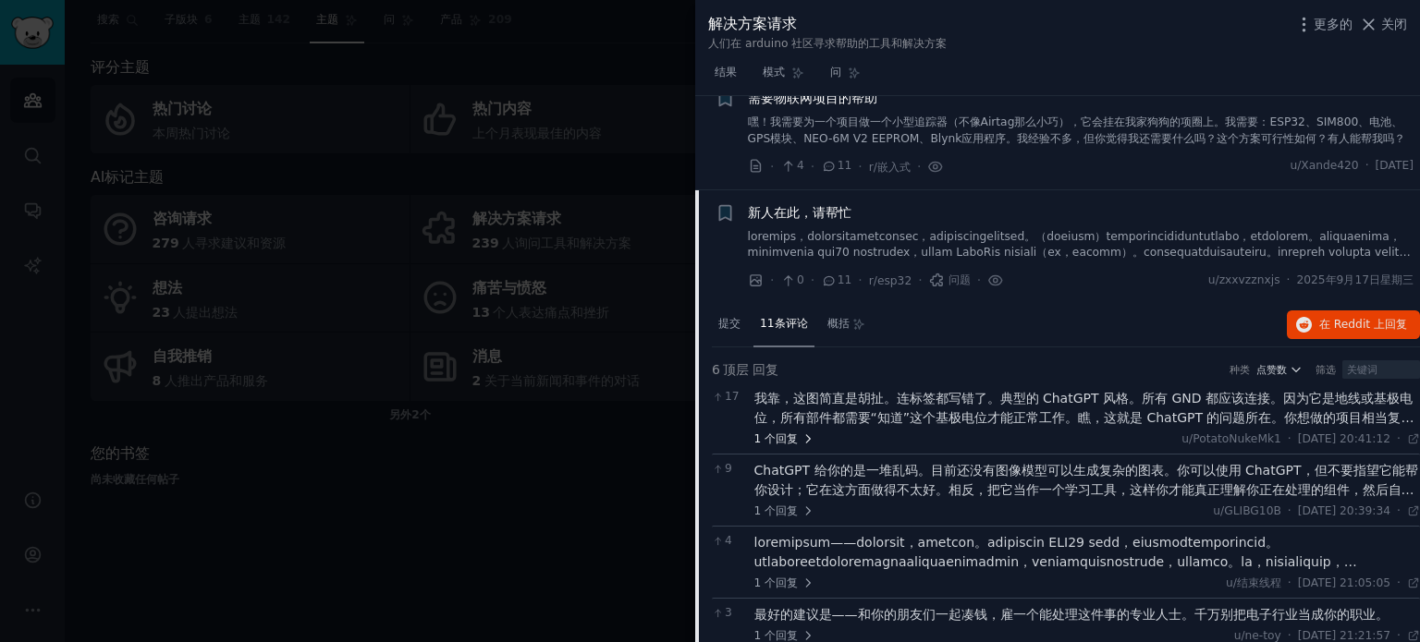
click at [779, 439] on font "回复" at bounding box center [787, 439] width 22 height 13
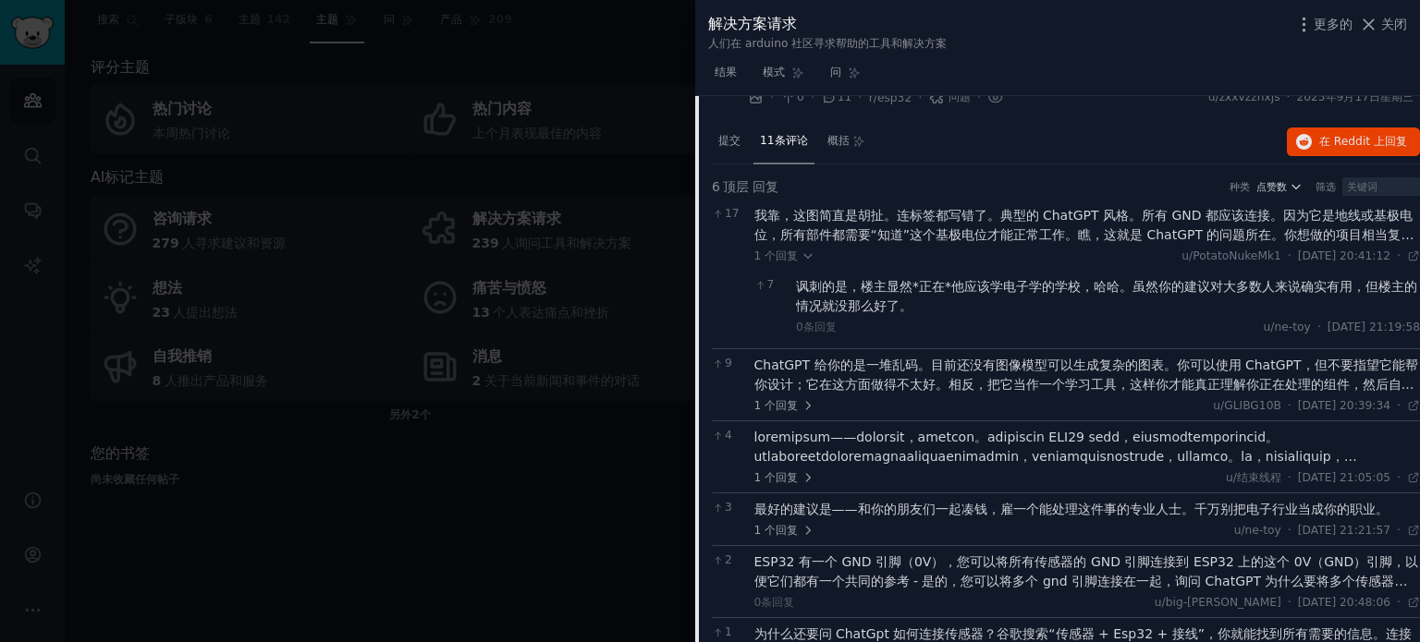
scroll to position [1108, 0]
click at [791, 399] on font "回复" at bounding box center [787, 403] width 22 height 13
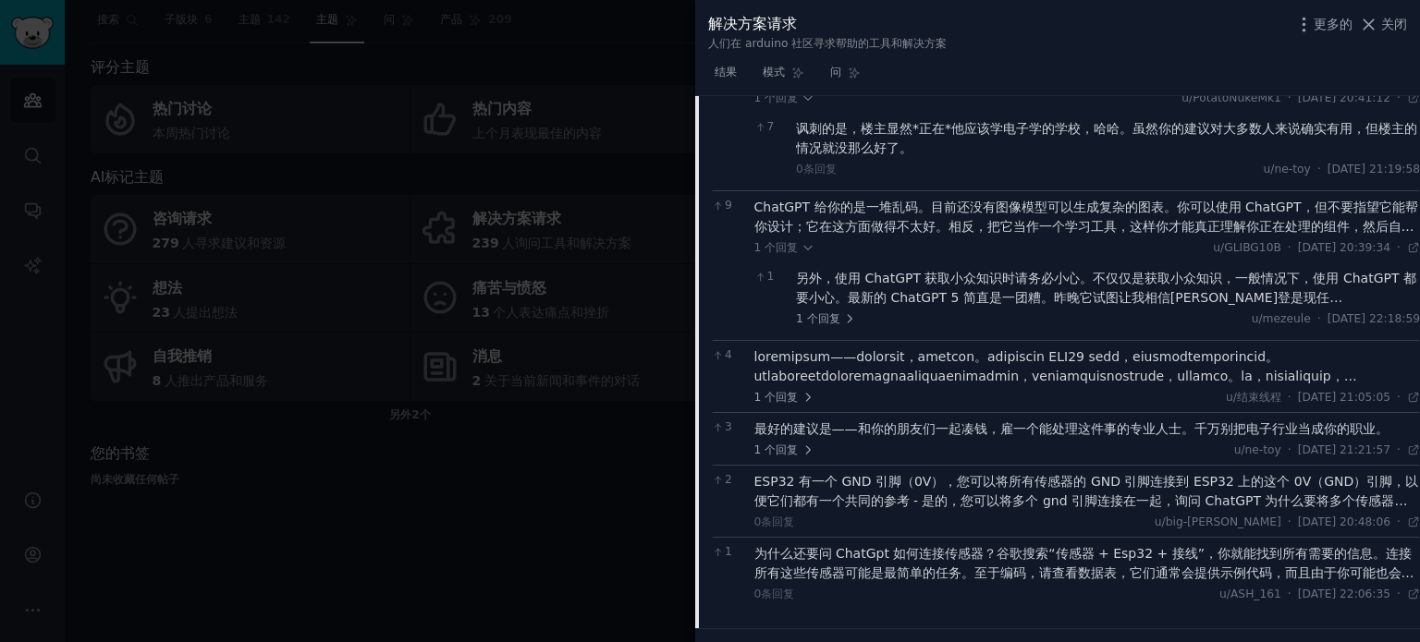
scroll to position [1293, 0]
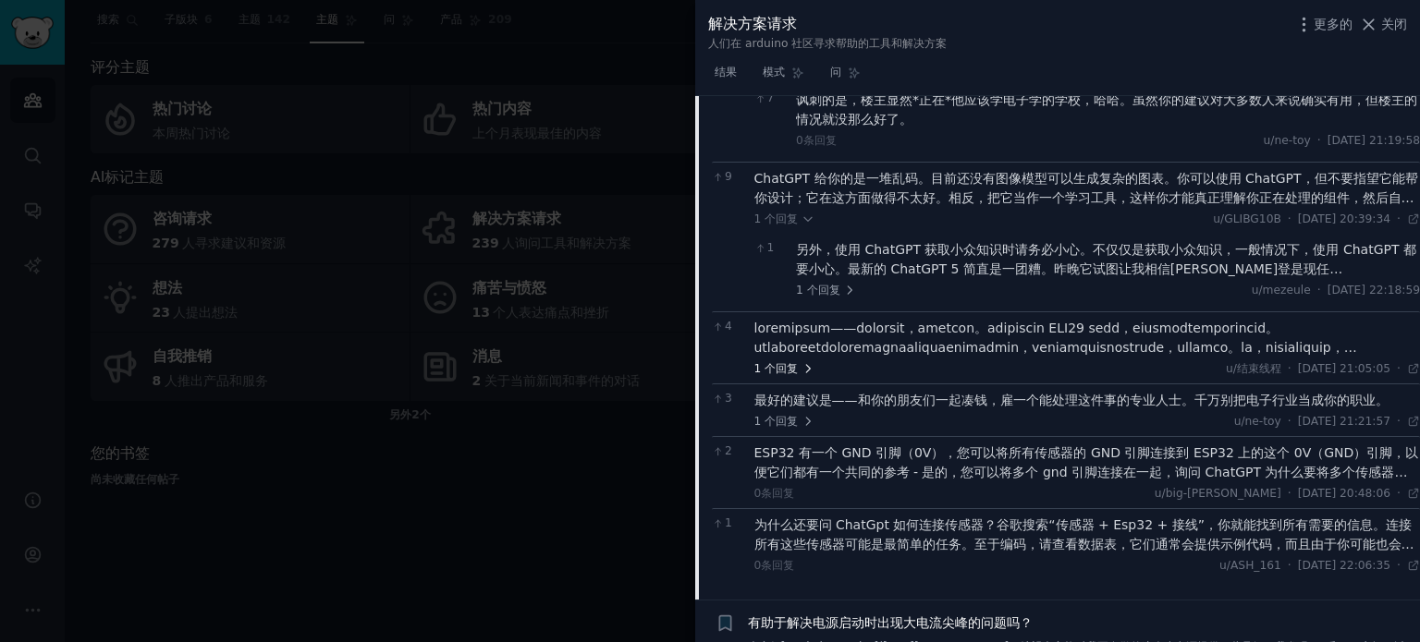
click at [800, 369] on span "1 个 回复" at bounding box center [784, 369] width 60 height 17
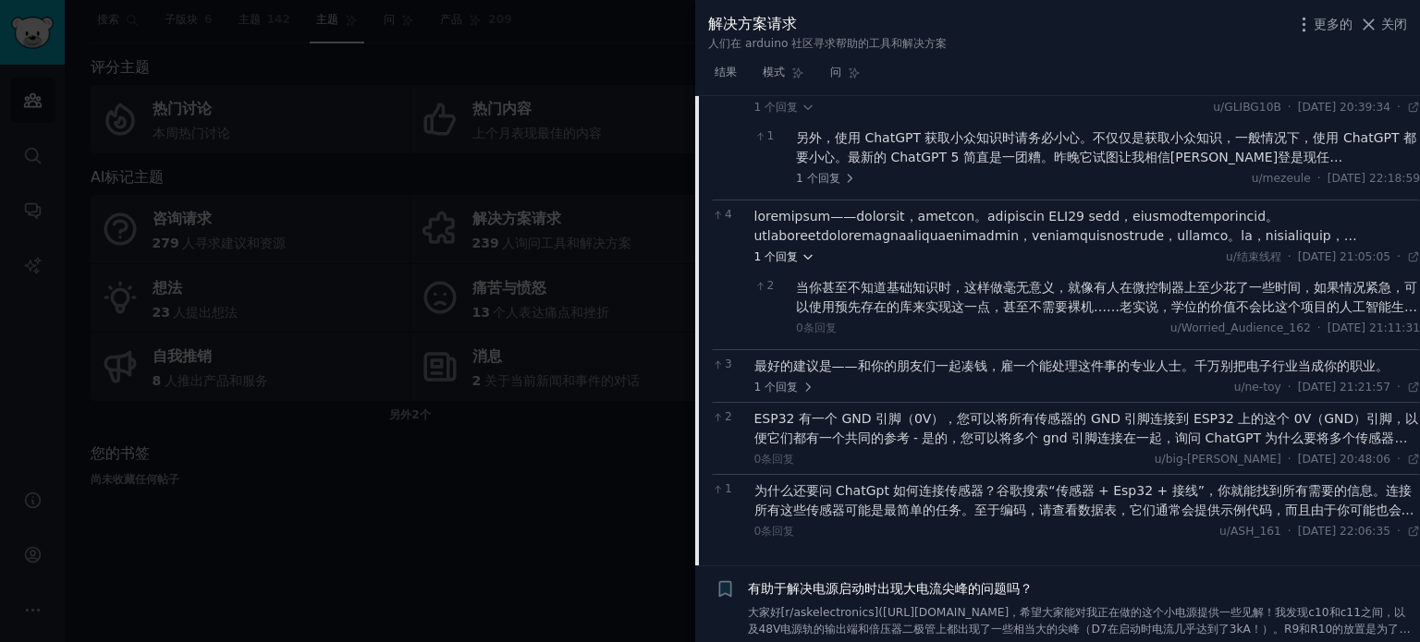
scroll to position [1478, 0]
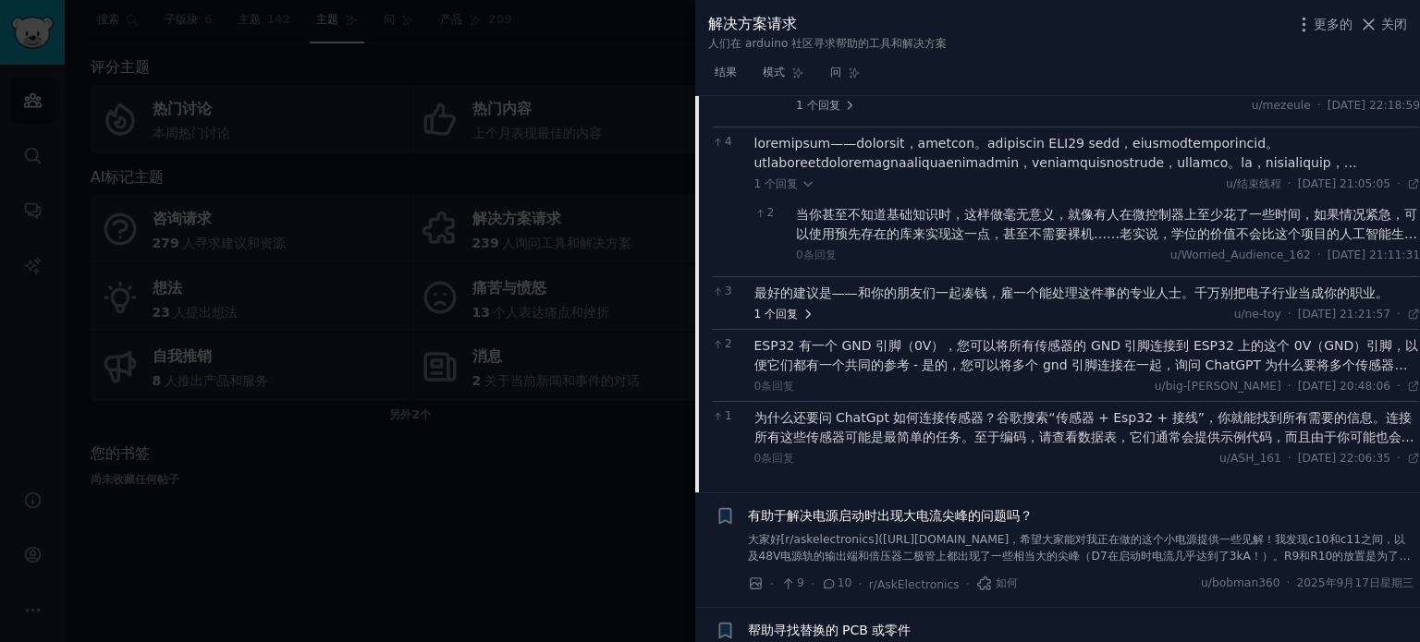
click at [780, 308] on font "回复" at bounding box center [787, 314] width 22 height 13
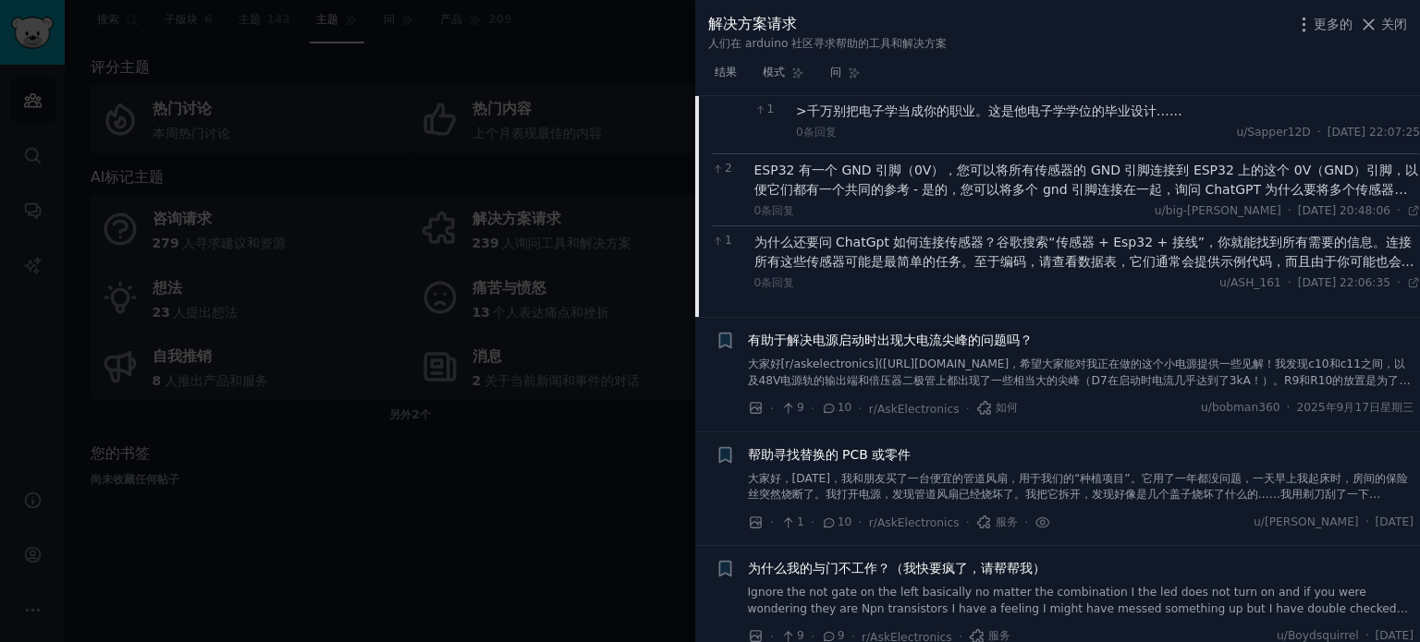
scroll to position [1755, 0]
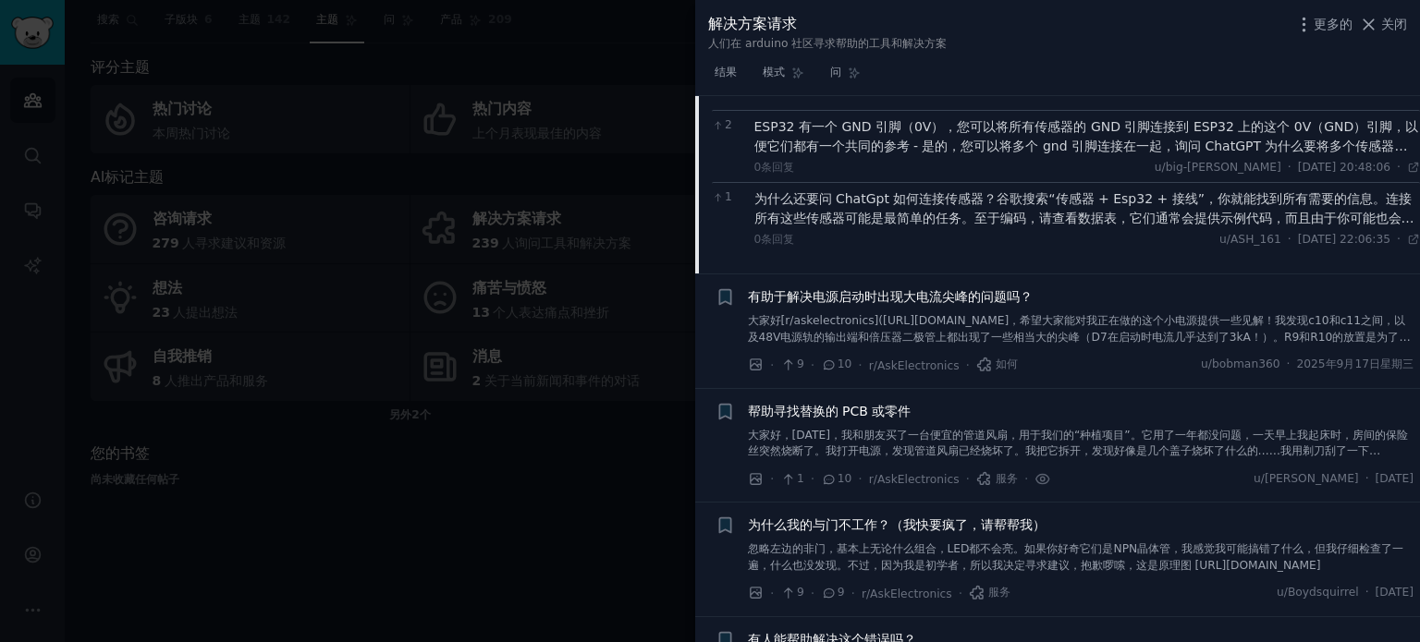
click at [843, 325] on font "大家好[r/askelectronics]([URL][DOMAIN_NAME]，希望大家能对我正在做的这个小电源提供一些见解！我发现c10和c11之间，以及…" at bounding box center [1081, 345] width 666 height 62
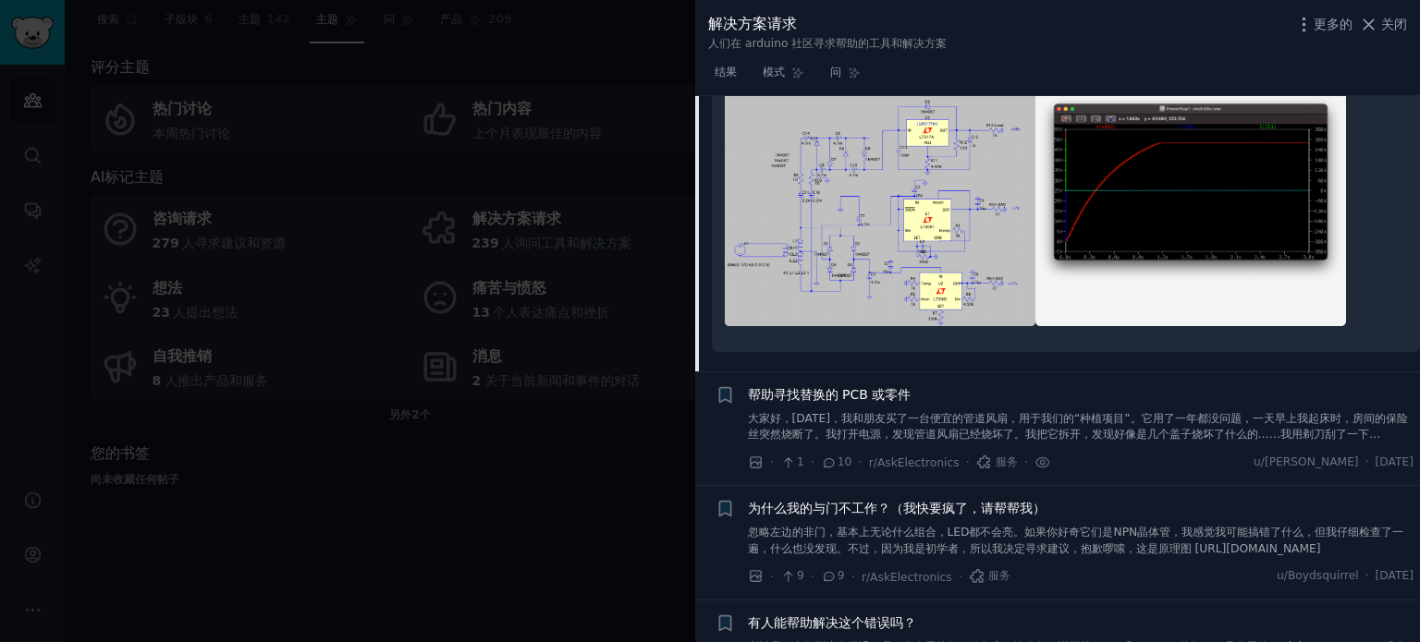
scroll to position [1222, 0]
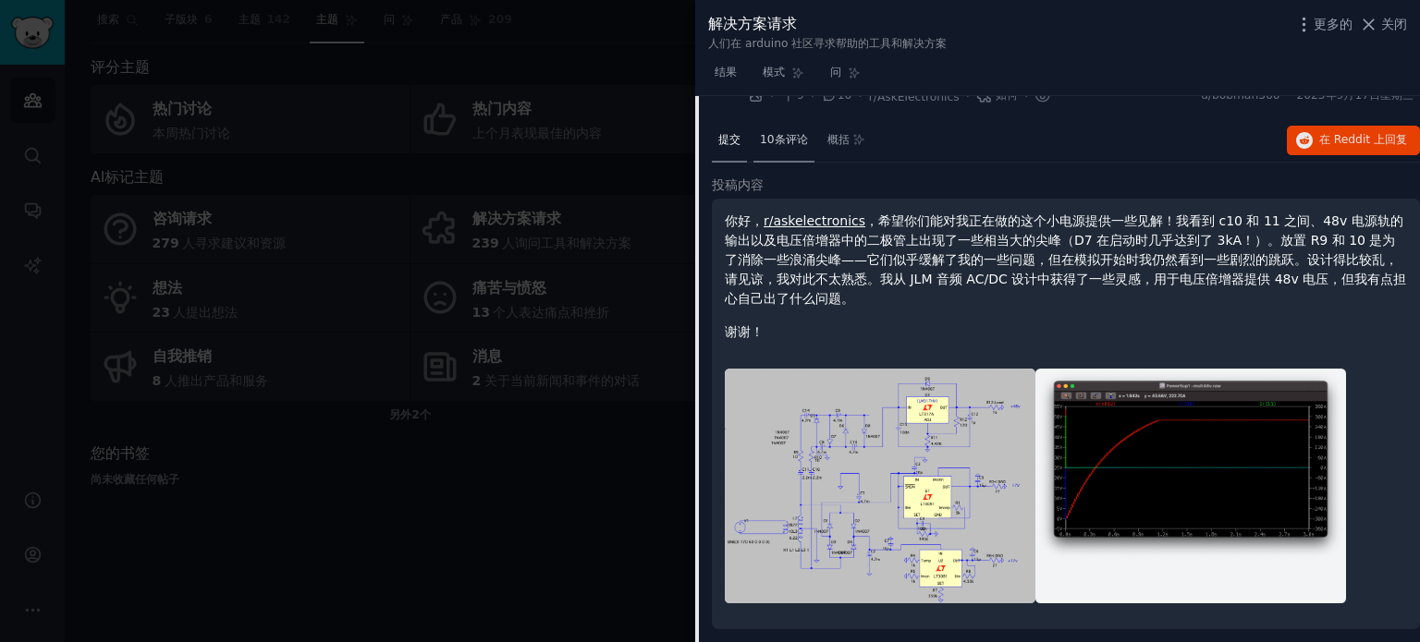
click at [780, 133] on font "10条评论" at bounding box center [784, 139] width 48 height 13
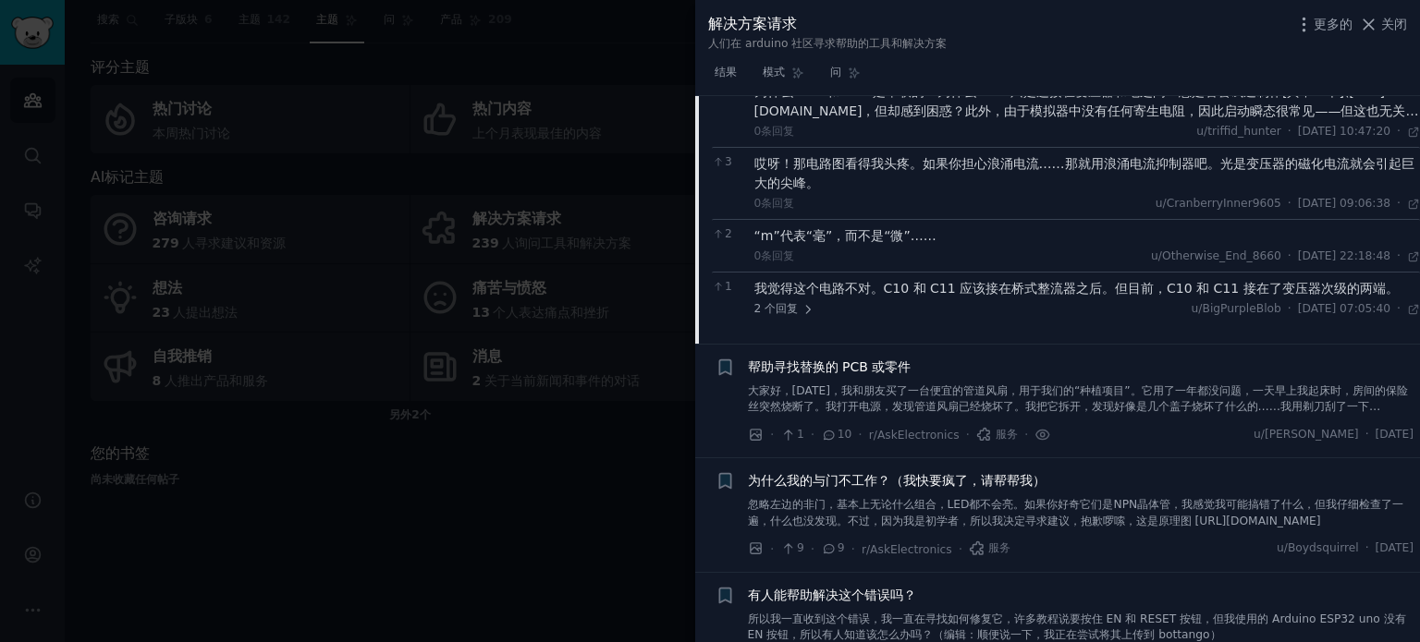
scroll to position [1407, 0]
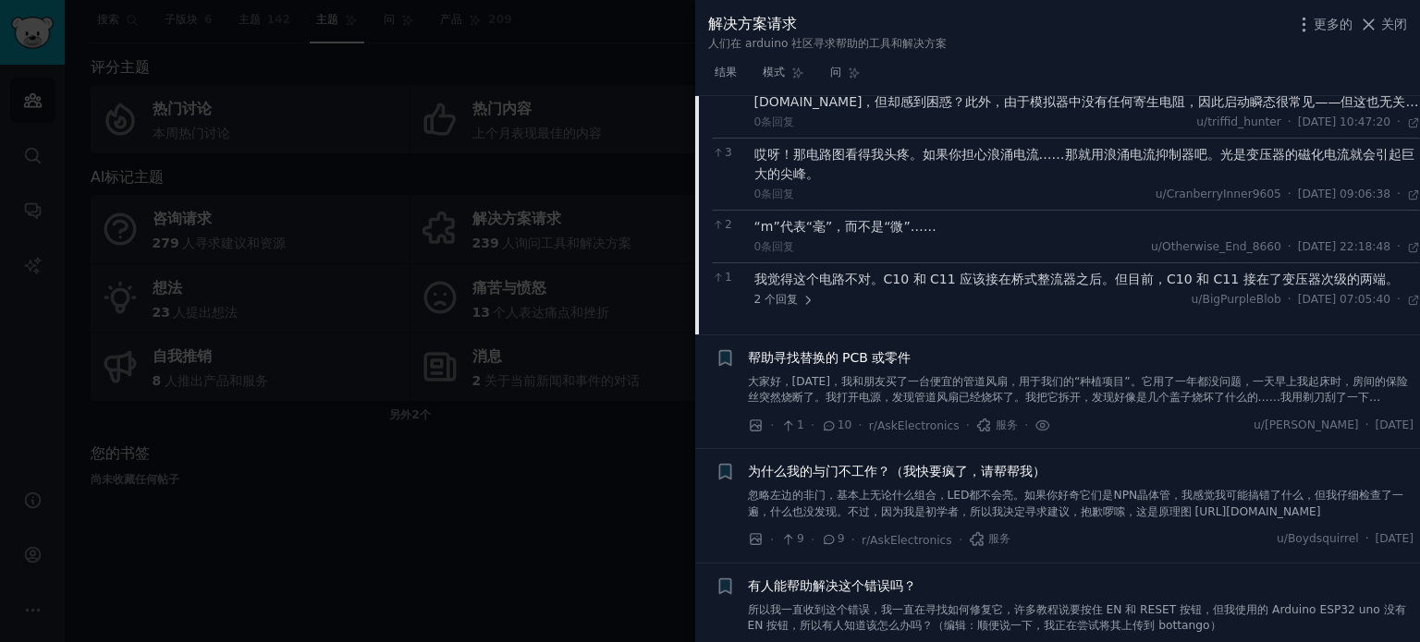
click at [841, 375] on font "大家好，[DATE]，我和朋友买了一台便宜的管道风扇，用于我们的“种植项目”。它用了一年都没问题，一天早上我起床时，房间的保险丝突然烧断了。我打开电源，发现管…" at bounding box center [1078, 406] width 660 height 62
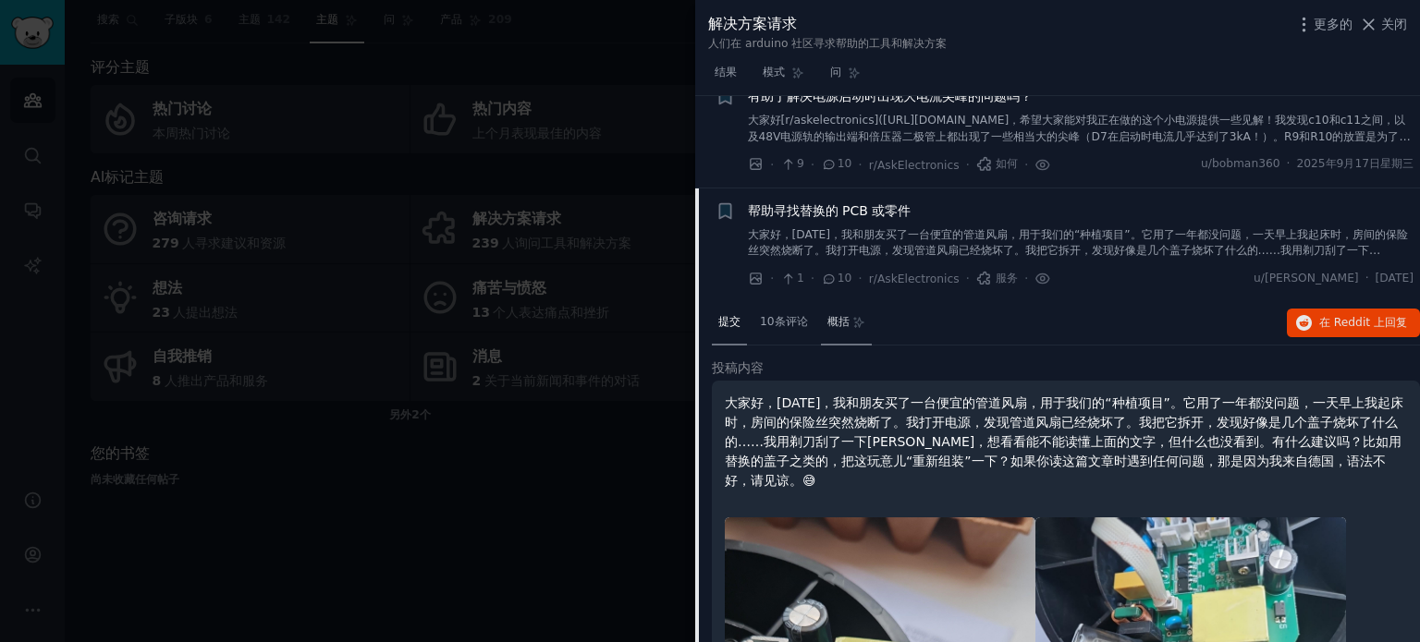
scroll to position [1151, 0]
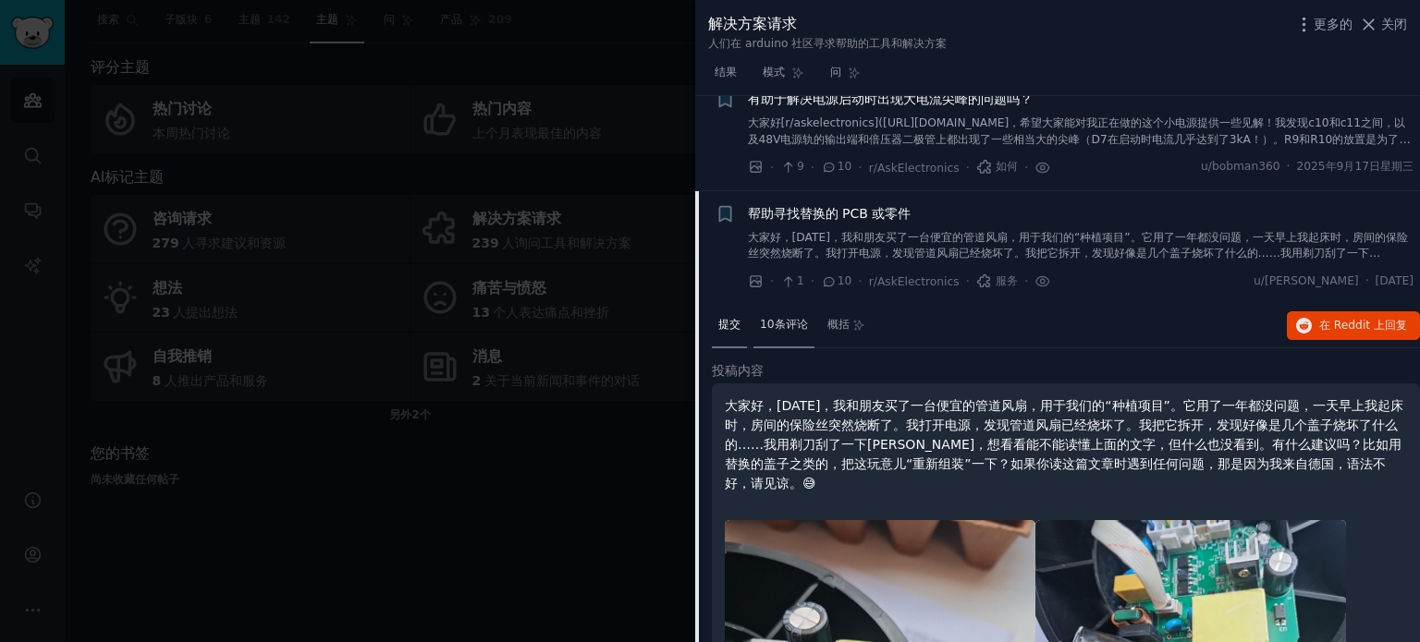
click at [779, 326] on font "10条评论" at bounding box center [784, 324] width 48 height 13
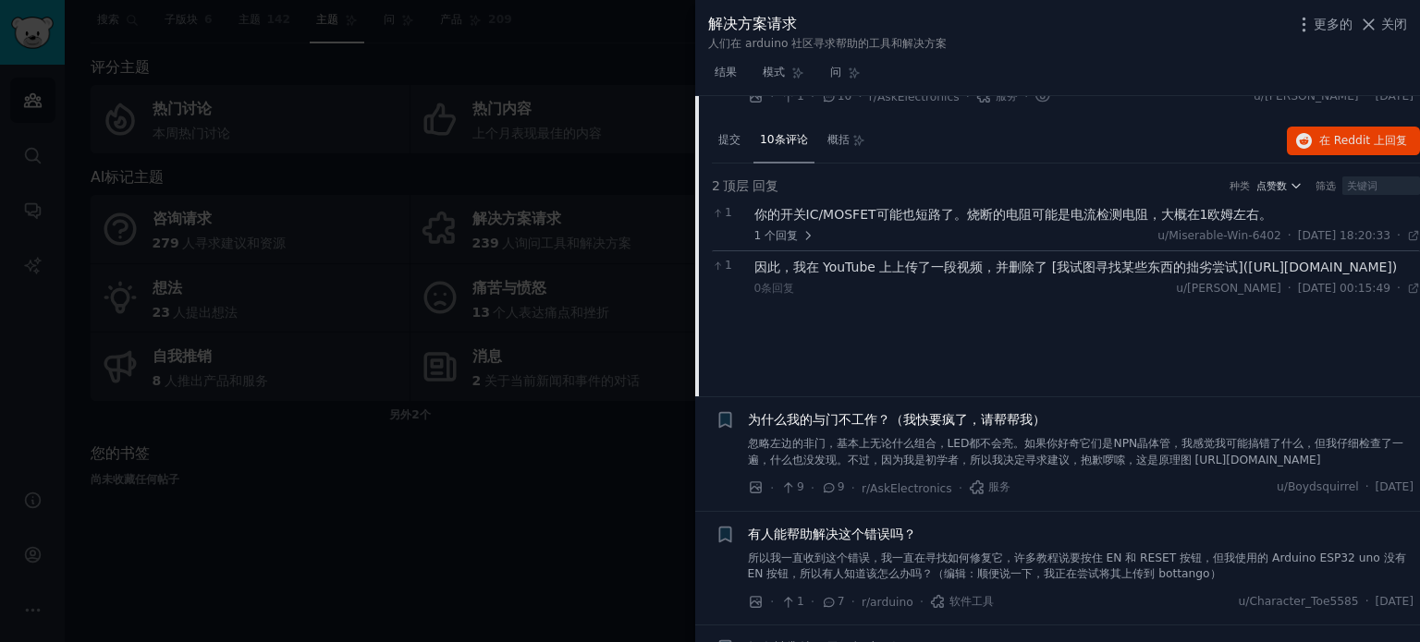
scroll to position [1243, 0]
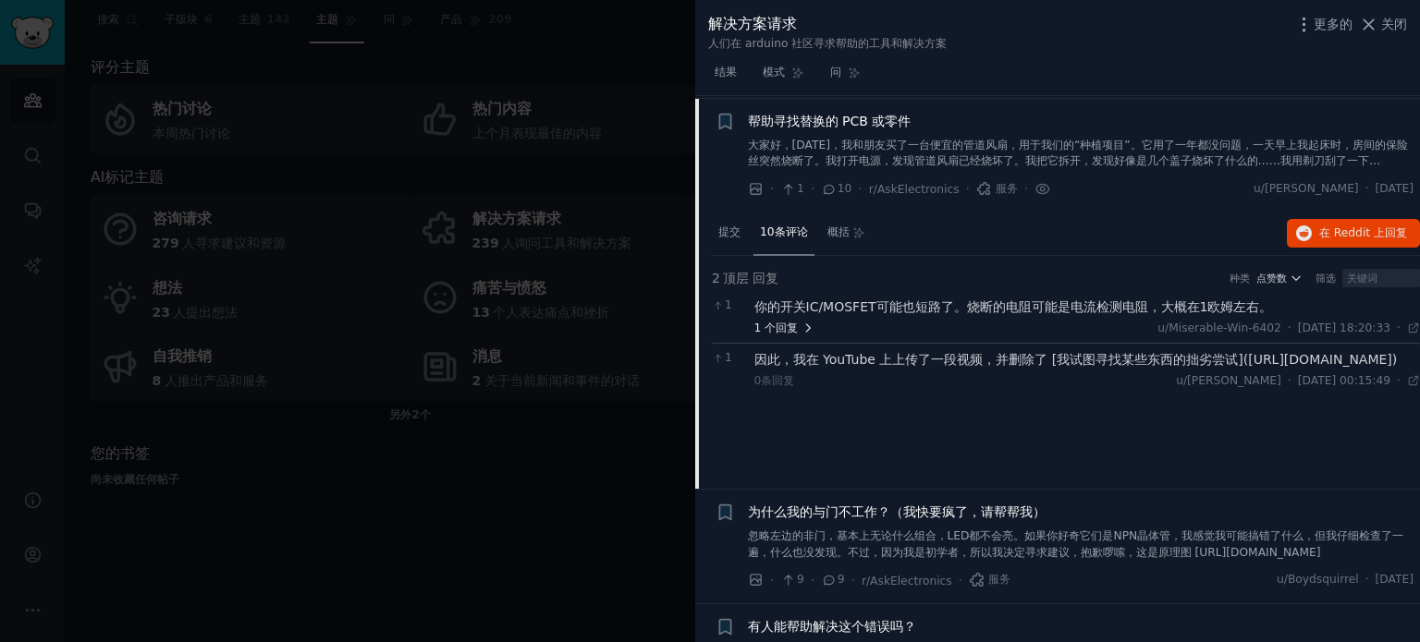
click at [769, 324] on font "1 个" at bounding box center [765, 328] width 22 height 13
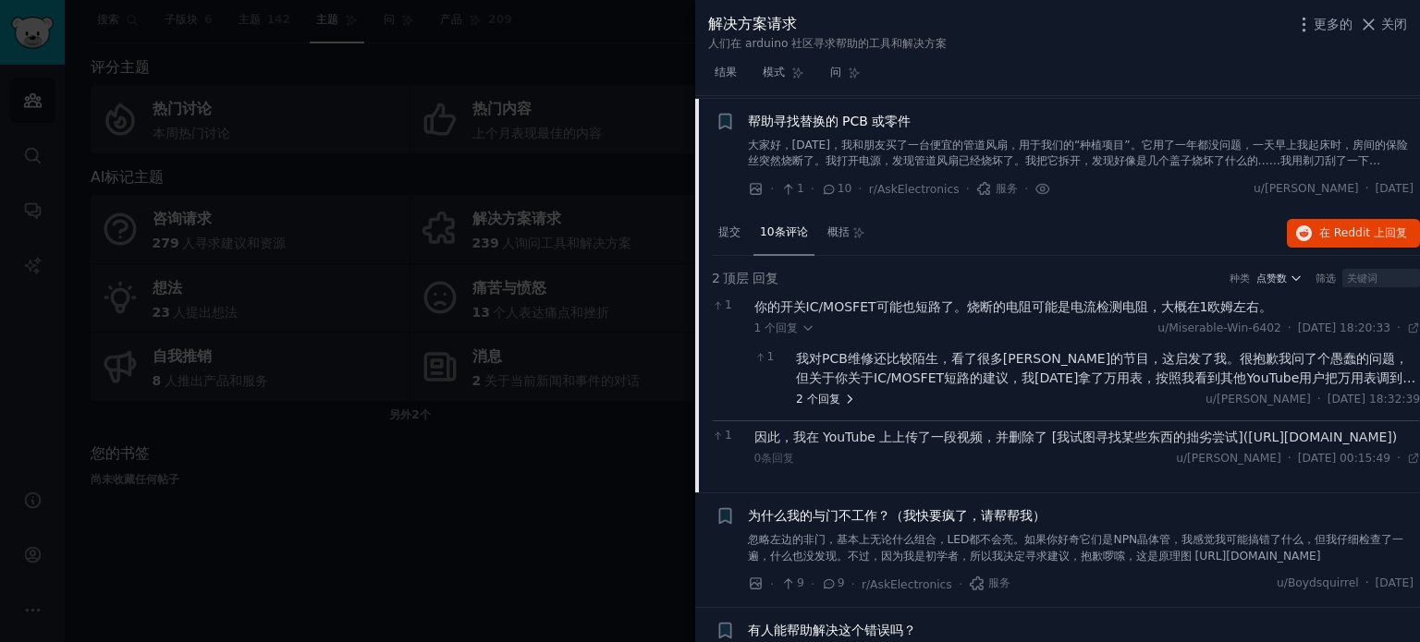
click at [827, 398] on font "回复" at bounding box center [829, 399] width 22 height 13
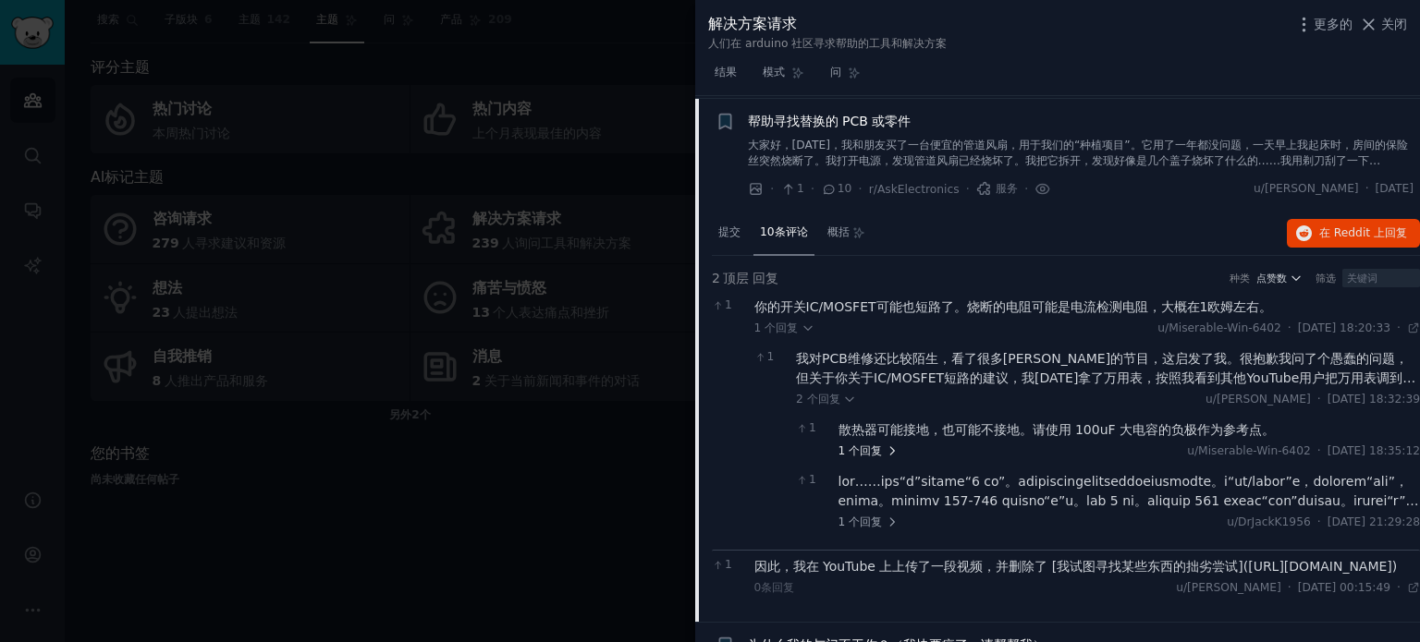
click at [873, 446] on font "回复" at bounding box center [871, 451] width 22 height 13
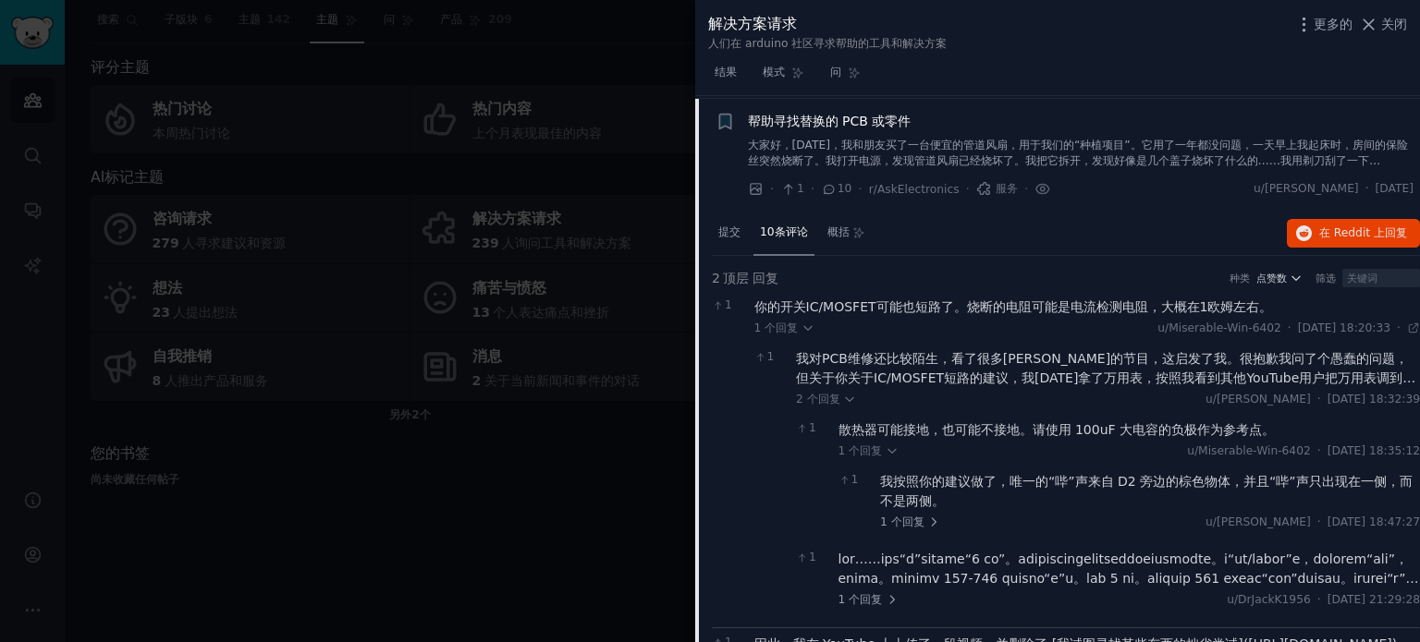
scroll to position [1336, 0]
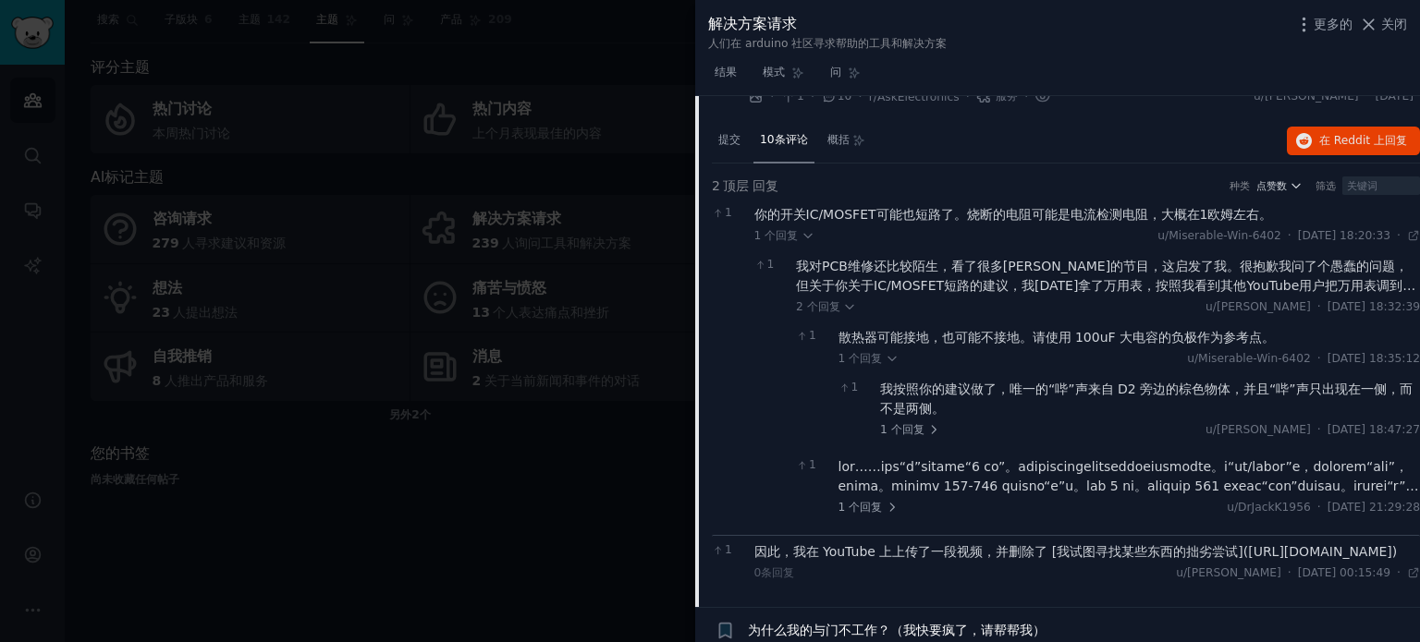
click at [908, 424] on font "回复" at bounding box center [913, 429] width 22 height 13
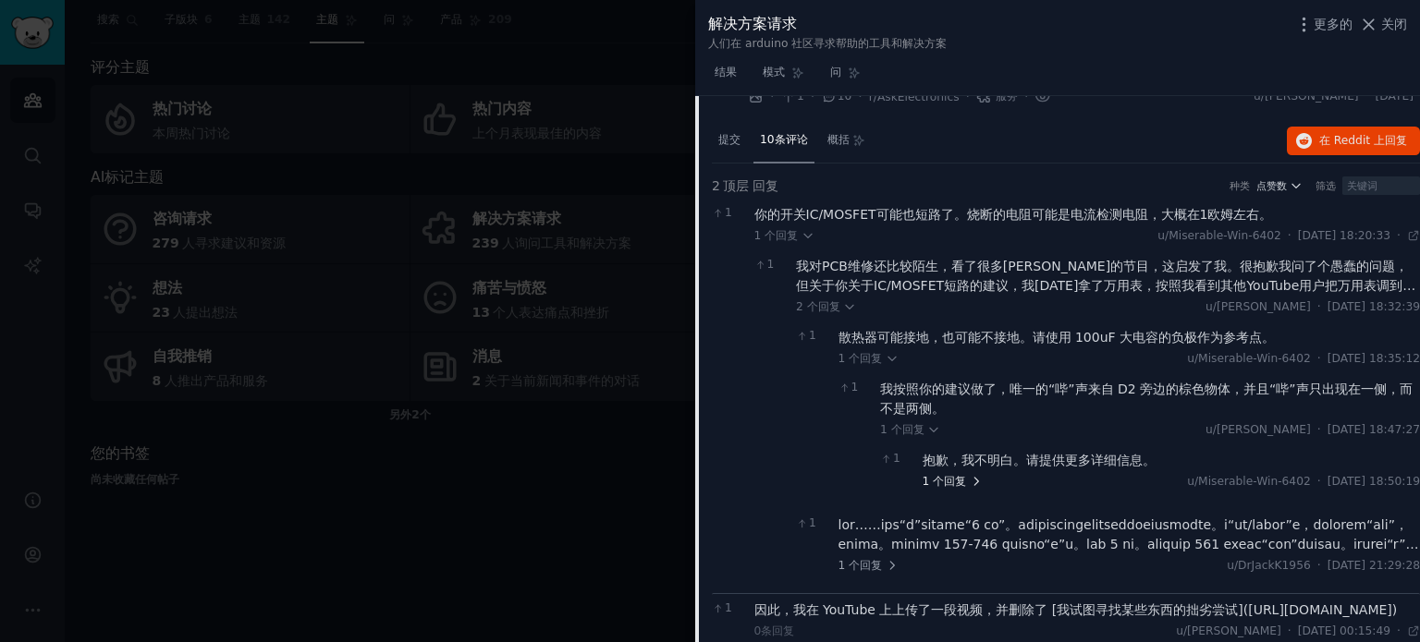
click at [959, 476] on font "回复" at bounding box center [955, 481] width 22 height 13
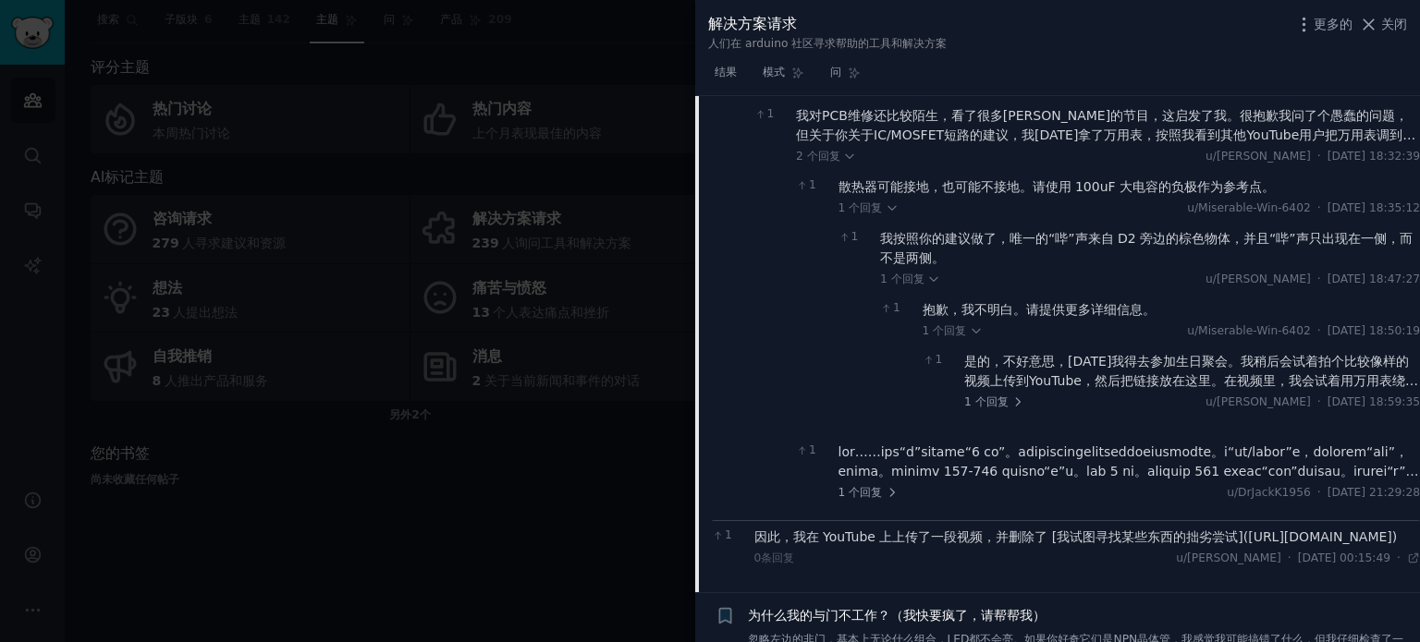
scroll to position [1521, 0]
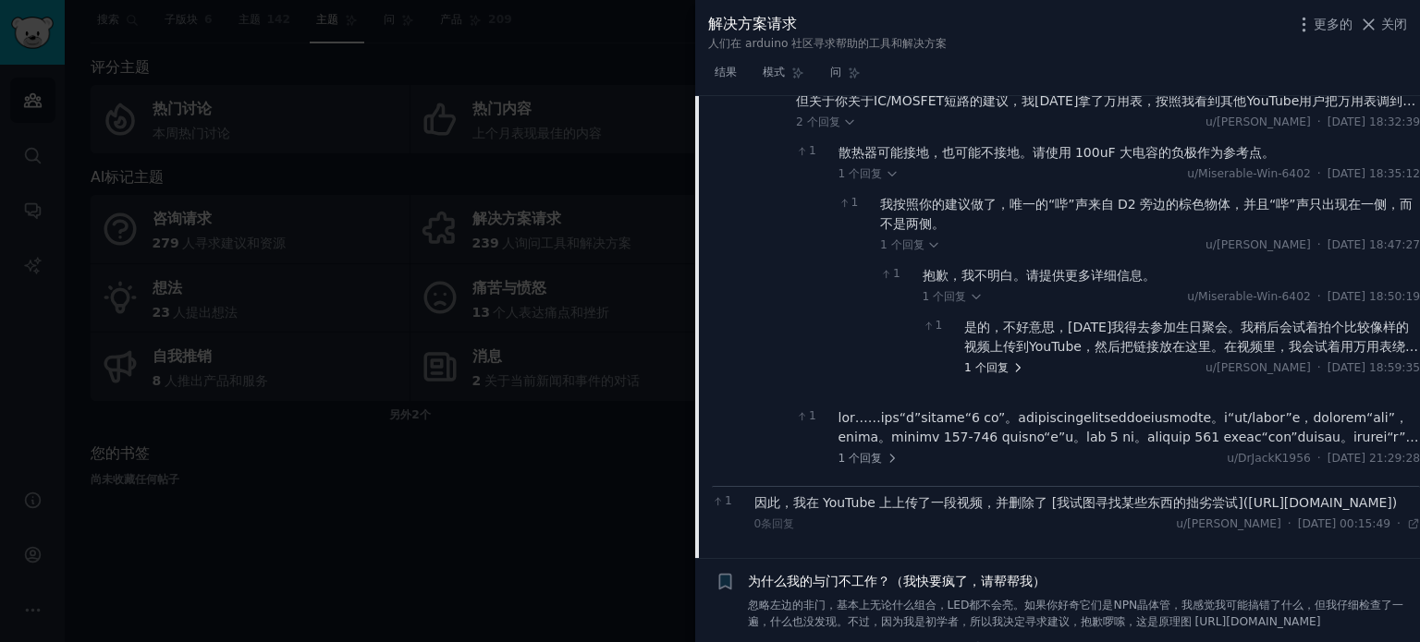
click at [991, 365] on font "回复" at bounding box center [997, 367] width 22 height 13
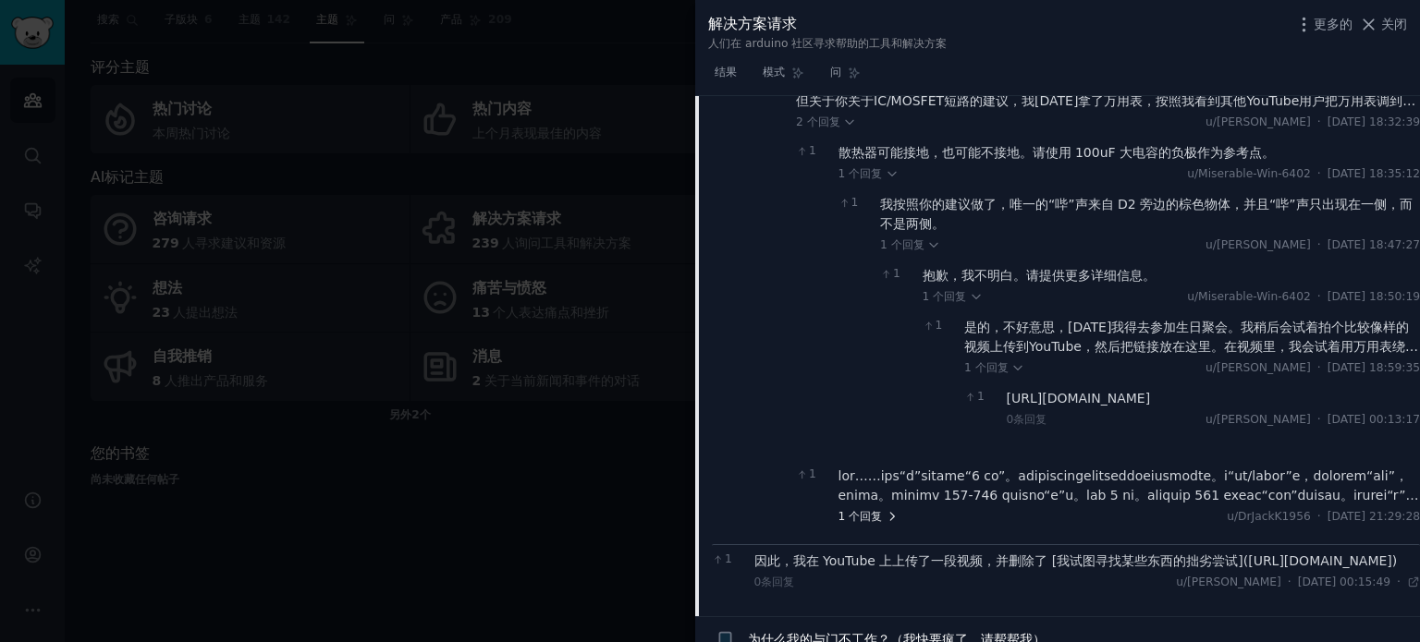
click at [872, 510] on font "回复" at bounding box center [871, 516] width 22 height 13
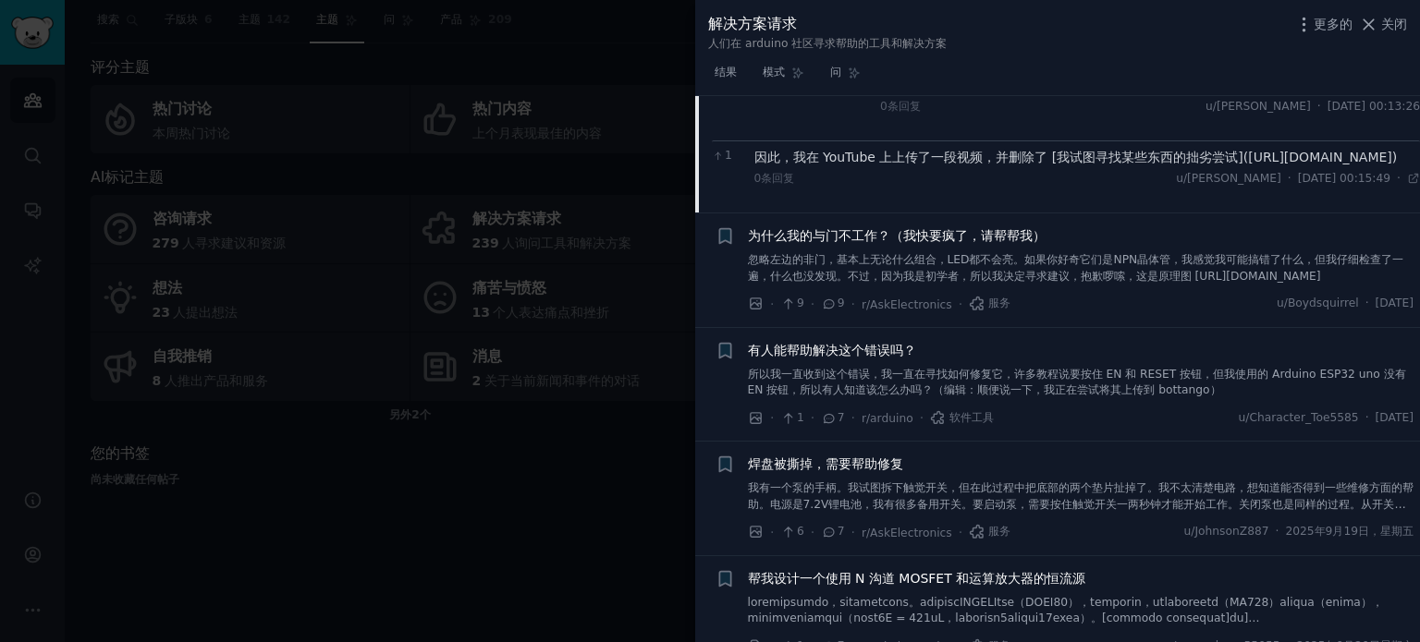
scroll to position [2168, 0]
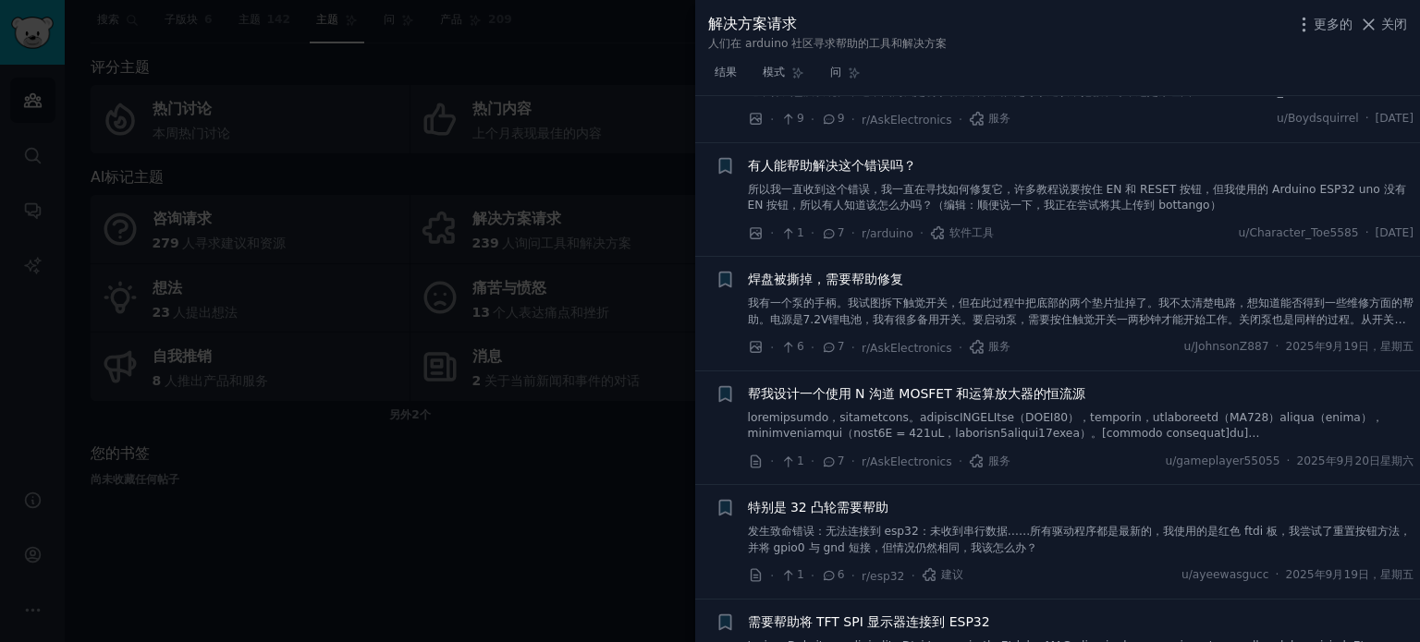
click at [969, 213] on font "所以我一直收到这个错误，我一直在寻找如何修复它，许多教程说要按住 EN 和 RESET 按钮，但我使用的 Arduino ESP32 uno 没有 EN 按钮…" at bounding box center [1077, 198] width 658 height 30
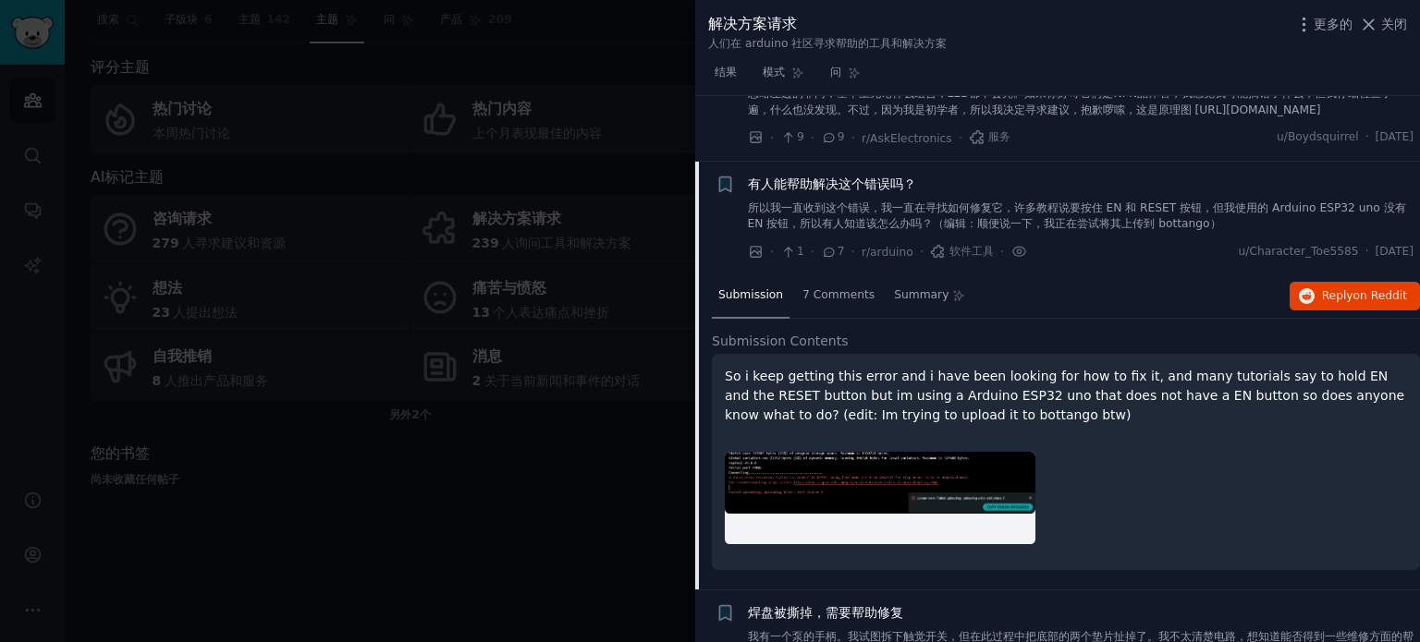
scroll to position [1472, 0]
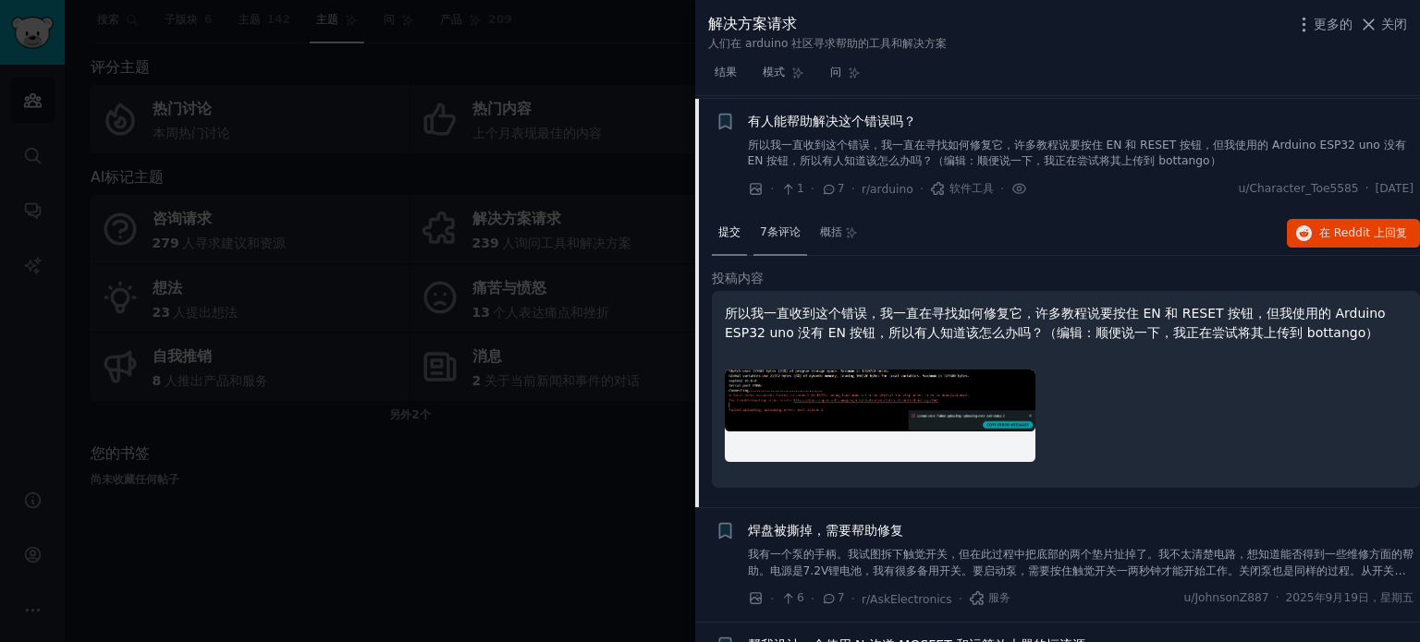
click at [791, 230] on font "7条评论" at bounding box center [780, 232] width 41 height 13
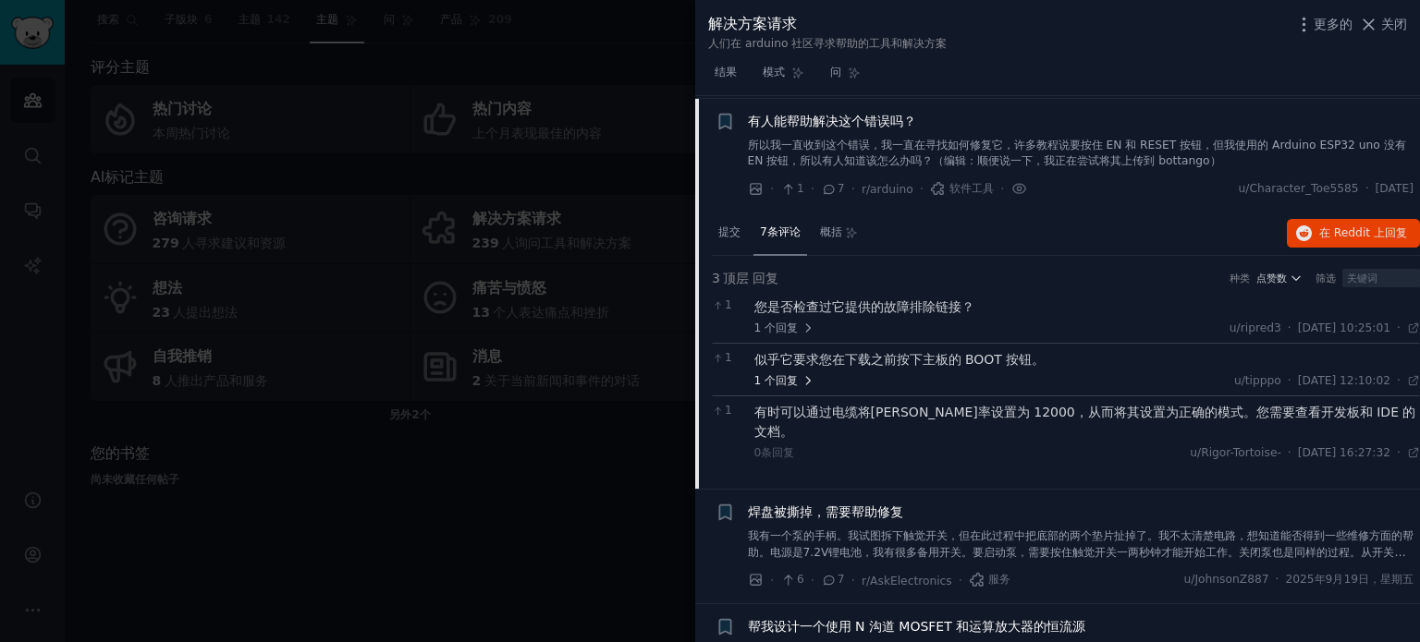
click at [804, 374] on icon at bounding box center [807, 380] width 13 height 13
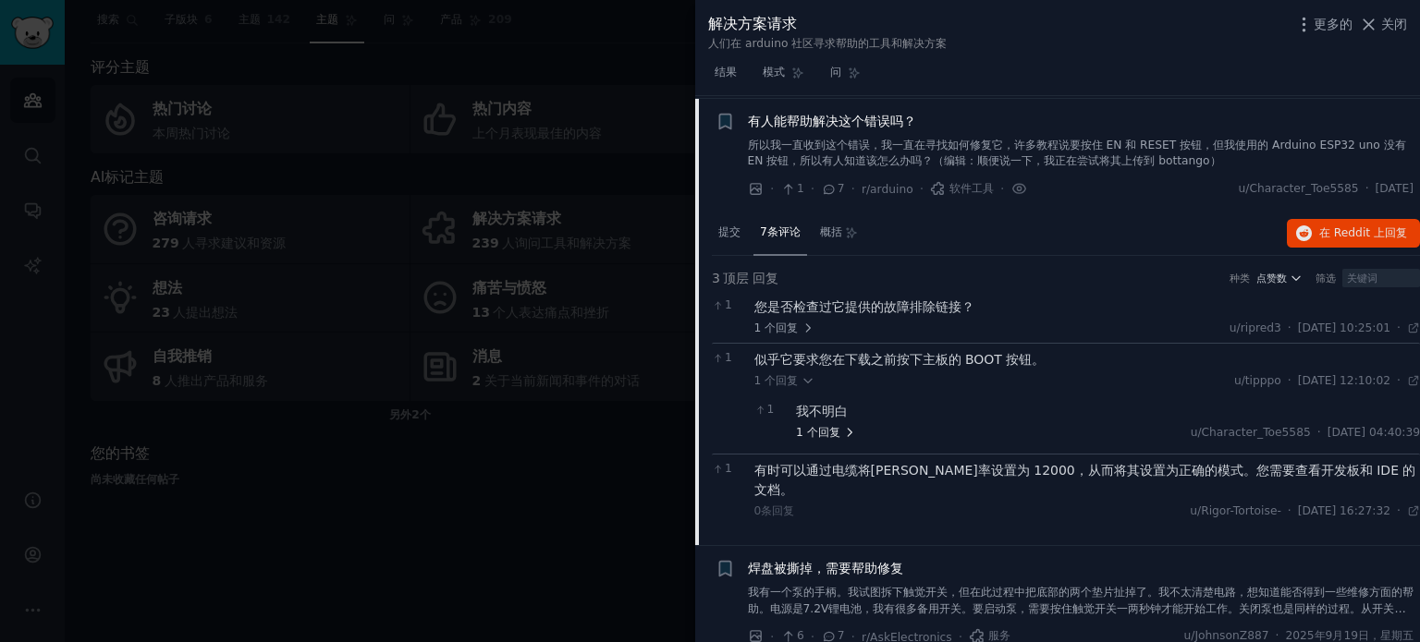
click at [835, 426] on font "回复" at bounding box center [829, 432] width 22 height 13
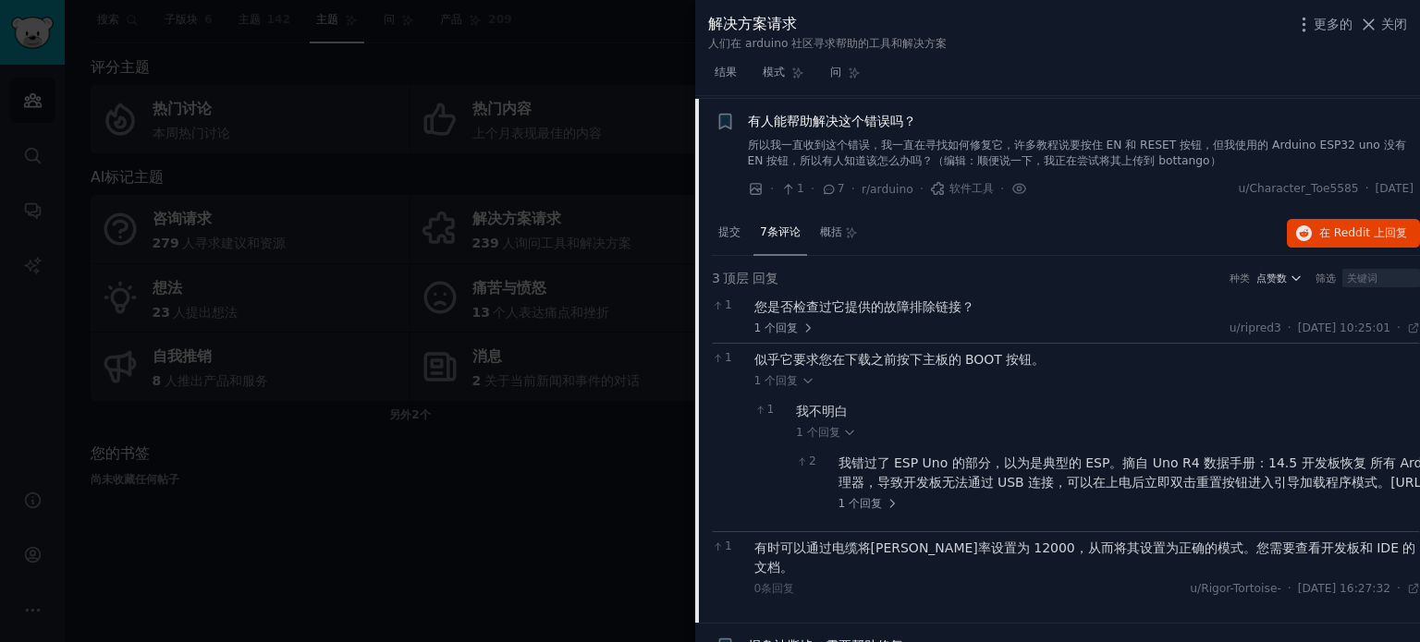
scroll to position [1656, 0]
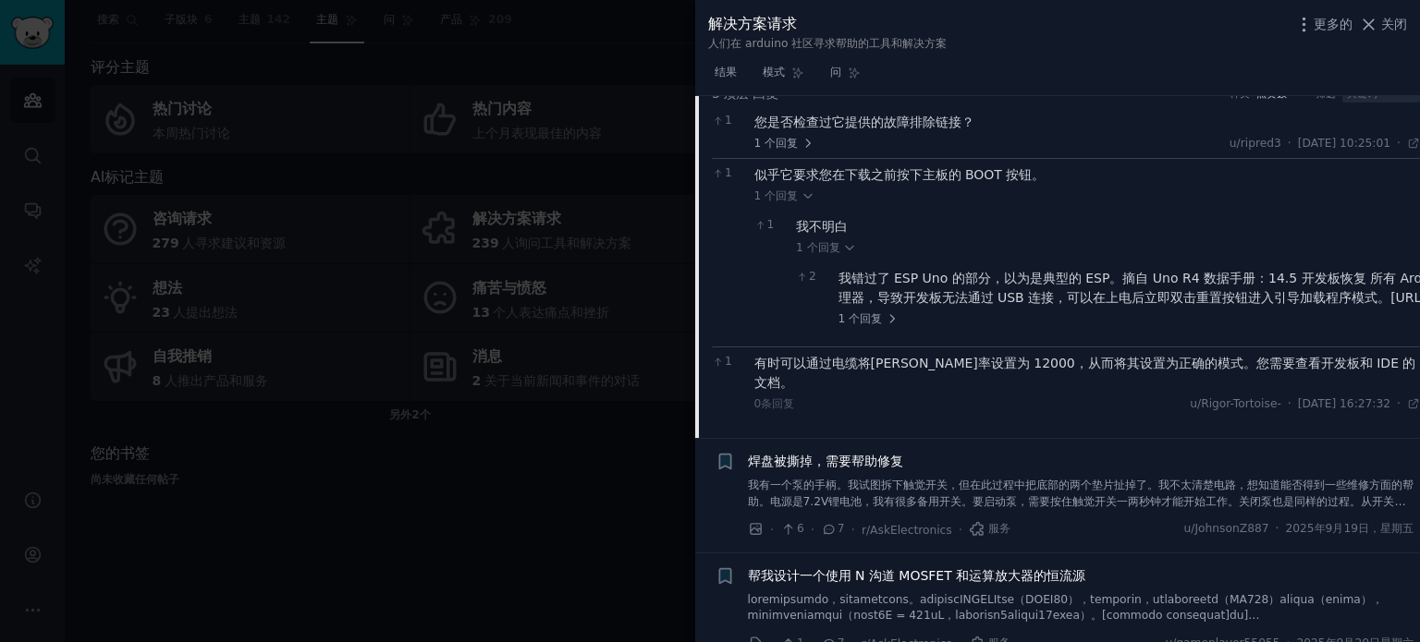
click at [893, 454] on font "焊盘被撕掉，需要帮助修复" at bounding box center [825, 461] width 155 height 15
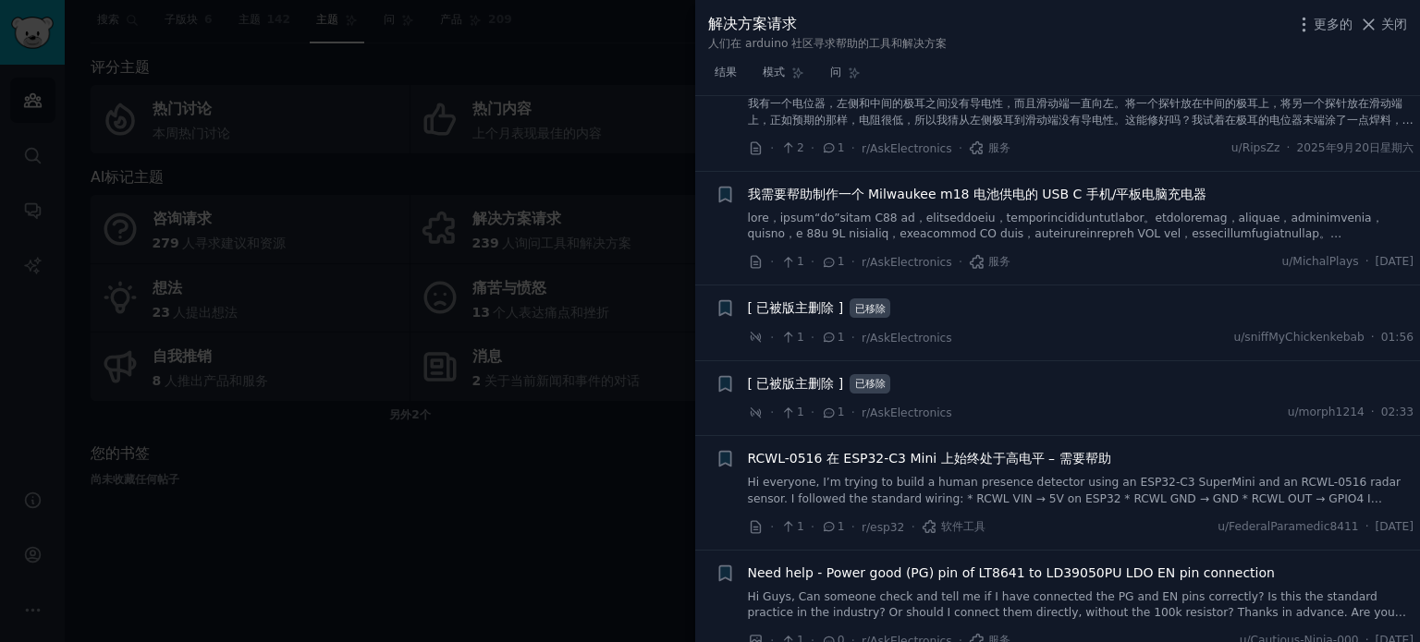
scroll to position [4041, 0]
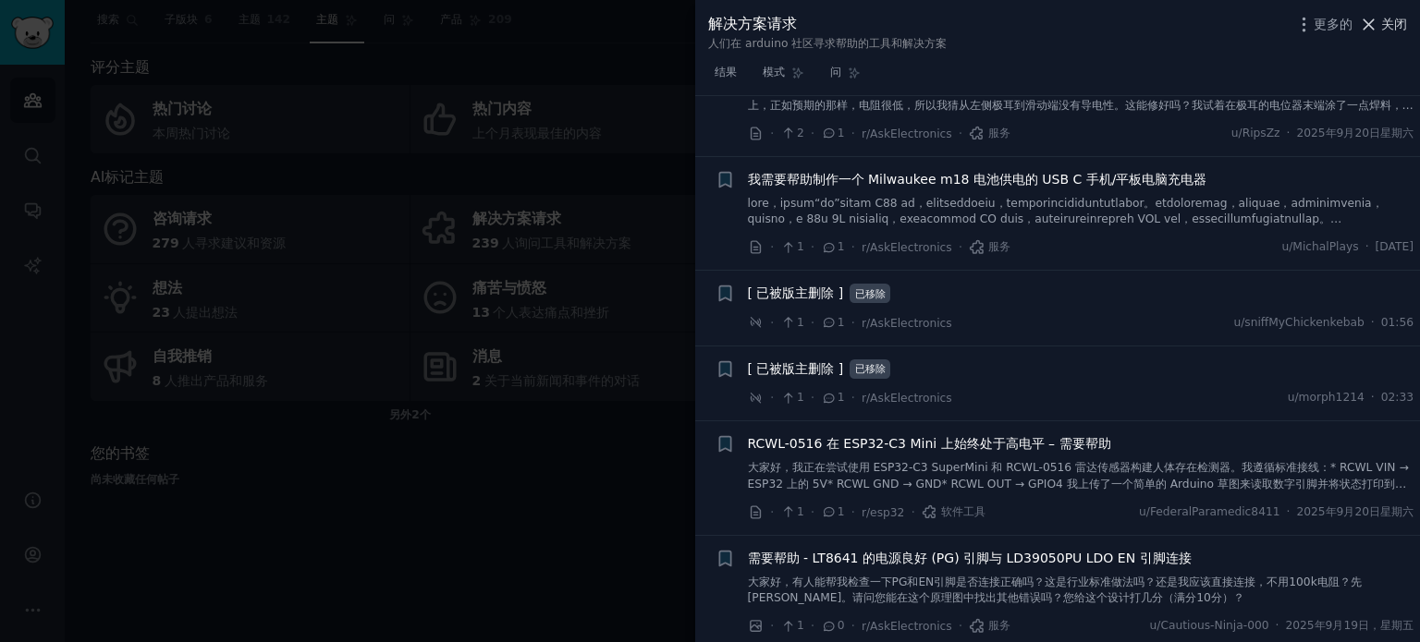
click at [1403, 30] on font "关闭" at bounding box center [1394, 24] width 26 height 15
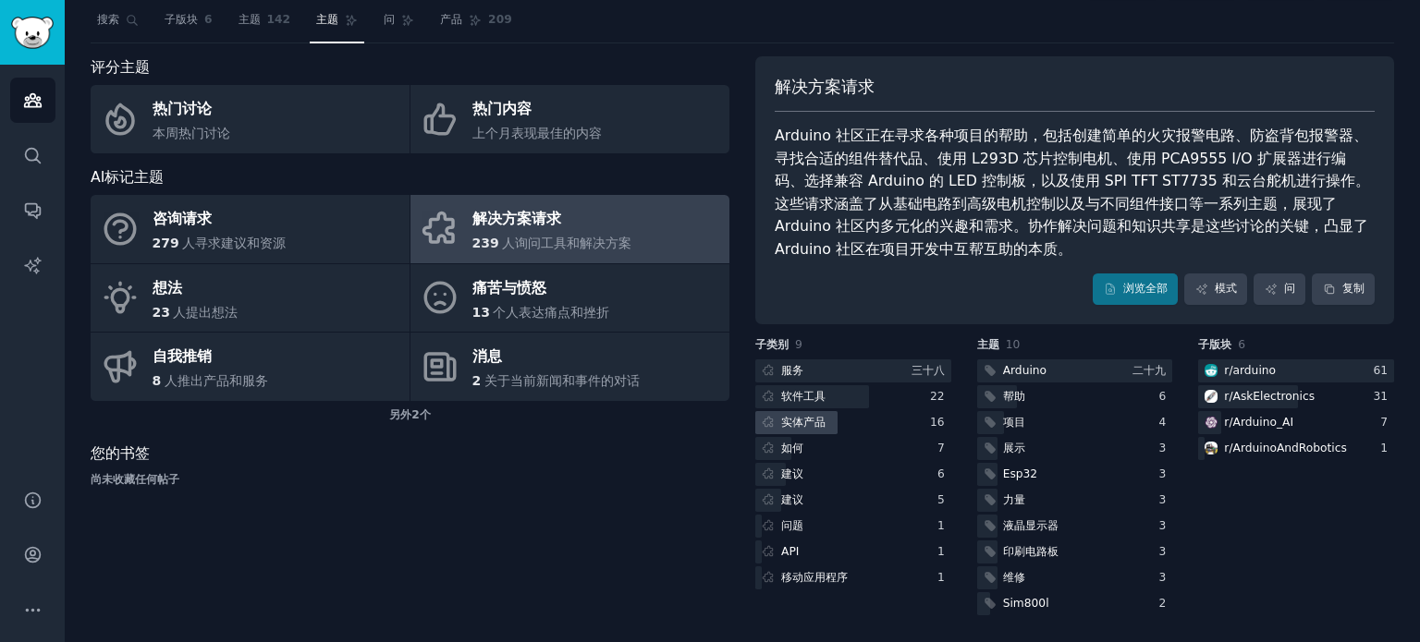
click at [803, 423] on font "实体产品" at bounding box center [803, 422] width 44 height 13
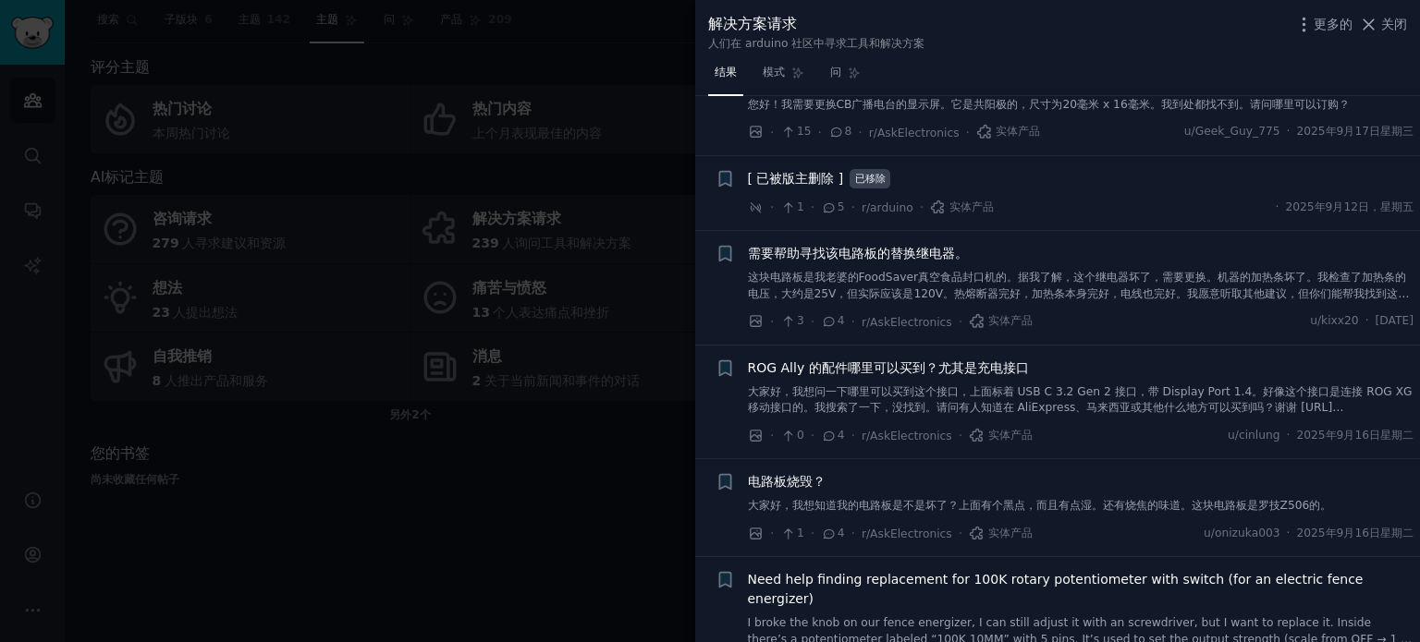
scroll to position [647, 0]
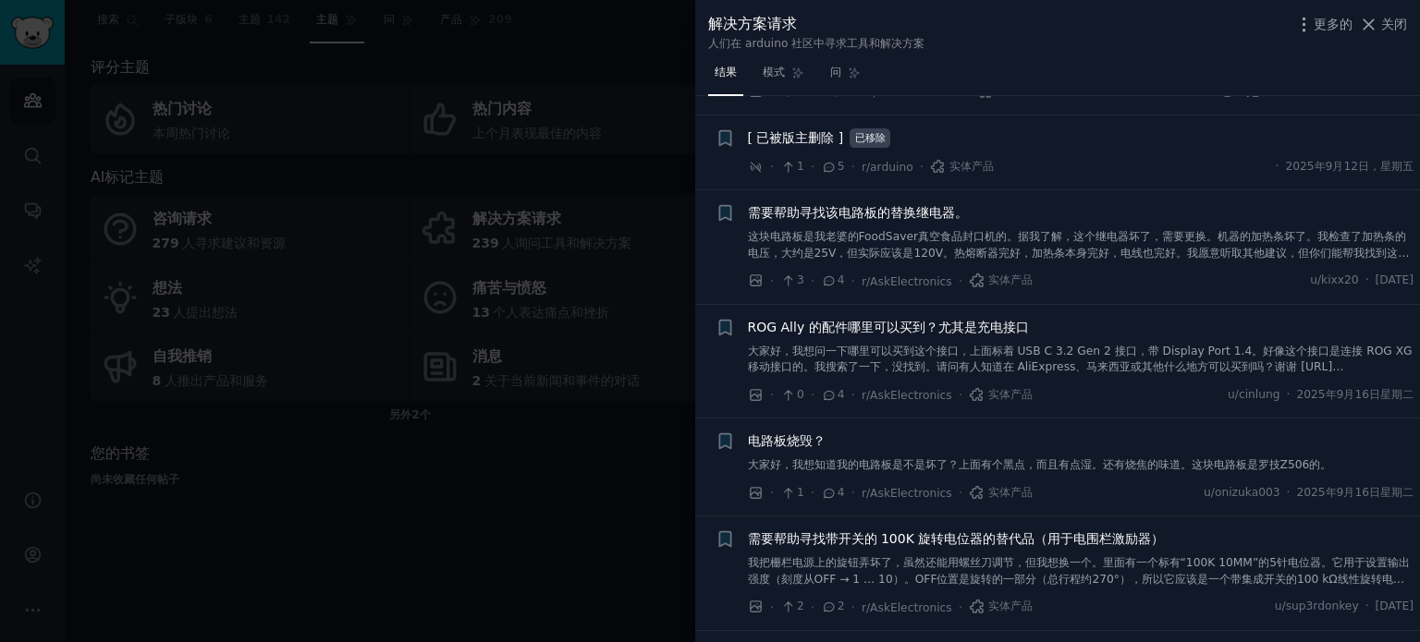
click at [873, 233] on font "这块电路板是我老婆的FoodSaver真空食品封口机的。据我了解，这个继电器坏了，需要更换。机器的加热条坏了。我检查了加热条的电压，大约是25V，但实际应该是…" at bounding box center [1079, 252] width 662 height 45
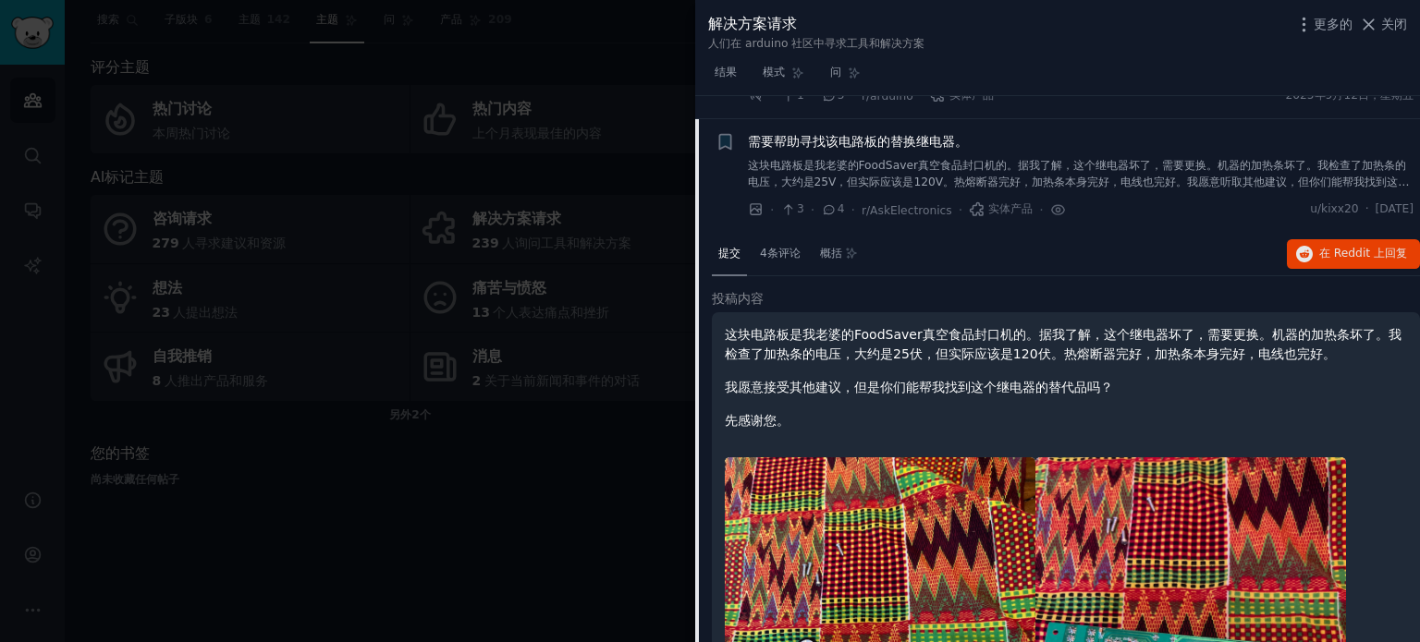
scroll to position [691, 0]
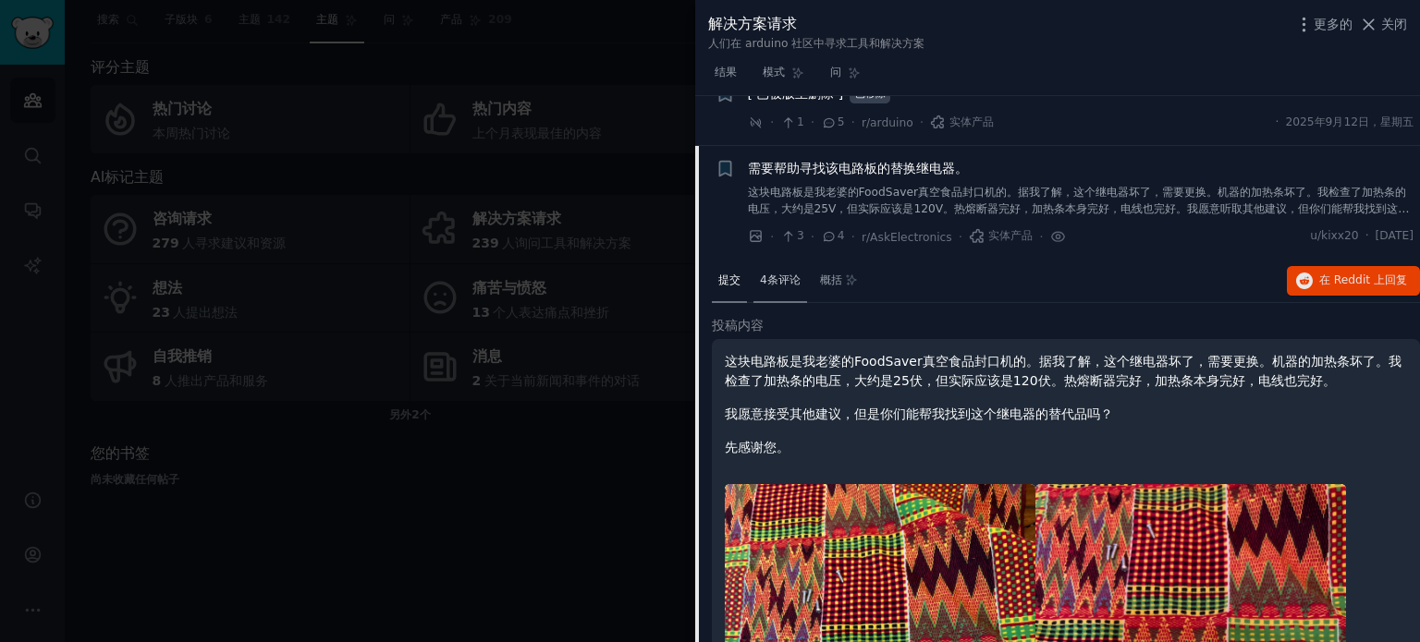
click at [781, 274] on font "4条评论" at bounding box center [780, 280] width 41 height 13
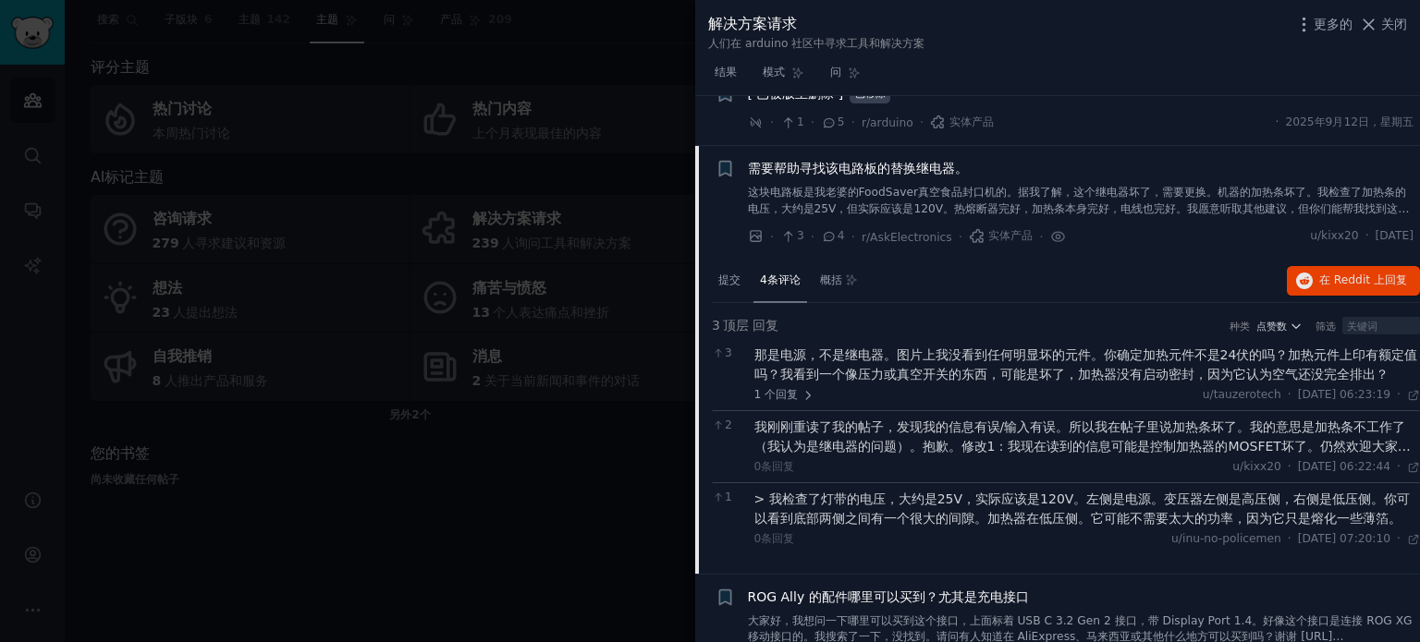
scroll to position [784, 0]
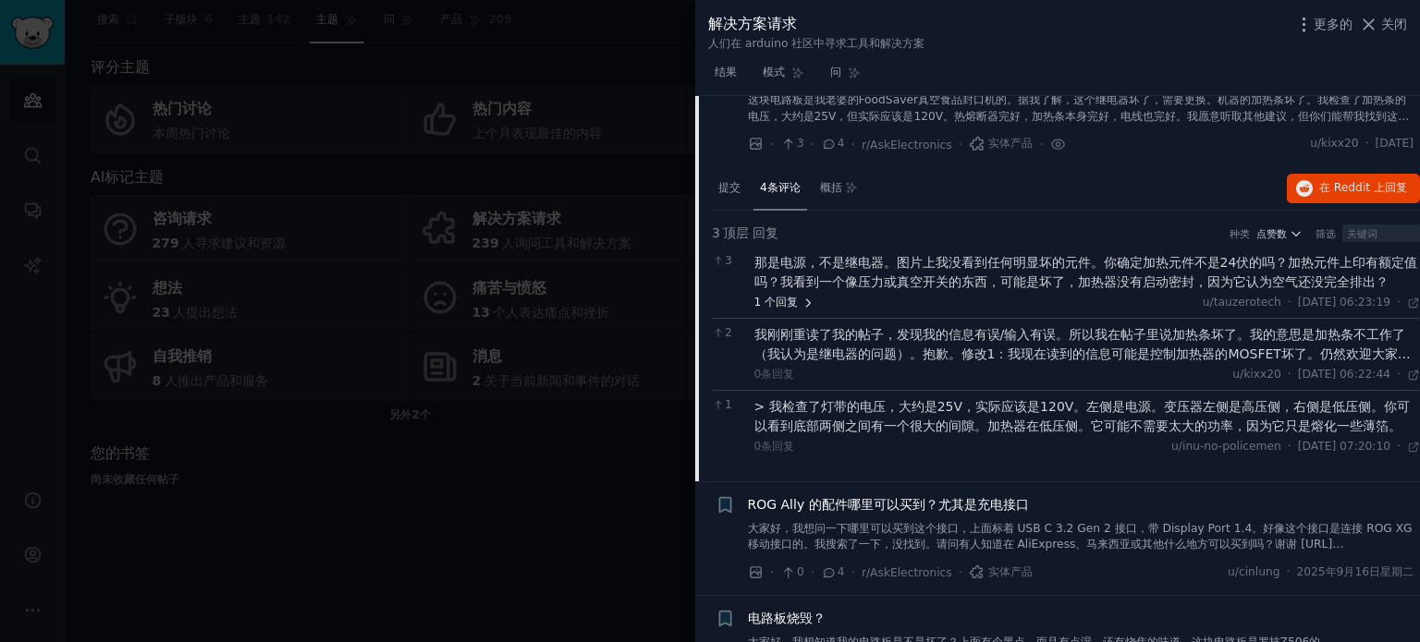
click at [797, 299] on font "回复" at bounding box center [787, 302] width 22 height 13
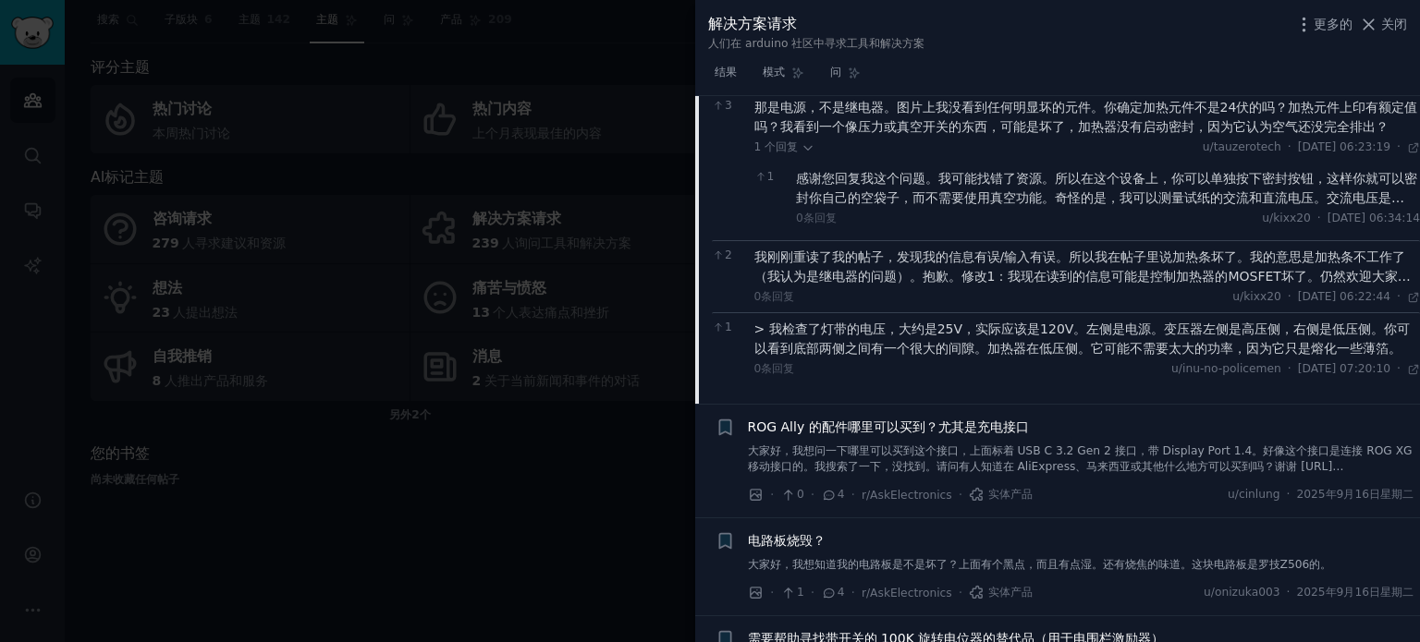
scroll to position [969, 0]
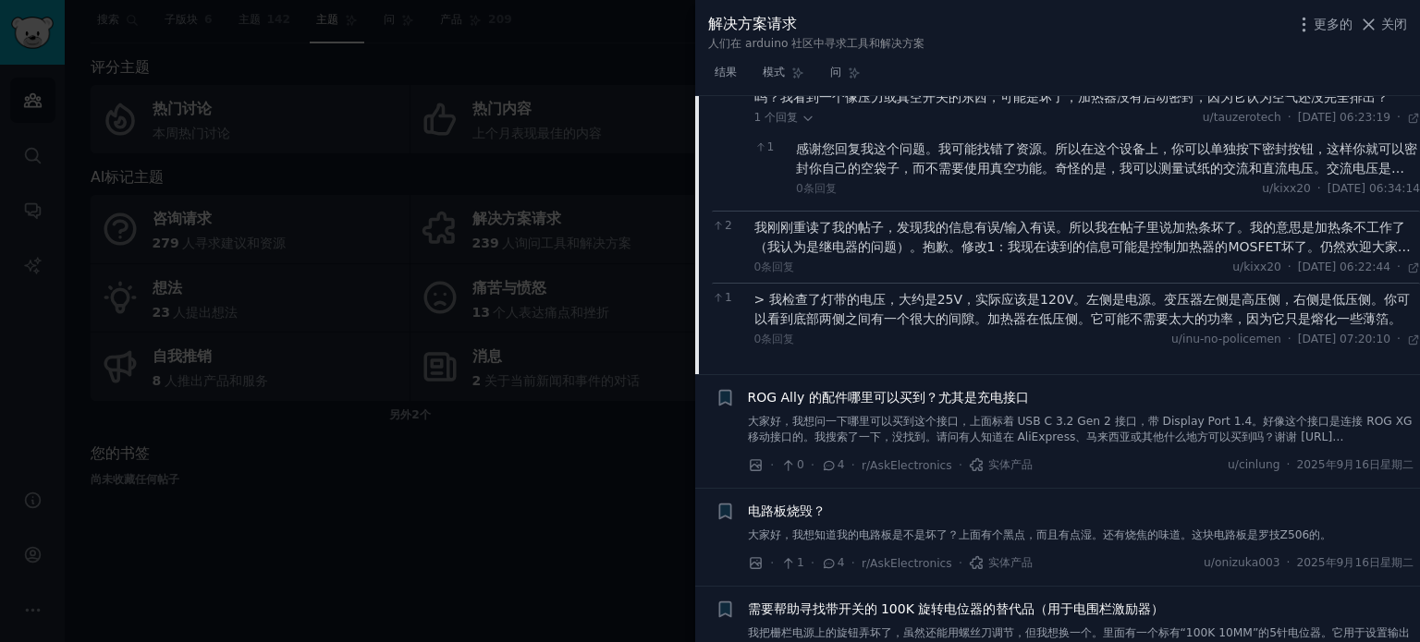
click at [850, 394] on font "ROG Ally 的配件哪里可以买到？尤其是充电接口" at bounding box center [888, 397] width 281 height 15
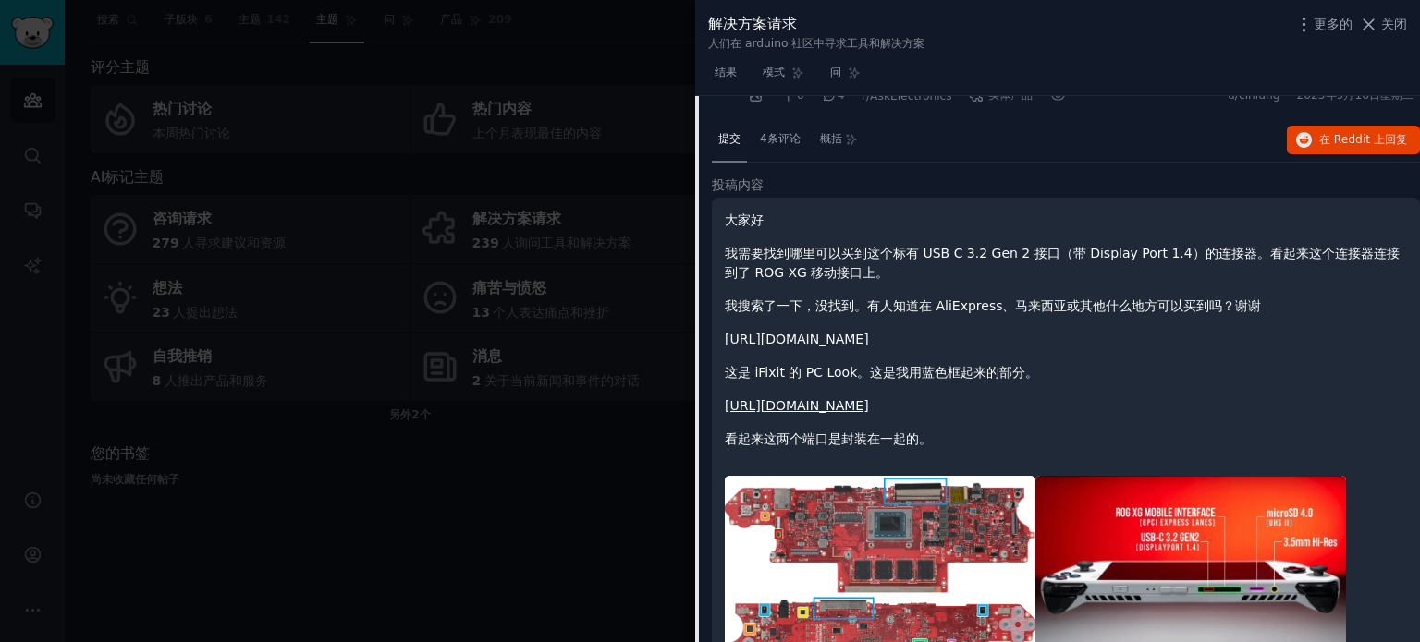
scroll to position [854, 0]
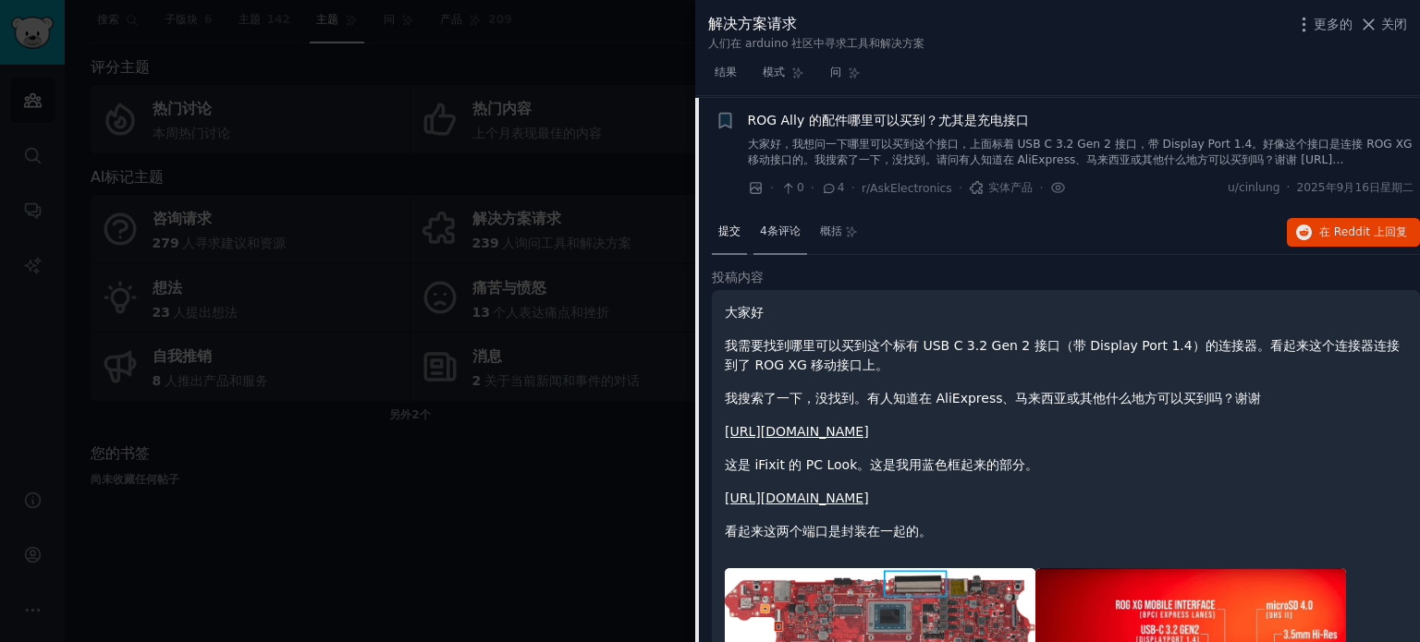
click at [790, 234] on font "4条评论" at bounding box center [780, 231] width 41 height 13
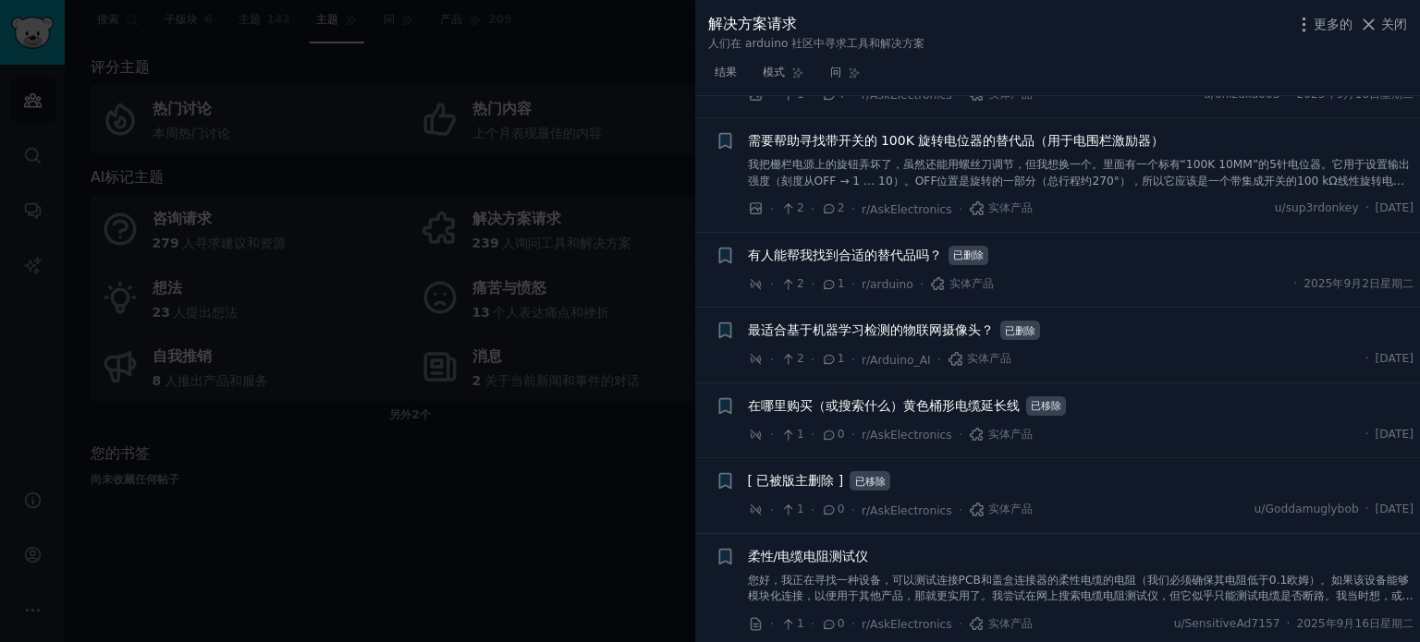
scroll to position [1324, 0]
click at [1050, 580] on font "您好，我正在寻找一种设备，可以测试连接PCB和盖盒连接器的柔性电缆的电阻（我们必须确保其电阻低于0.1欧姆）。如果该设备能够模块化连接，以便用于其他产品，那就…" at bounding box center [1081, 595] width 666 height 45
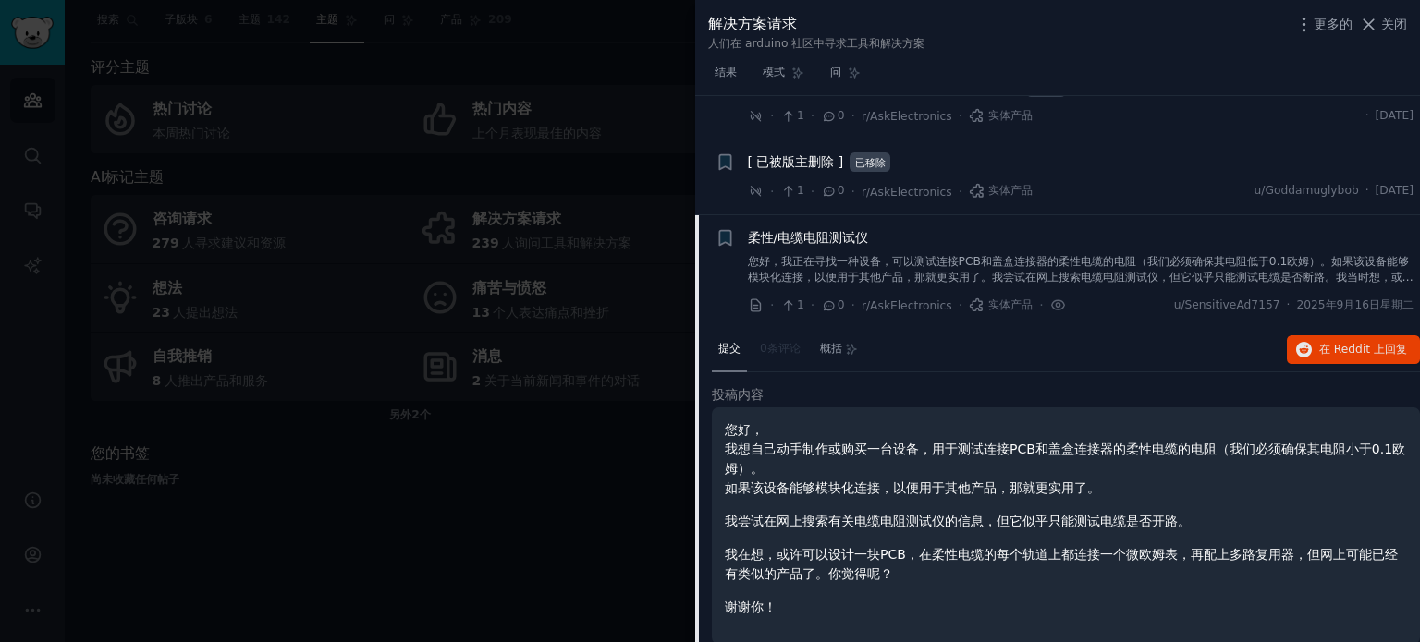
scroll to position [1382, 0]
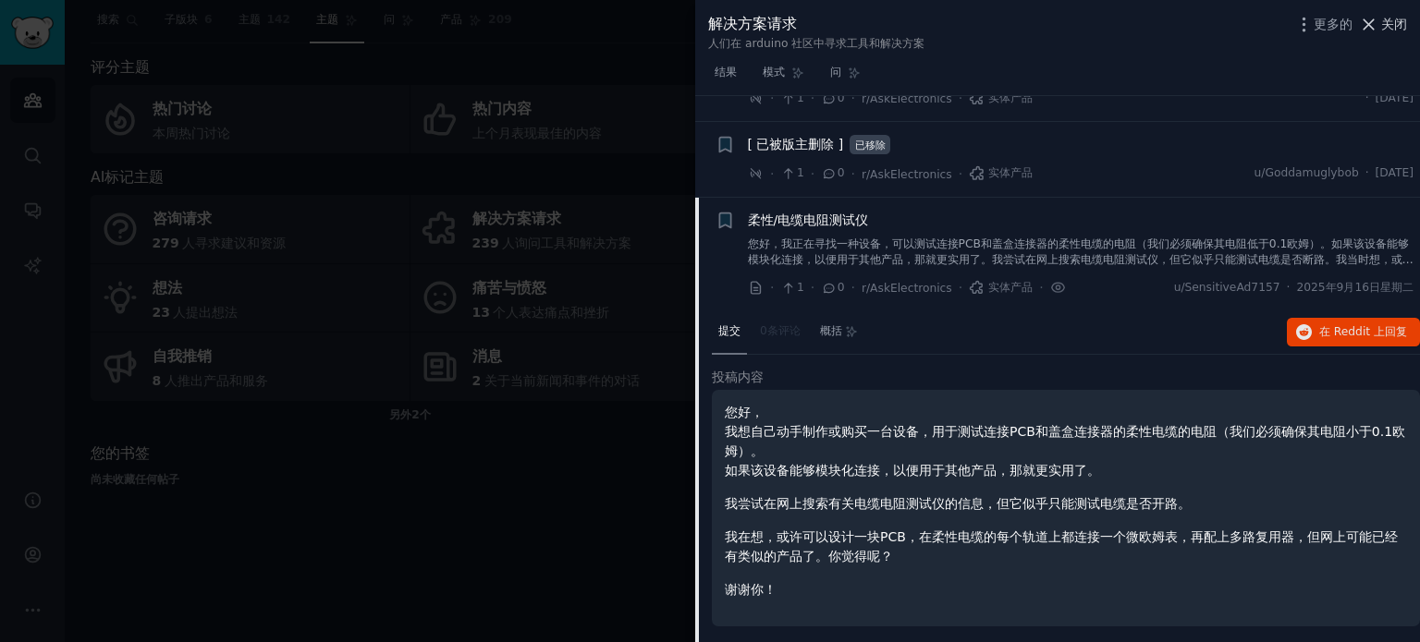
click at [1390, 24] on font "关闭" at bounding box center [1394, 24] width 26 height 15
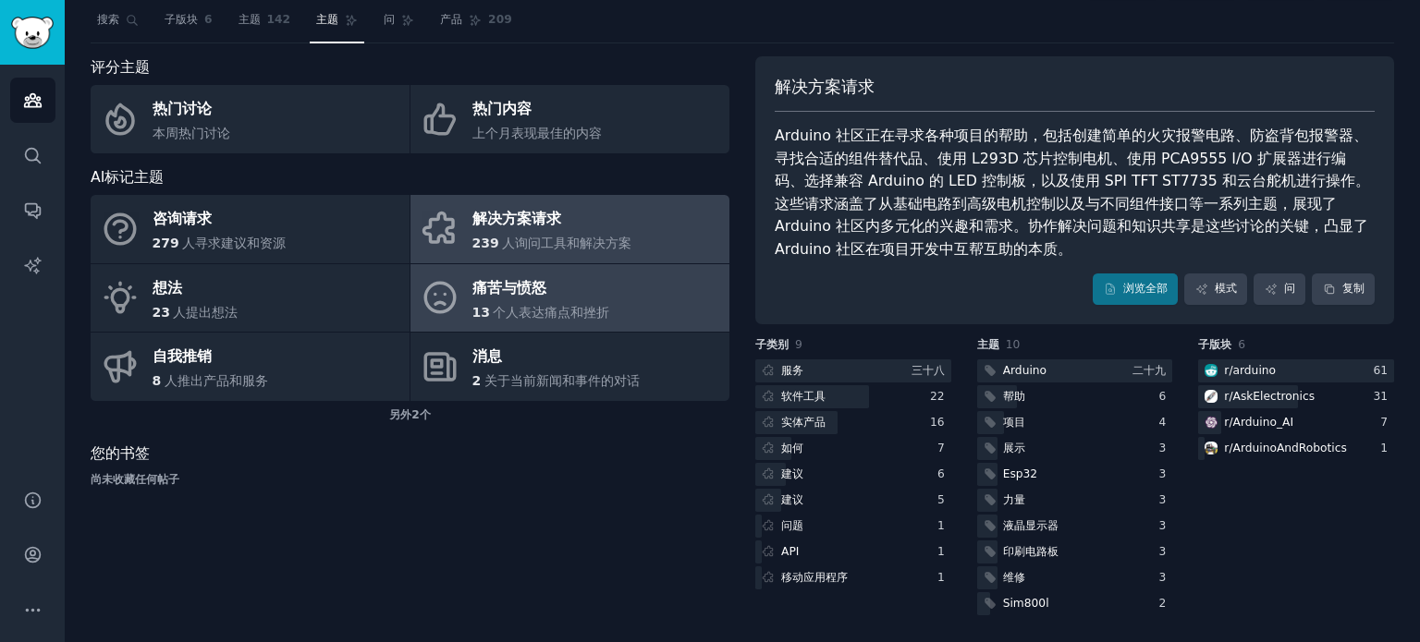
click at [575, 299] on div "痛苦与愤怒" at bounding box center [541, 289] width 138 height 30
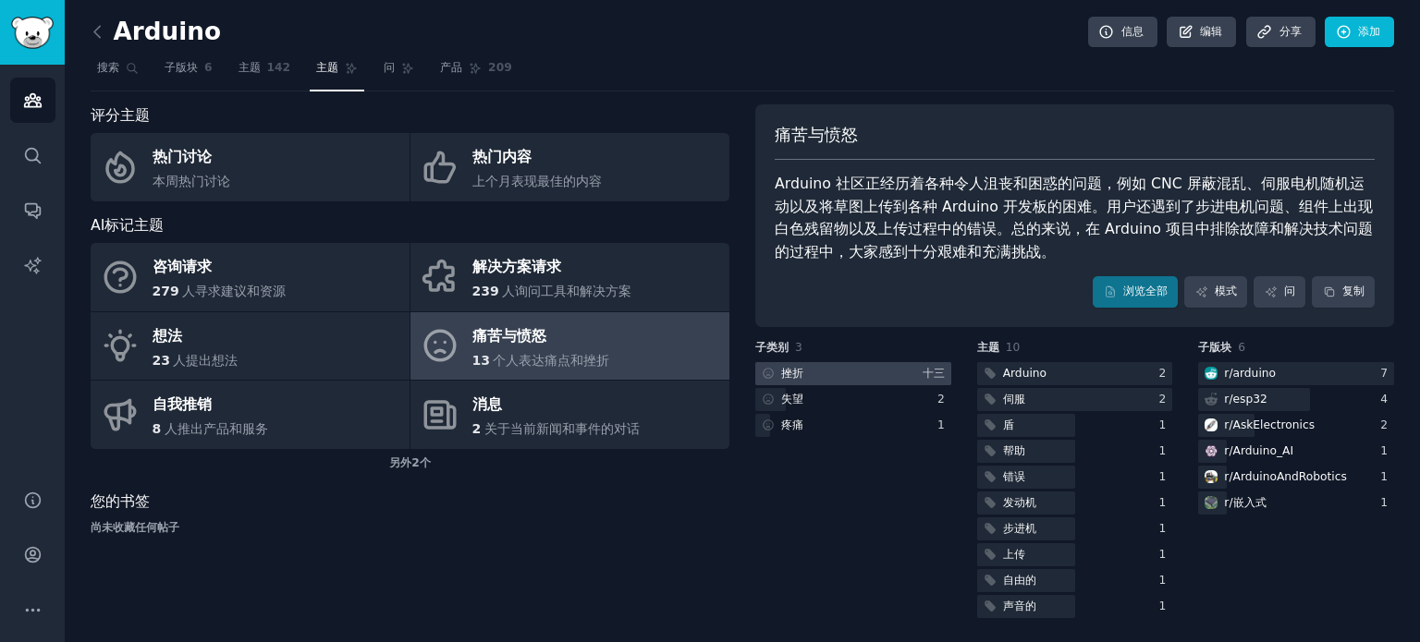
click at [828, 374] on div at bounding box center [853, 373] width 196 height 23
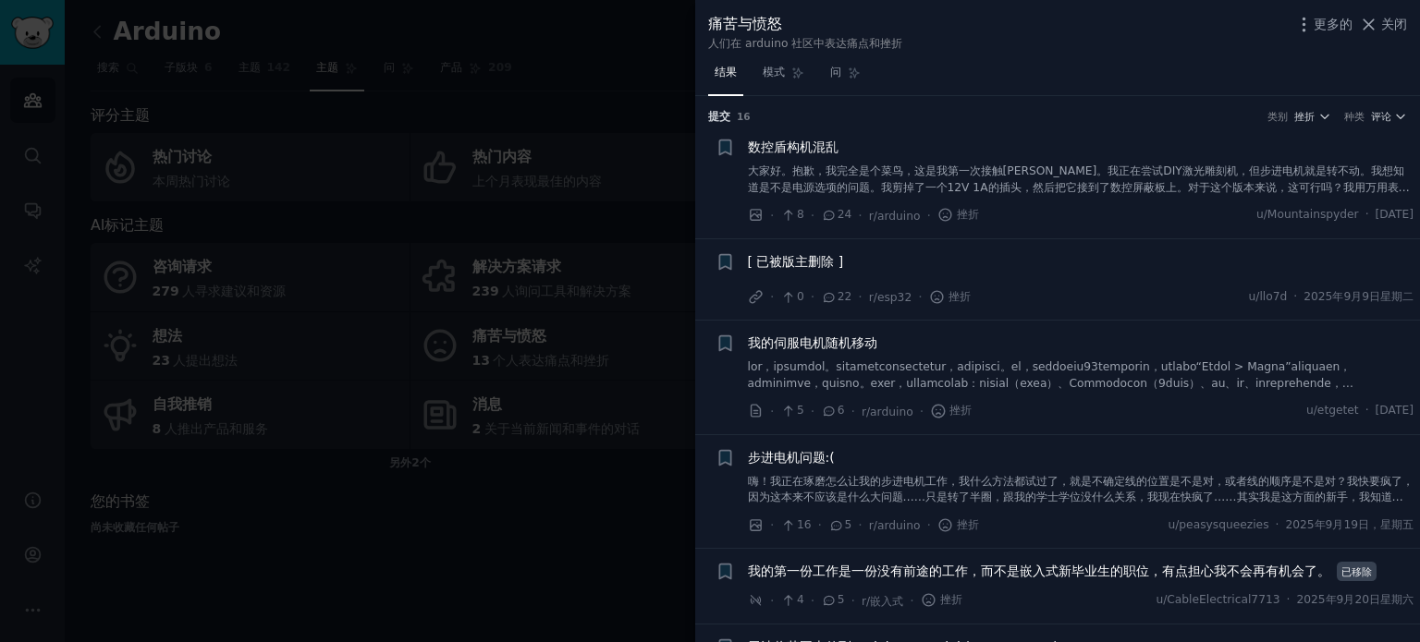
click at [869, 176] on font "大家好。抱歉，我完全是个菜鸟，这是我第一次接触[PERSON_NAME]。我正在尝试DIY激光雕刻机，但步进电机就是转不动。我想知道是不是电源选项的问题。我剪…" at bounding box center [1081, 196] width 666 height 62
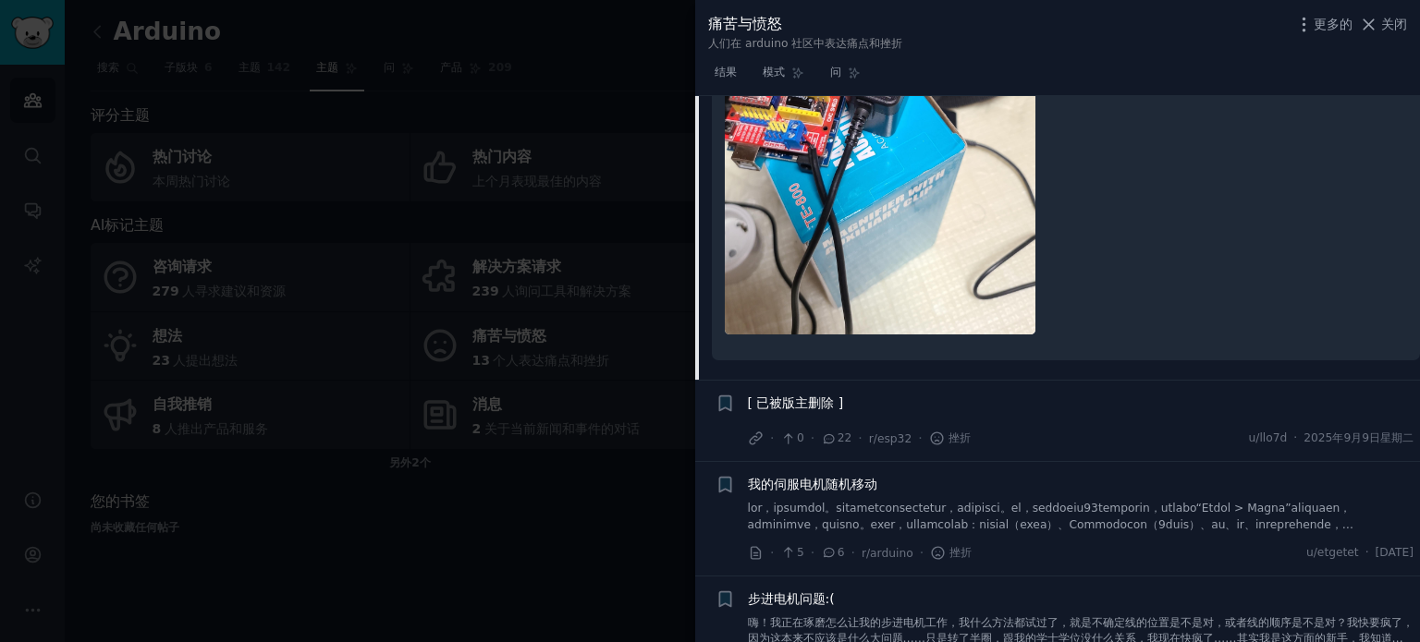
scroll to position [768, 0]
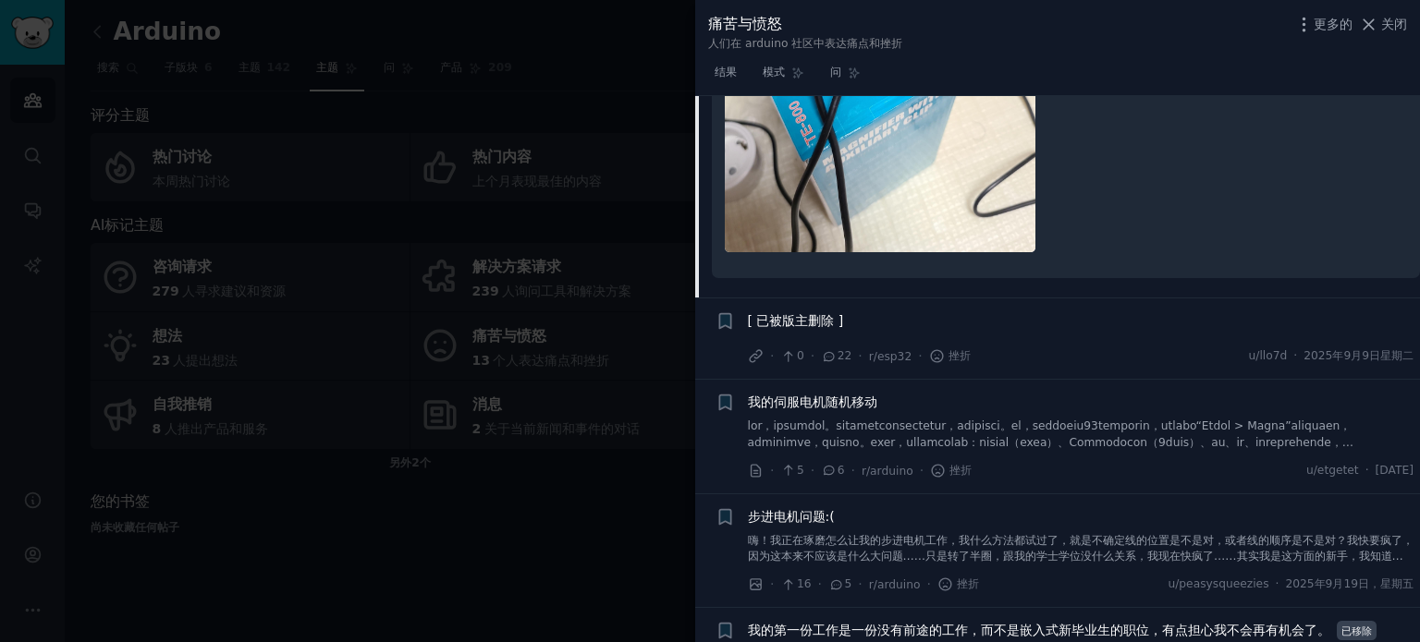
click at [873, 420] on font at bounding box center [1075, 475] width 654 height 110
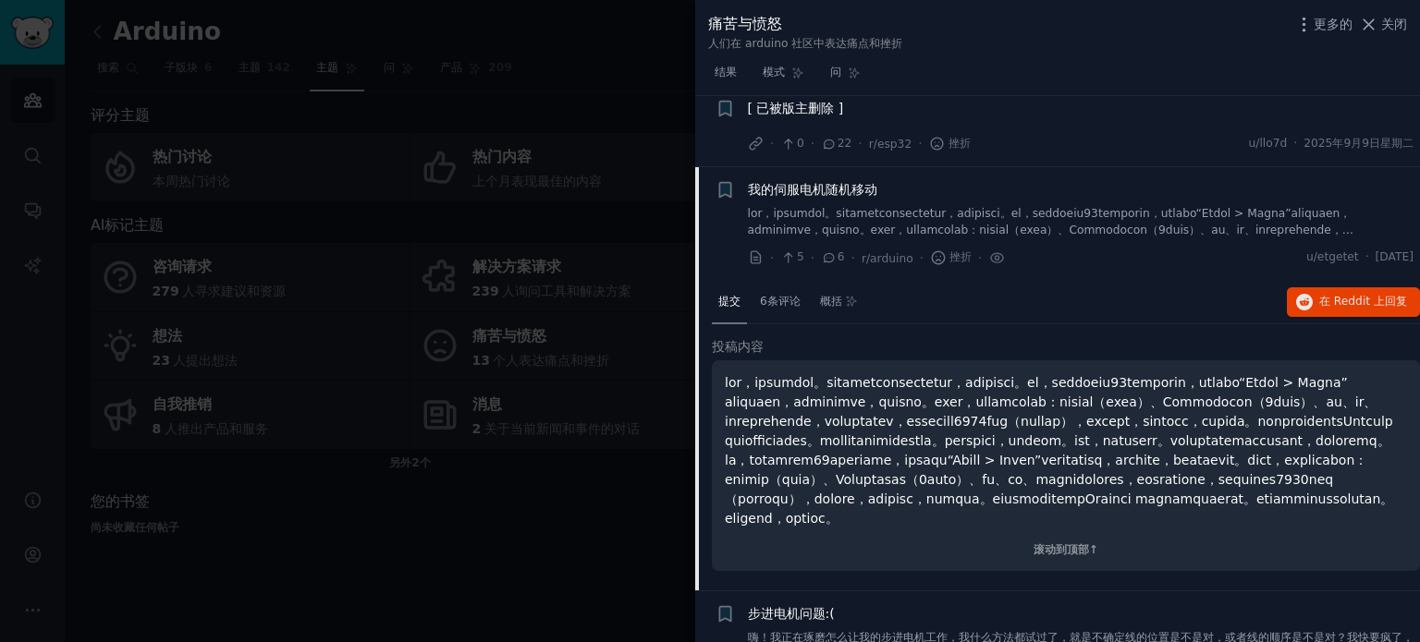
scroll to position [132, 0]
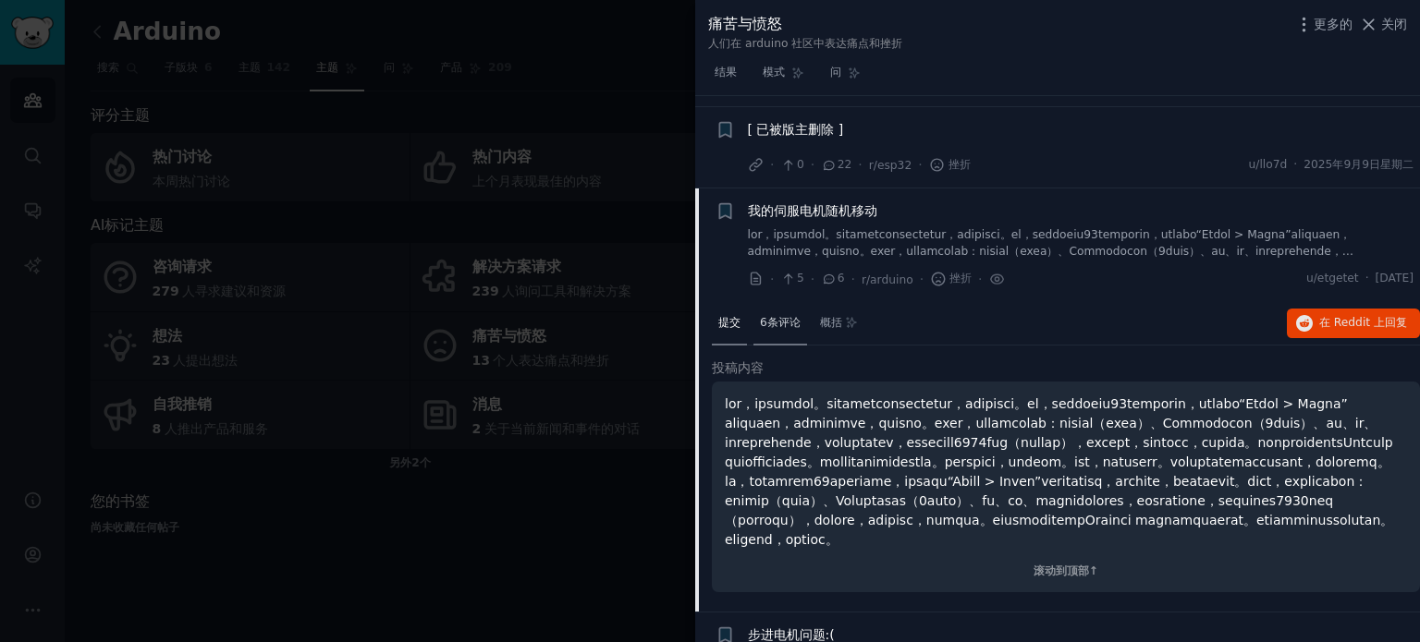
click at [782, 320] on font "6条评论" at bounding box center [780, 322] width 41 height 13
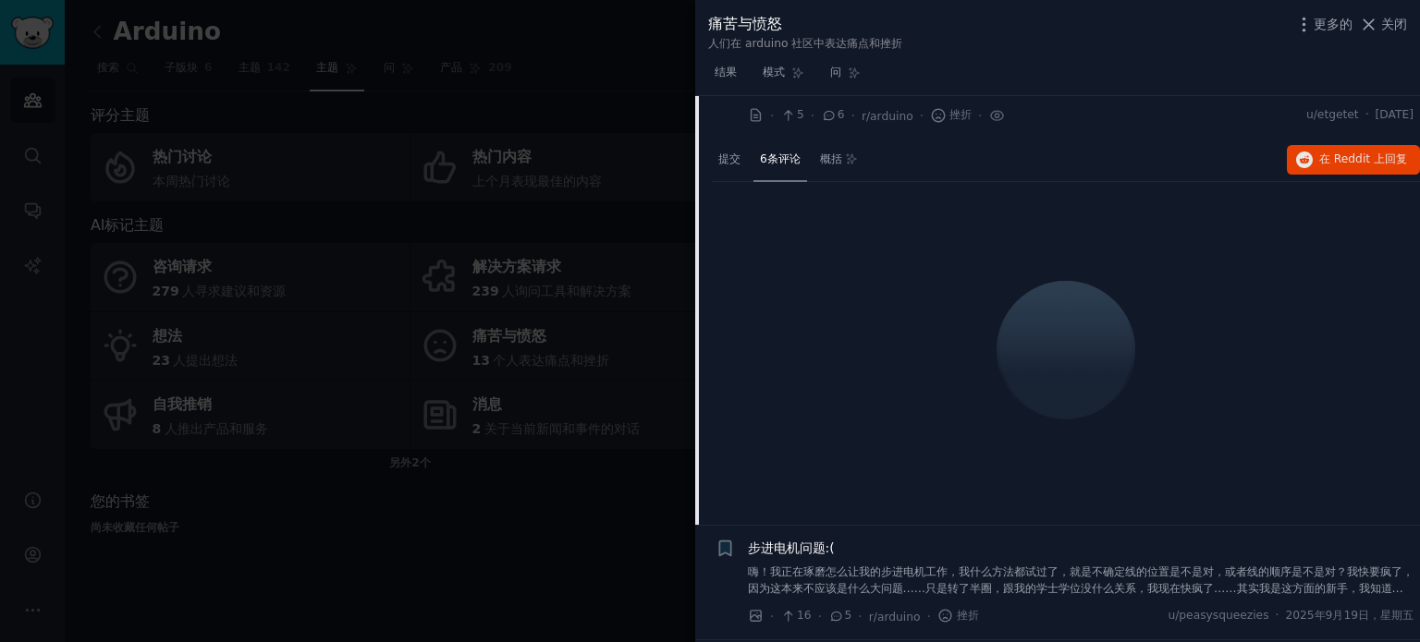
scroll to position [317, 0]
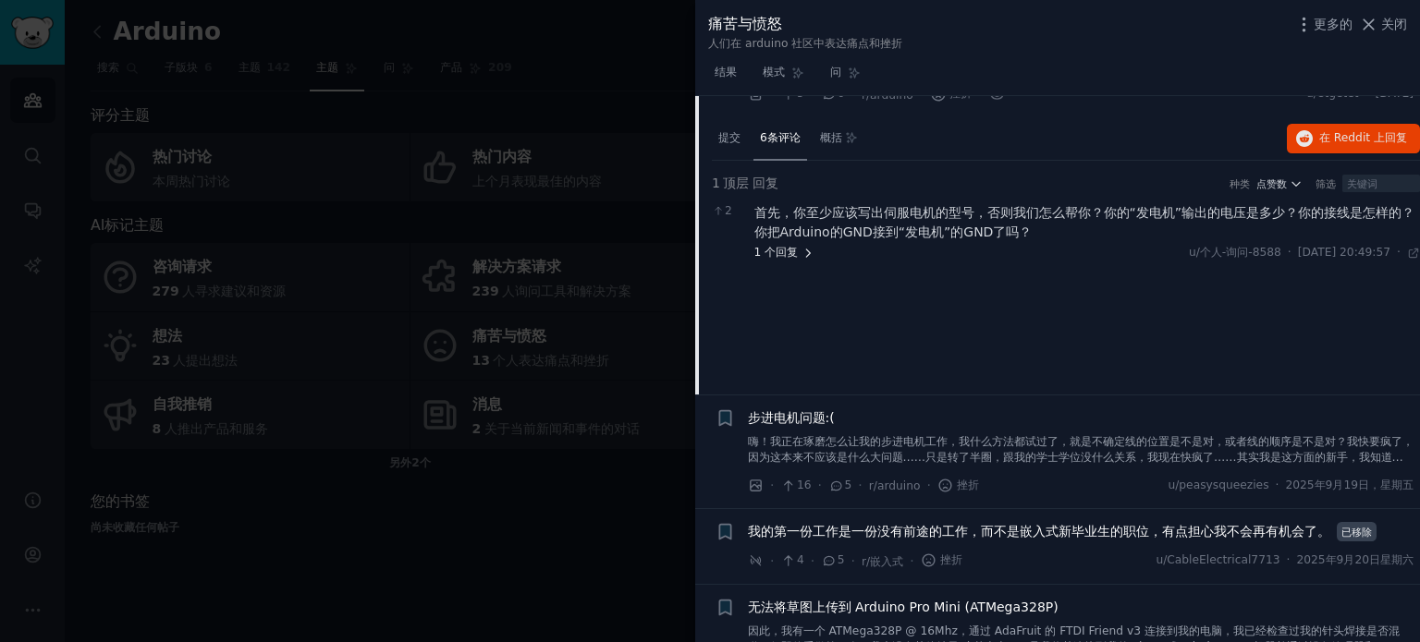
click at [805, 249] on icon at bounding box center [807, 253] width 13 height 13
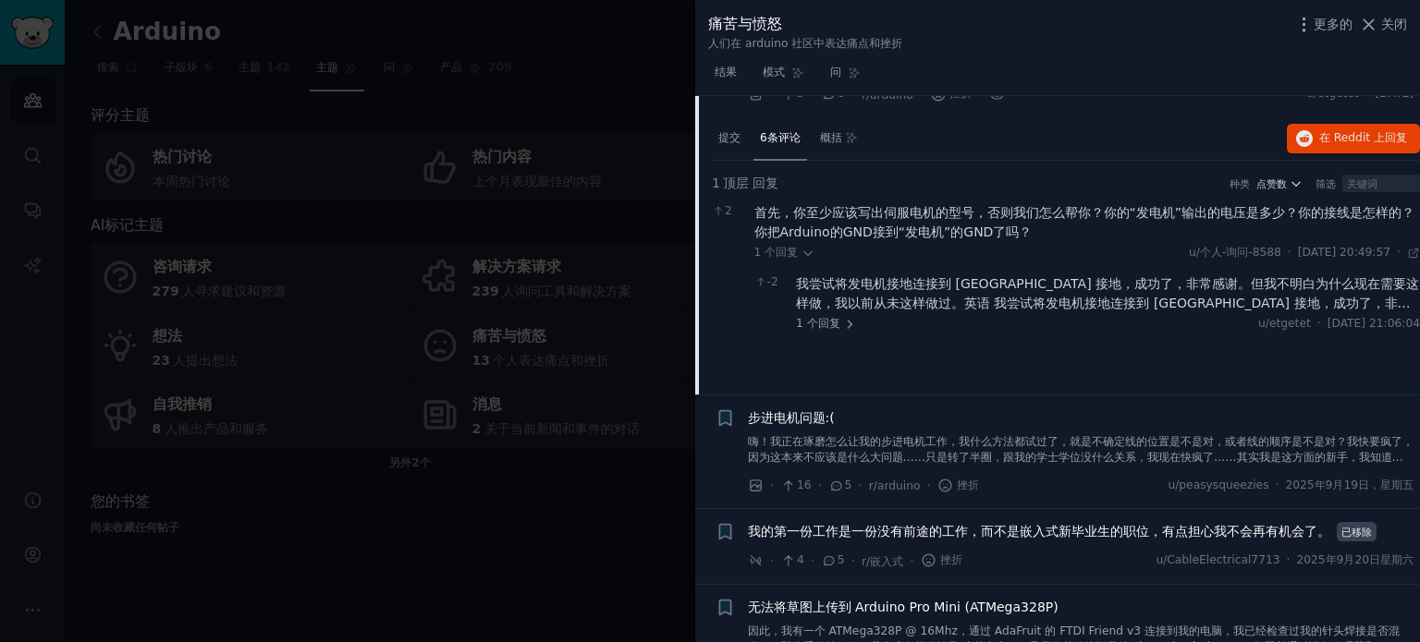
scroll to position [225, 0]
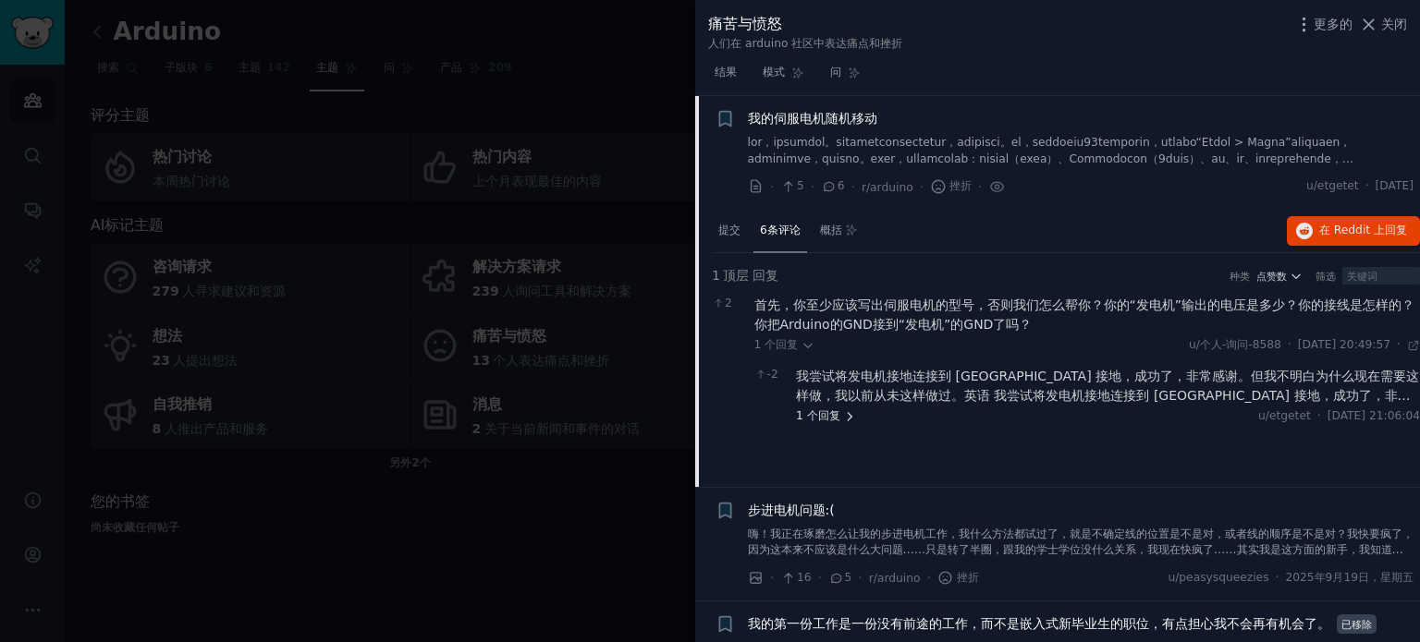
click at [845, 417] on icon at bounding box center [849, 416] width 13 height 13
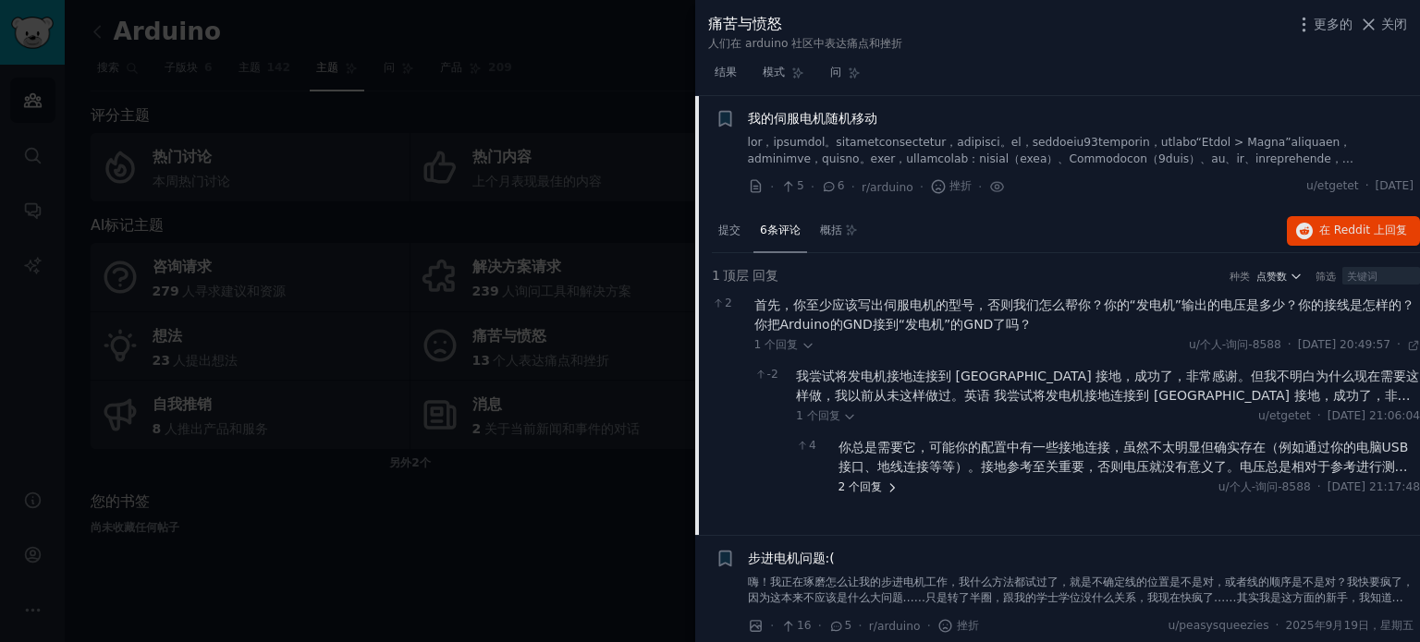
click at [861, 488] on font "回复" at bounding box center [871, 487] width 22 height 13
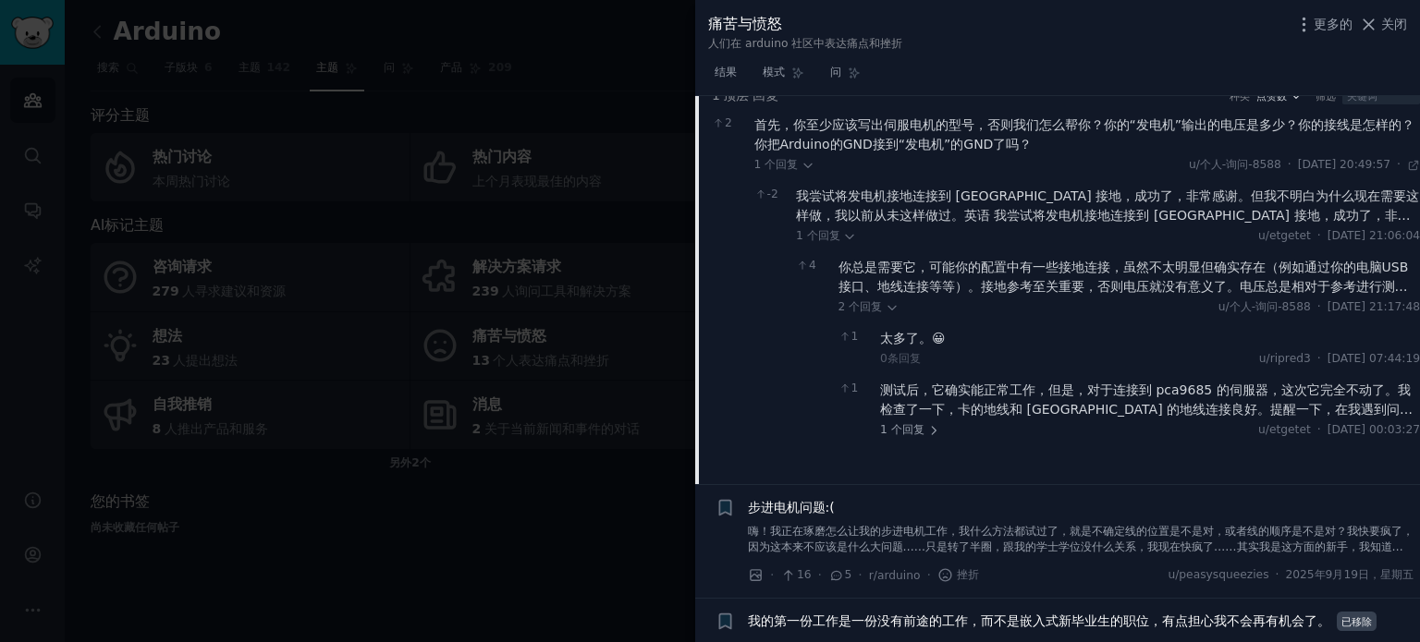
scroll to position [502, 0]
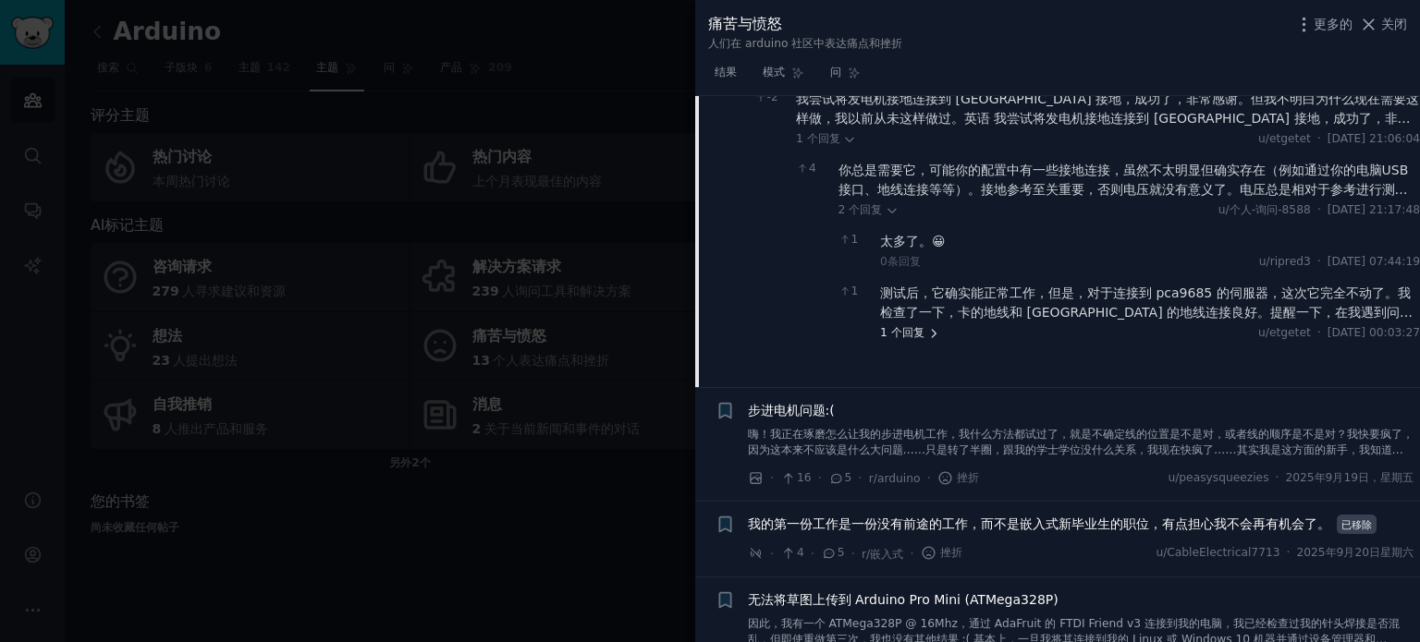
click at [902, 332] on font "回复" at bounding box center [913, 332] width 22 height 13
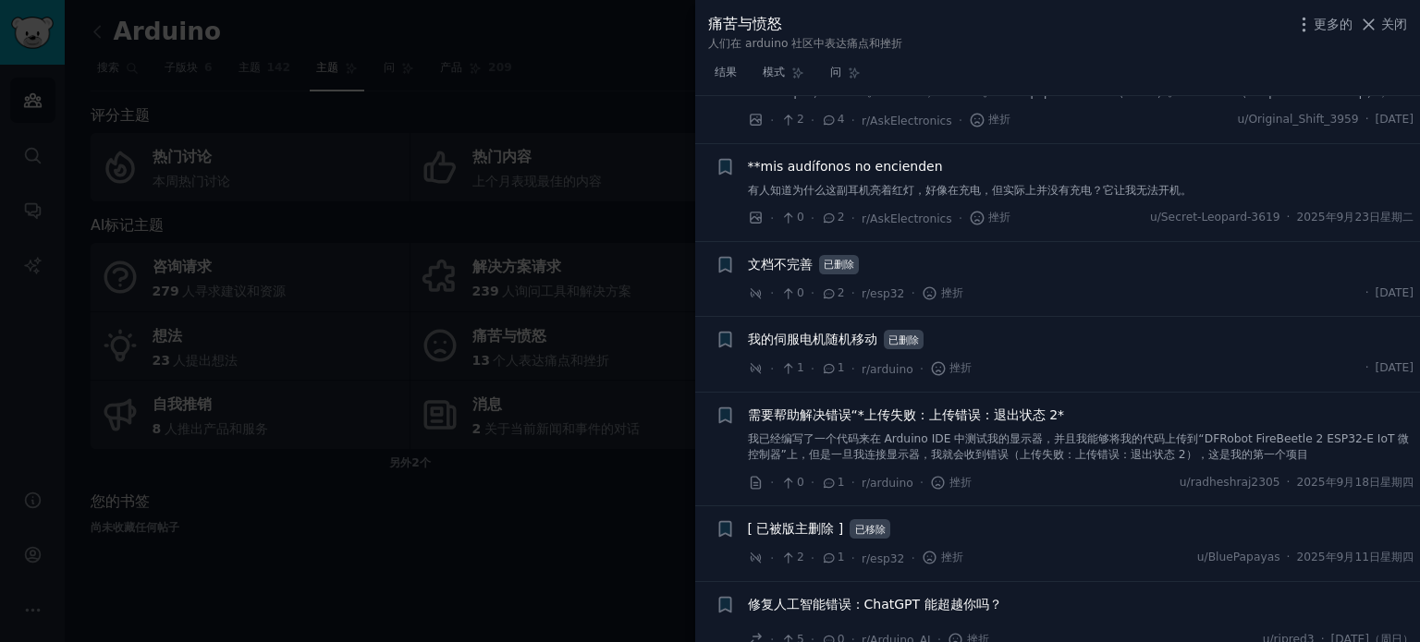
scroll to position [1268, 0]
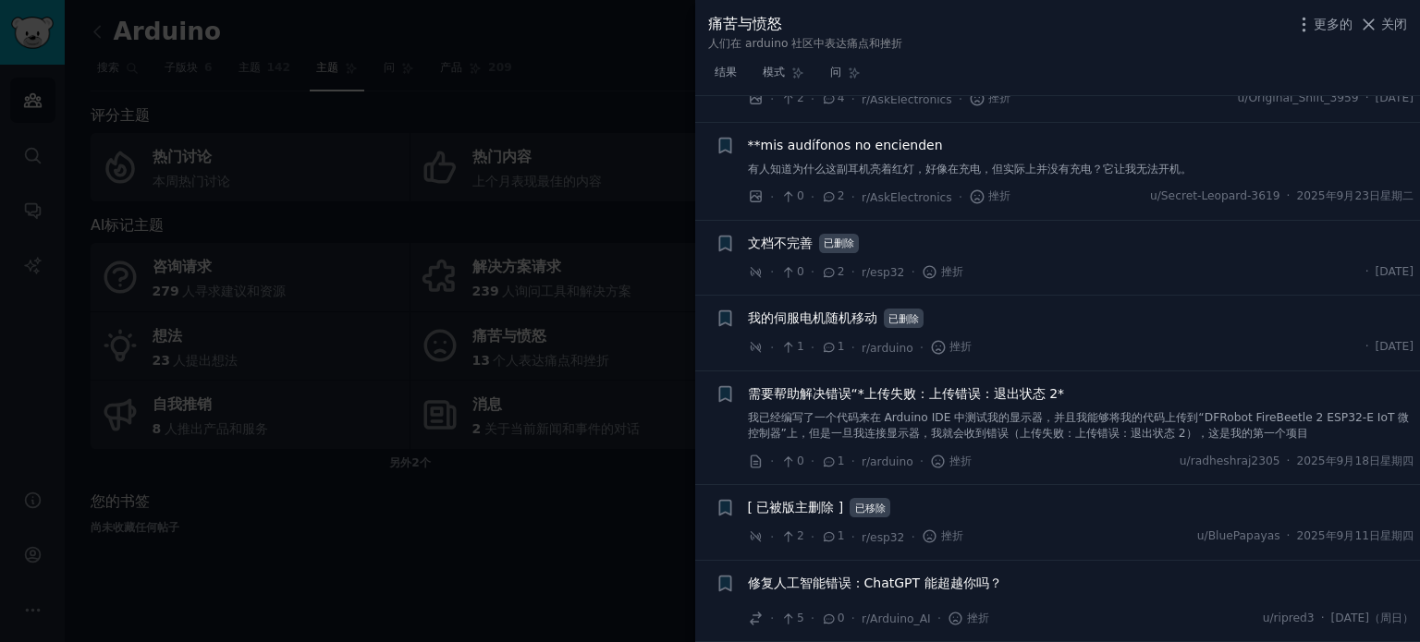
click at [1382, 29] on font "关闭" at bounding box center [1394, 24] width 26 height 15
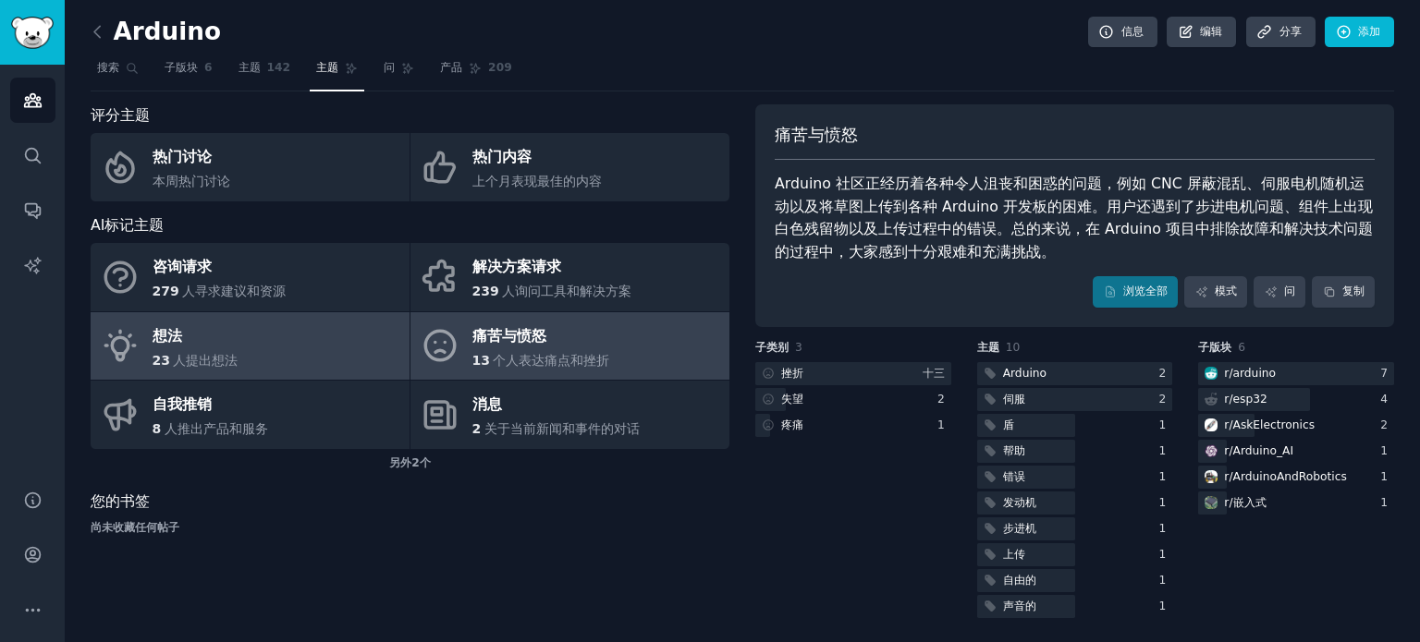
click at [278, 355] on link "想法 23 人提出想法" at bounding box center [250, 346] width 319 height 68
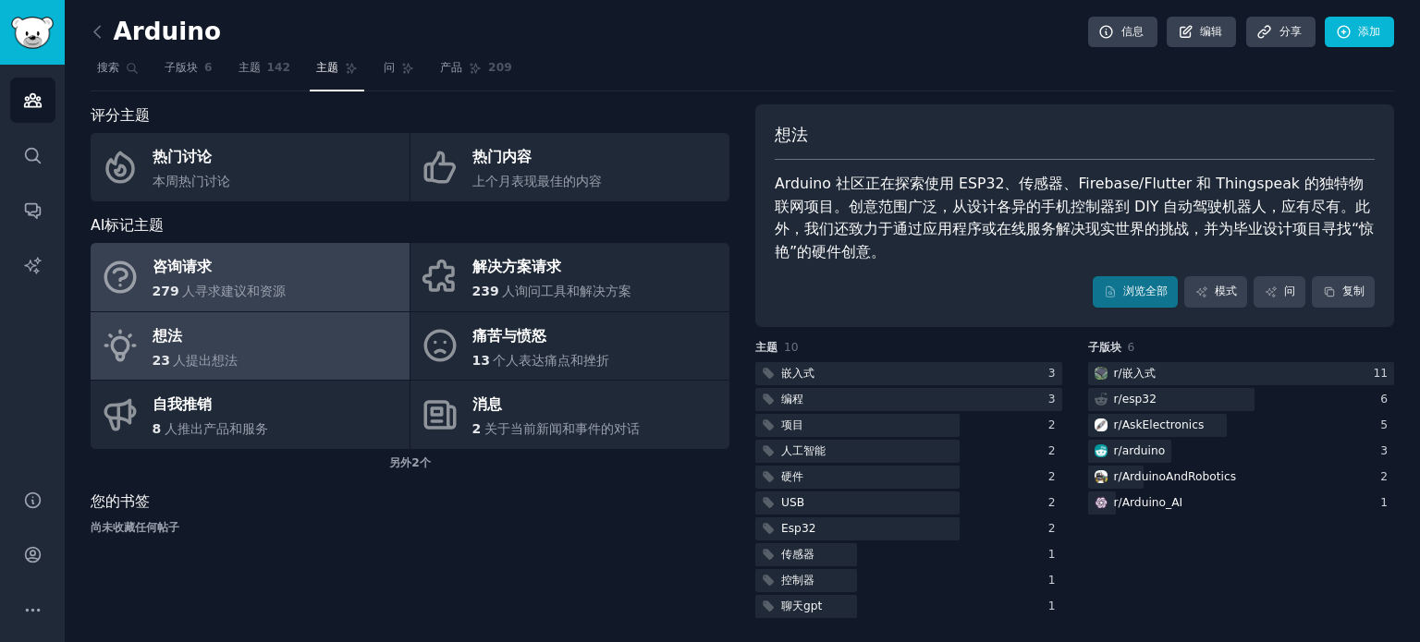
click at [262, 282] on div "279 人寻求建议和资源" at bounding box center [220, 291] width 134 height 19
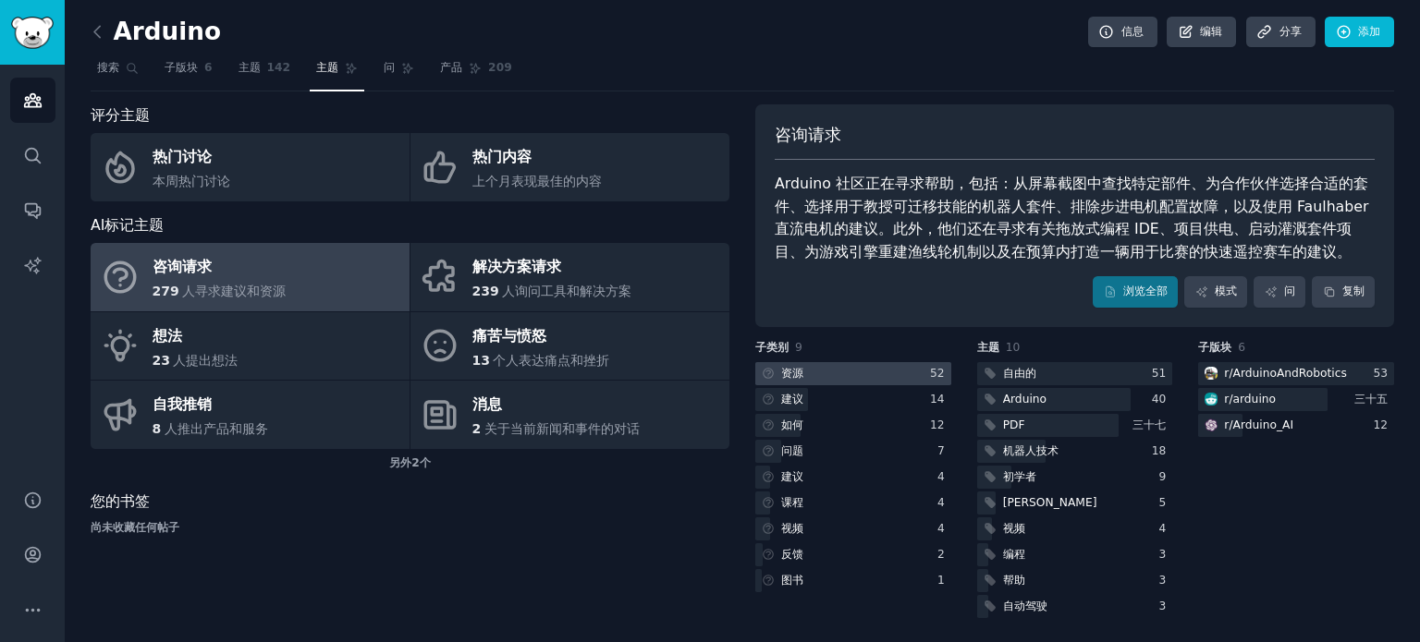
click at [858, 370] on div at bounding box center [853, 373] width 196 height 23
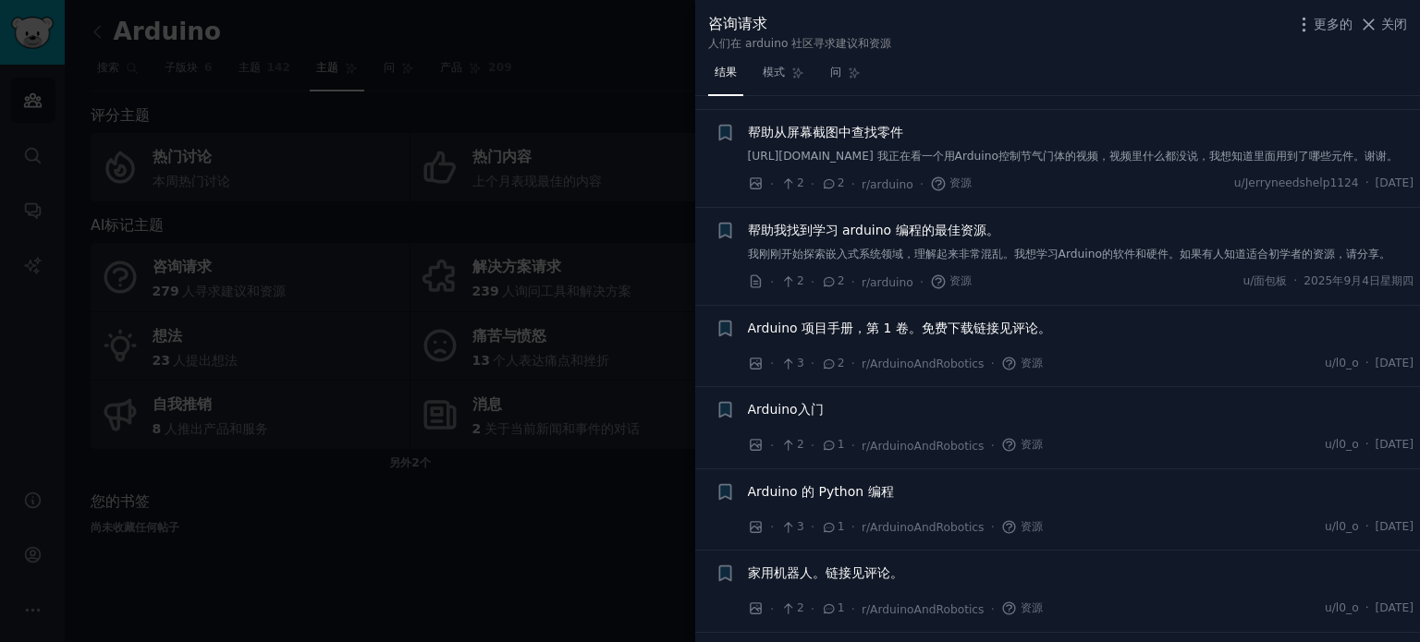
scroll to position [739, 0]
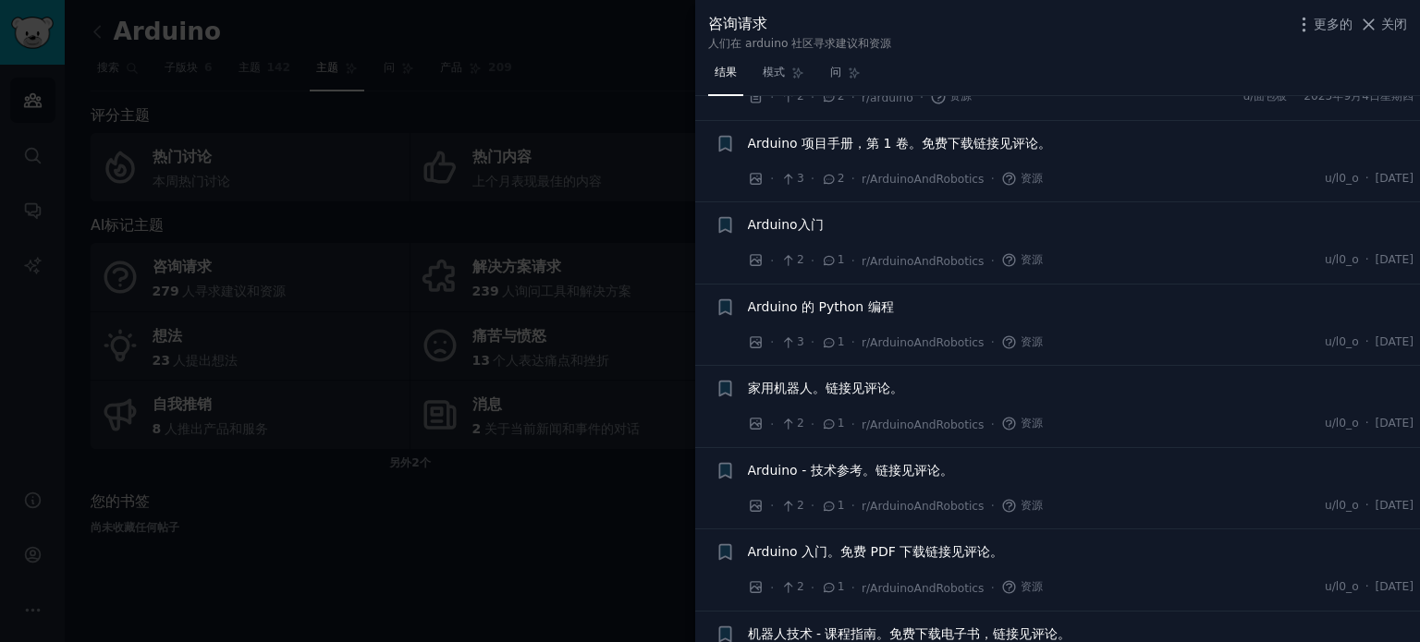
click at [836, 396] on font "家用机器人。链接见评论。" at bounding box center [825, 388] width 155 height 15
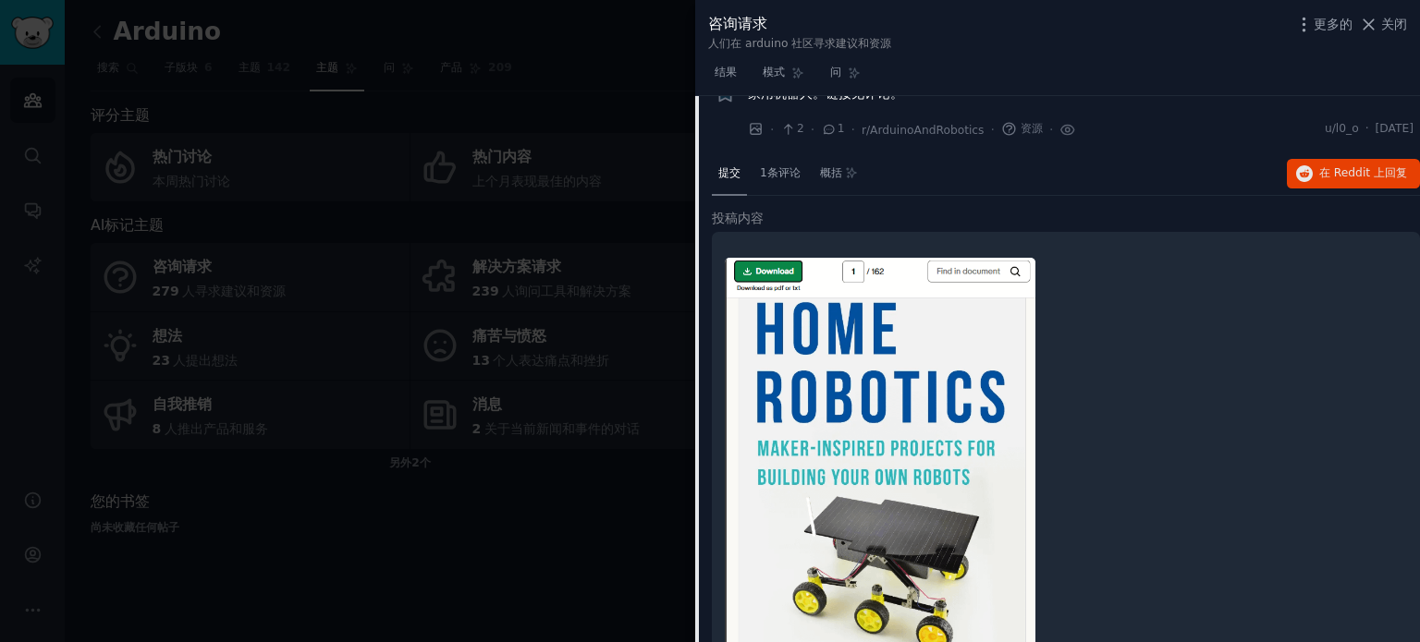
scroll to position [1024, 0]
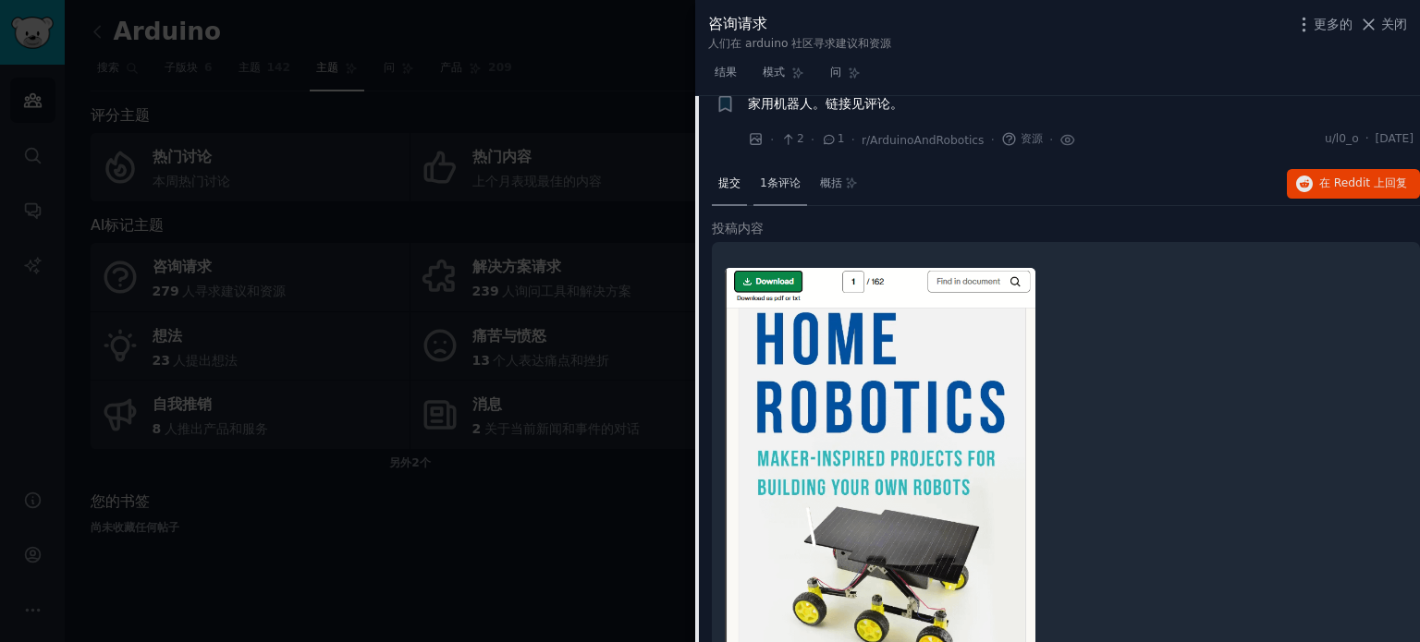
click at [776, 189] on font "1条评论" at bounding box center [780, 183] width 41 height 13
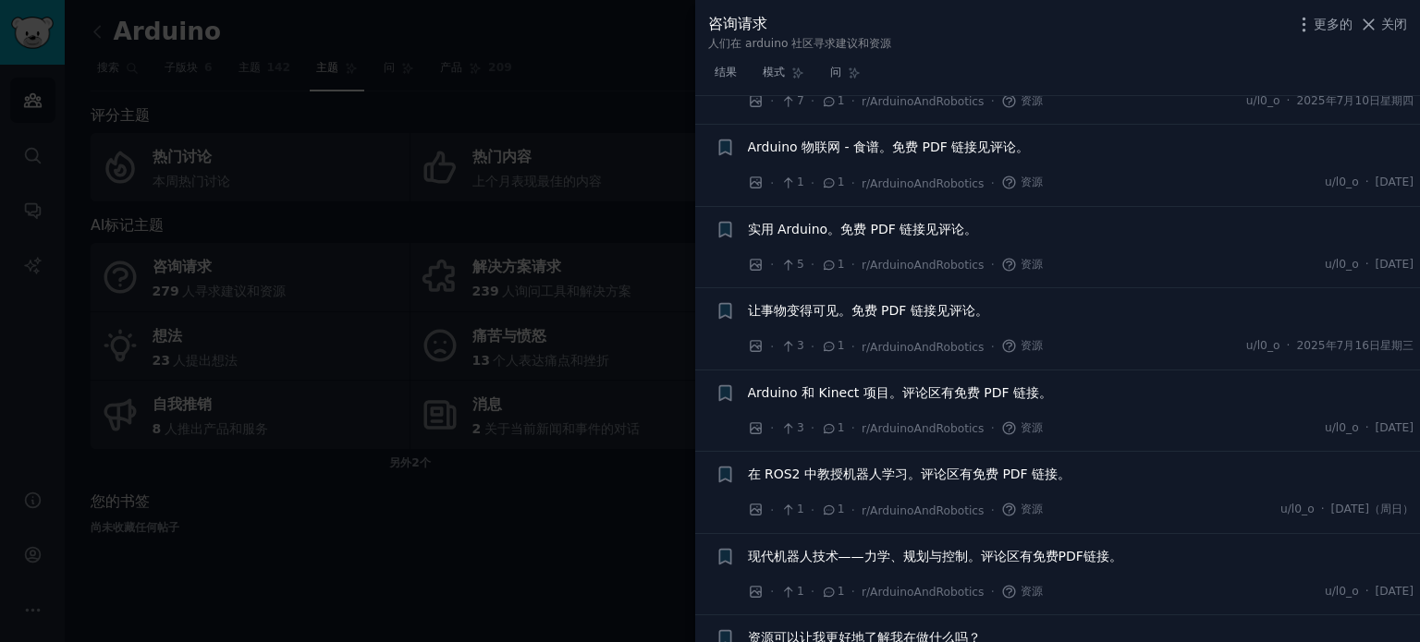
scroll to position [4148, 0]
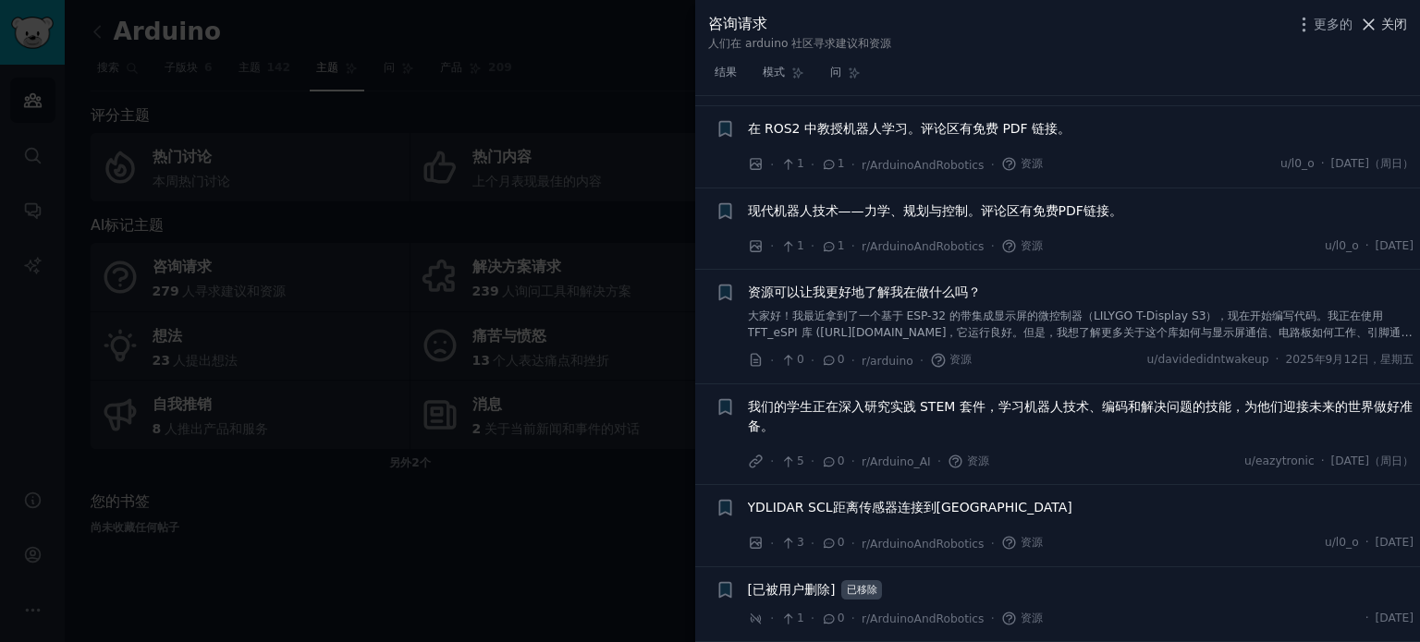
click at [1389, 25] on font "关闭" at bounding box center [1394, 24] width 26 height 15
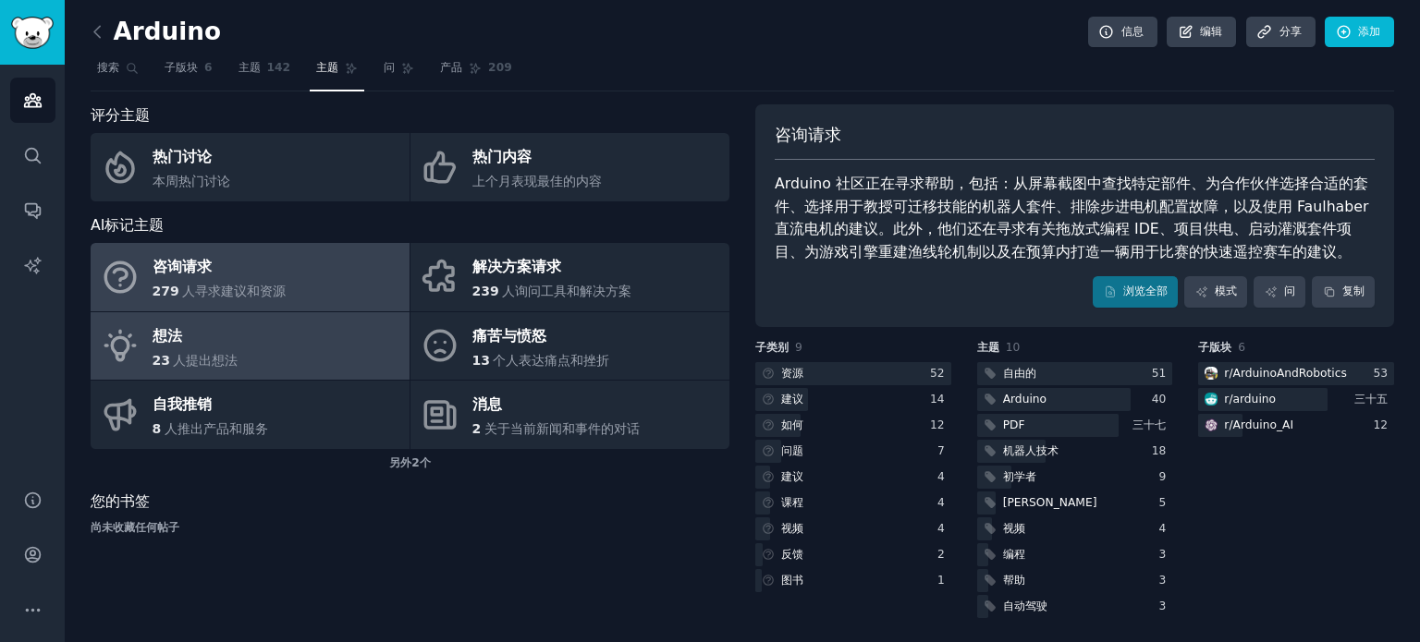
click at [263, 347] on link "想法 23 人提出想法" at bounding box center [250, 346] width 319 height 68
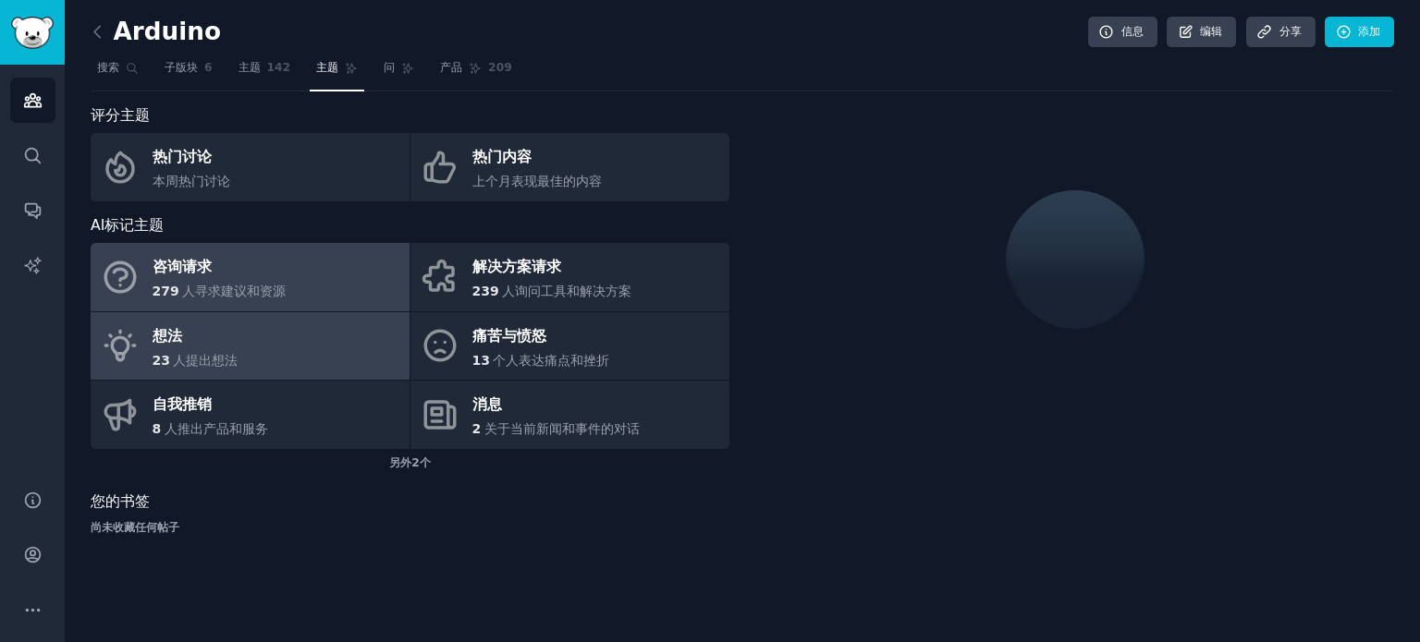
click at [227, 275] on div "咨询请求" at bounding box center [220, 268] width 134 height 30
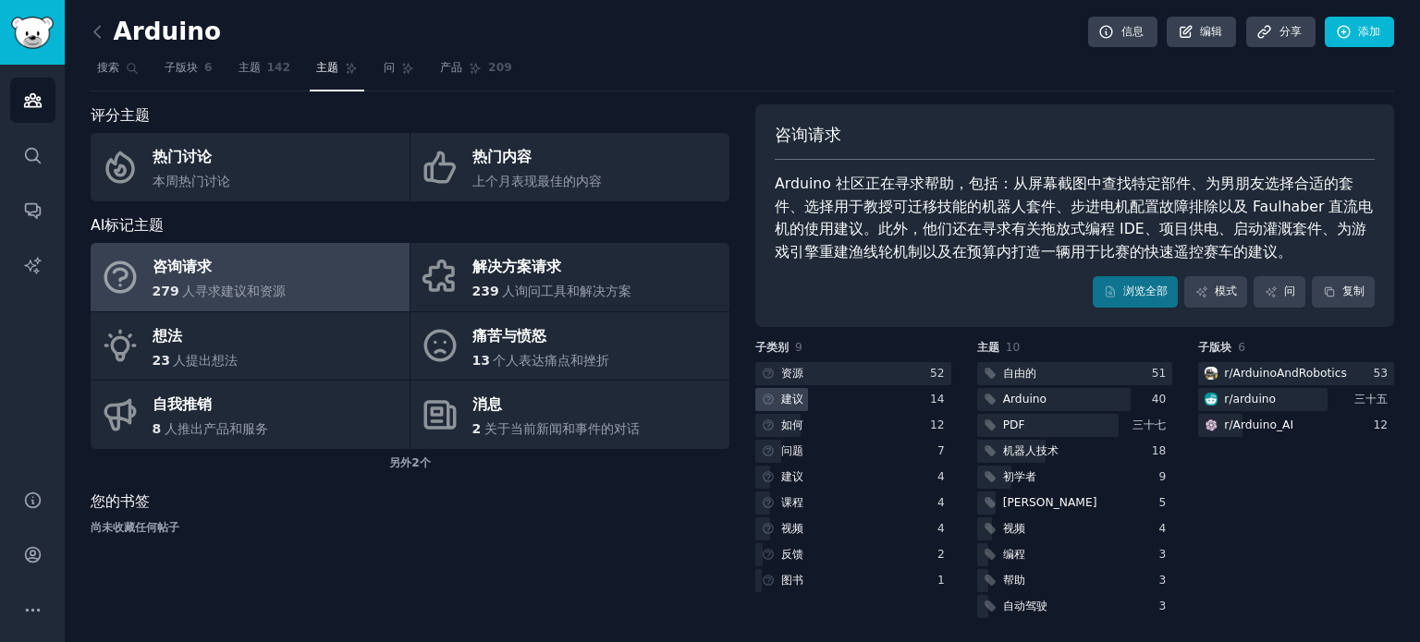
click at [791, 397] on font "建议" at bounding box center [792, 399] width 22 height 13
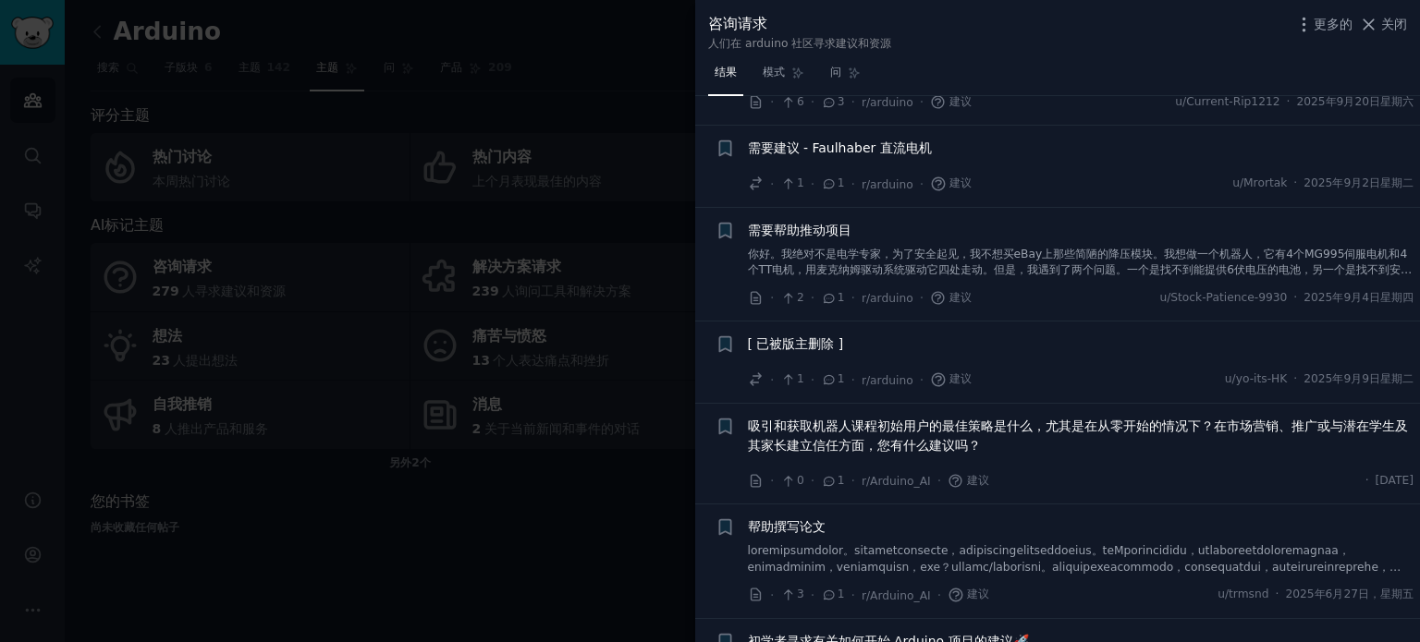
scroll to position [999, 0]
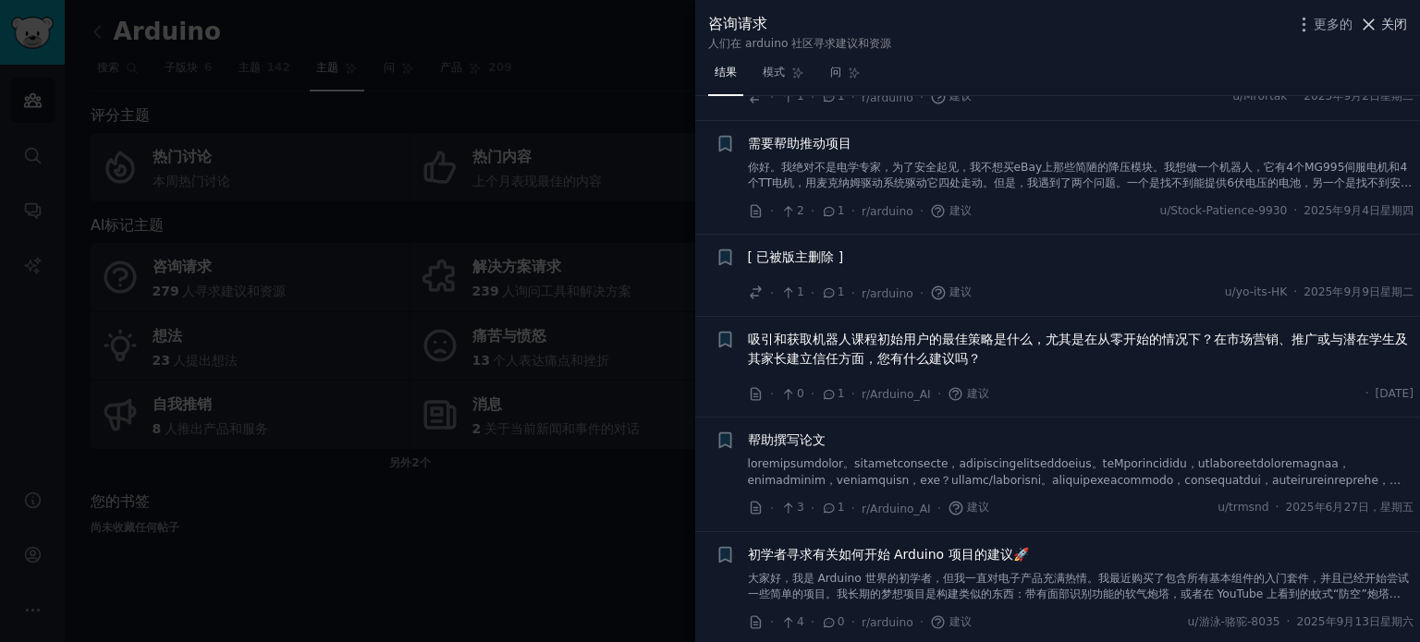
click at [1395, 17] on font "关闭" at bounding box center [1394, 24] width 26 height 15
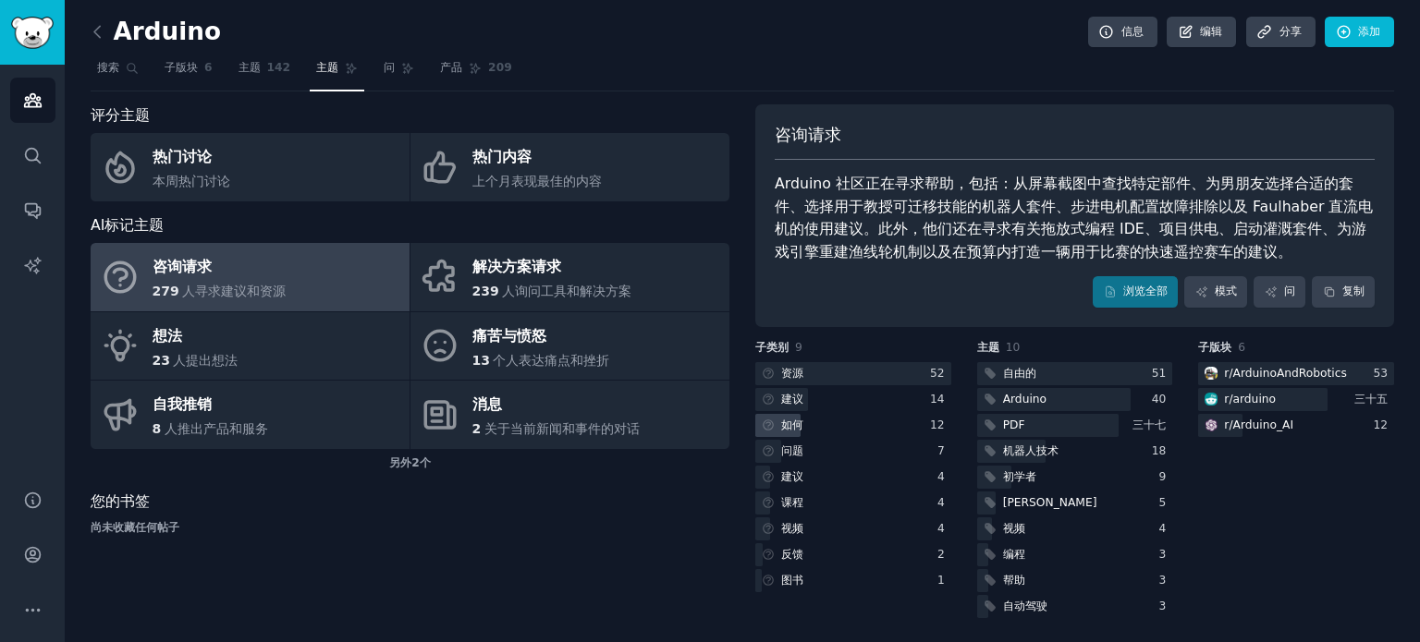
click at [793, 419] on font "如何" at bounding box center [792, 425] width 22 height 13
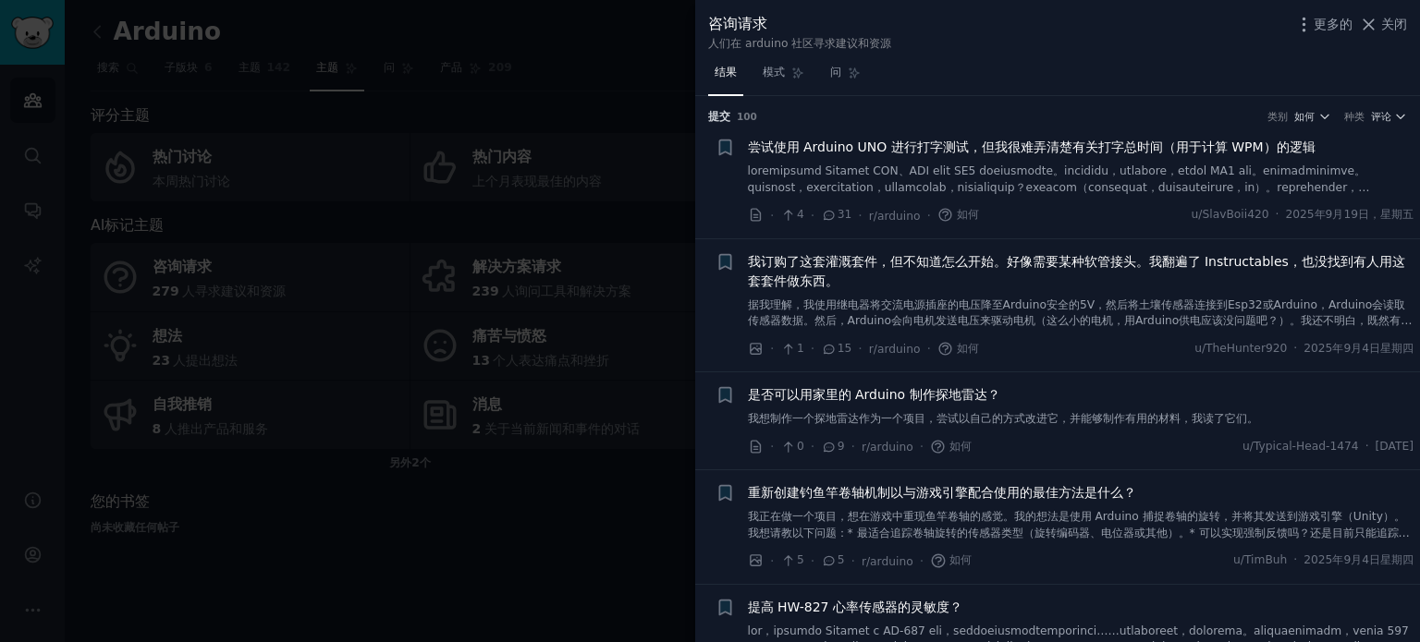
click at [845, 286] on span "我订购了这套灌溉套件，但不知道怎么开始。好像需要某种软管接头。我翻遍了 Instructables，也没找到有人用这套套件做东西。" at bounding box center [1081, 271] width 666 height 39
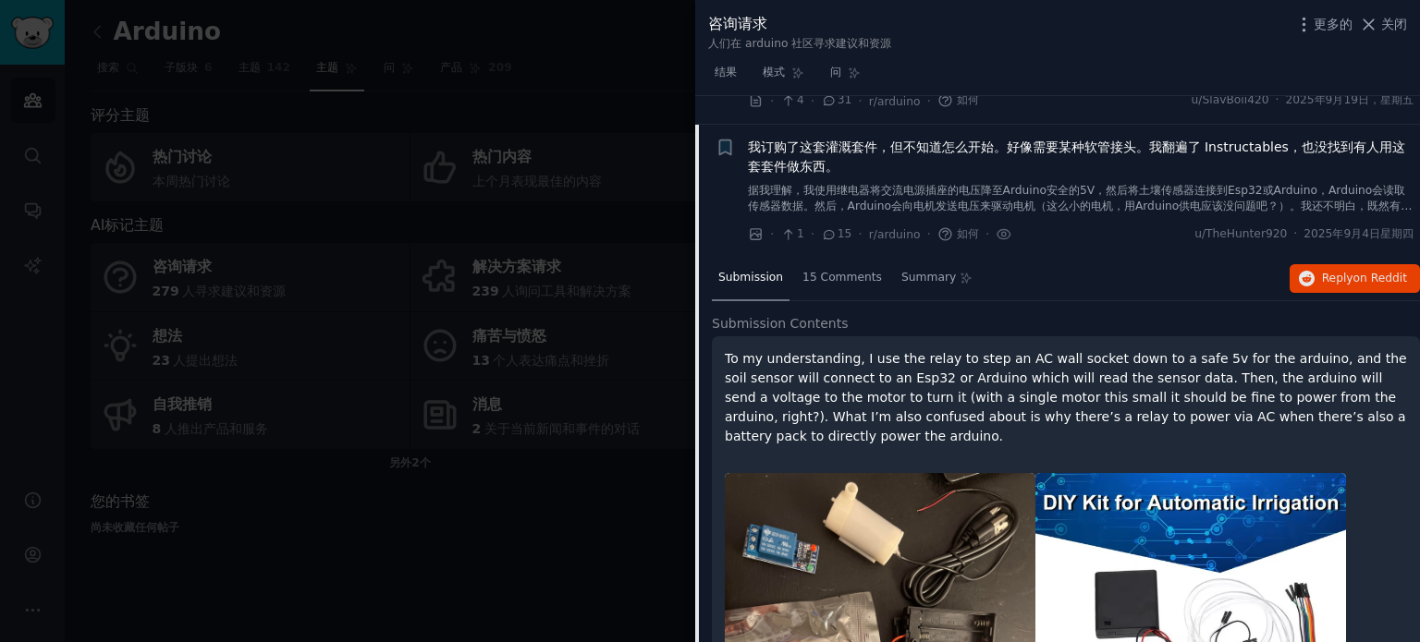
scroll to position [143, 0]
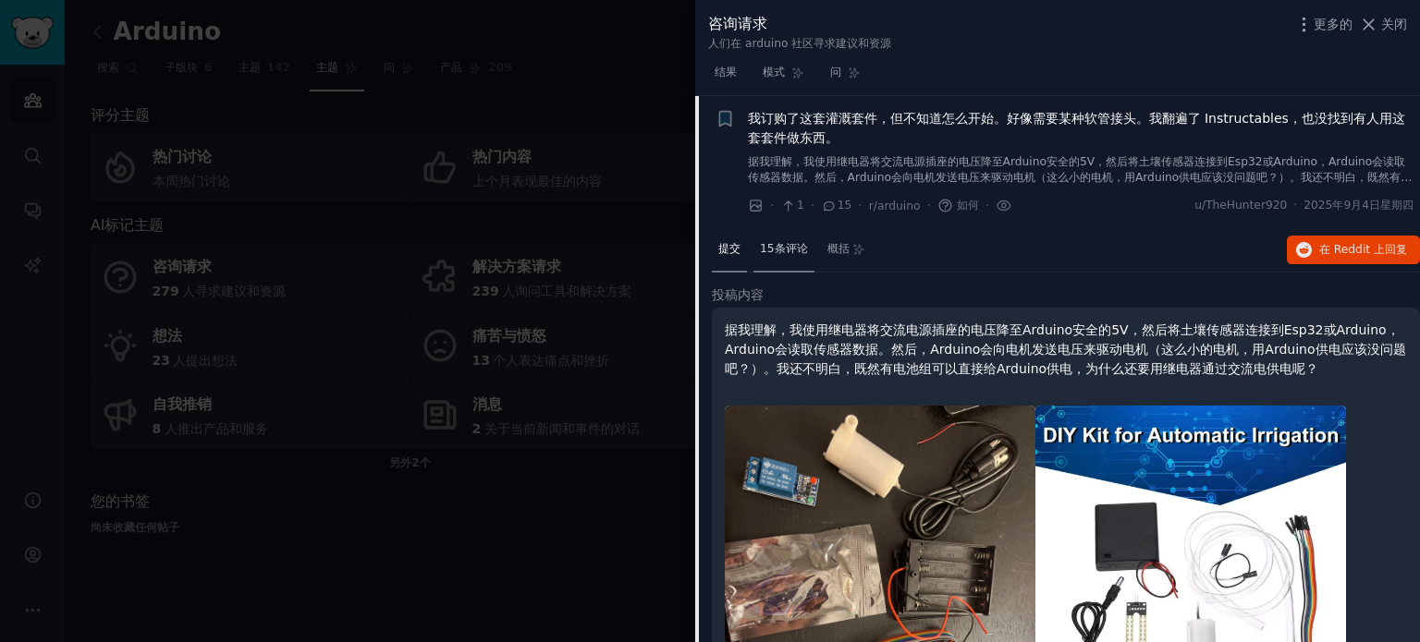
click at [783, 249] on font "15条评论" at bounding box center [784, 248] width 48 height 13
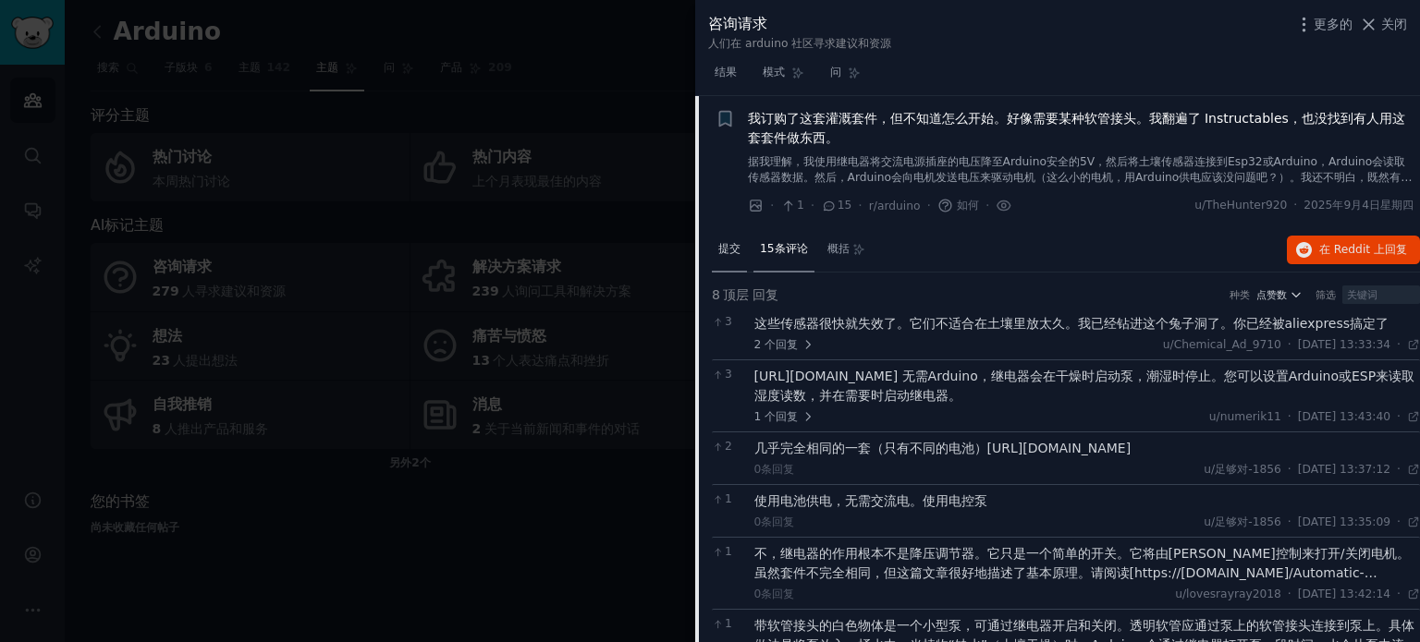
click at [717, 254] on div "提交" at bounding box center [729, 250] width 35 height 44
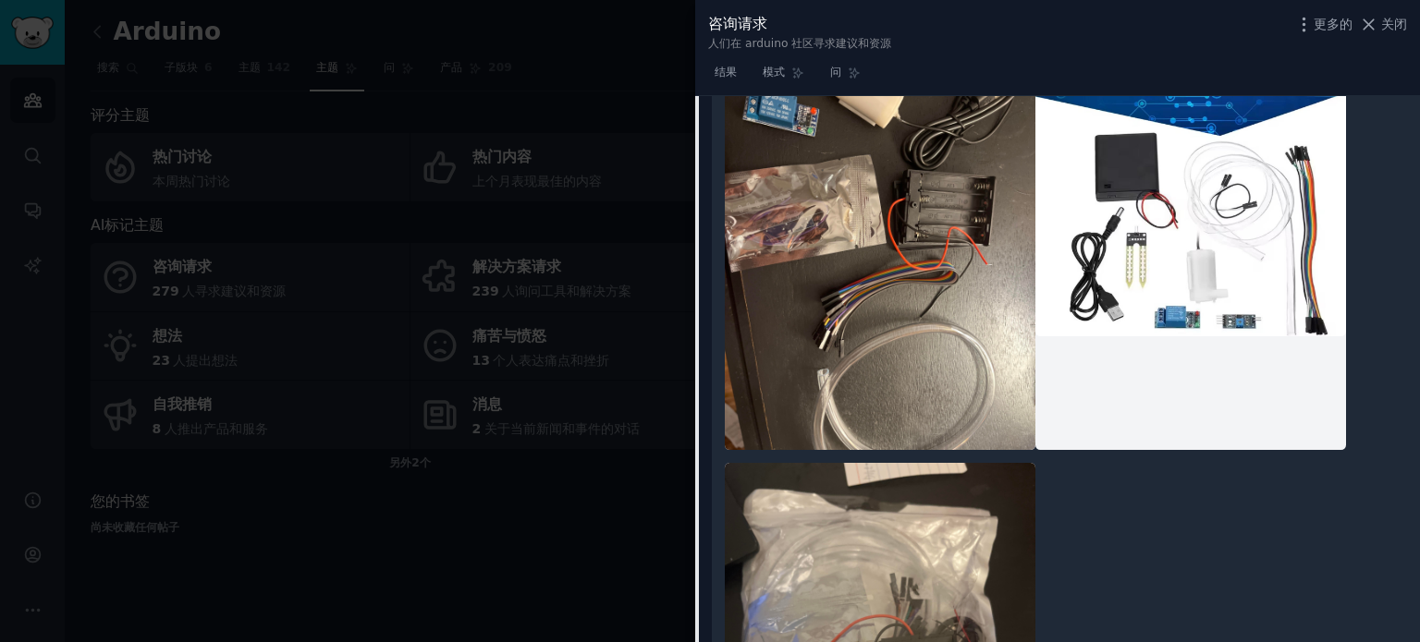
scroll to position [51, 0]
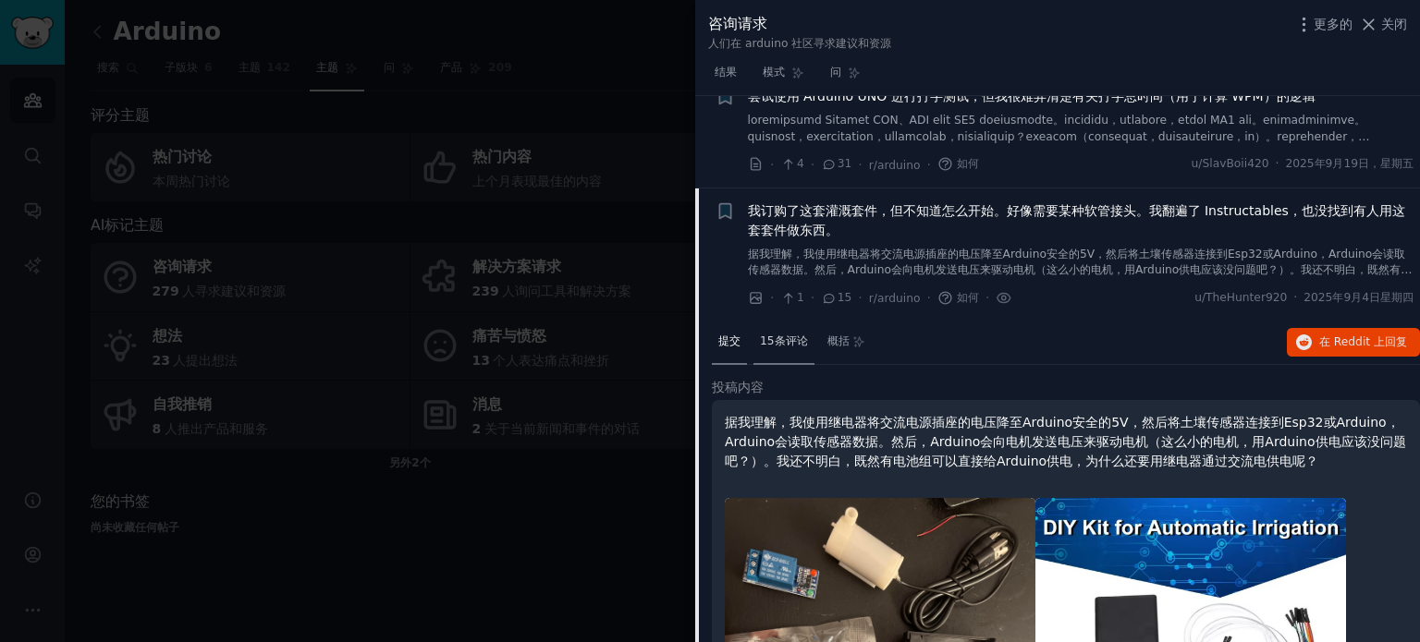
click at [776, 336] on font "15条评论" at bounding box center [784, 341] width 48 height 13
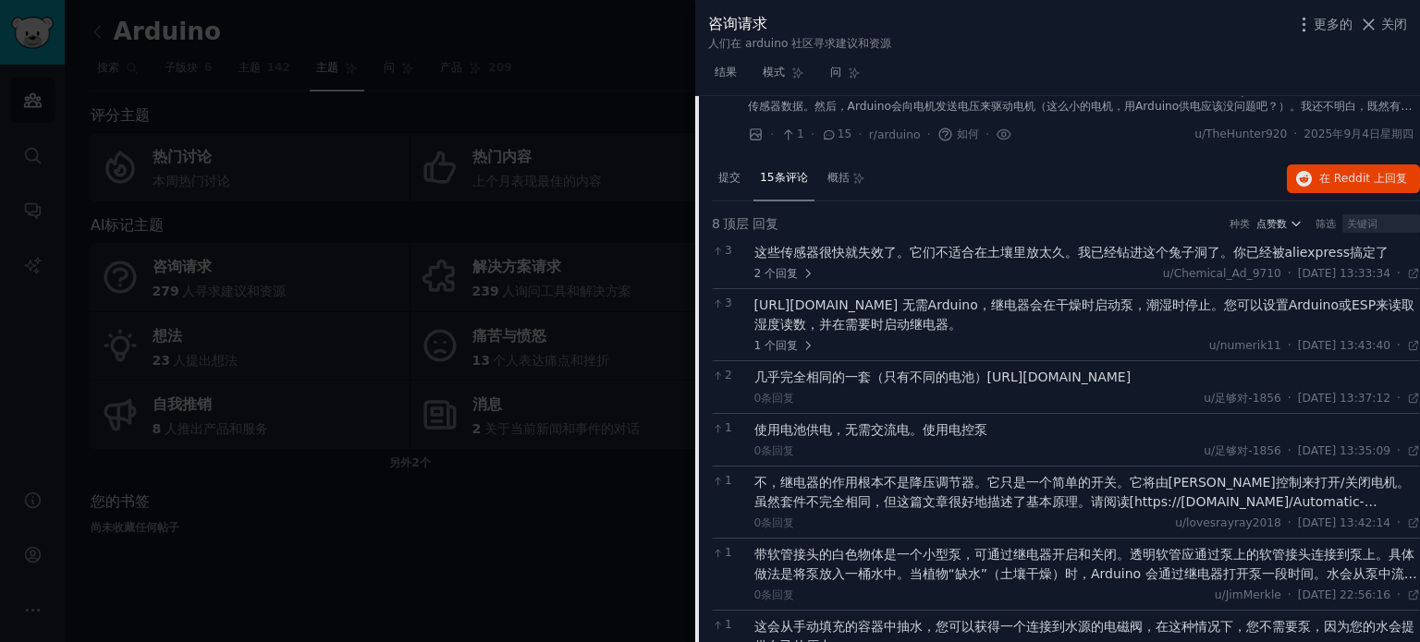
scroll to position [236, 0]
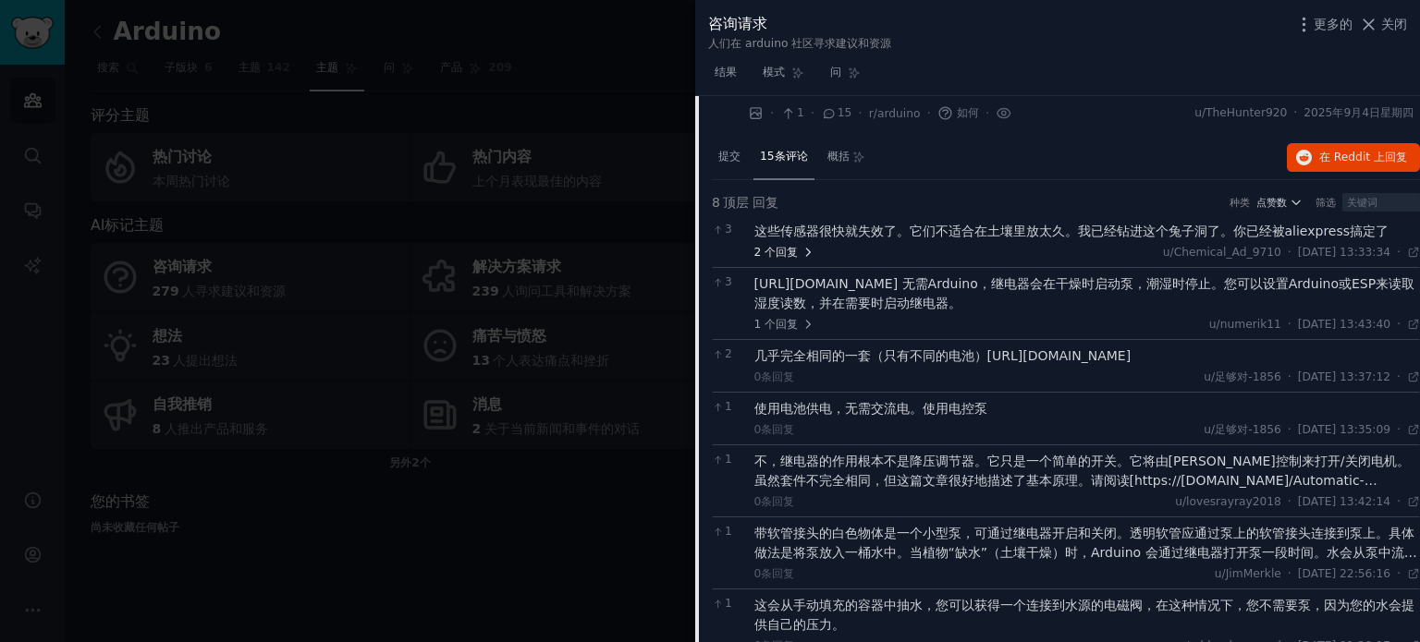
click at [788, 253] on font "回复" at bounding box center [787, 252] width 22 height 13
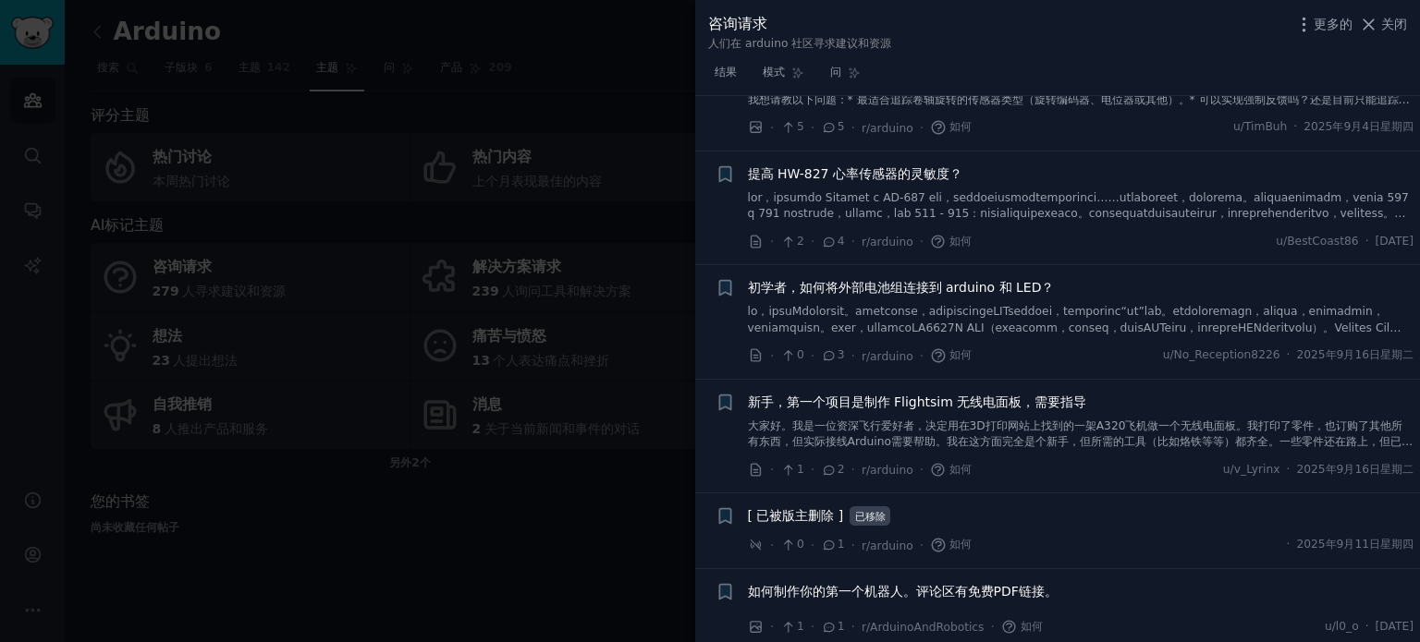
scroll to position [1428, 0]
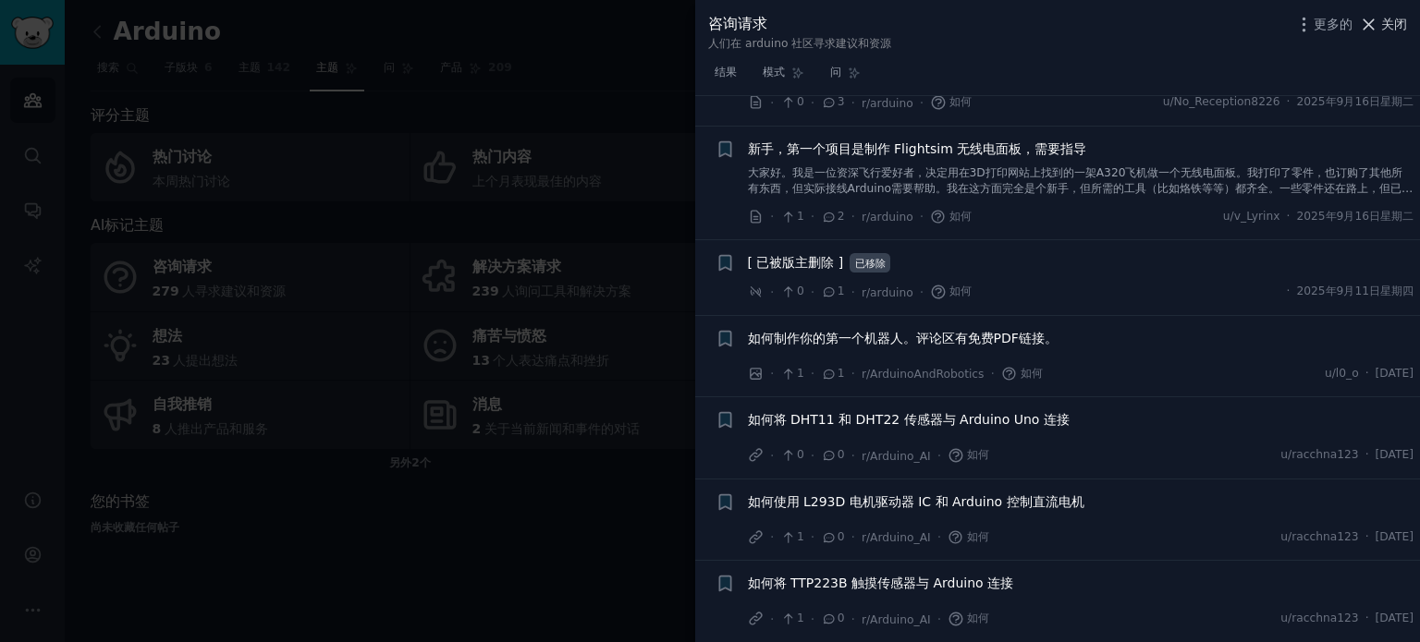
click at [1391, 24] on font "关闭" at bounding box center [1394, 24] width 26 height 15
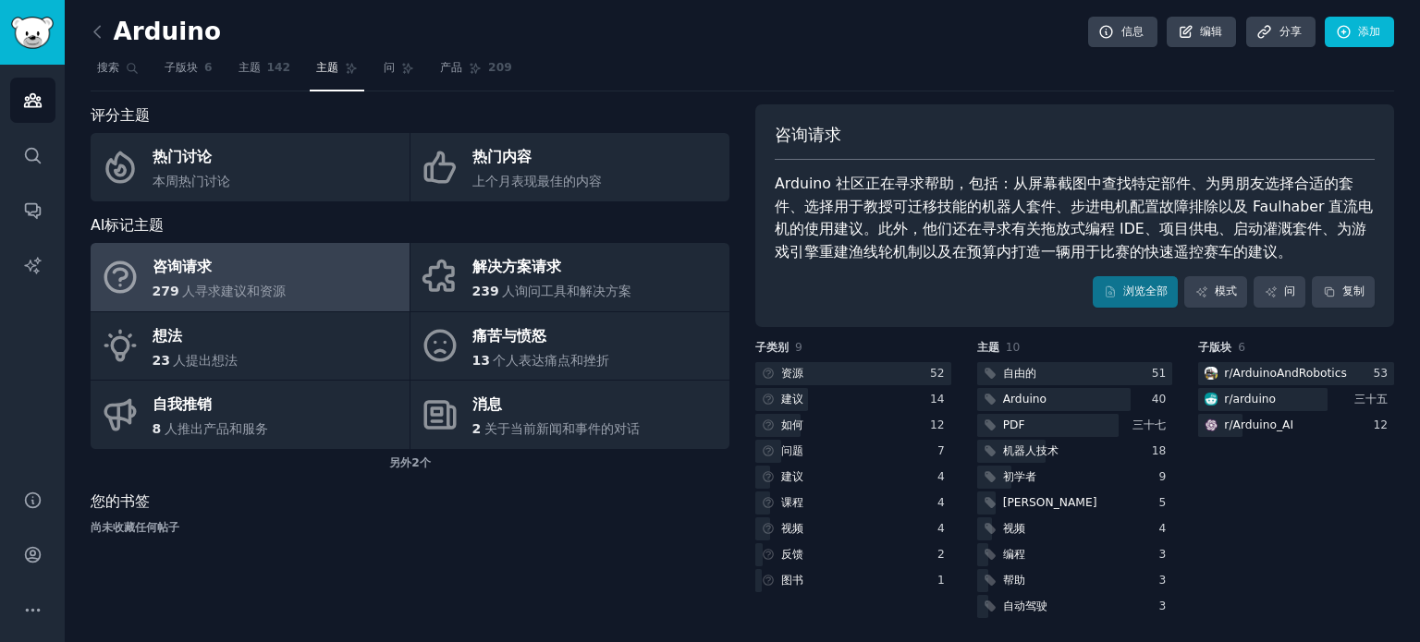
click at [603, 557] on div "评分主题 热门讨论 本周热门讨论 热门内容 上个月表现最佳的内容 AI标记主题 咨询请求 279 人寻求建议和资源 解决方案请求 239 人询问工具和解决方案…" at bounding box center [410, 363] width 639 height 518
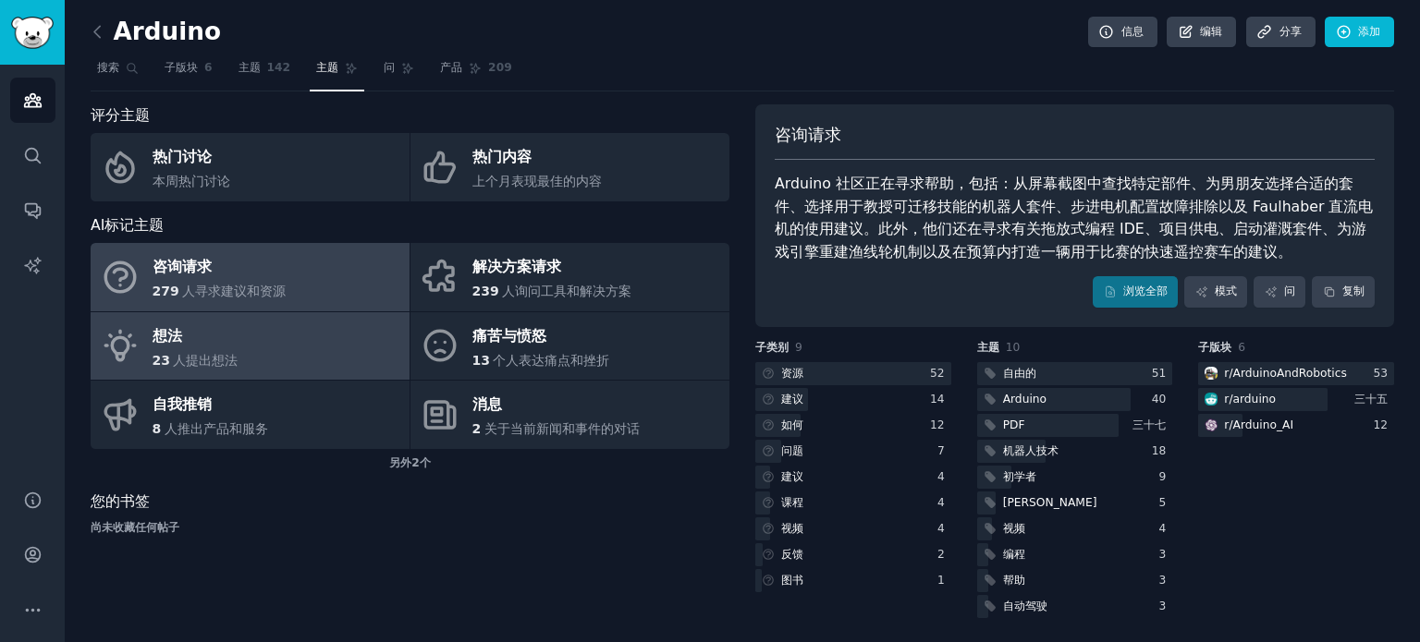
click at [218, 335] on div "想法" at bounding box center [196, 337] width 86 height 30
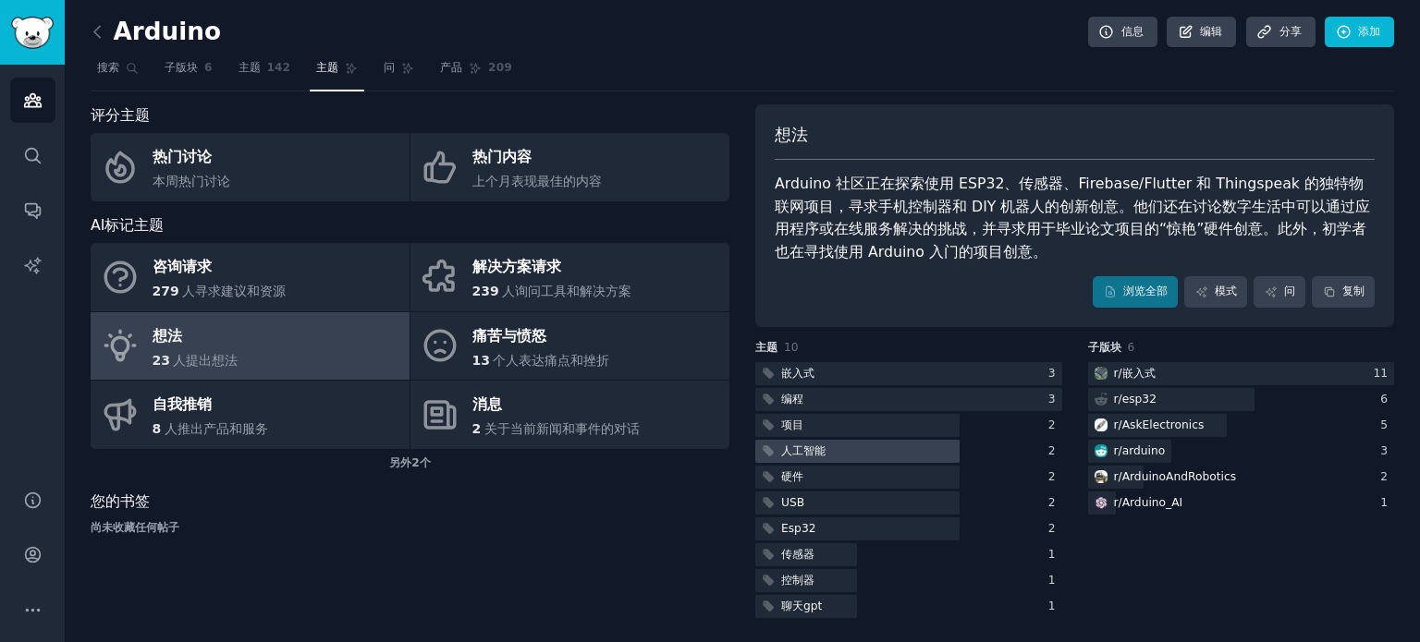
click at [792, 457] on div "人工智能" at bounding box center [803, 452] width 44 height 17
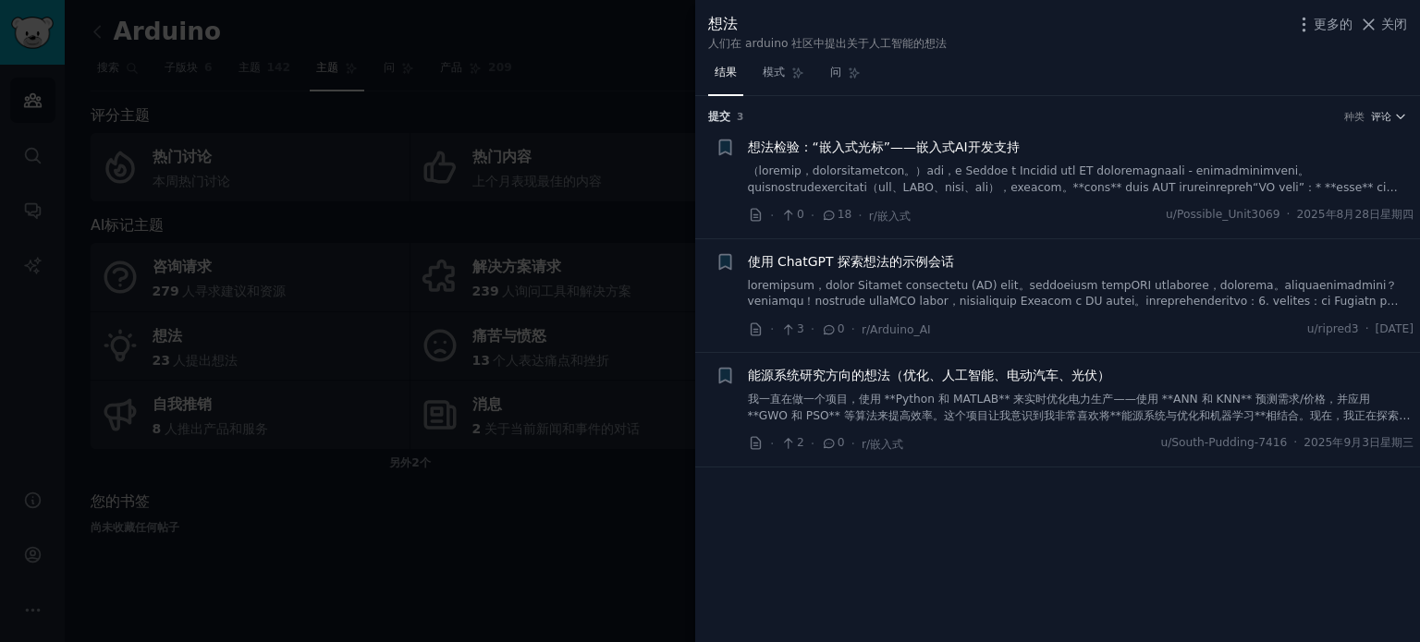
drag, startPoint x: 1394, startPoint y: 24, endPoint x: 1187, endPoint y: 586, distance: 598.9
click at [1187, 586] on div "想法 人们在 arduino 社区中提出关于人工智能的想法 更多的 关闭 结果 模式 问 提交 ​ 3 种类 评论 + 想法检验：“嵌入式光标”——嵌入式AI…" at bounding box center [1057, 321] width 725 height 642
click at [1100, 399] on font "我一直在做一个项目，使用 **Python 和 MATLAB** 来实时优化电力生产——使用 **ANN 和 KNN** 预测需求/价格，并应用 **GWO …" at bounding box center [1079, 432] width 663 height 78
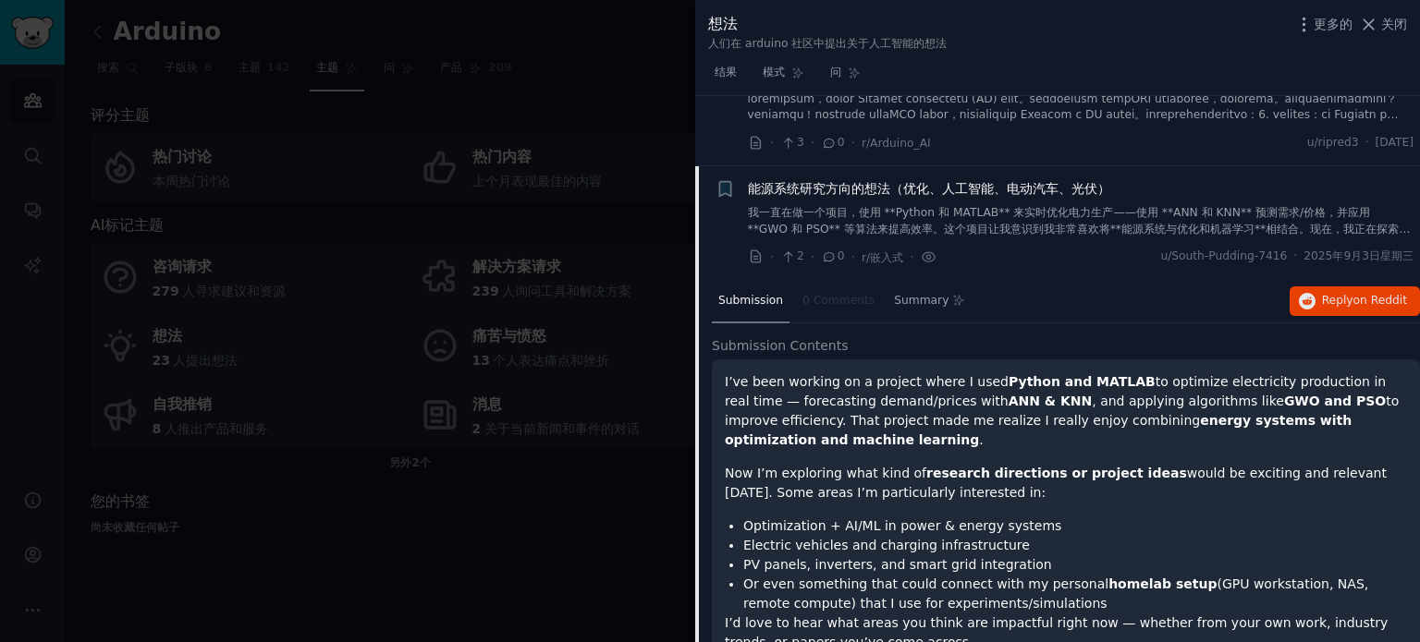
scroll to position [161, 0]
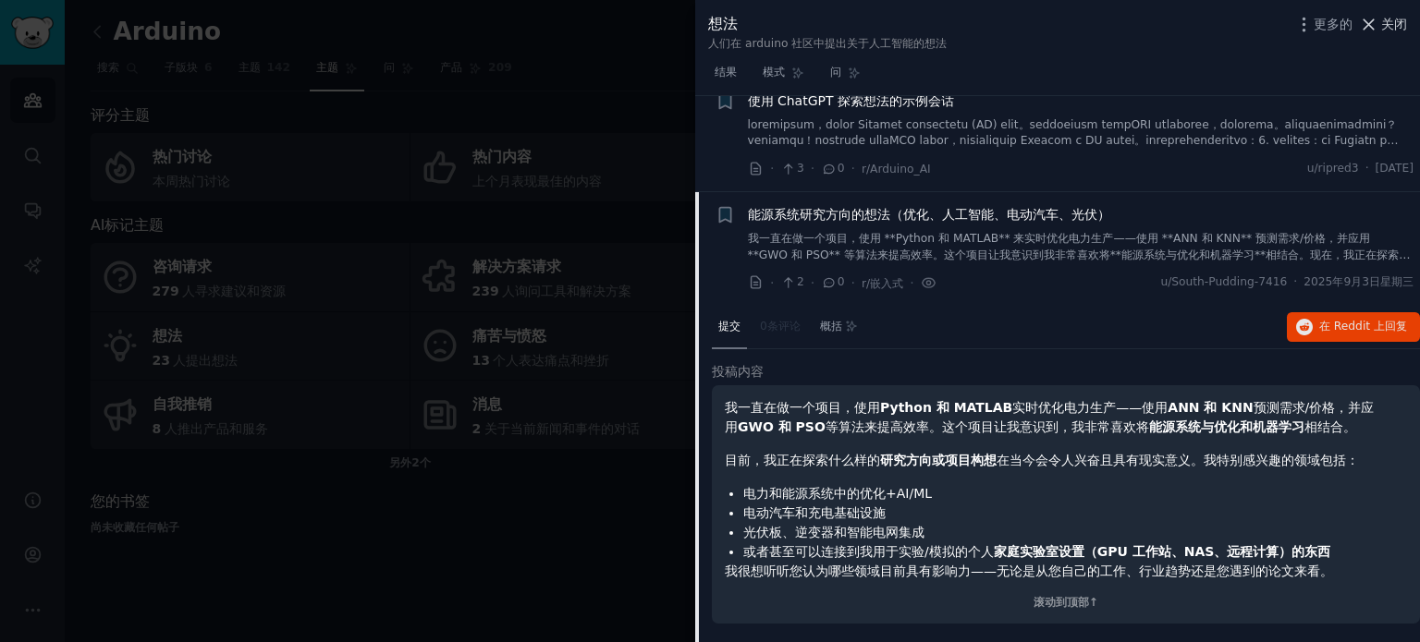
click at [1397, 21] on font "关闭" at bounding box center [1394, 24] width 26 height 15
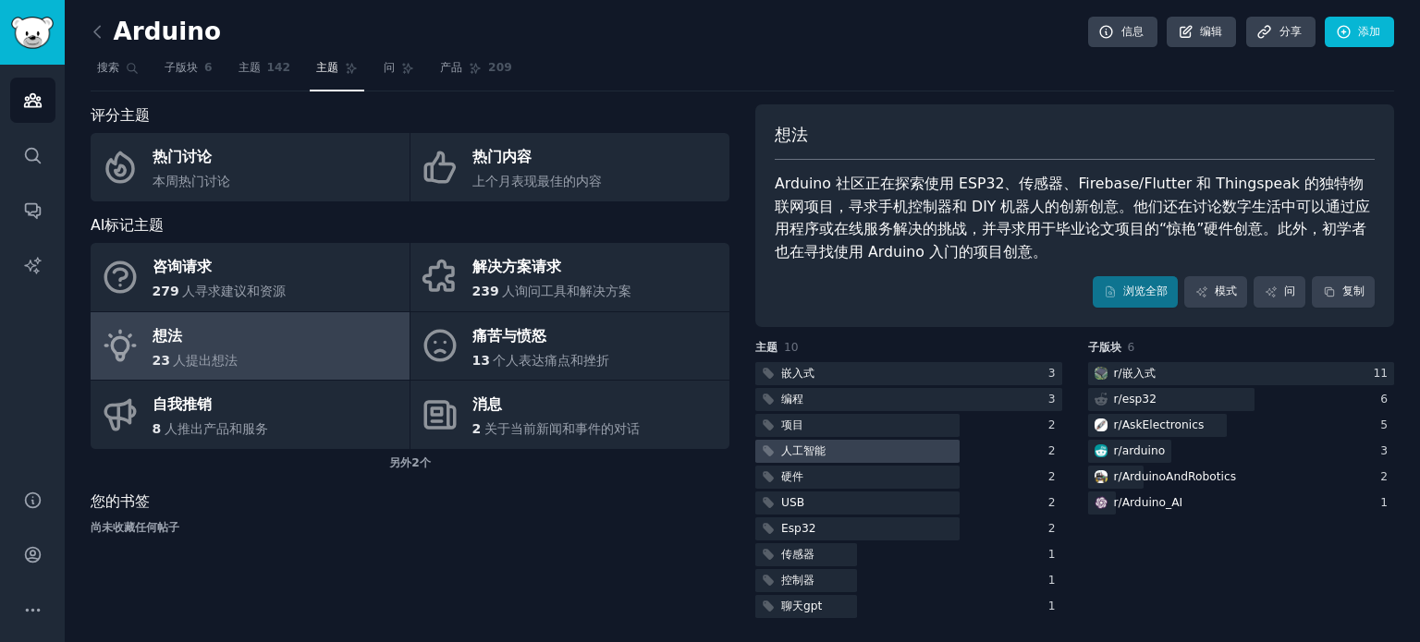
click at [877, 453] on div at bounding box center [857, 451] width 204 height 23
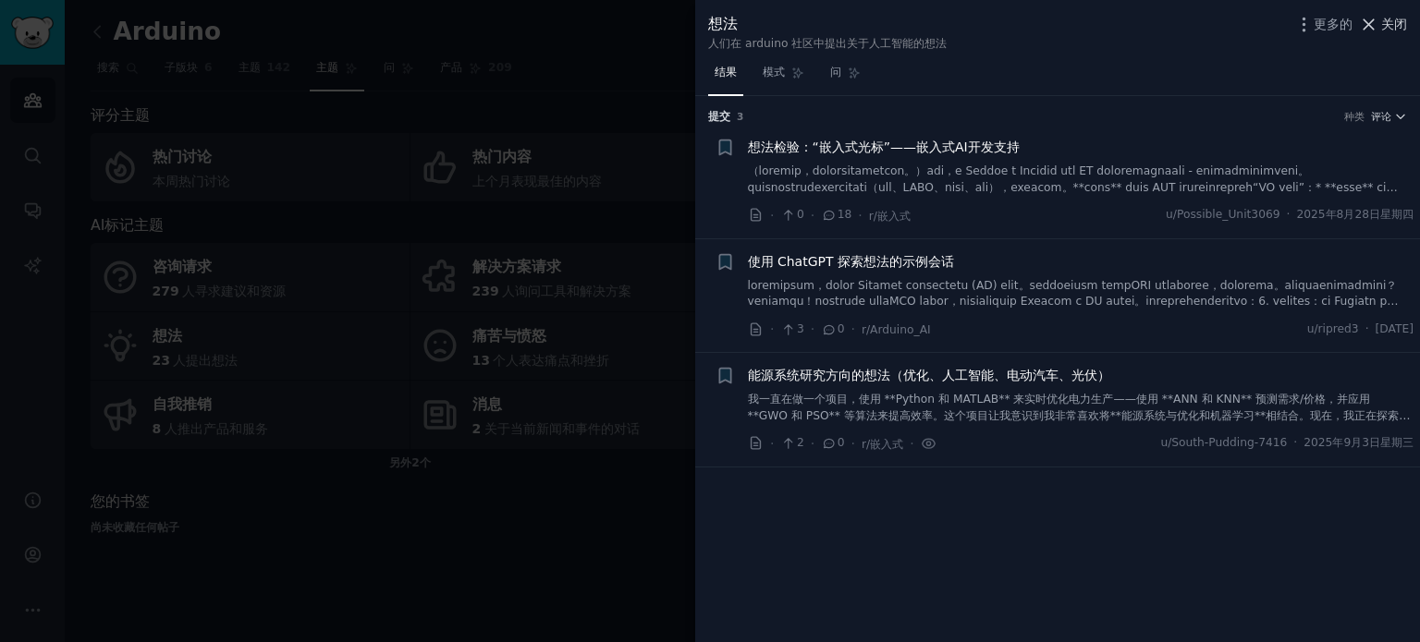
click at [1383, 22] on font "关闭" at bounding box center [1394, 24] width 26 height 15
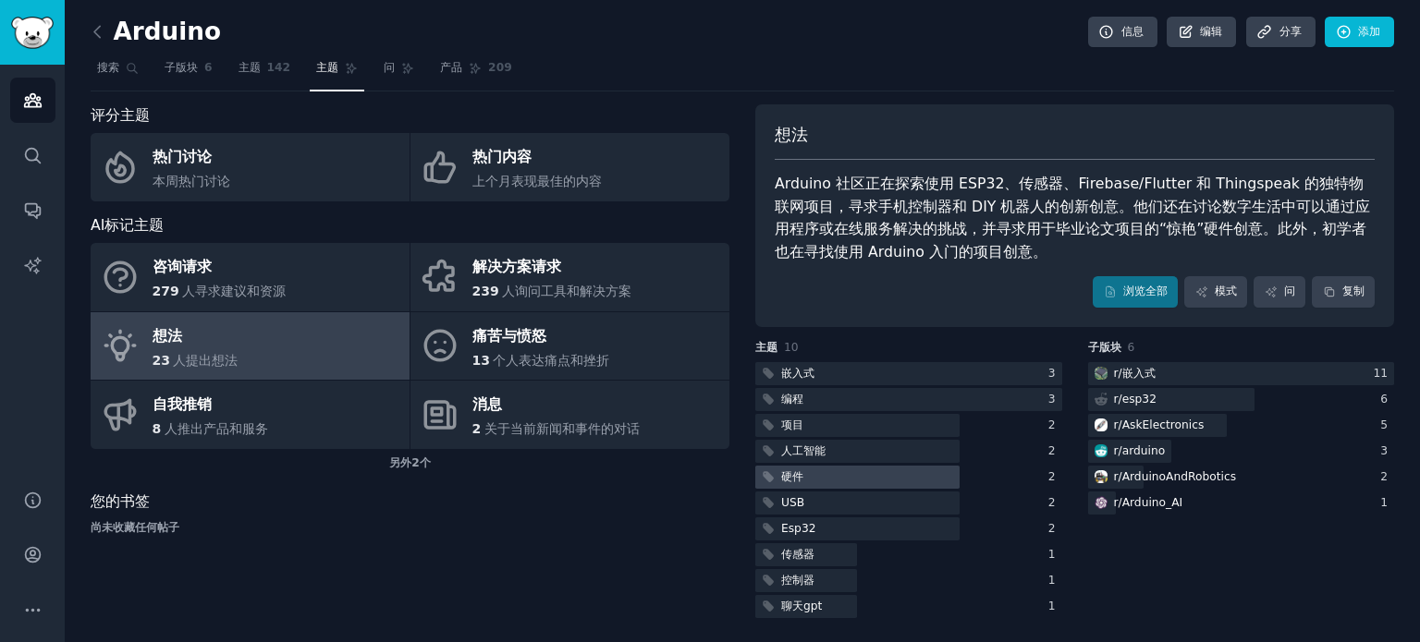
click at [810, 478] on div at bounding box center [857, 477] width 204 height 23
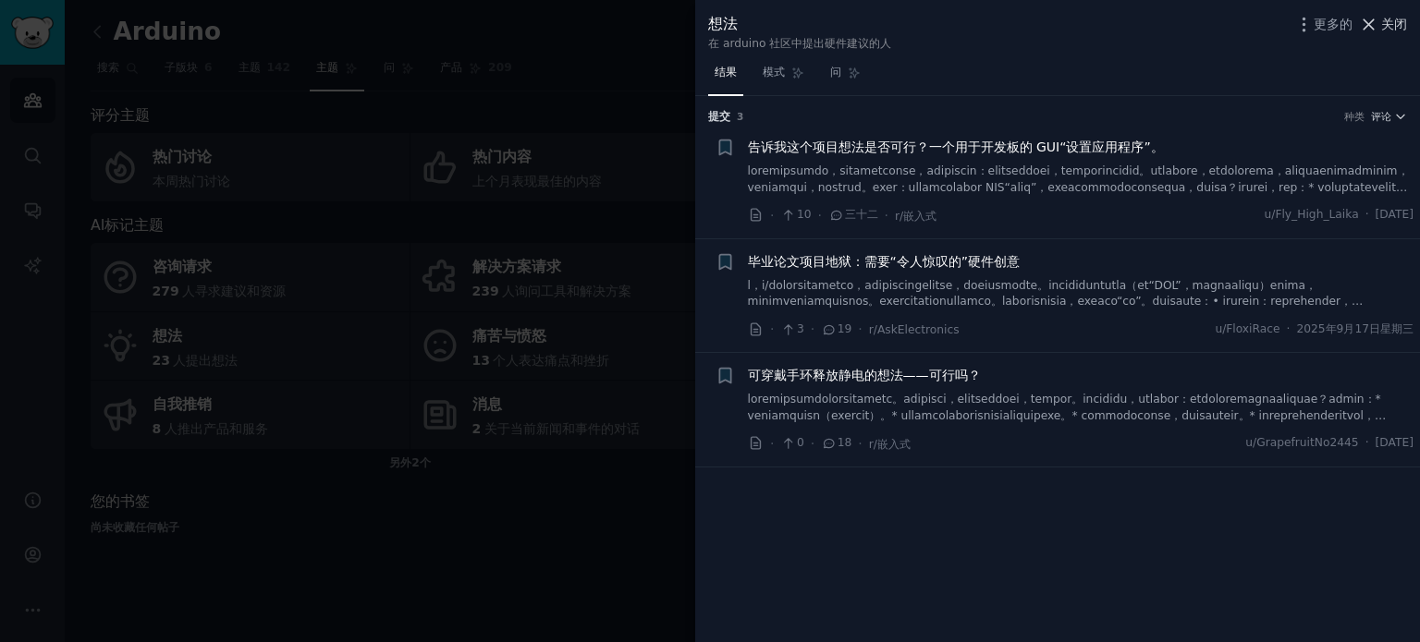
click at [1401, 25] on font "关闭" at bounding box center [1394, 24] width 26 height 15
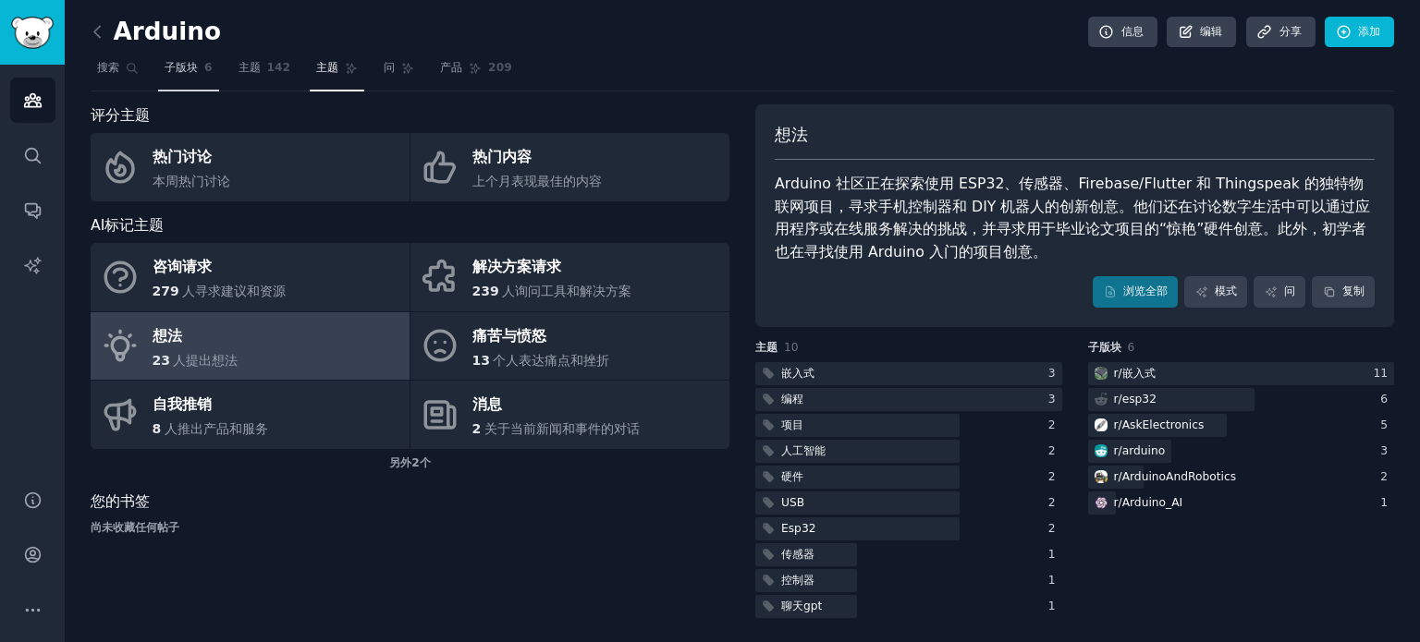
click at [190, 61] on font "子版块" at bounding box center [181, 67] width 33 height 13
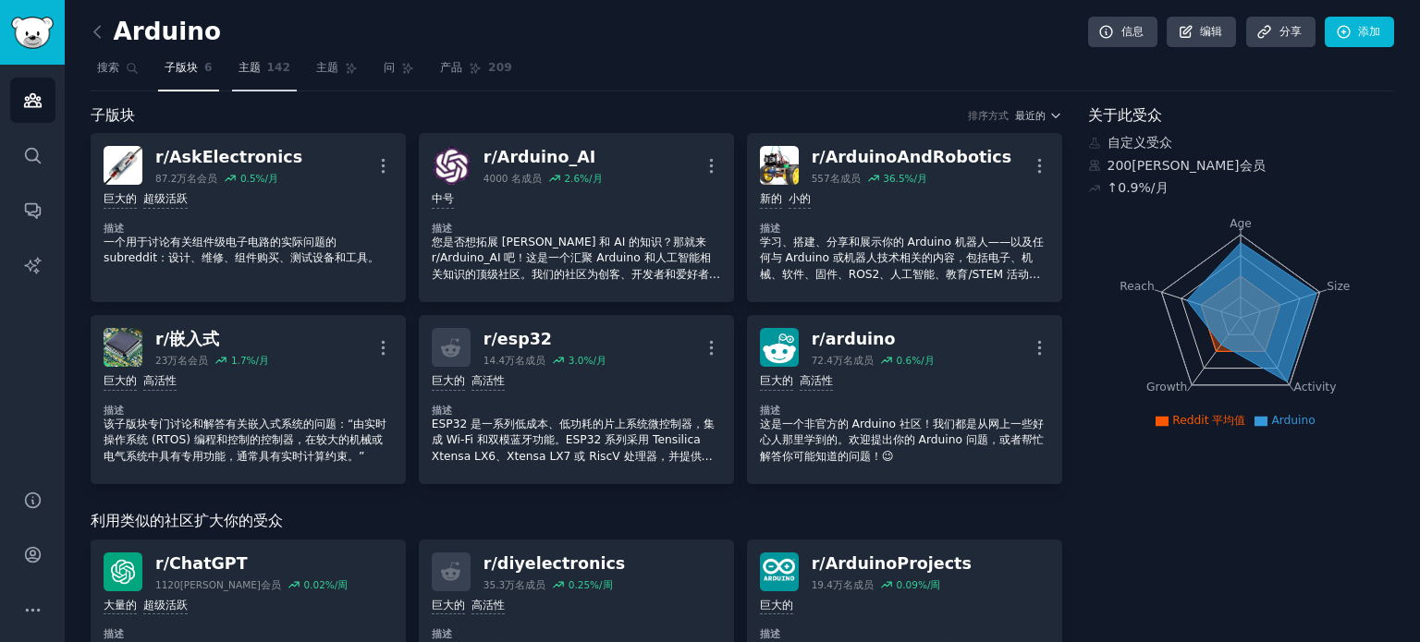
click at [262, 66] on link "主题 142" at bounding box center [265, 73] width 66 height 38
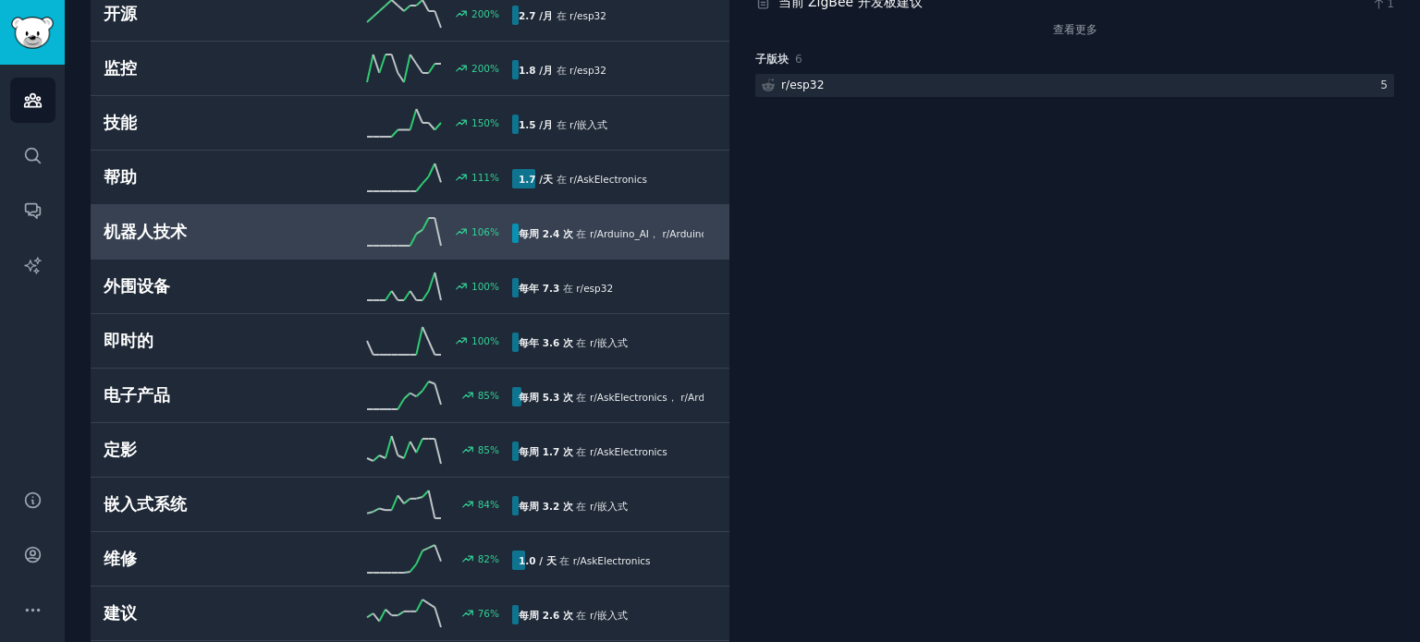
scroll to position [462, 0]
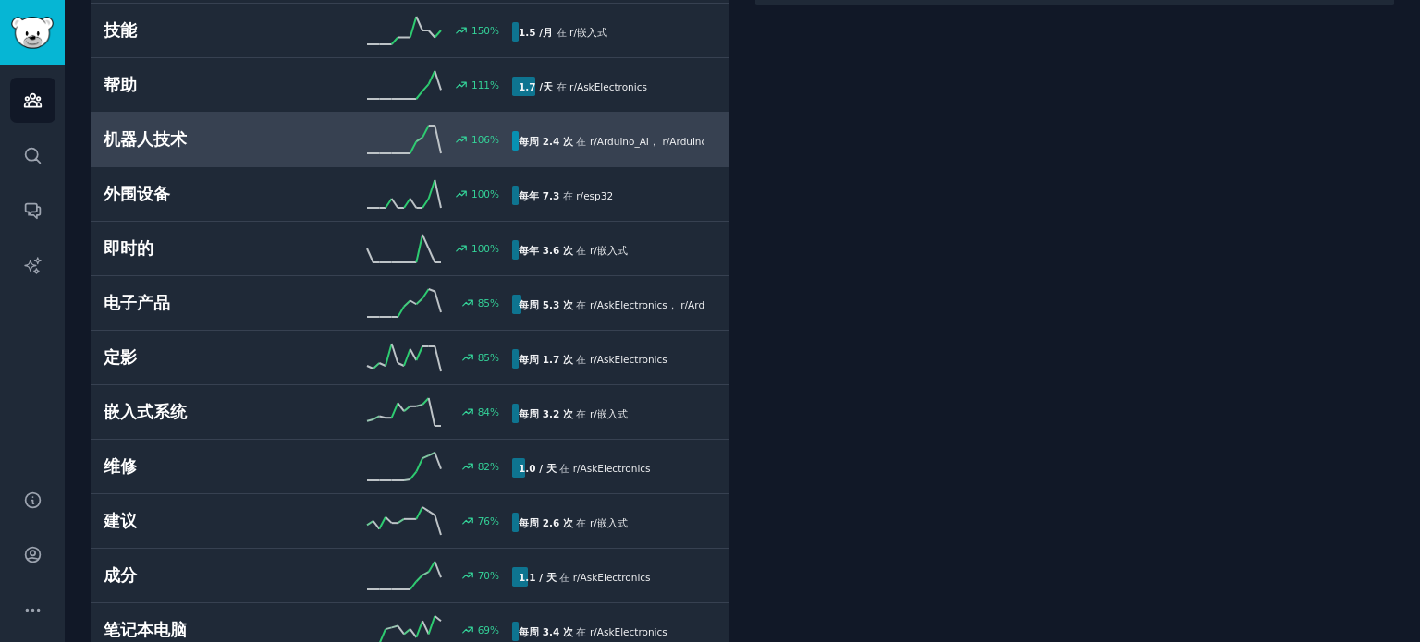
click at [241, 121] on link "机器人技术 106 % 每周 2.4 次 在 r/ Arduino_AI ， r/ ArduinoAndRobotics" at bounding box center [410, 140] width 639 height 55
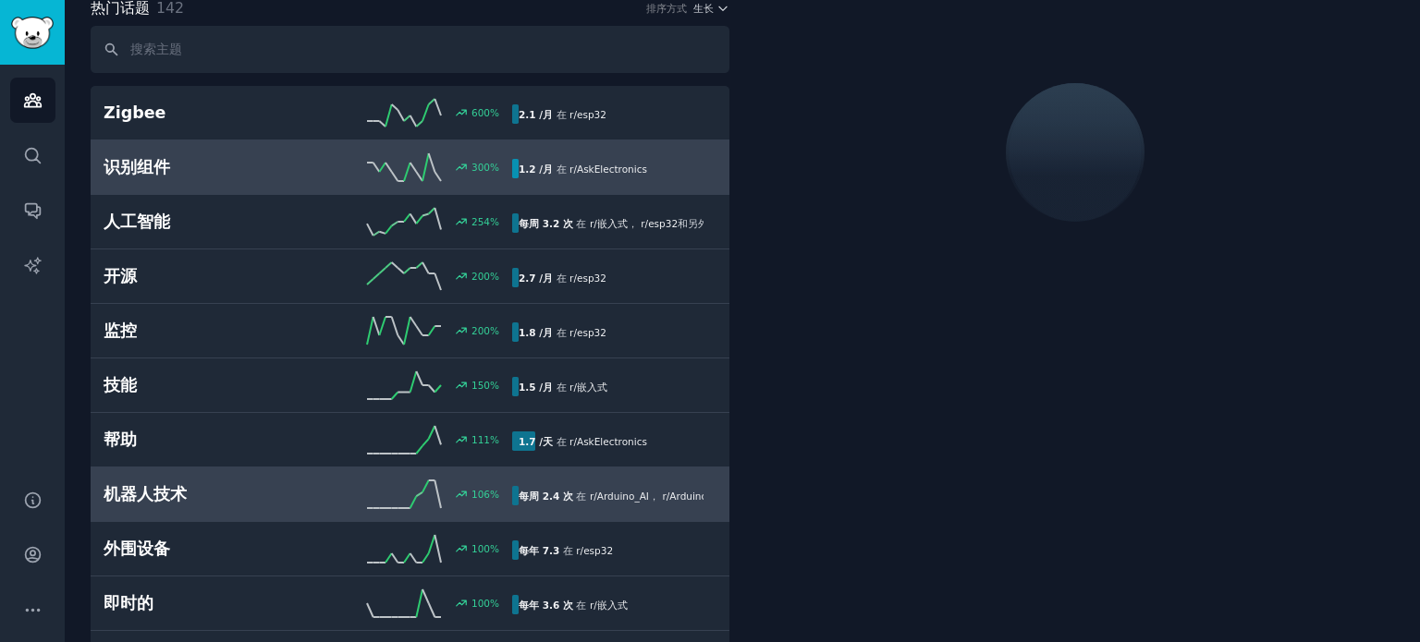
scroll to position [103, 0]
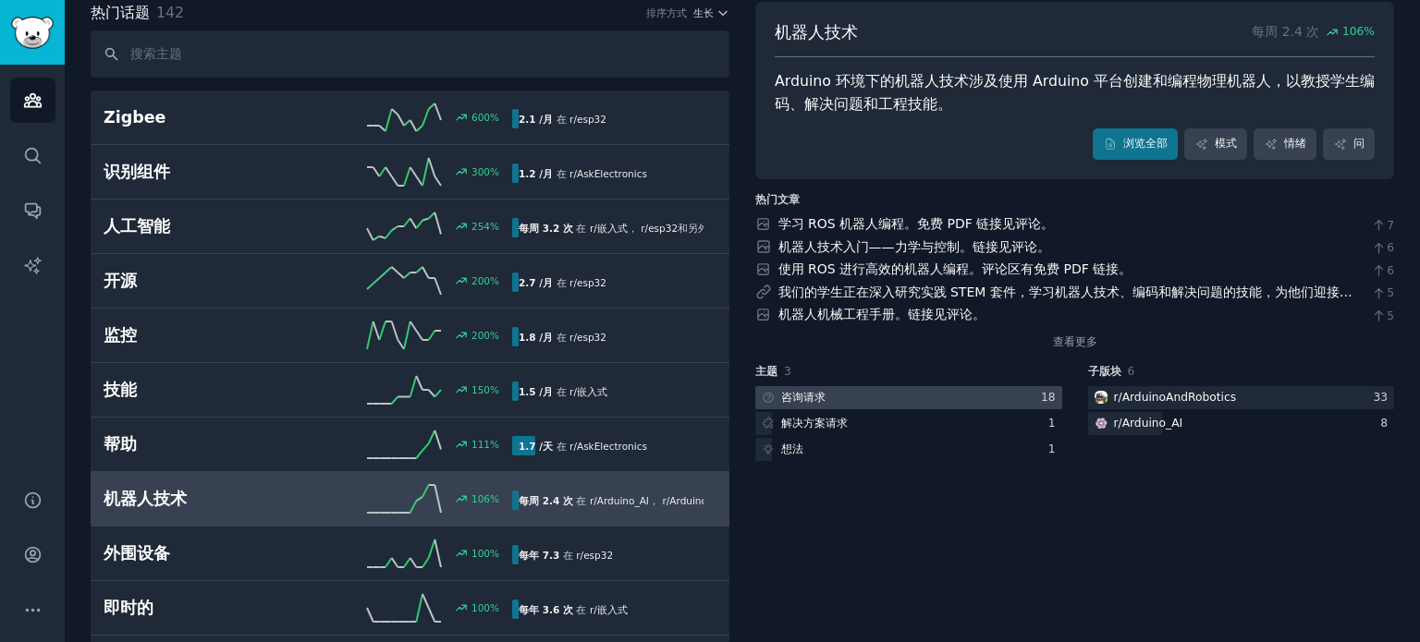
click at [898, 396] on div at bounding box center [908, 397] width 307 height 23
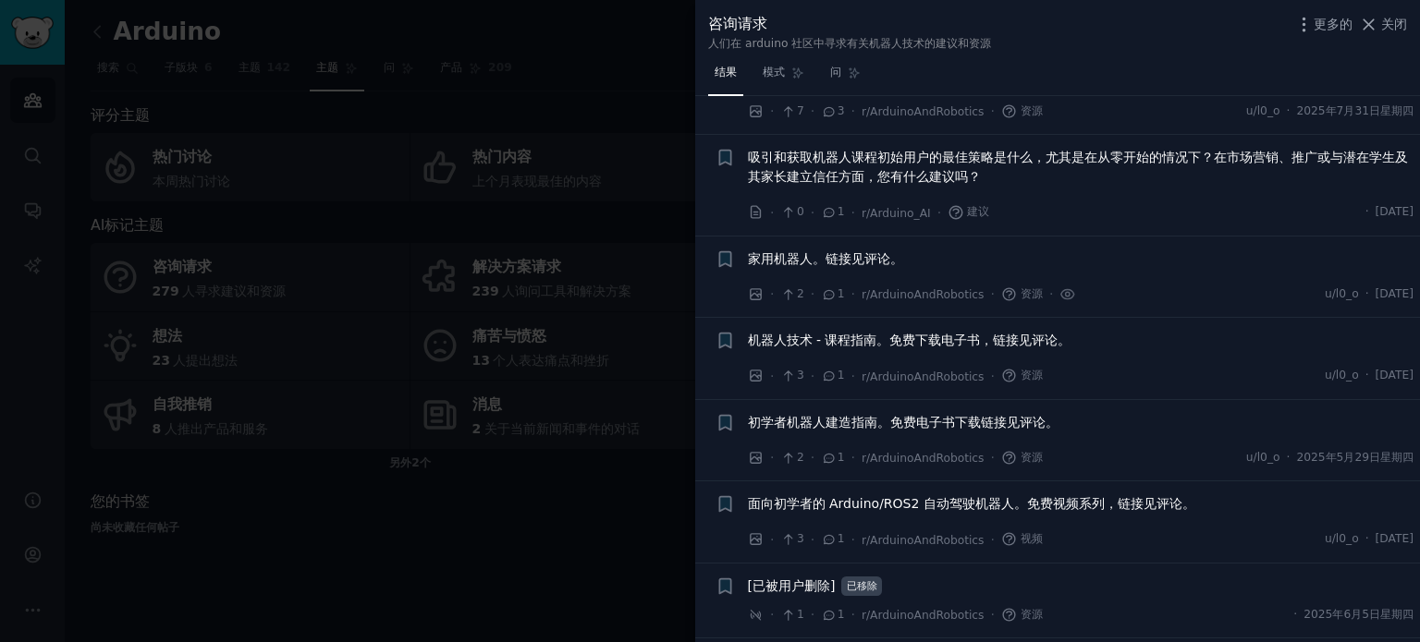
scroll to position [555, 0]
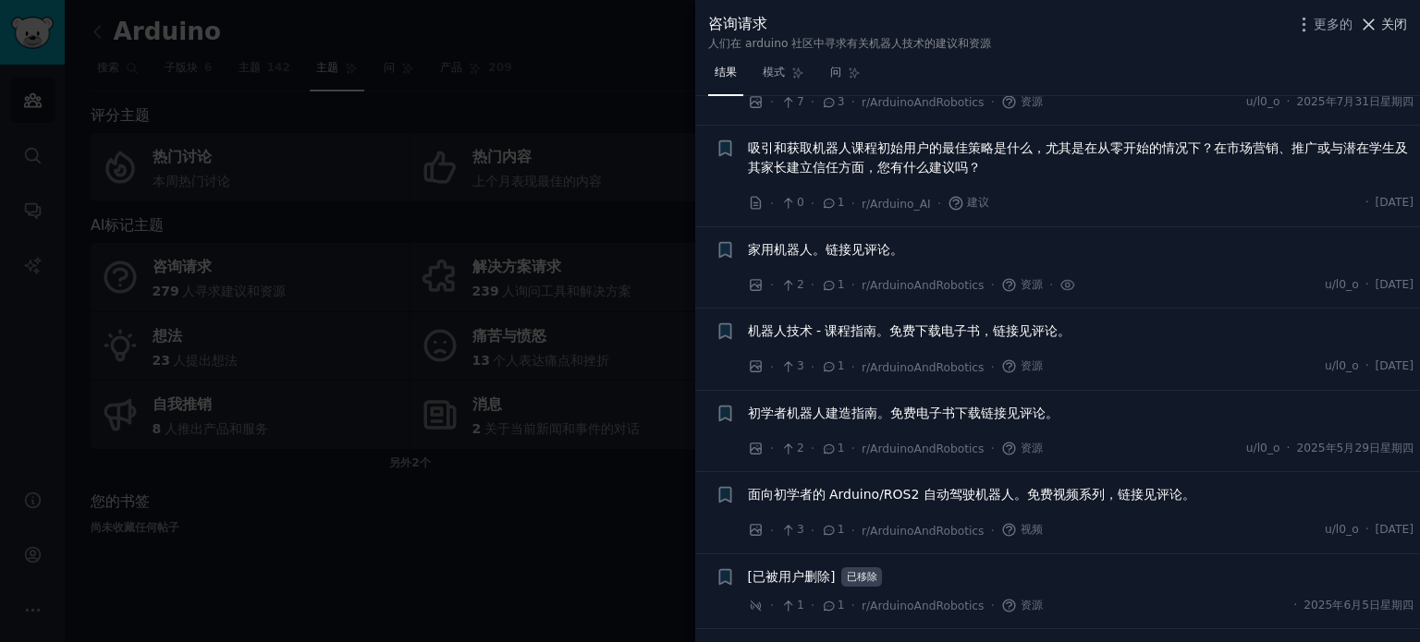
click at [1390, 22] on font "关闭" at bounding box center [1394, 24] width 26 height 15
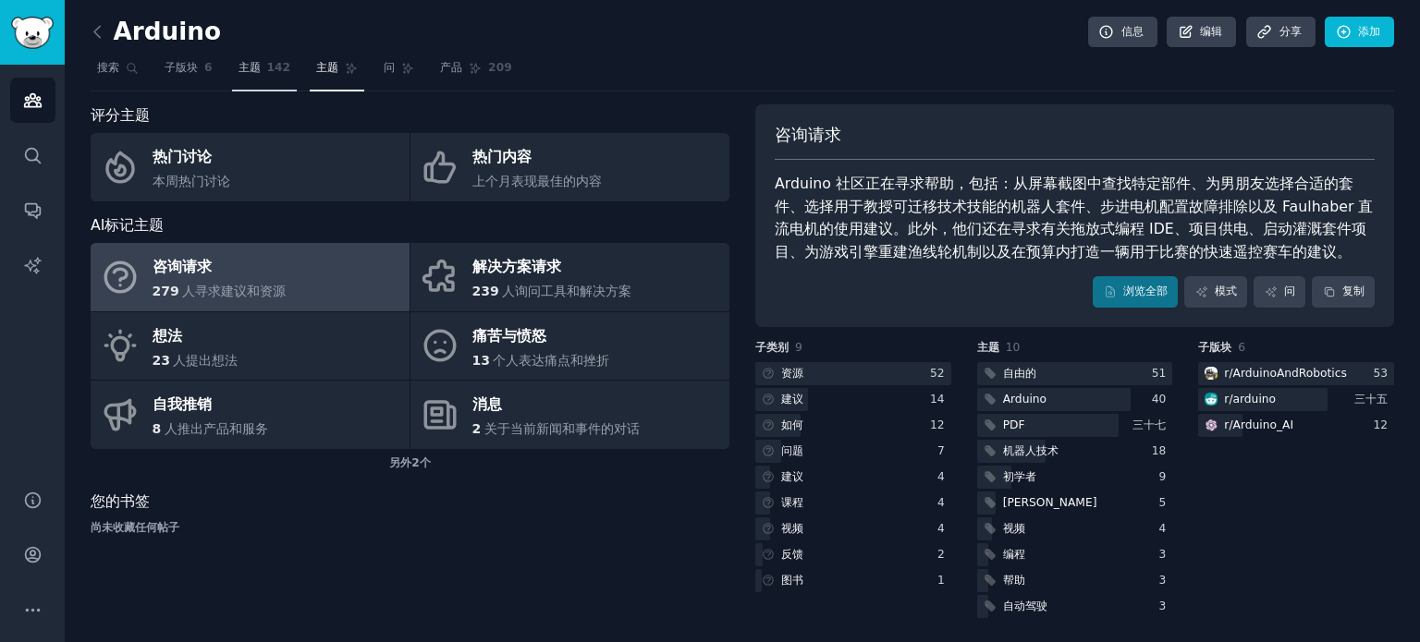
click at [274, 67] on font "142" at bounding box center [279, 67] width 24 height 13
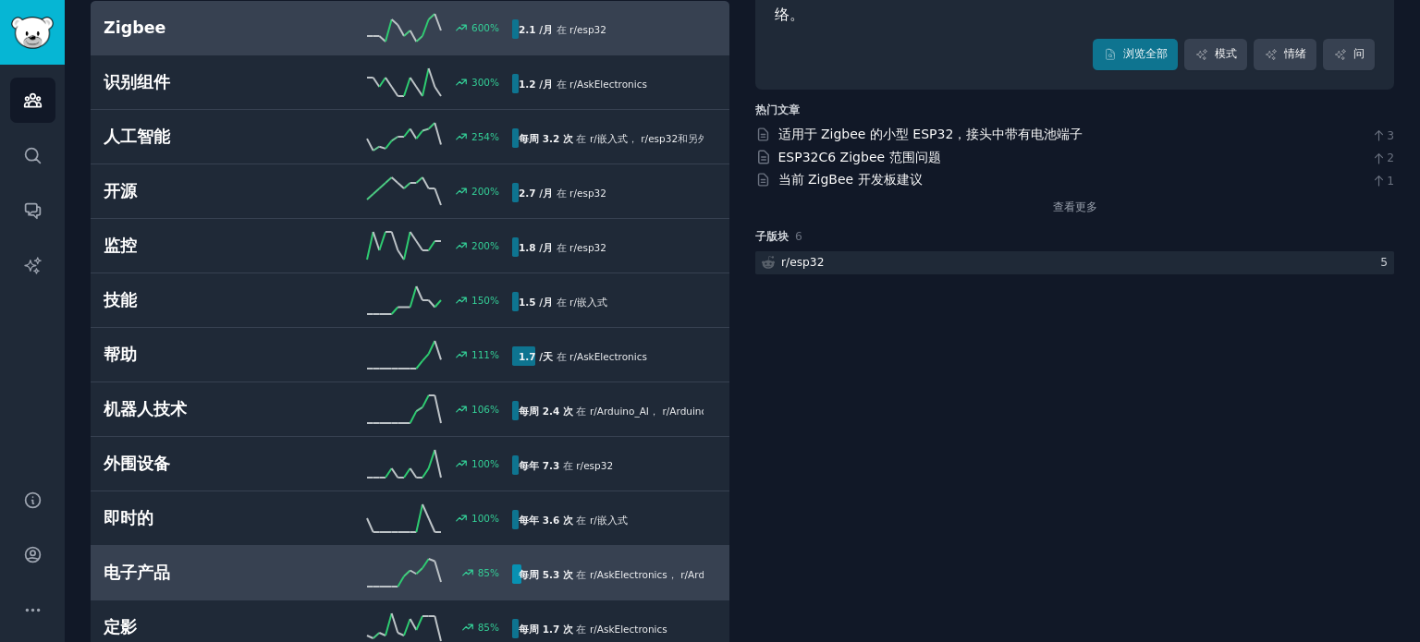
scroll to position [370, 0]
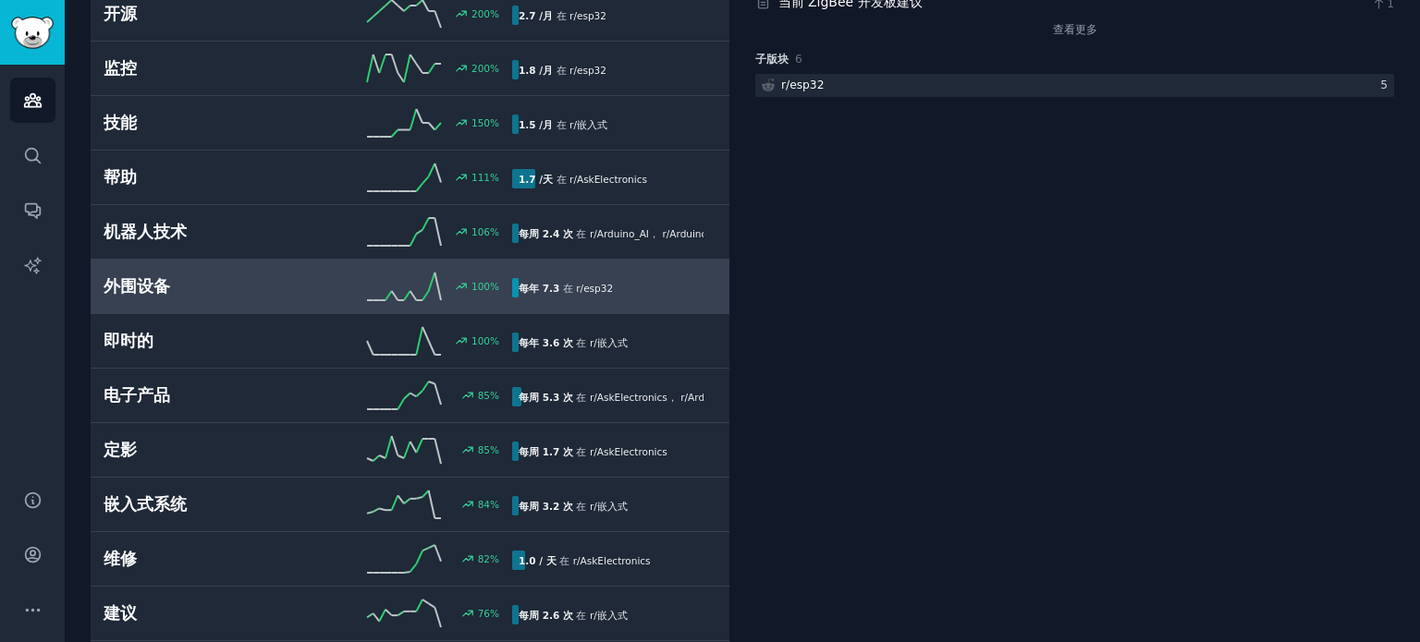
click at [165, 281] on font "外围设备" at bounding box center [137, 286] width 67 height 18
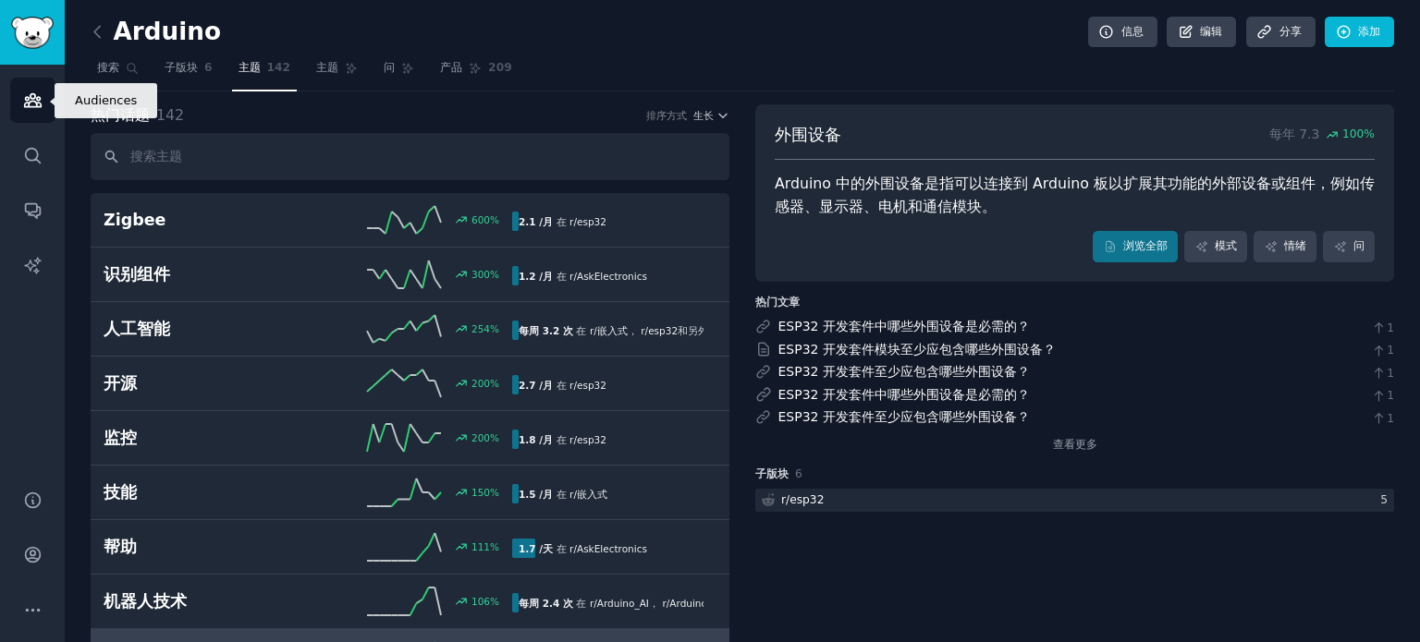
click at [40, 92] on icon "侧边栏" at bounding box center [32, 100] width 19 height 19
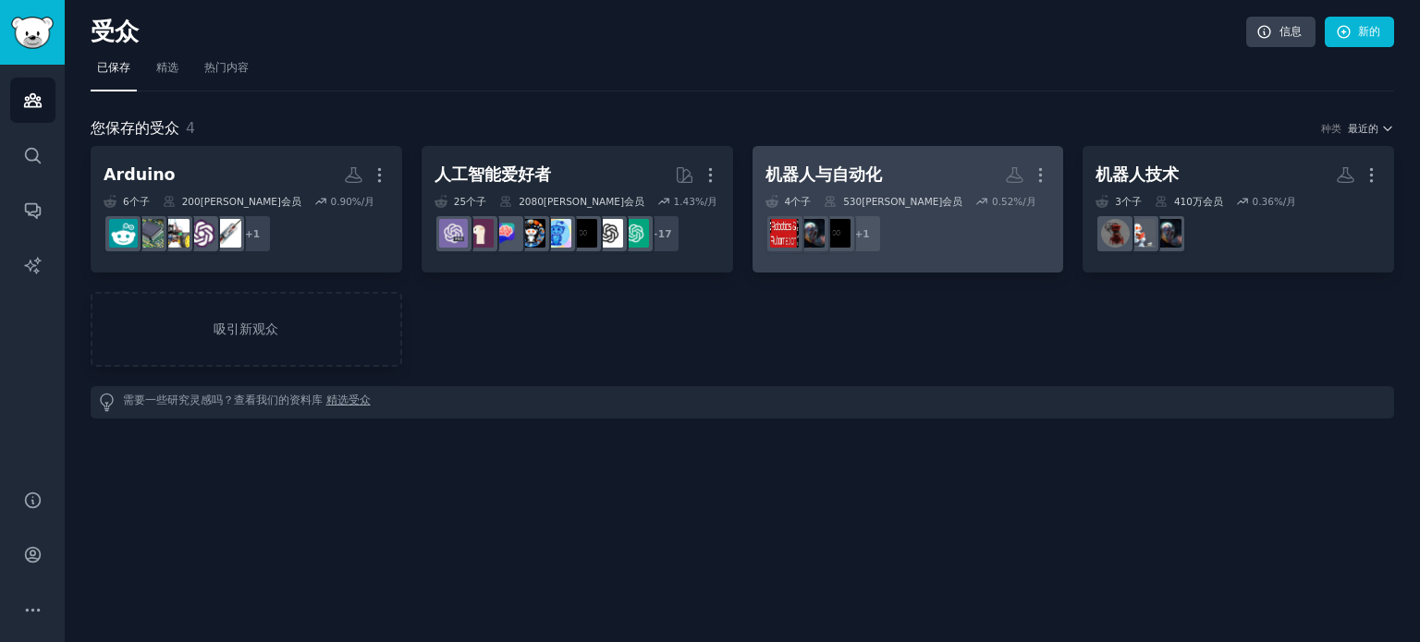
click at [887, 182] on h2 "机器人与自动化 更多的" at bounding box center [908, 175] width 286 height 32
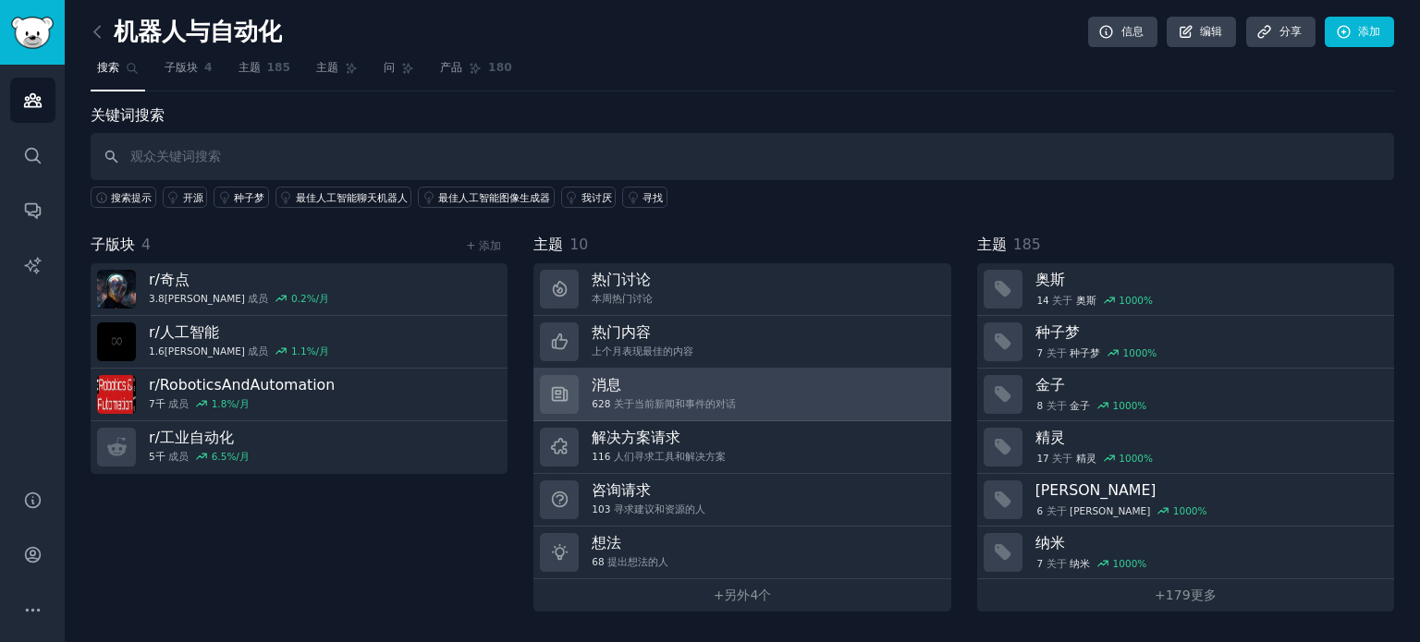
click at [673, 402] on font "关于当前新闻和事件的对话" at bounding box center [675, 403] width 122 height 11
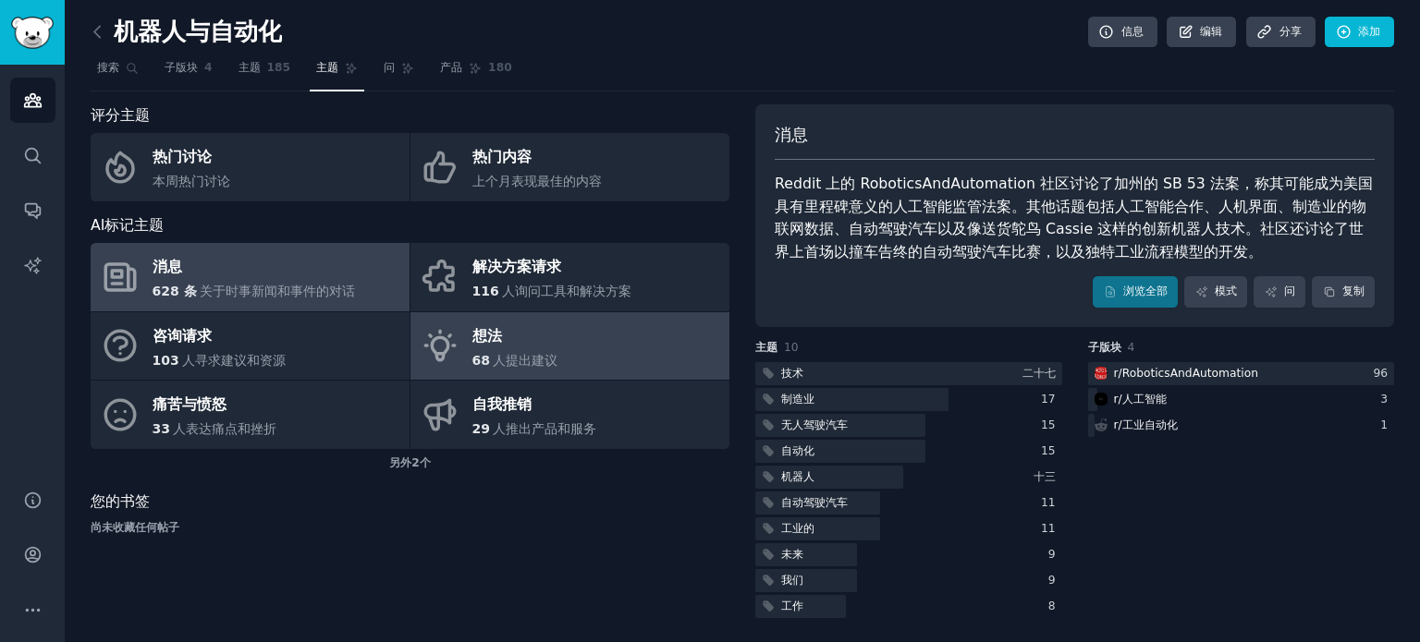
click at [574, 350] on link "想法 68 人提出建议" at bounding box center [569, 346] width 319 height 68
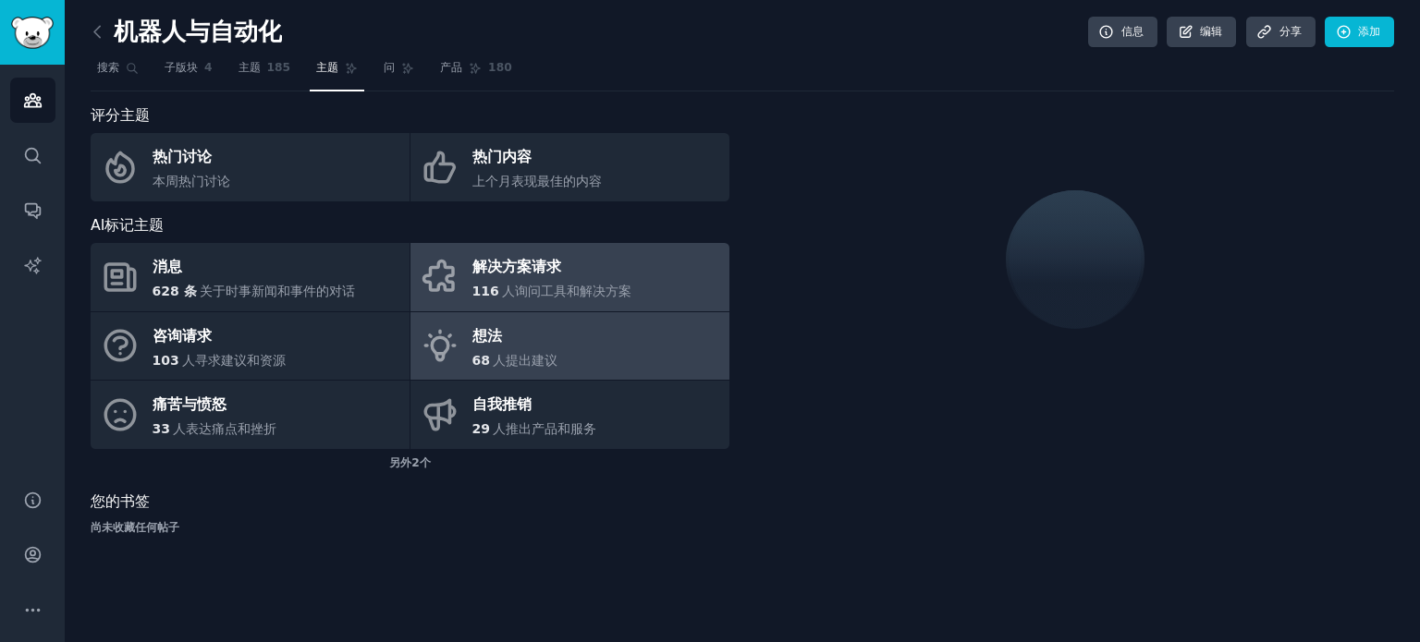
click at [546, 289] on font "人询问工具和解决方案" at bounding box center [566, 291] width 129 height 15
